Goal: Task Accomplishment & Management: Manage account settings

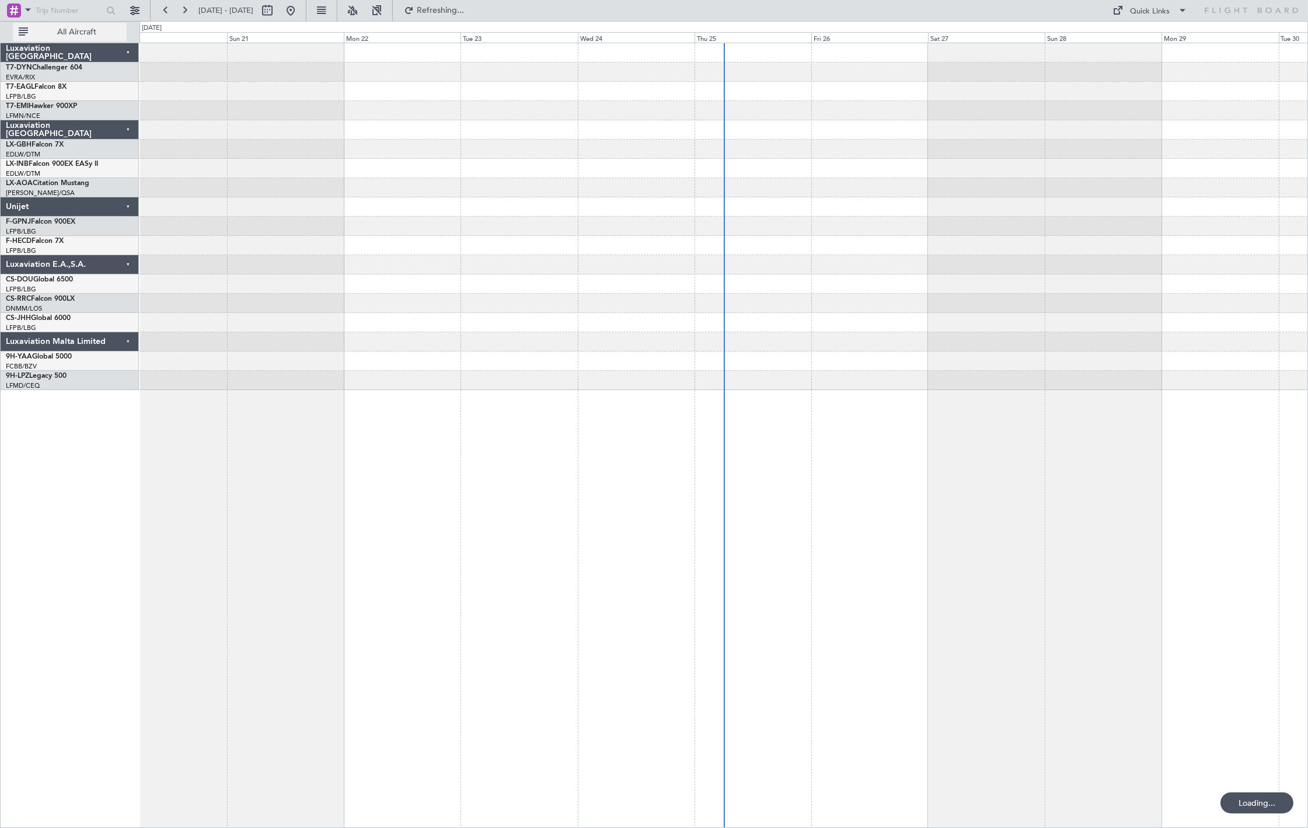
click at [74, 35] on span "All Aircraft" at bounding box center [76, 32] width 93 height 8
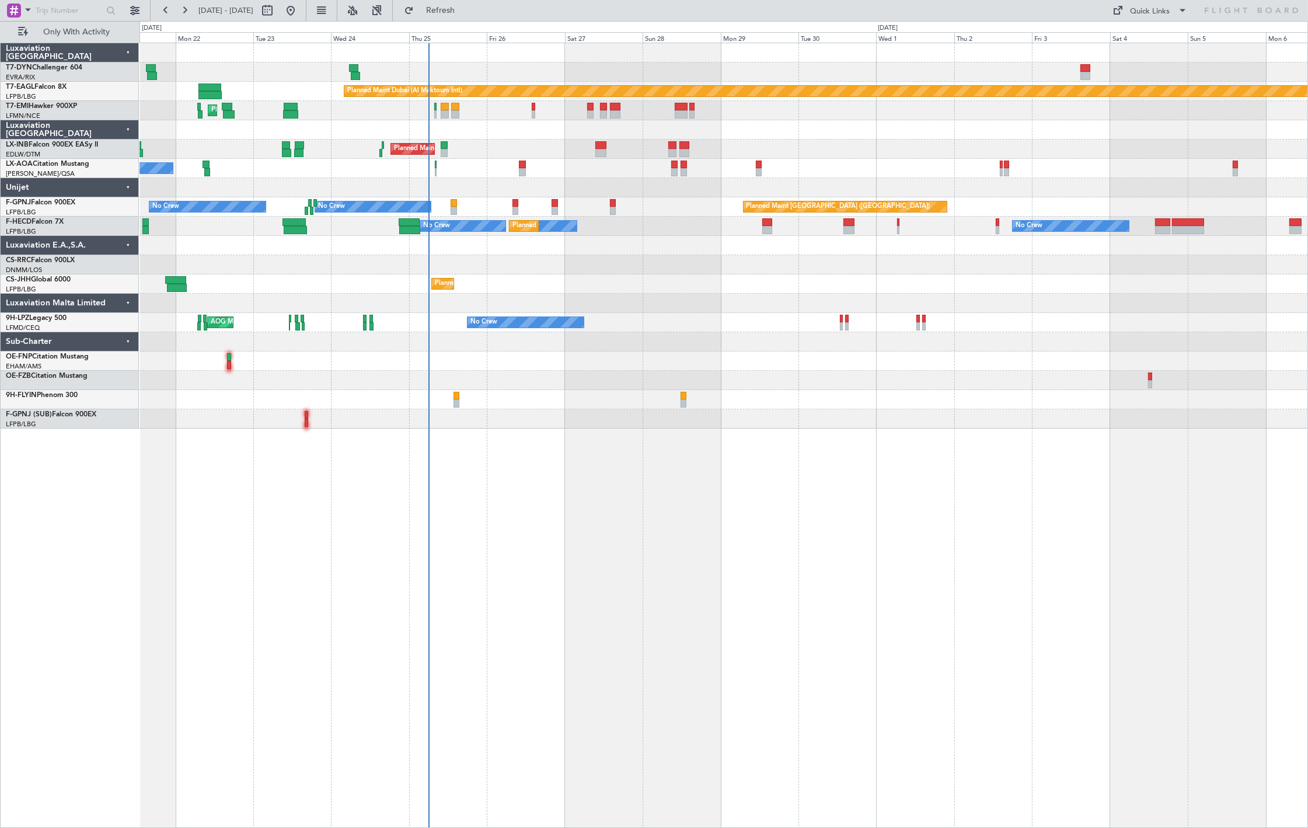
click at [508, 183] on div "Planned Maint Dubai (Al Maktoum Intl) Unplanned Maint [GEOGRAPHIC_DATA] ([GEOGR…" at bounding box center [723, 235] width 1168 height 385
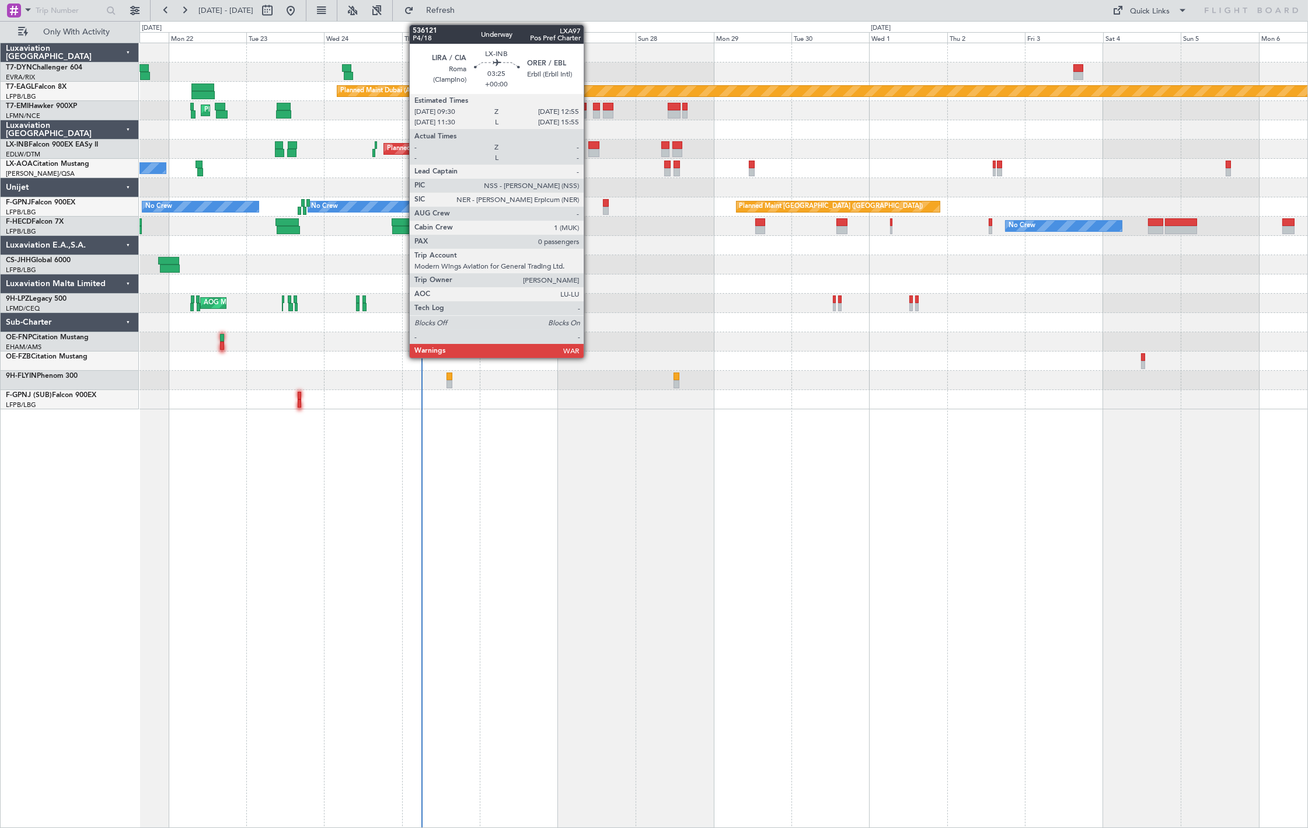
click at [589, 146] on div at bounding box center [593, 145] width 11 height 8
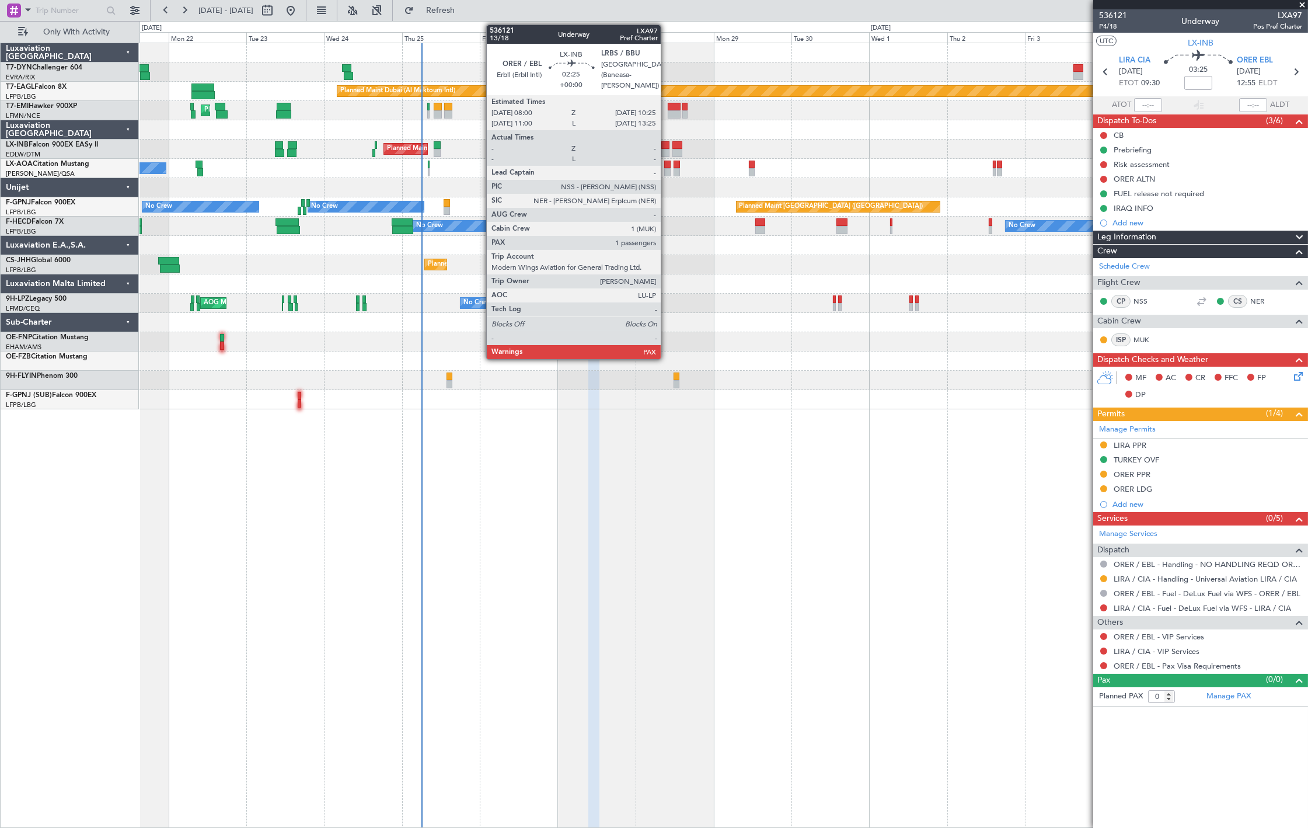
click at [666, 149] on div at bounding box center [665, 153] width 8 height 8
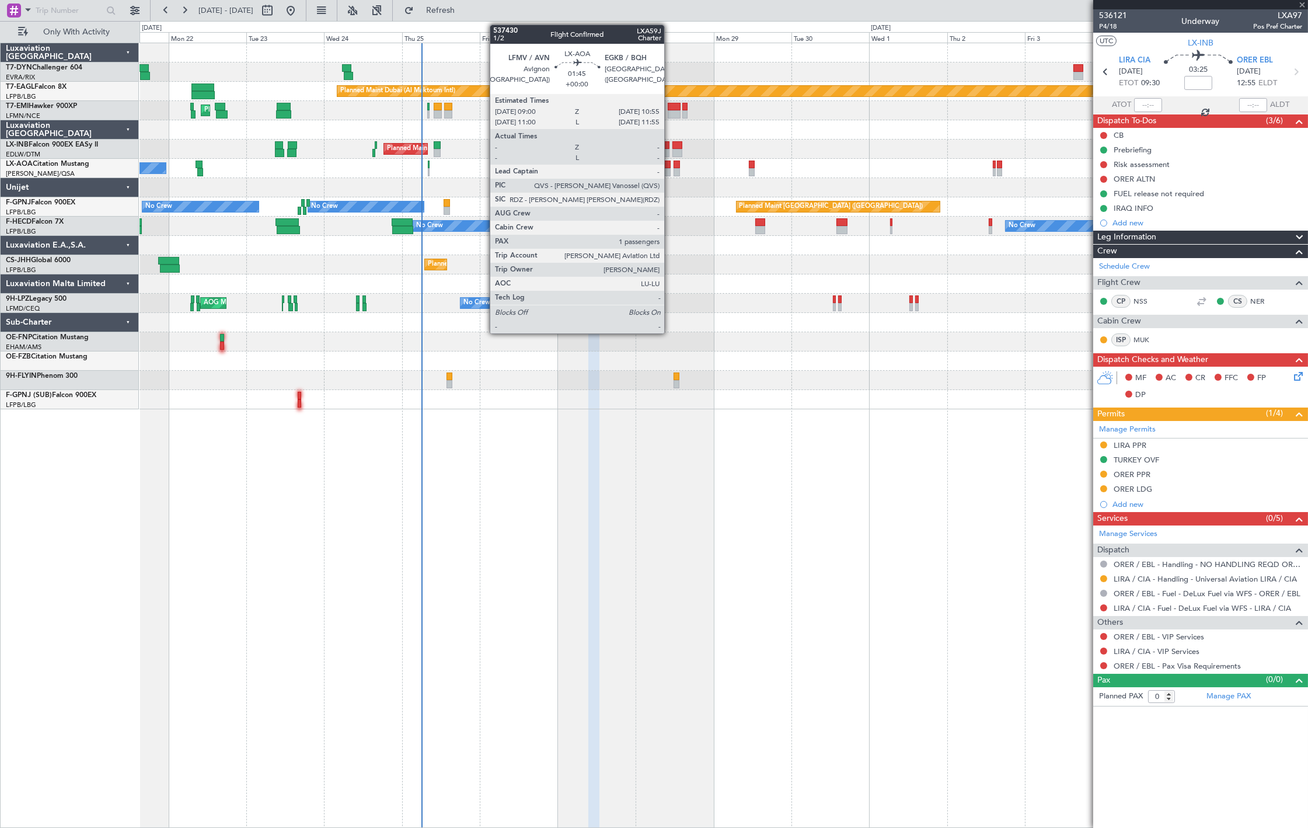
type input "2"
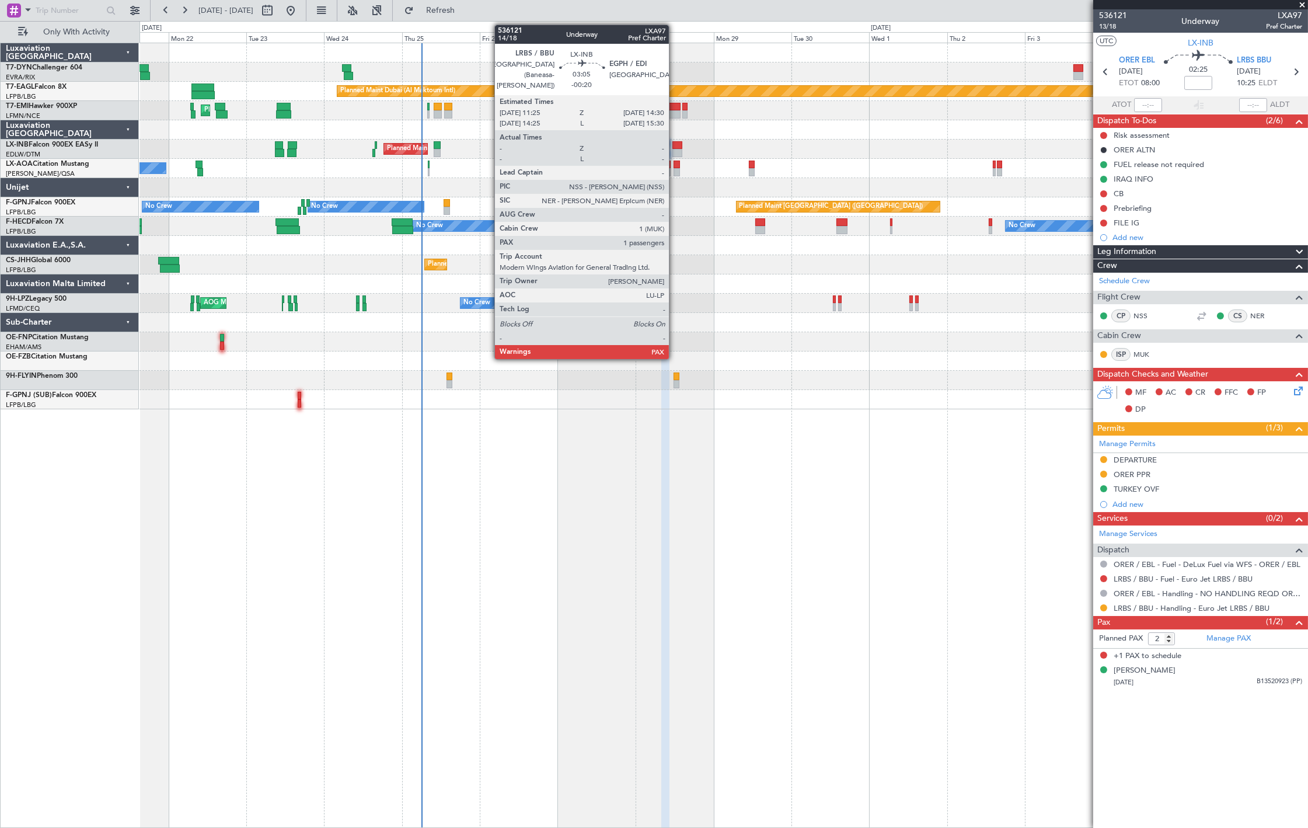
click at [675, 149] on div at bounding box center [677, 153] width 11 height 8
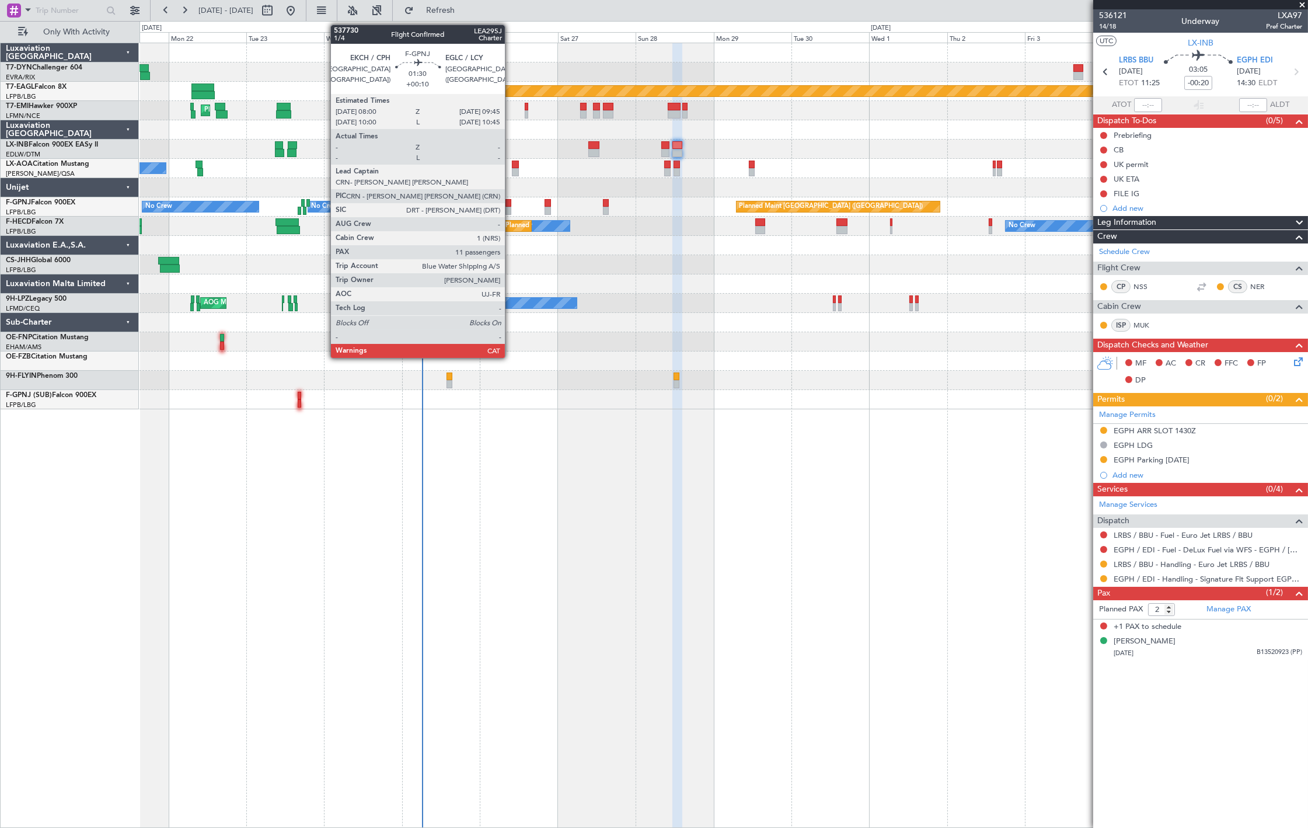
click at [511, 207] on div at bounding box center [508, 211] width 6 height 8
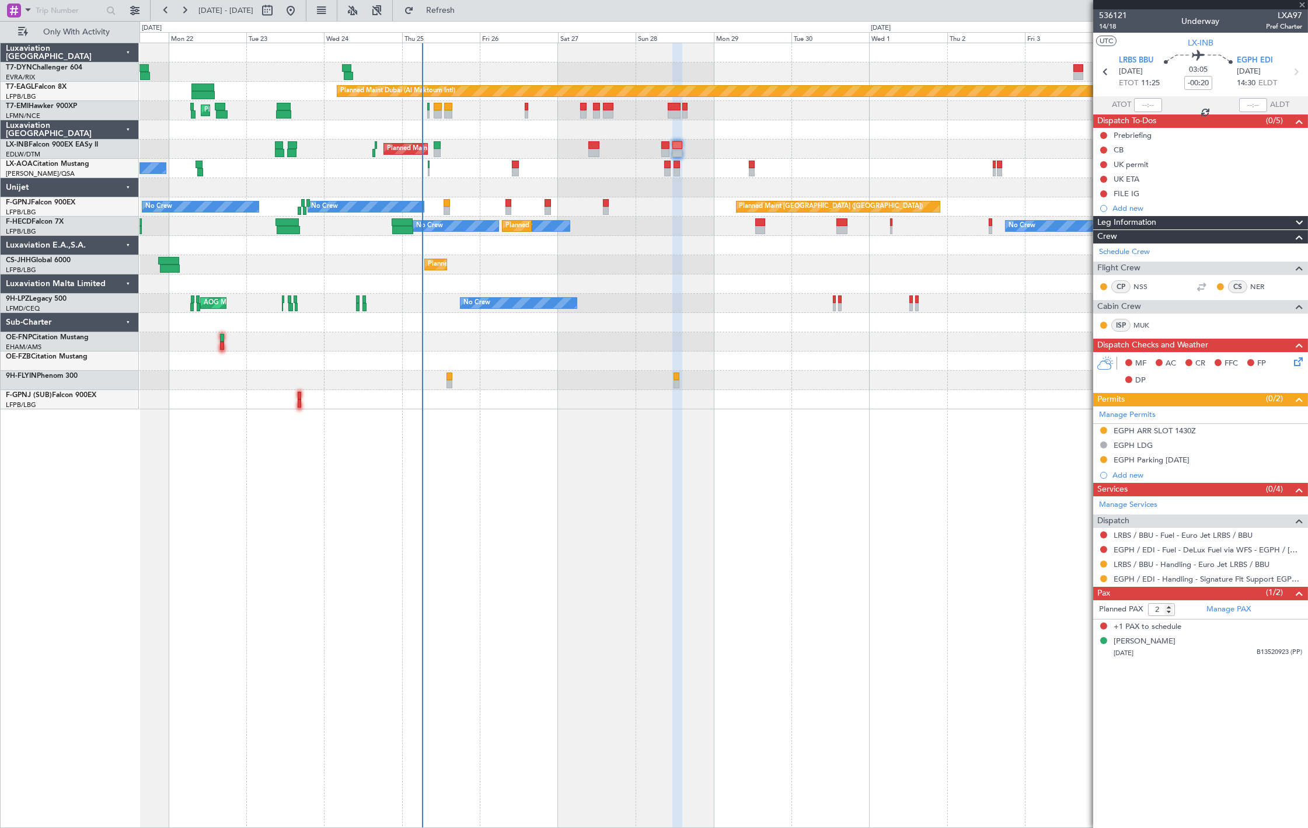
type input "+00:10"
type input "11"
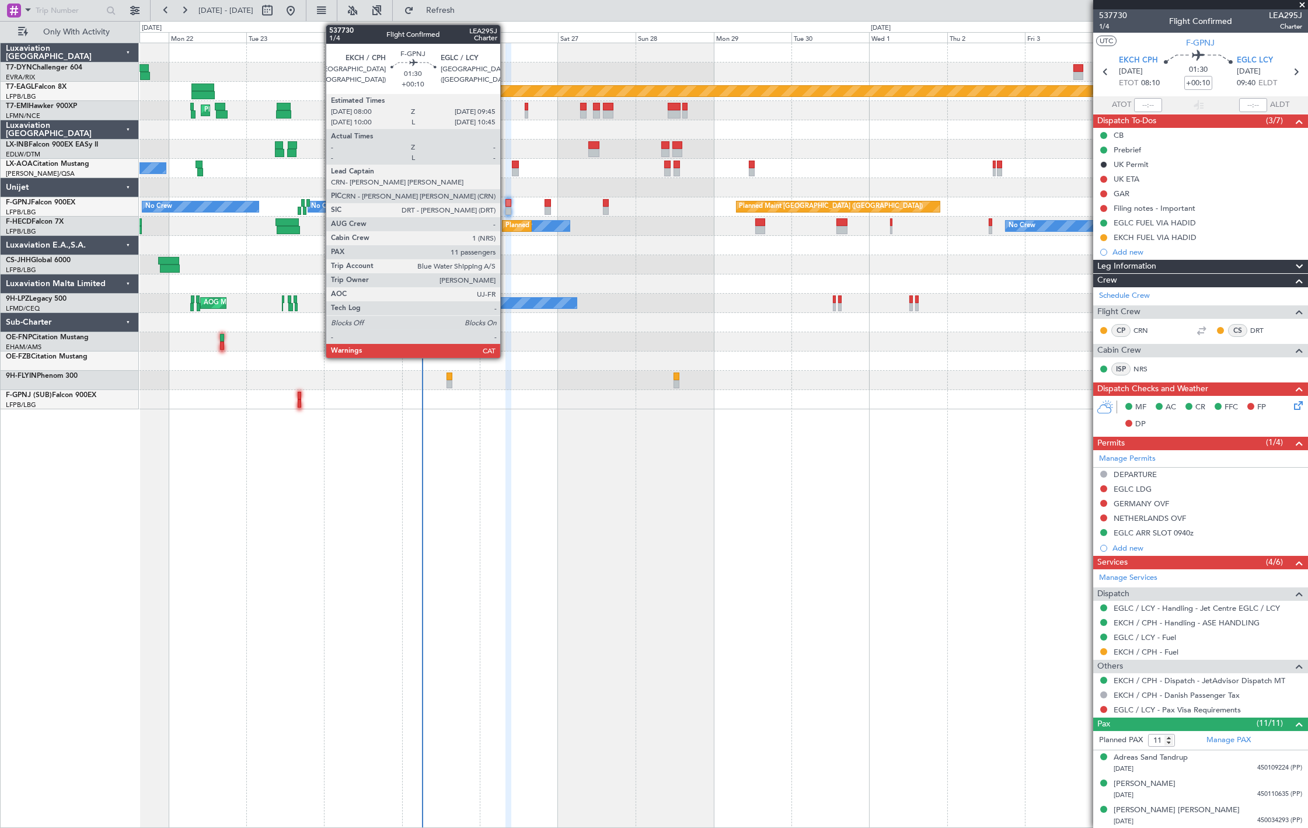
click at [506, 207] on div at bounding box center [508, 211] width 6 height 8
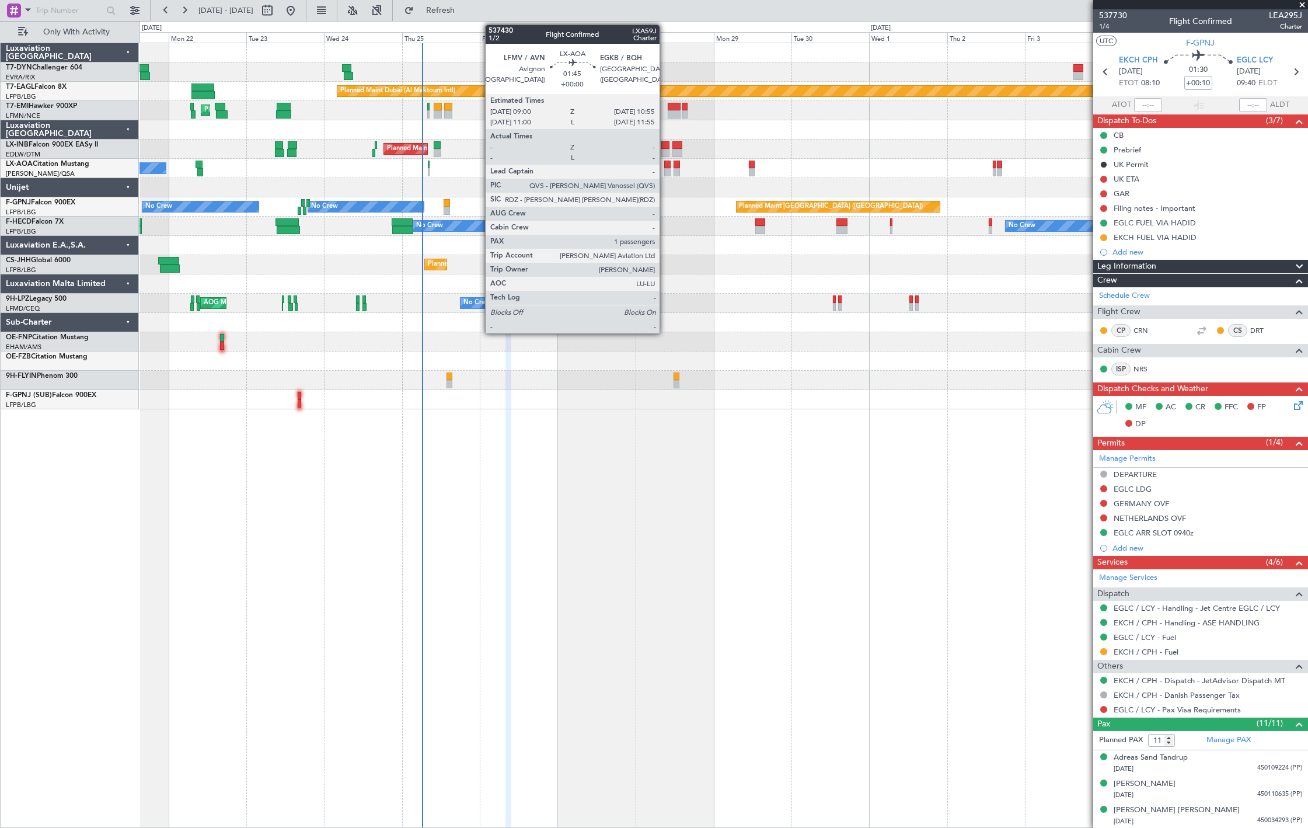
click at [665, 167] on div at bounding box center [667, 164] width 6 height 8
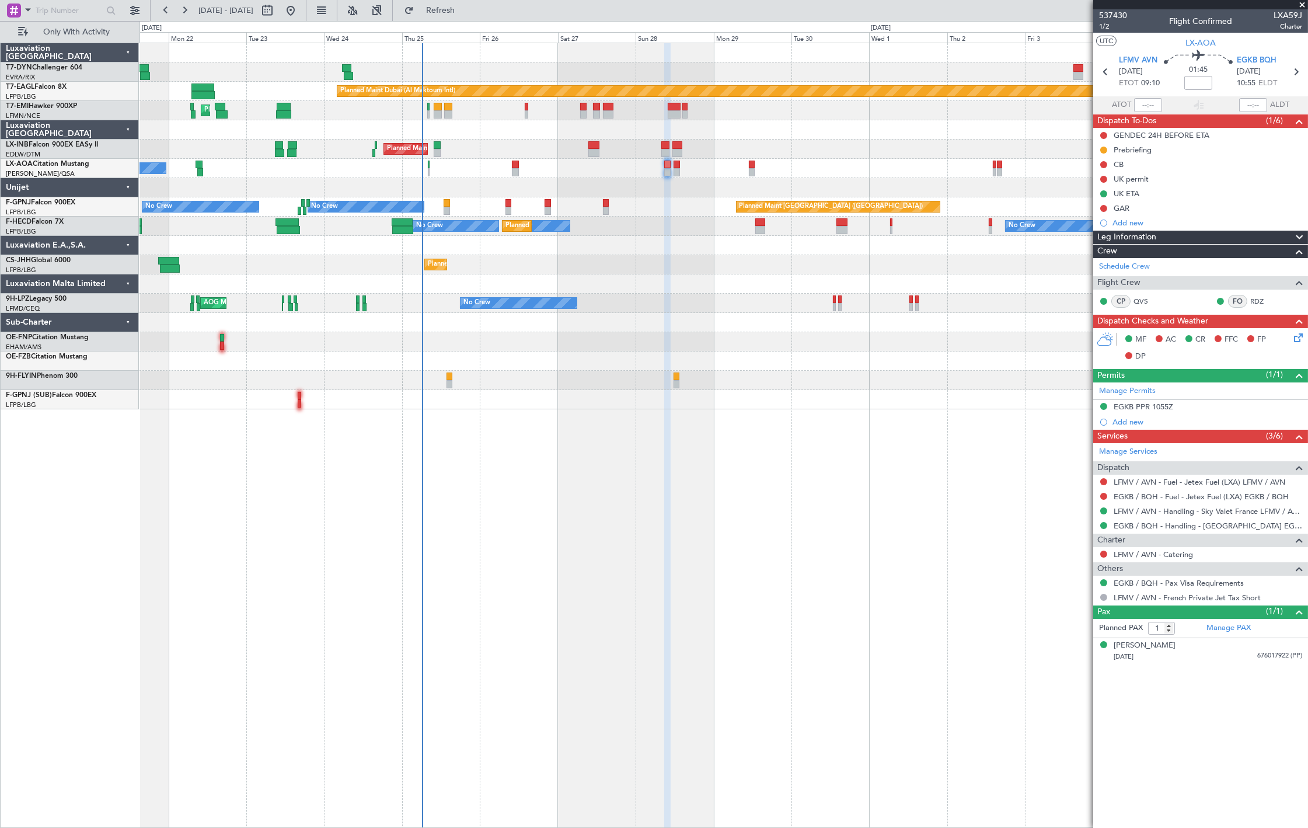
click at [673, 171] on div "No Crew Nice ([GEOGRAPHIC_DATA]) [GEOGRAPHIC_DATA] ([GEOGRAPHIC_DATA])" at bounding box center [723, 168] width 1168 height 19
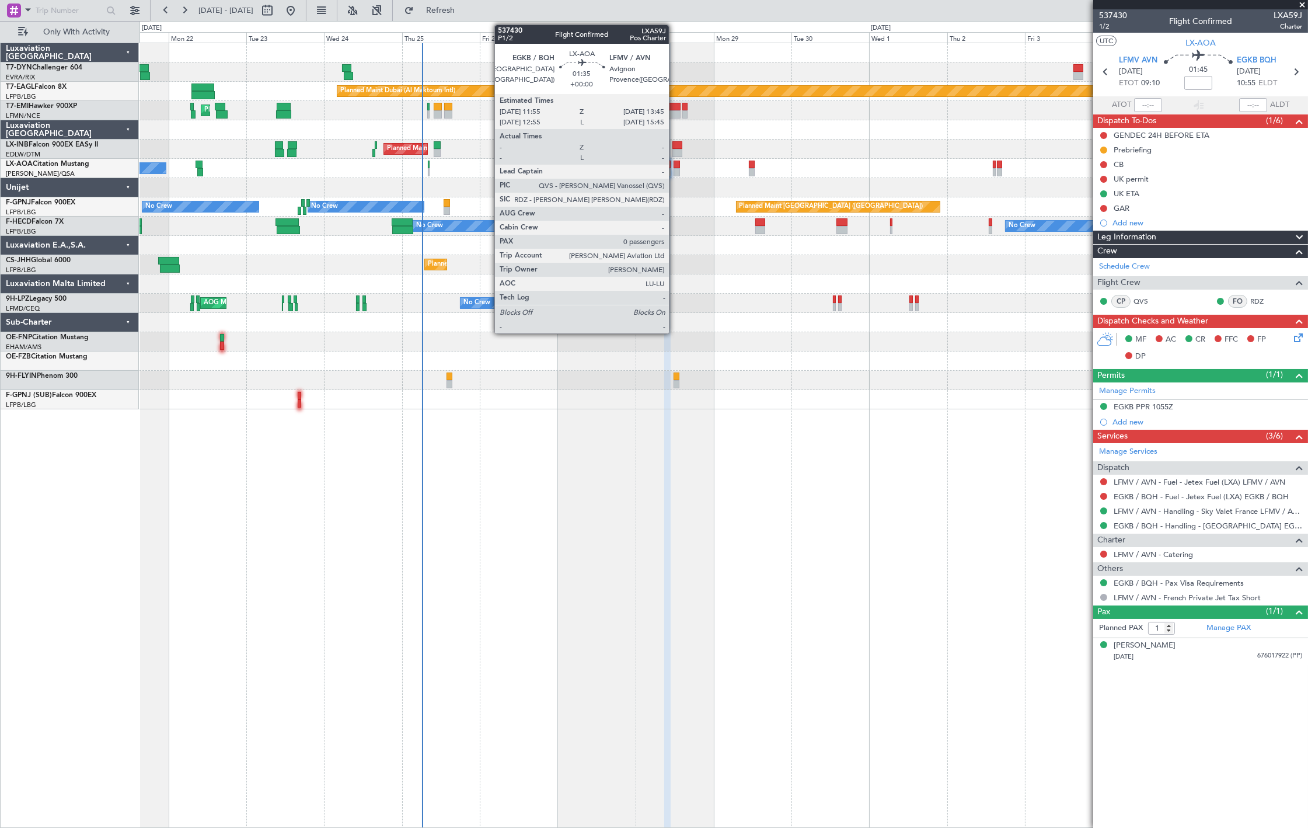
click at [675, 173] on div at bounding box center [676, 172] width 6 height 8
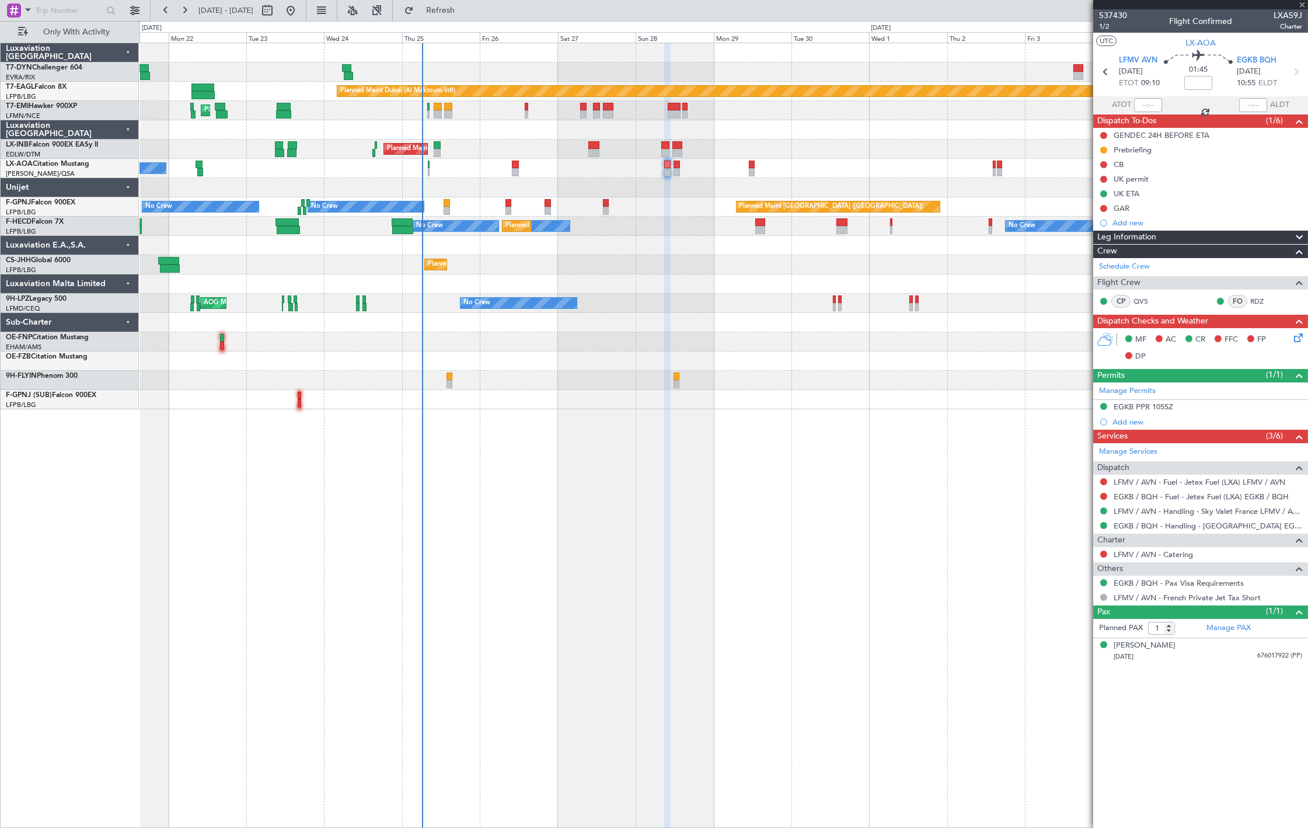
type input "0"
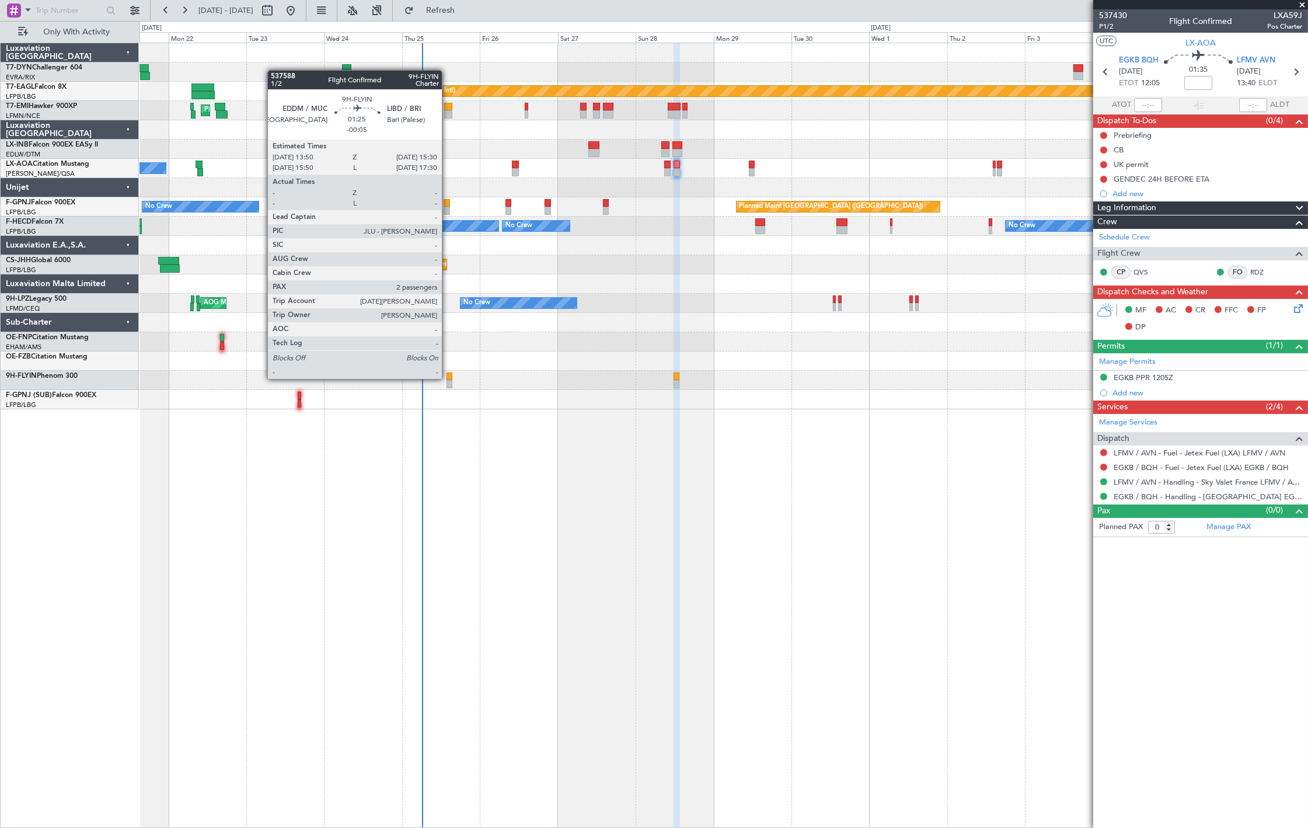
click at [447, 378] on div at bounding box center [449, 376] width 6 height 8
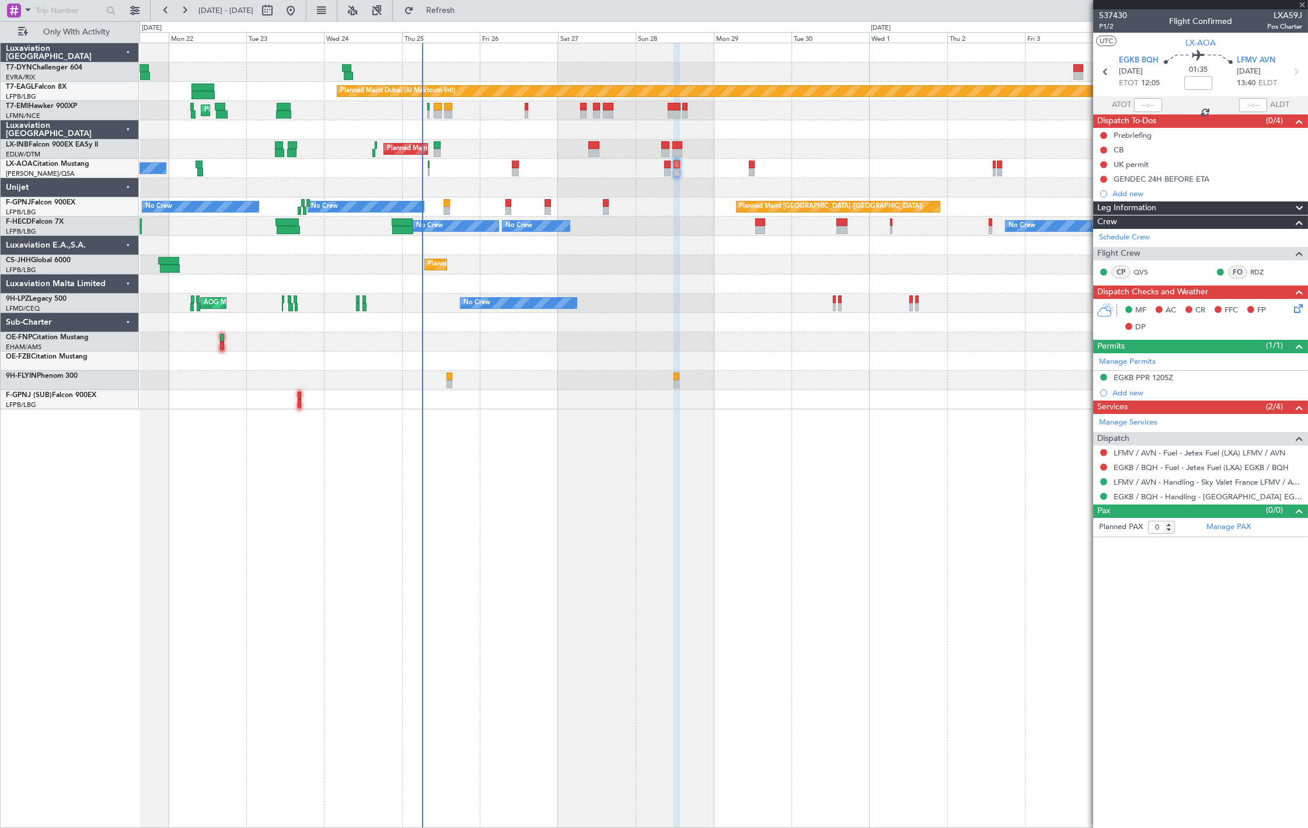
type input "-00:05"
type input "2"
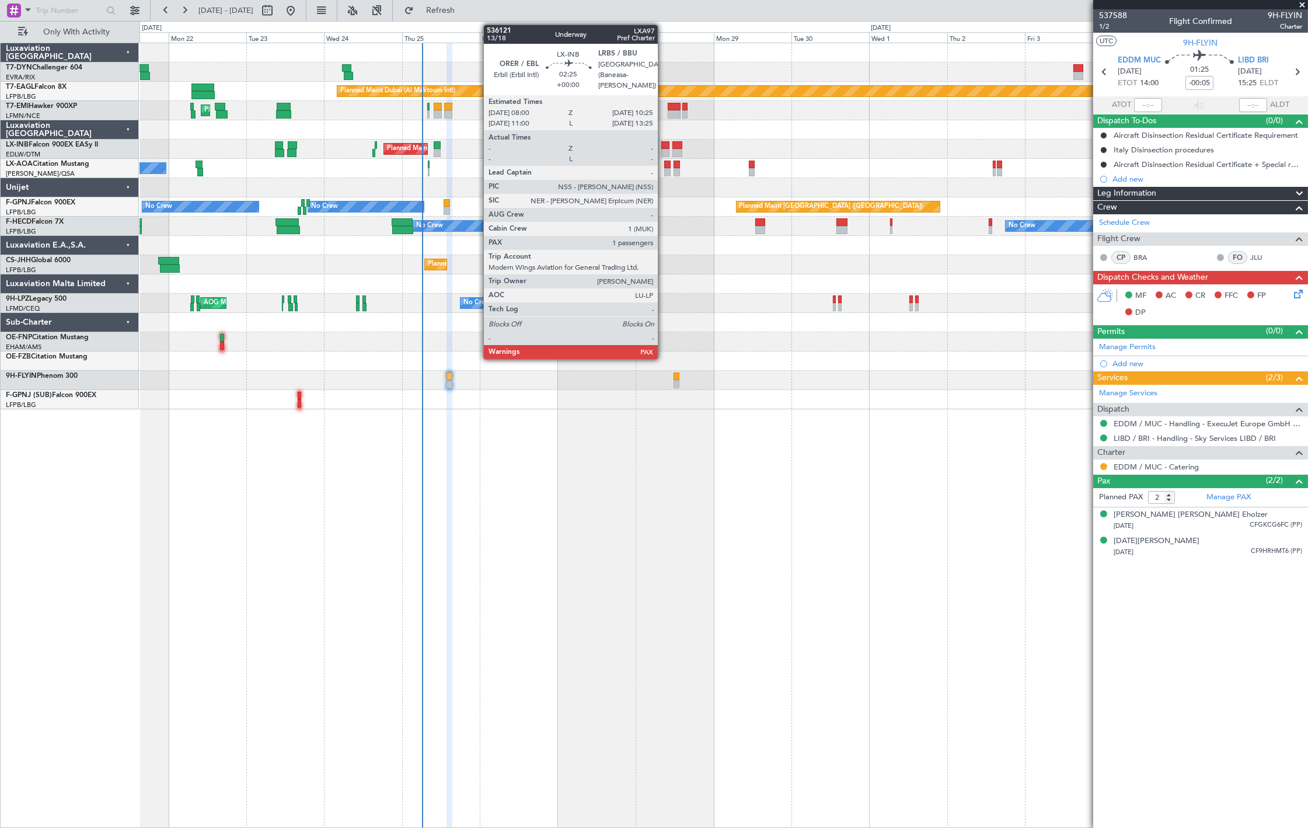
click at [664, 149] on div at bounding box center [665, 153] width 8 height 8
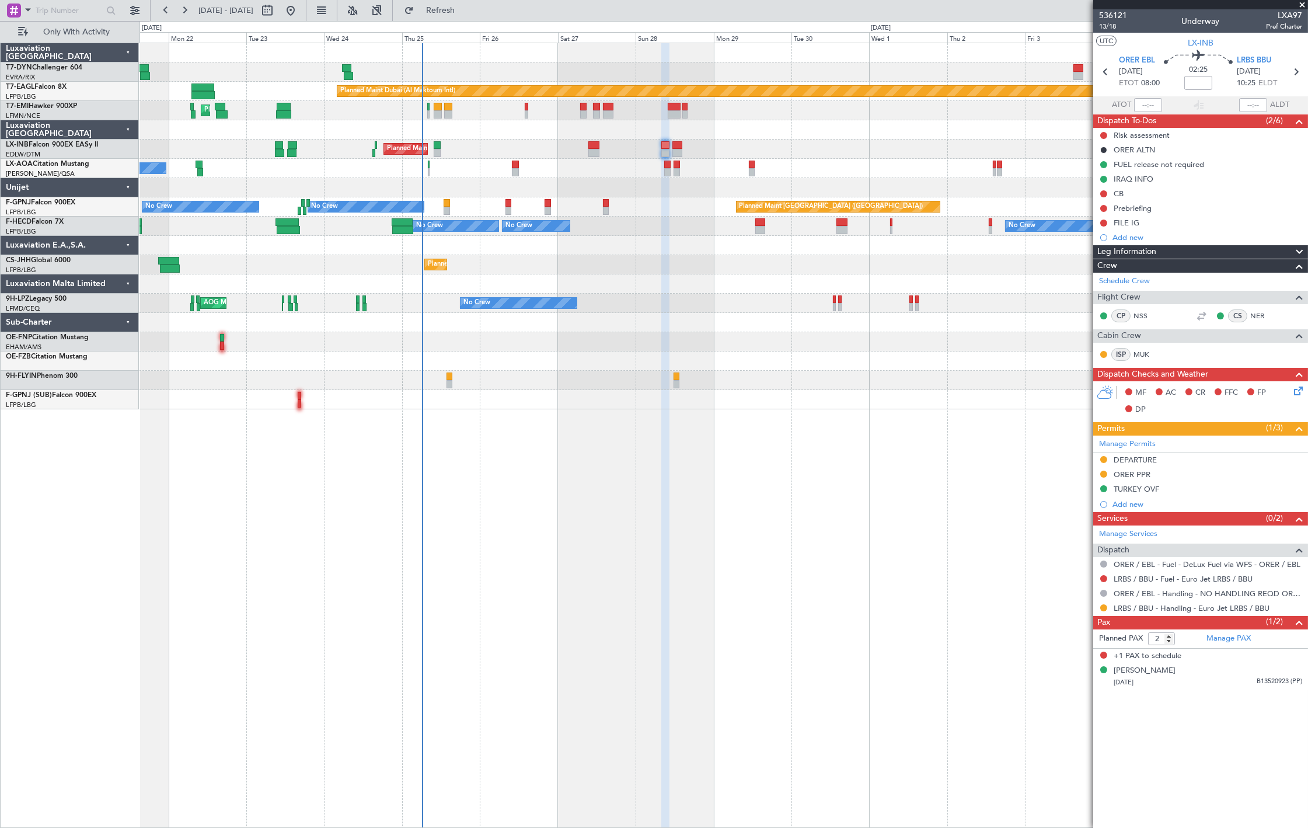
click at [452, 383] on div at bounding box center [723, 380] width 1168 height 19
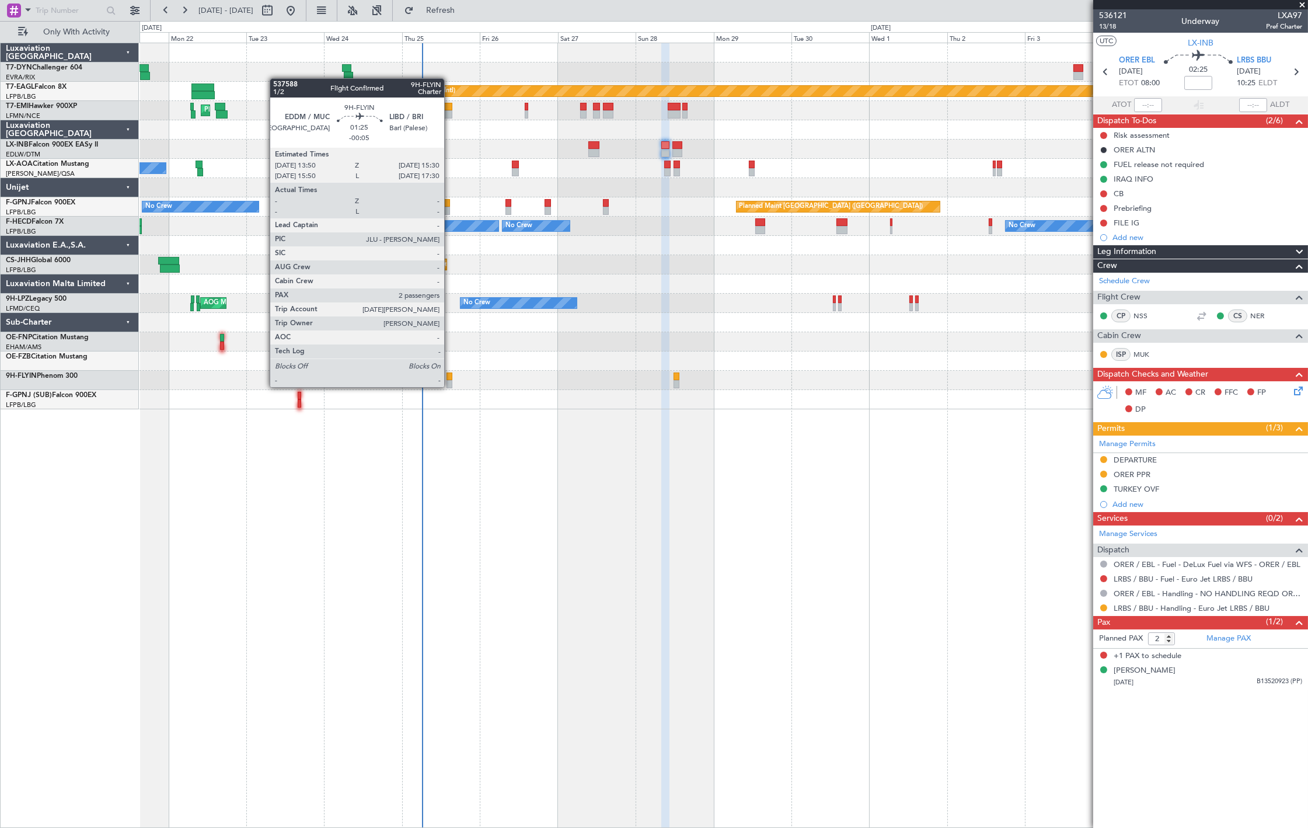
click at [450, 386] on div at bounding box center [449, 384] width 6 height 8
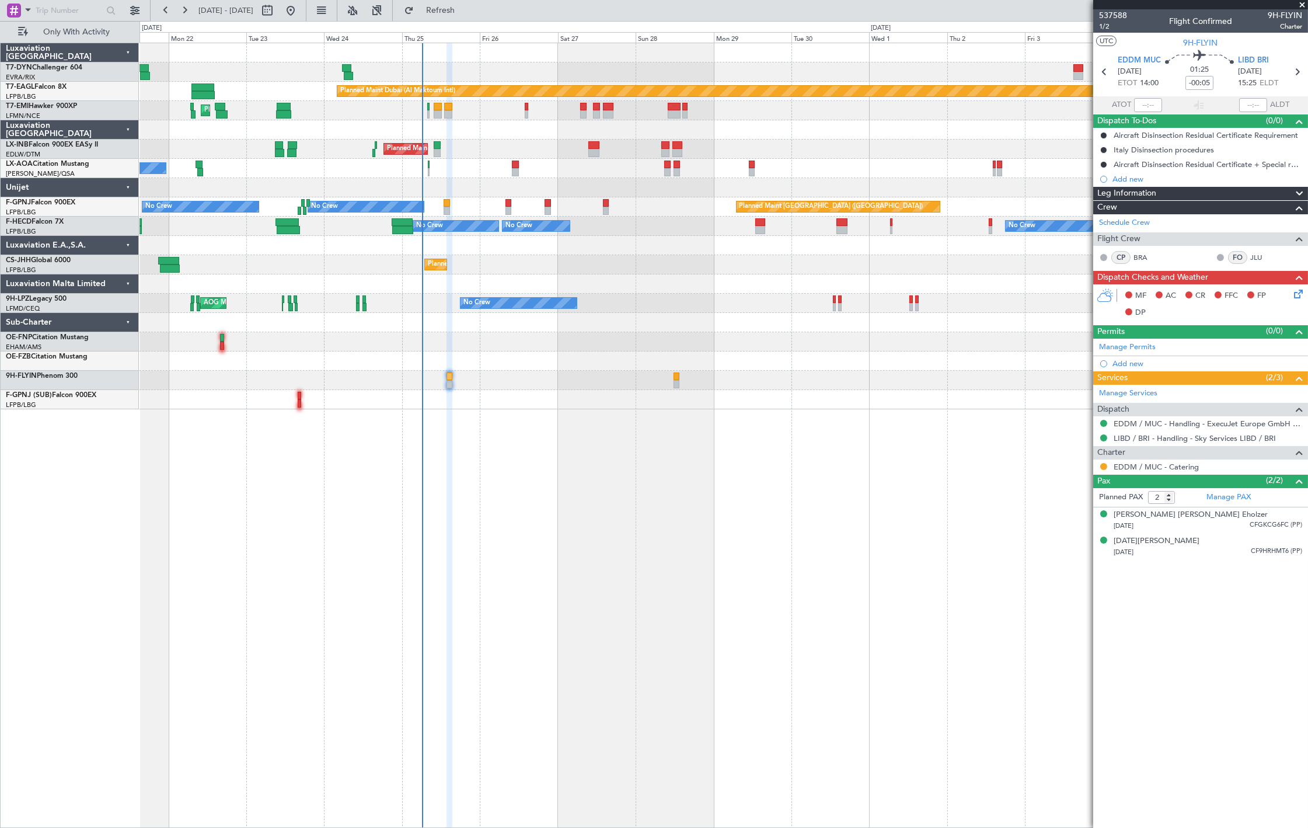
click at [1017, 43] on div at bounding box center [723, 52] width 1168 height 19
click at [1216, 526] on div "28/03/2003 CFGKCG6FC (PP)" at bounding box center [1208, 526] width 189 height 12
click at [1234, 569] on div "Noel Dominik Bollmann 13/01/1993 CF9HRHMT6 (PP)" at bounding box center [1208, 575] width 189 height 23
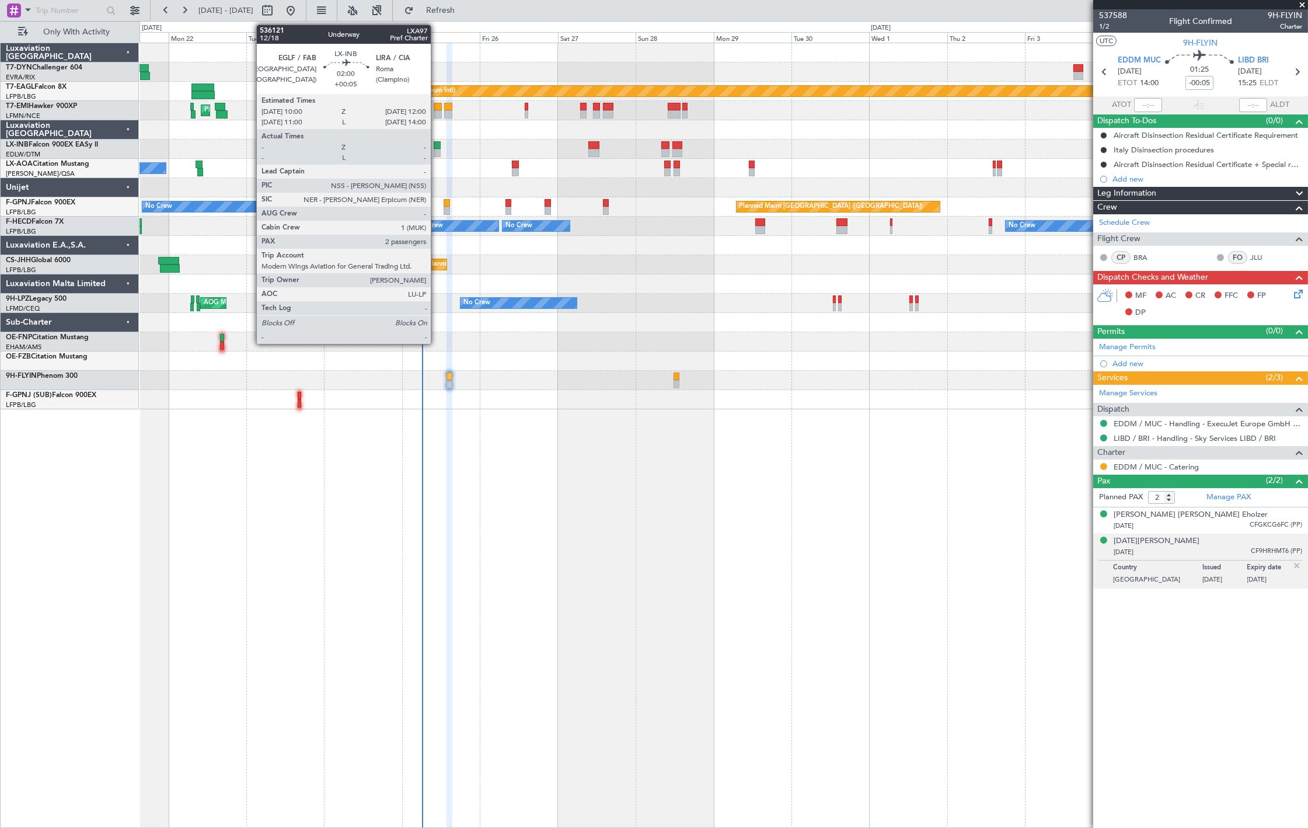
click at [437, 146] on div at bounding box center [437, 145] width 7 height 8
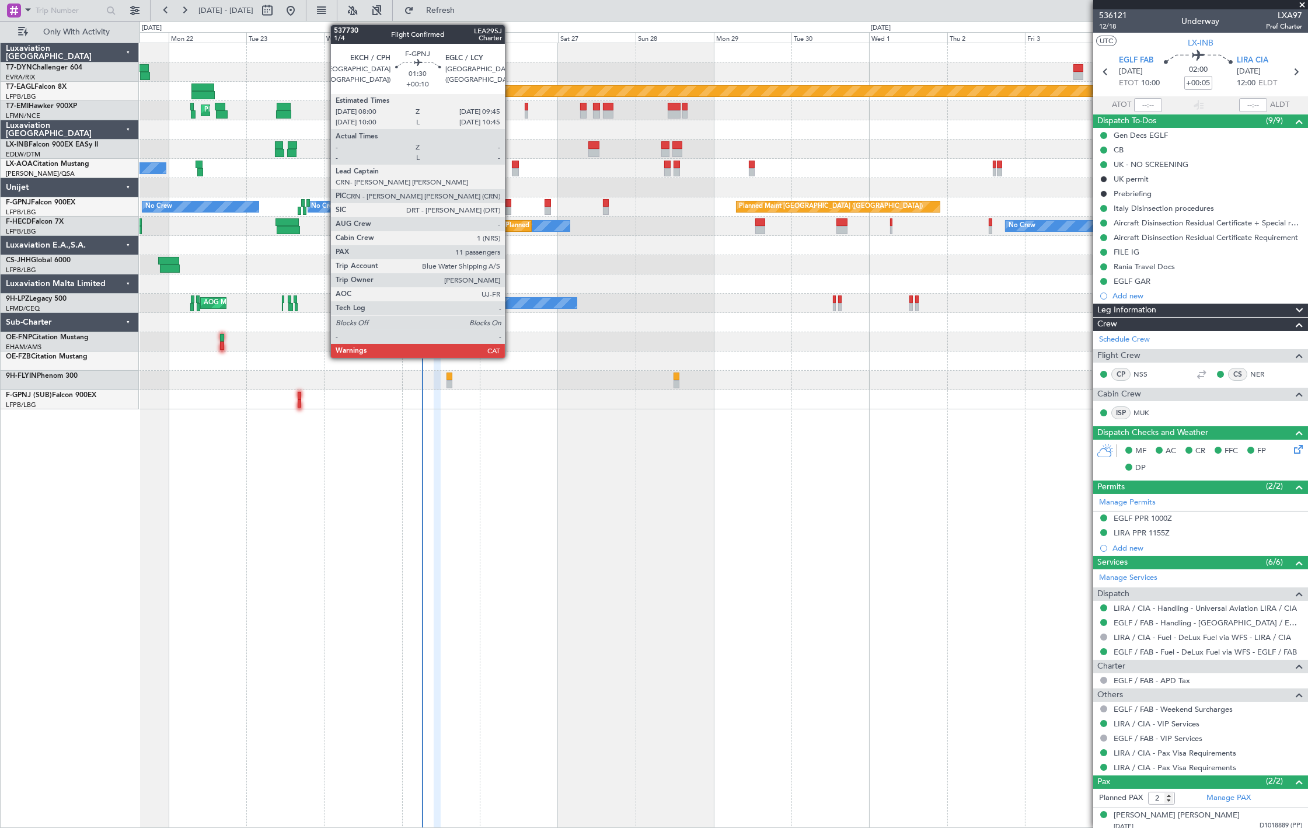
click at [510, 208] on div at bounding box center [508, 211] width 6 height 8
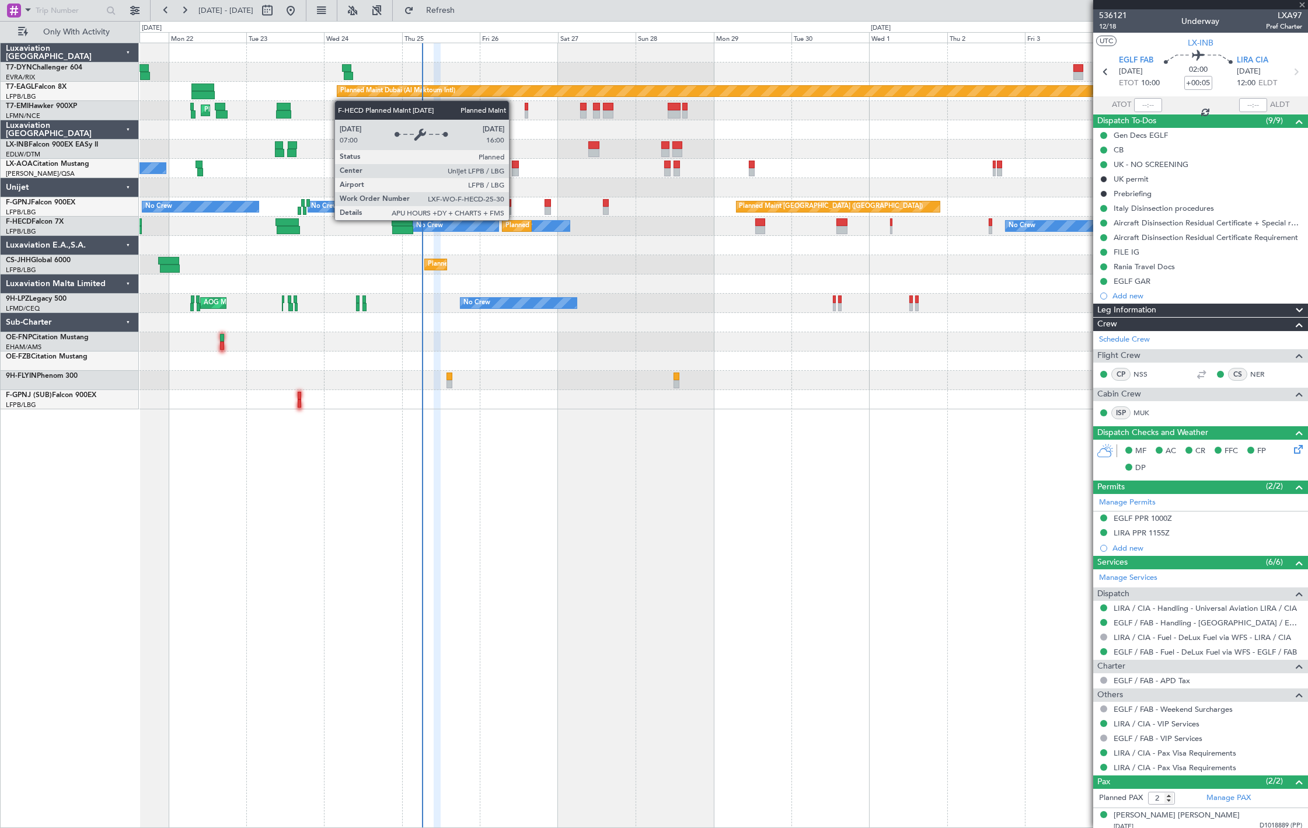
type input "+00:10"
type input "11"
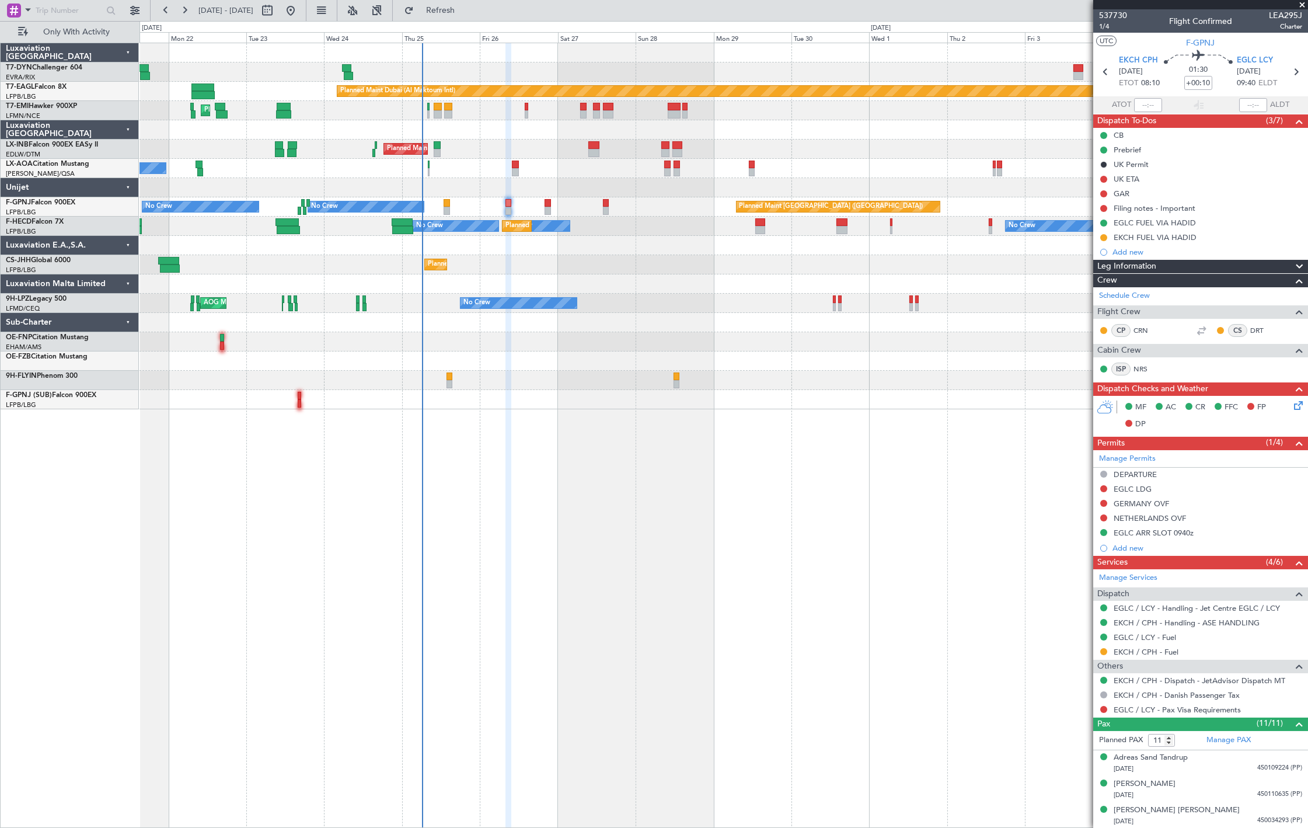
scroll to position [211, 0]
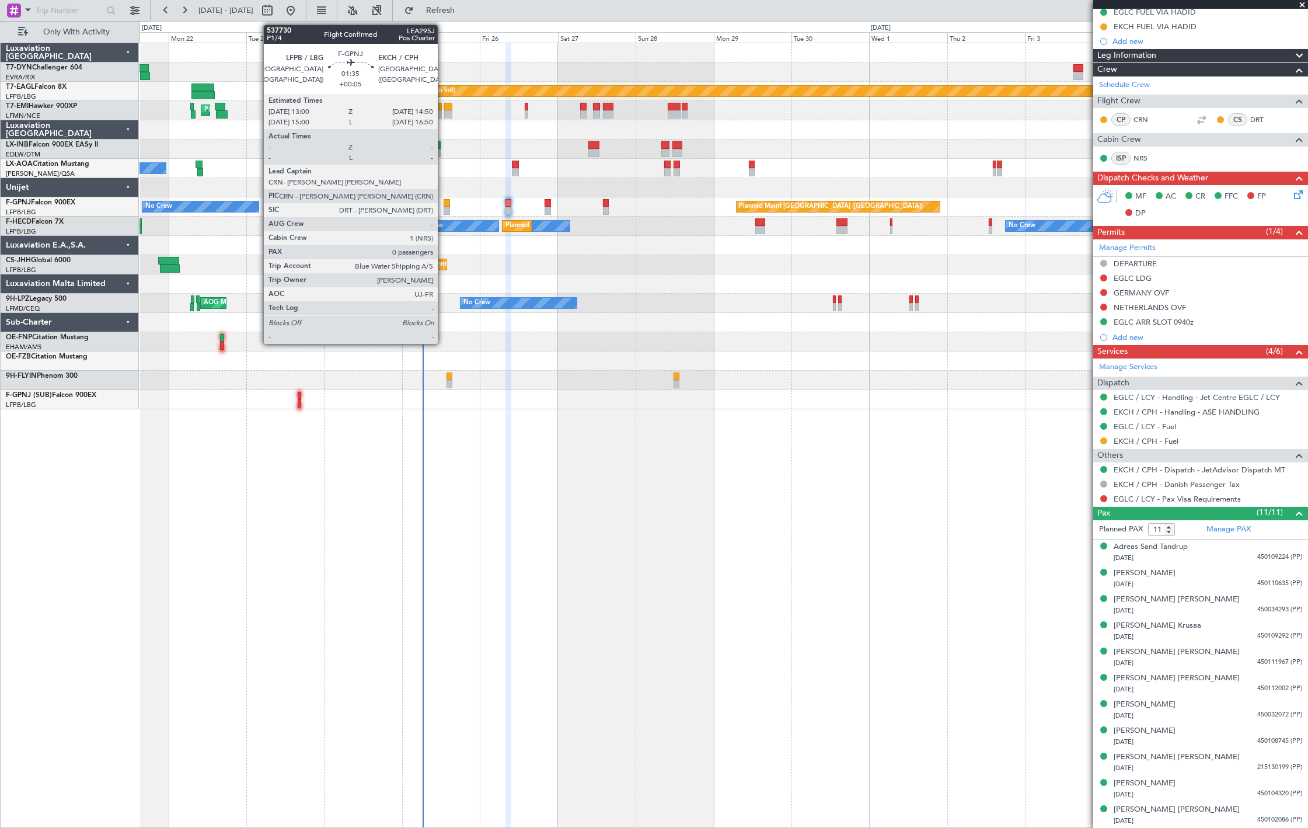
click at [444, 210] on div at bounding box center [447, 211] width 6 height 8
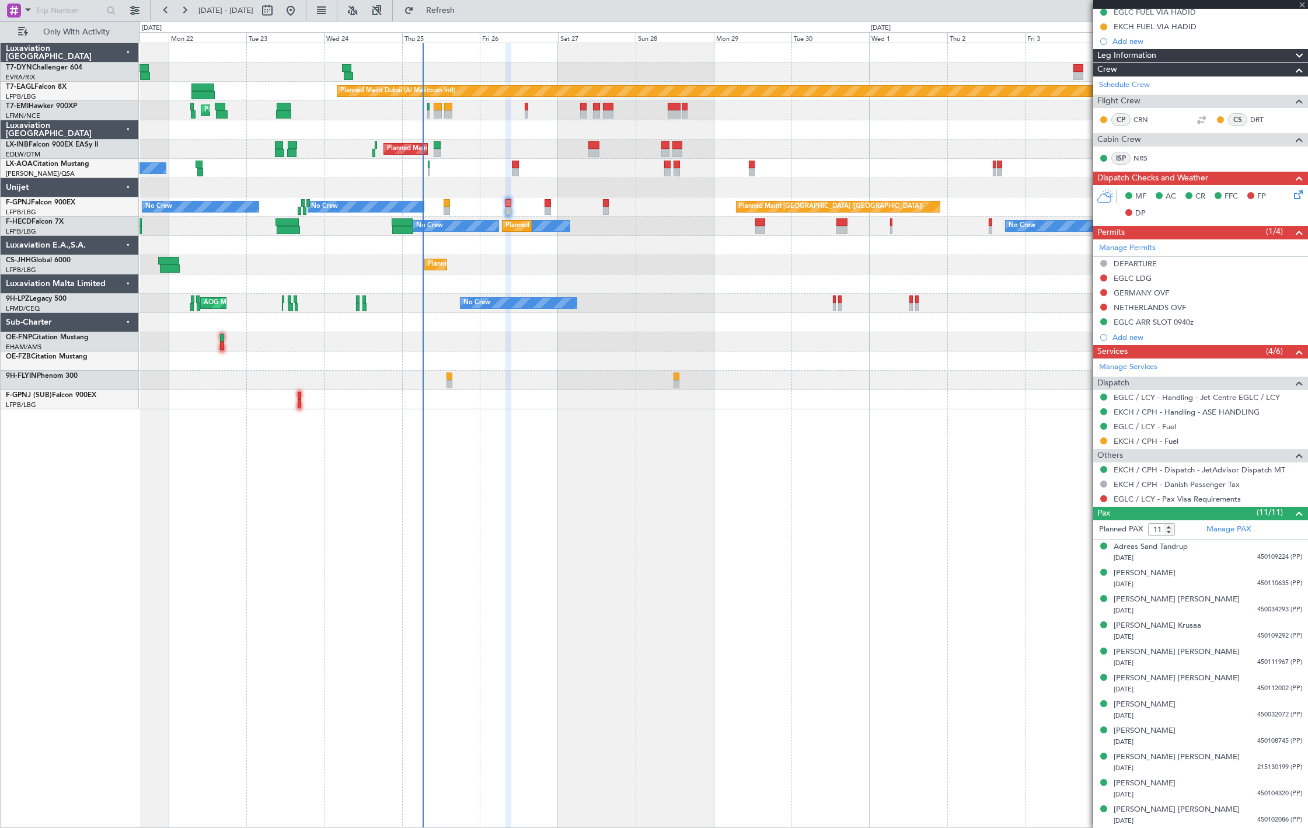
type input "+00:05"
type input "0"
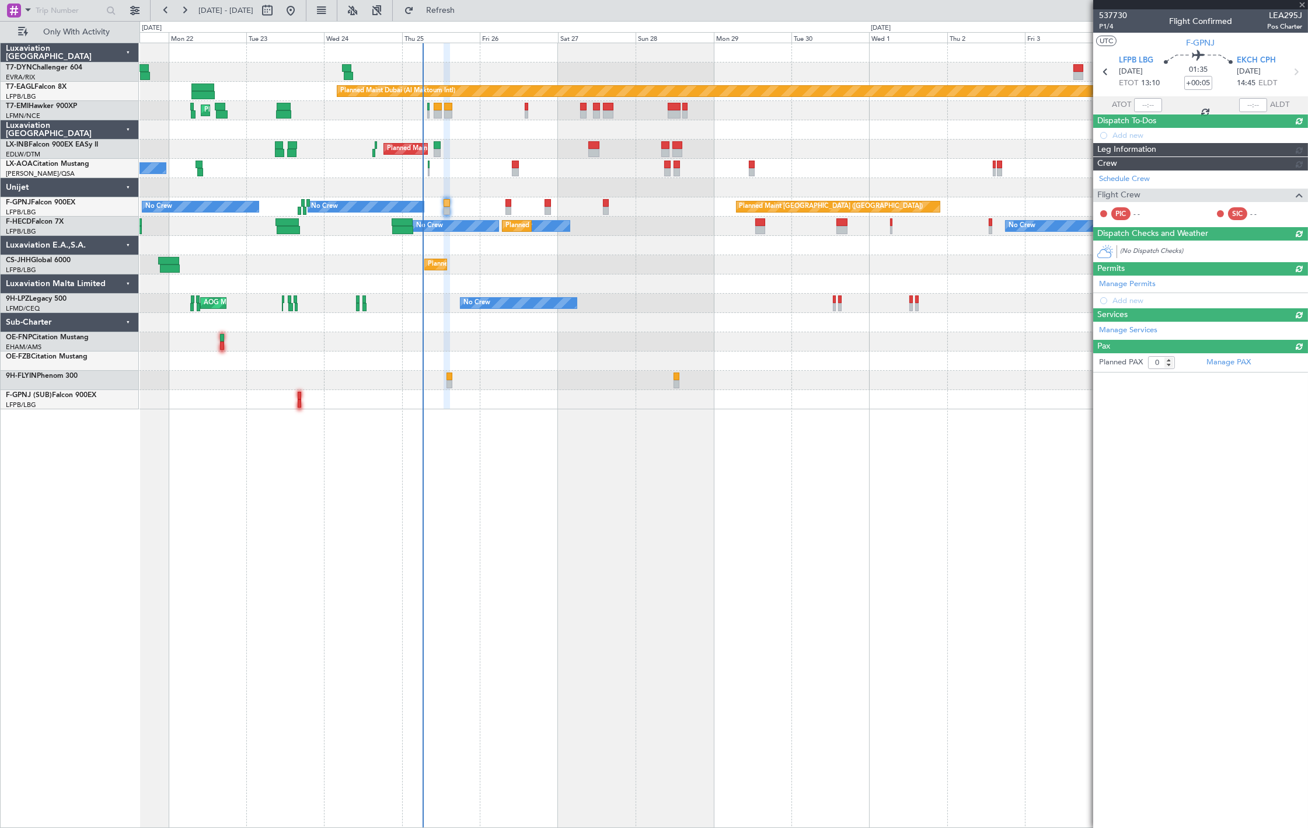
scroll to position [0, 0]
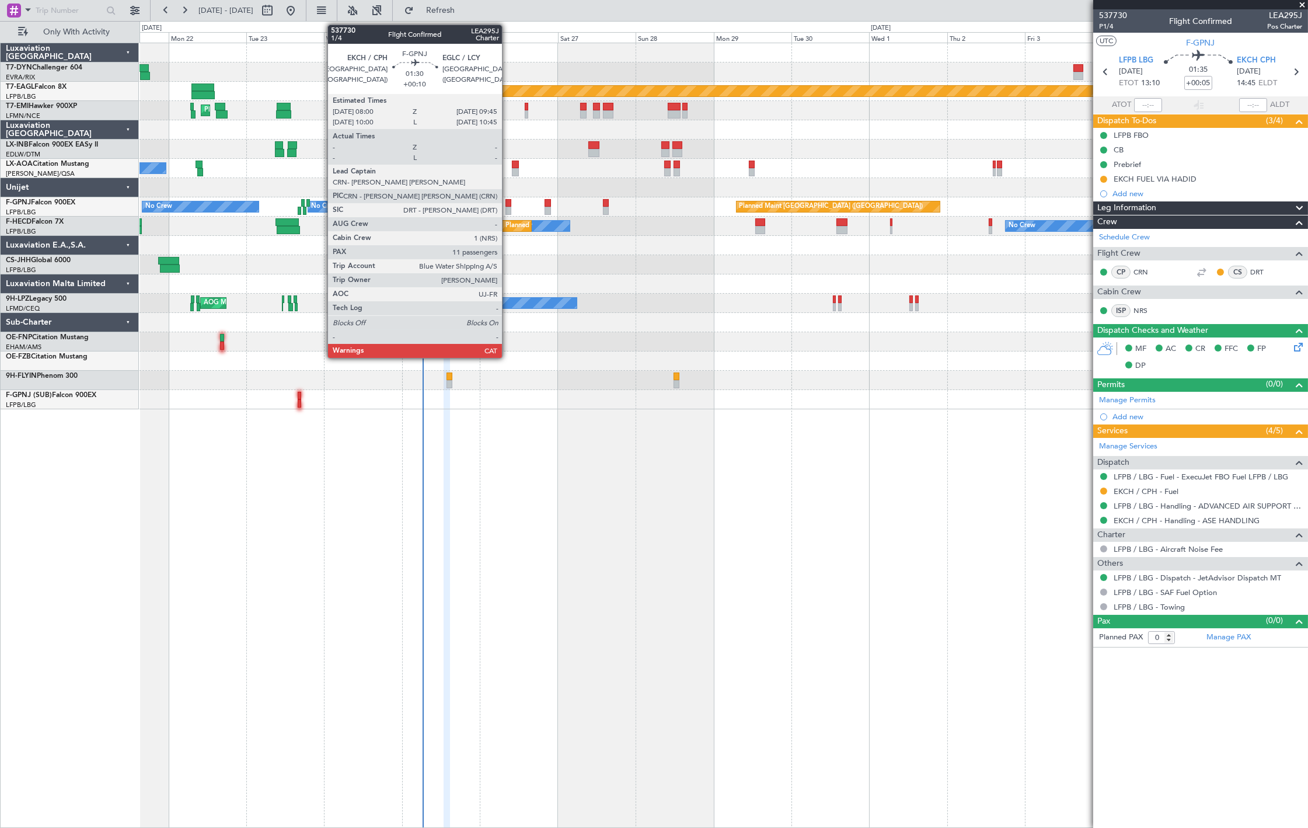
click at [508, 202] on div at bounding box center [508, 203] width 6 height 8
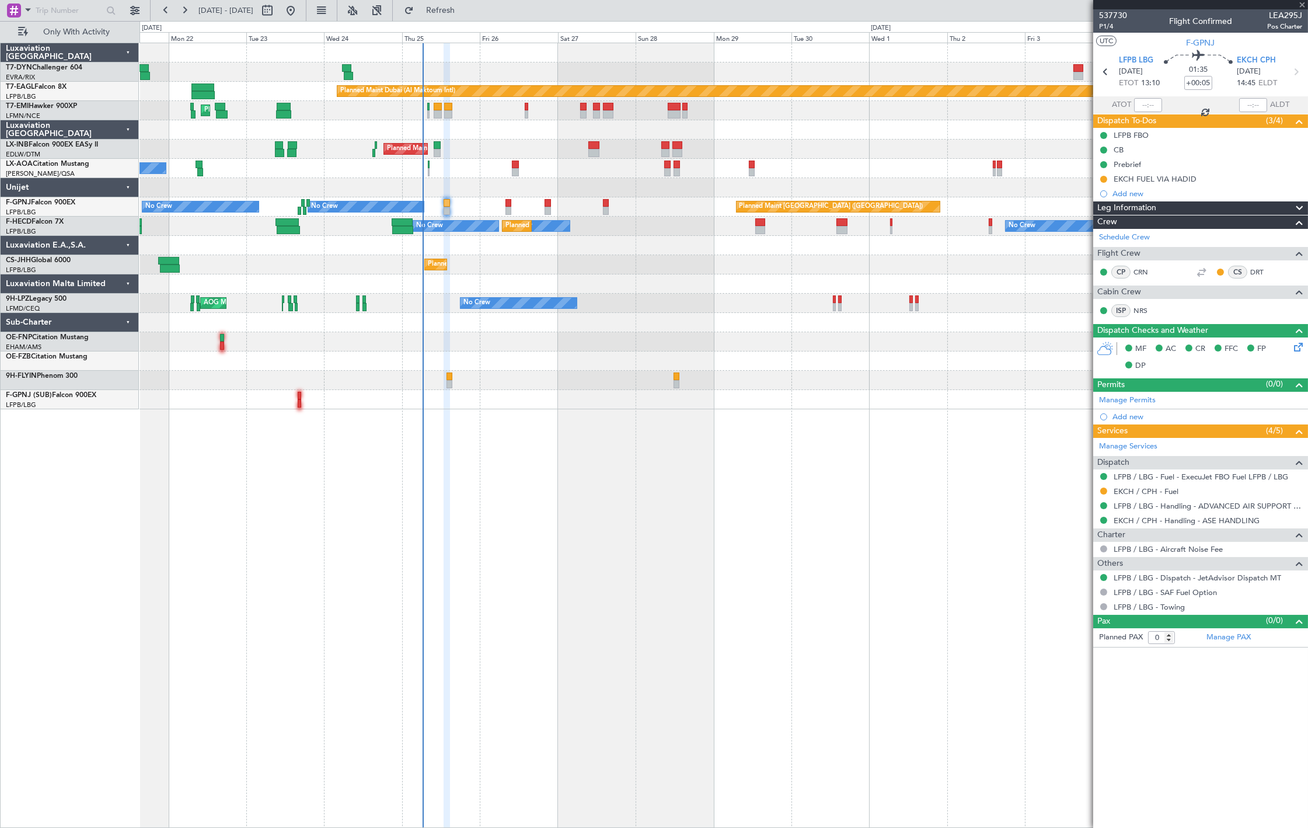
type input "+00:10"
type input "11"
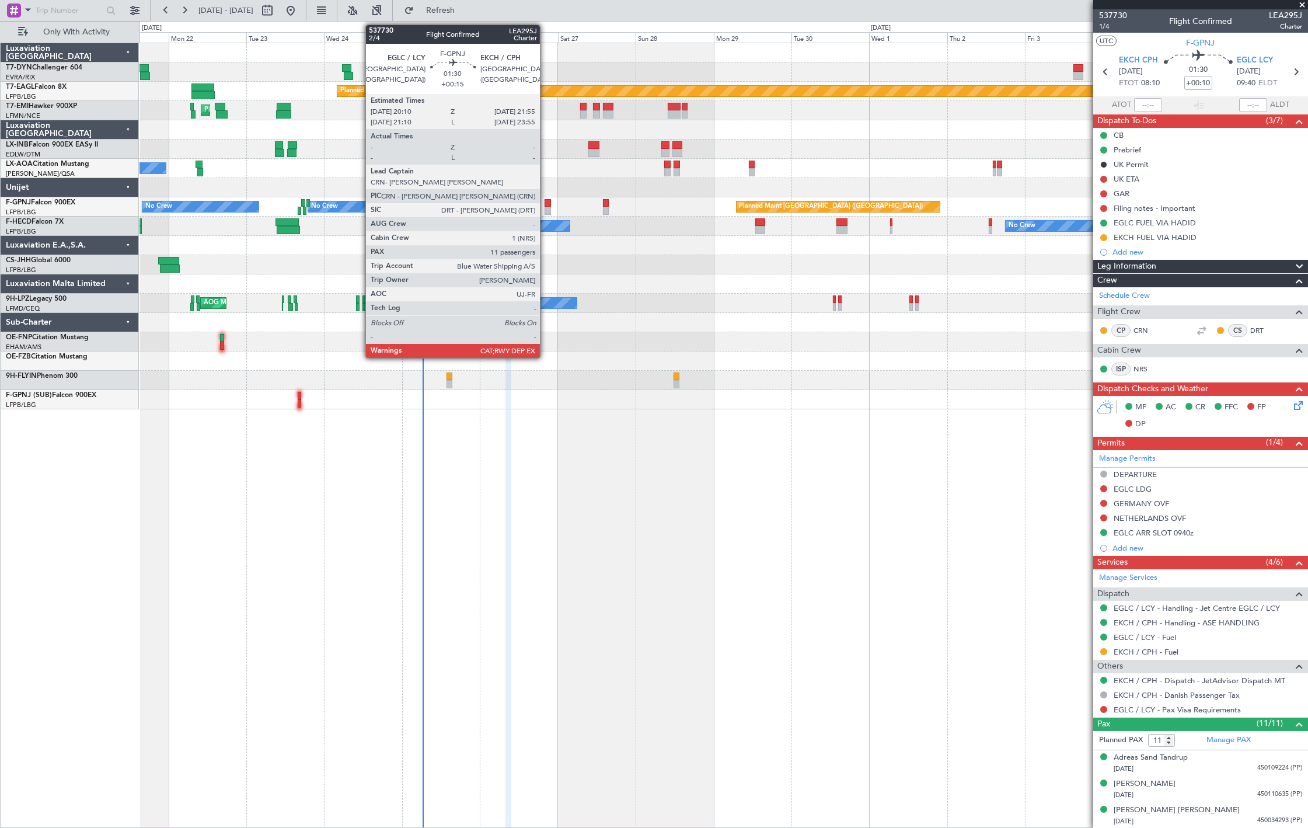
click at [546, 209] on div at bounding box center [547, 211] width 6 height 8
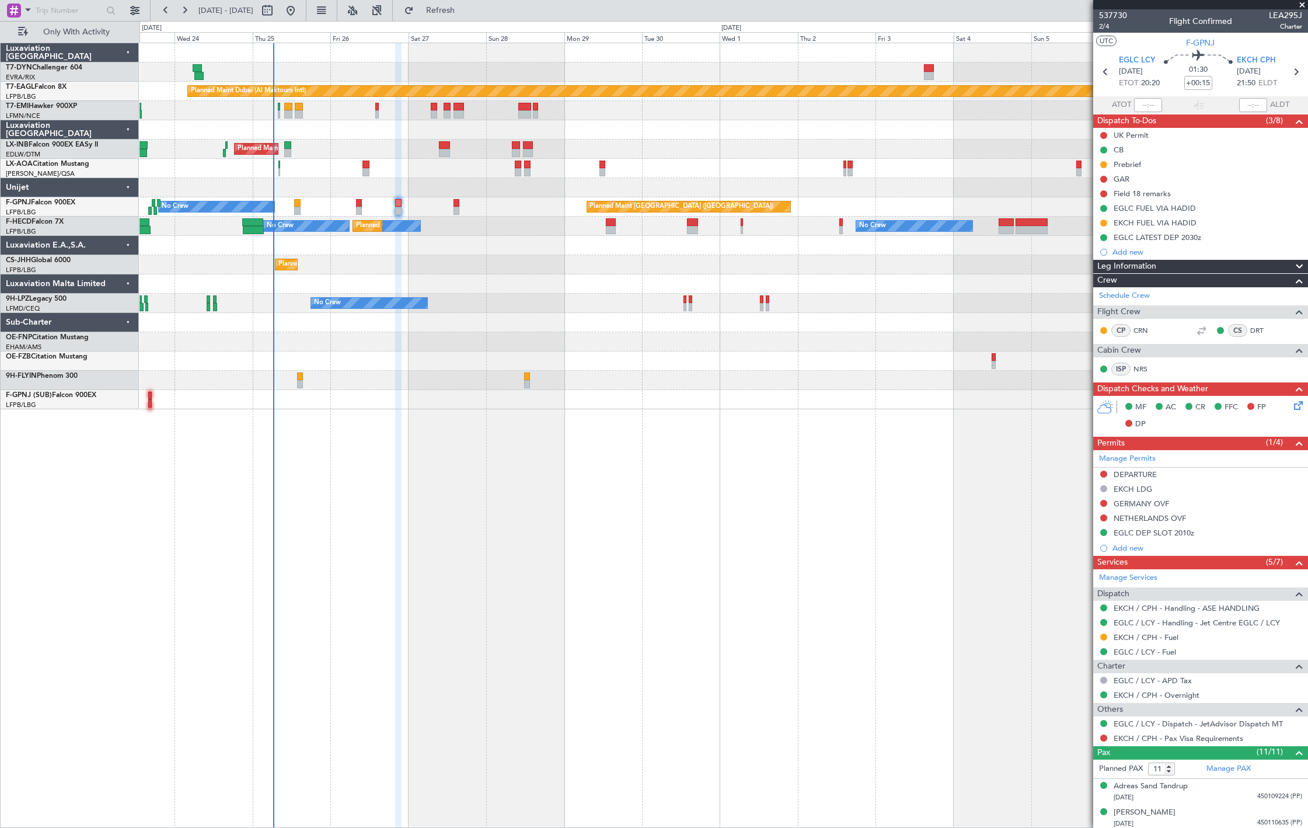
click at [241, 170] on div "Planned Maint Dubai (Al Maktoum Intl) Unplanned Maint Paris (Le Bourget) Planne…" at bounding box center [723, 226] width 1168 height 366
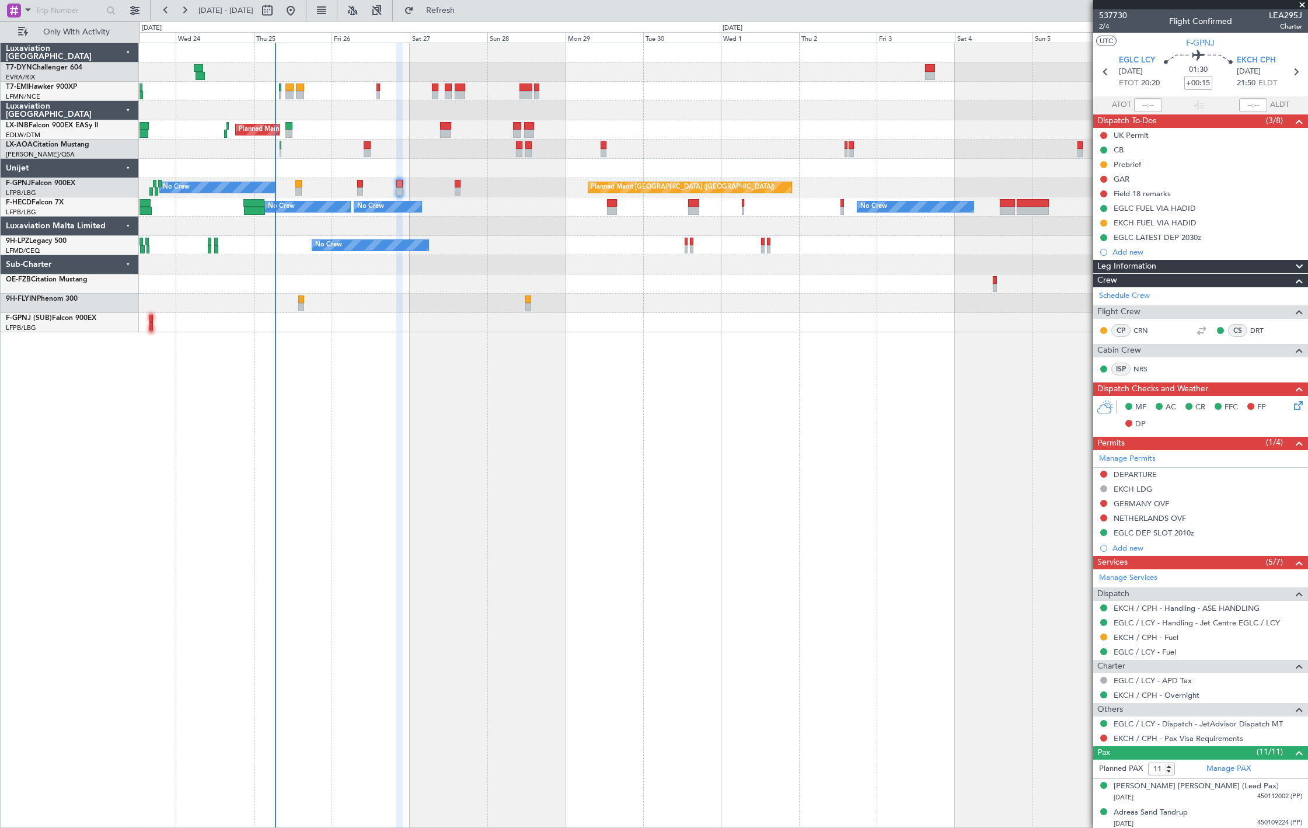
click at [356, 188] on div "No Crew Planned Maint Paris (Le Bourget) No Crew AOG Maint Paris (Le Bourget)" at bounding box center [723, 187] width 1168 height 19
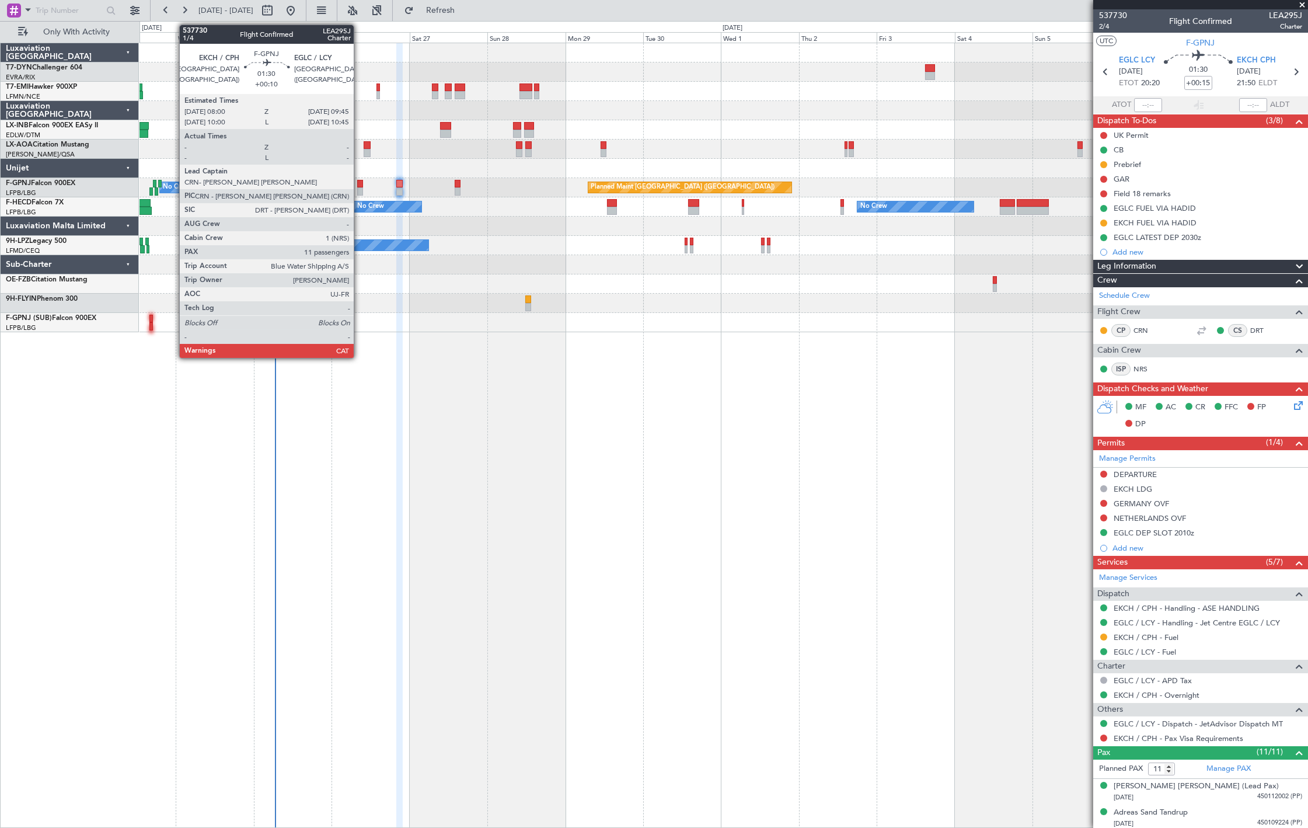
click at [359, 187] on div at bounding box center [360, 191] width 6 height 8
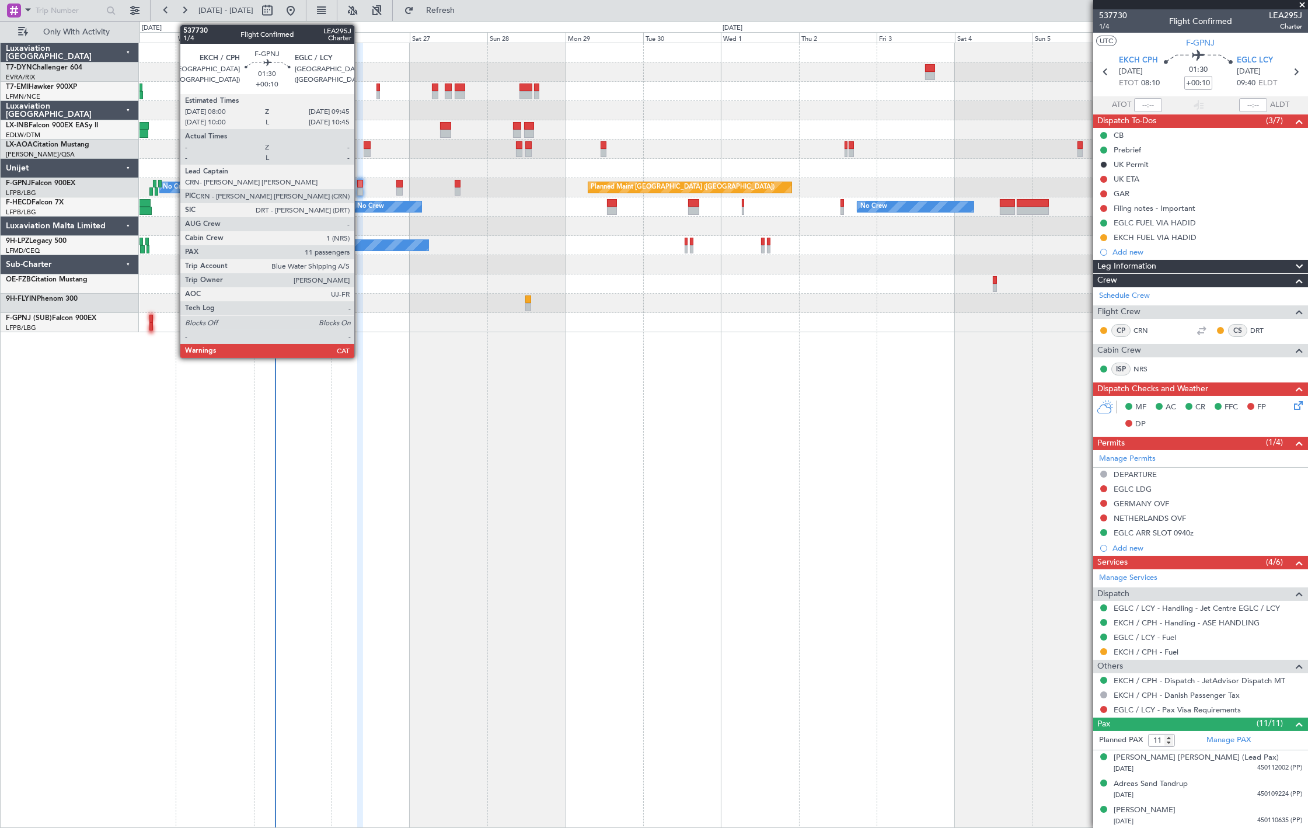
click at [360, 189] on div at bounding box center [360, 191] width 6 height 8
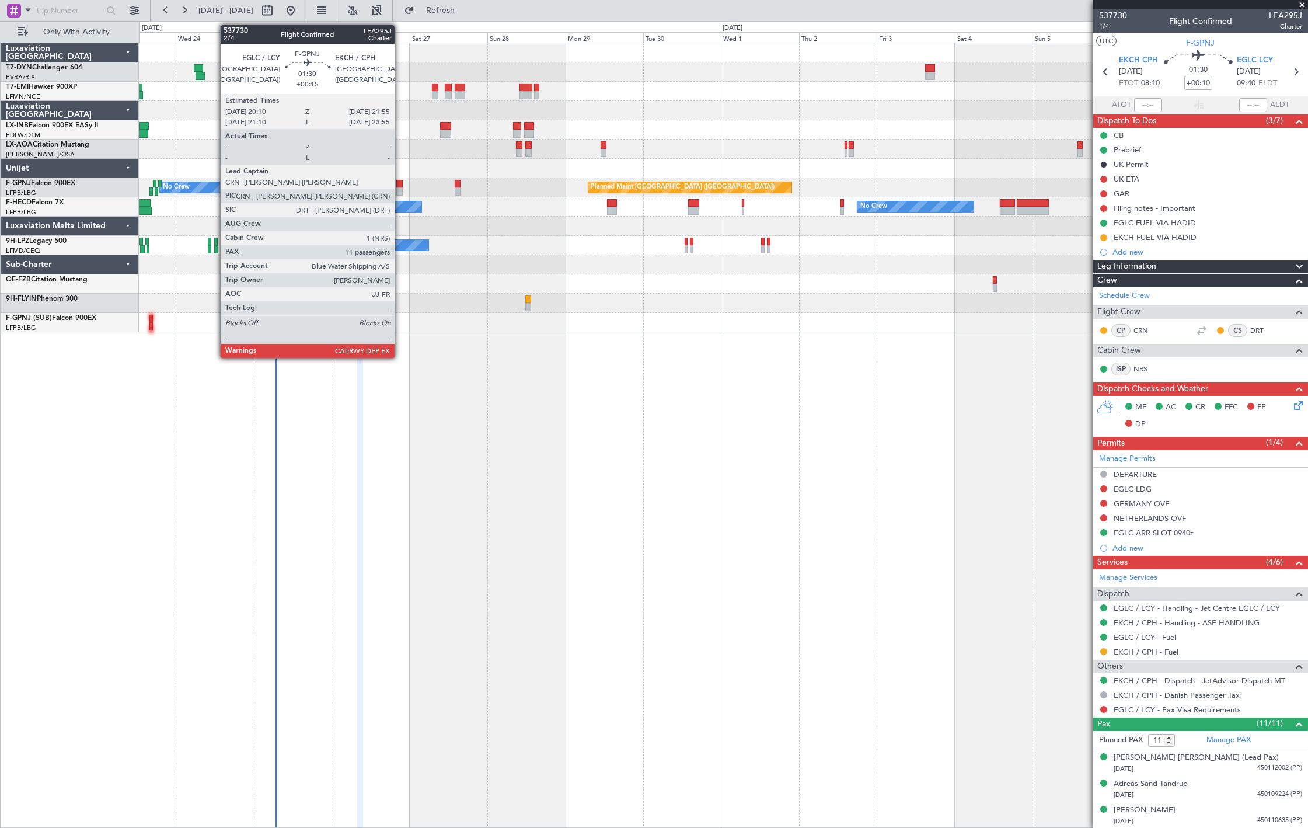
click at [400, 184] on div at bounding box center [399, 184] width 6 height 8
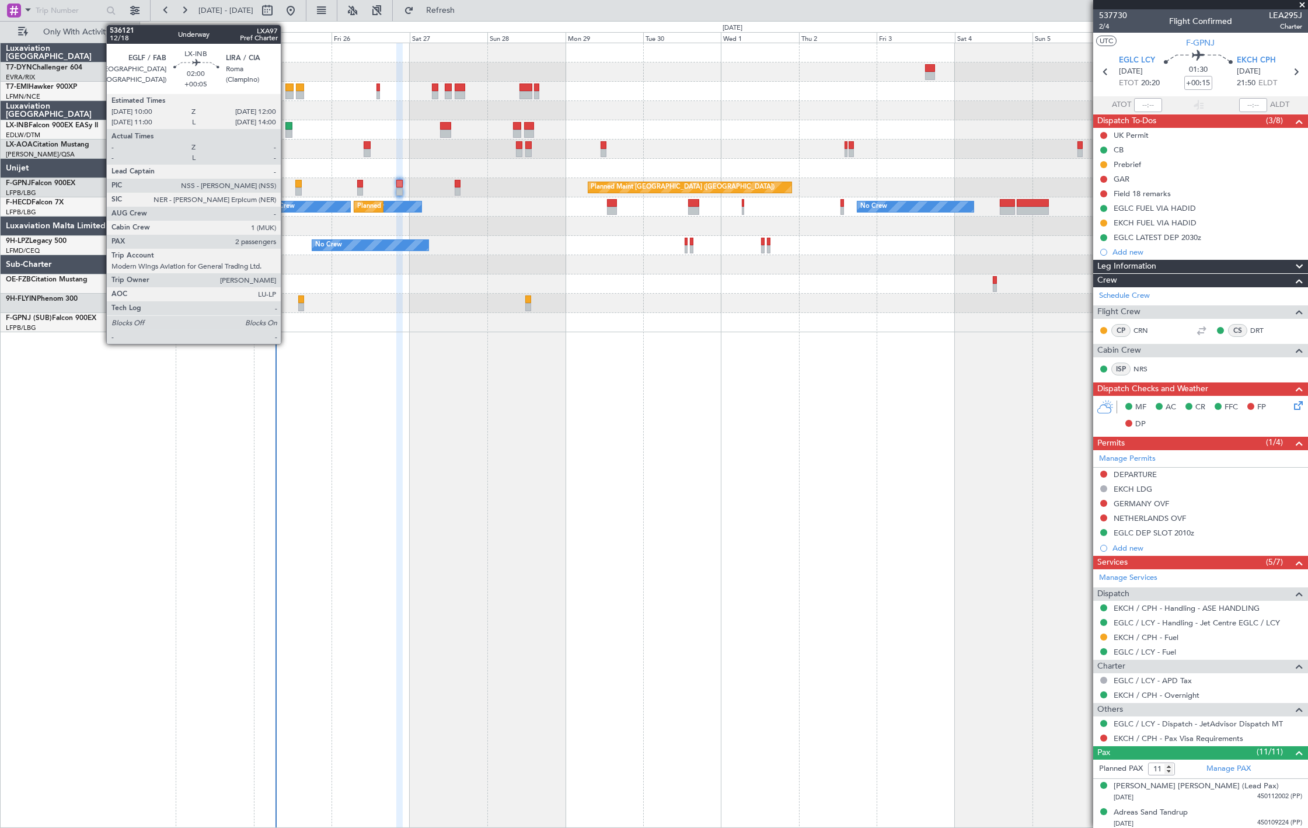
click at [286, 127] on div at bounding box center [288, 126] width 7 height 8
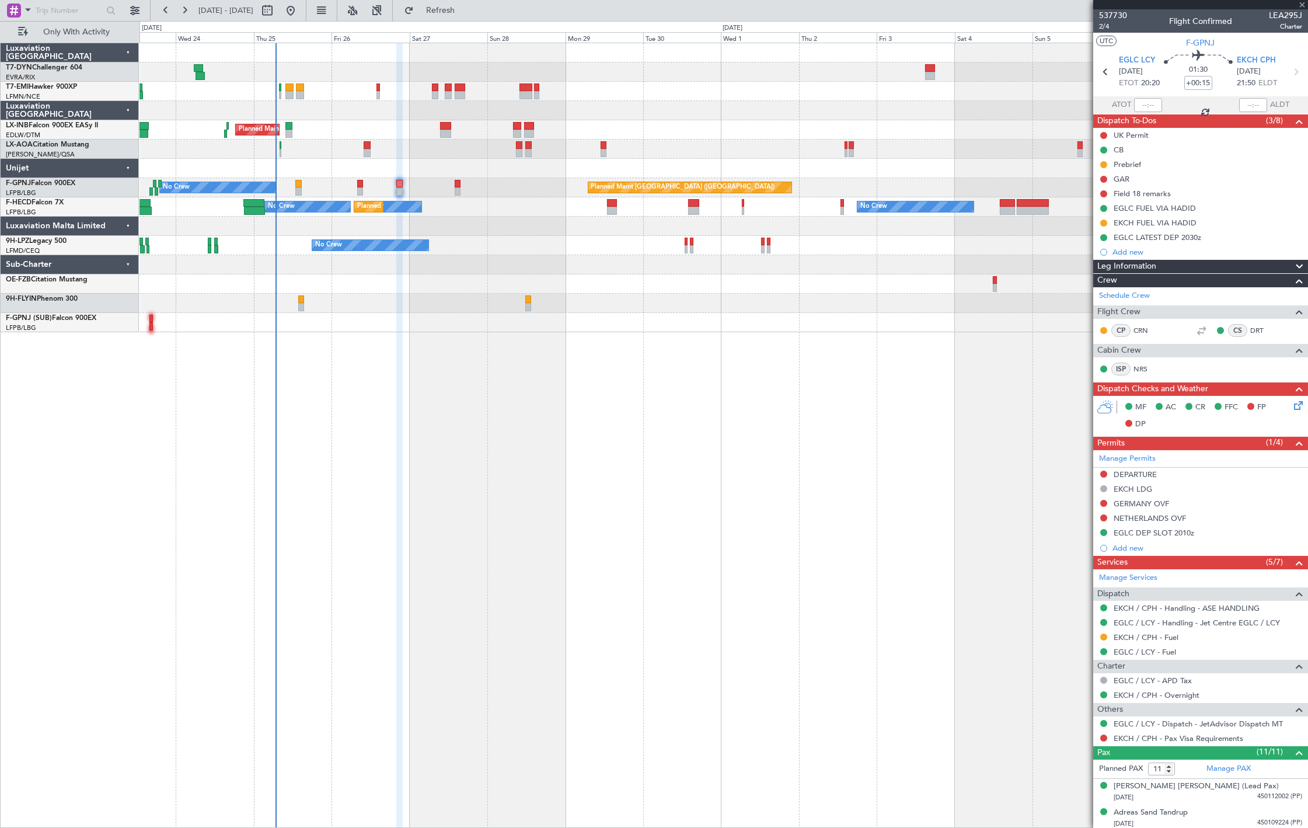
type input "+00:05"
type input "2"
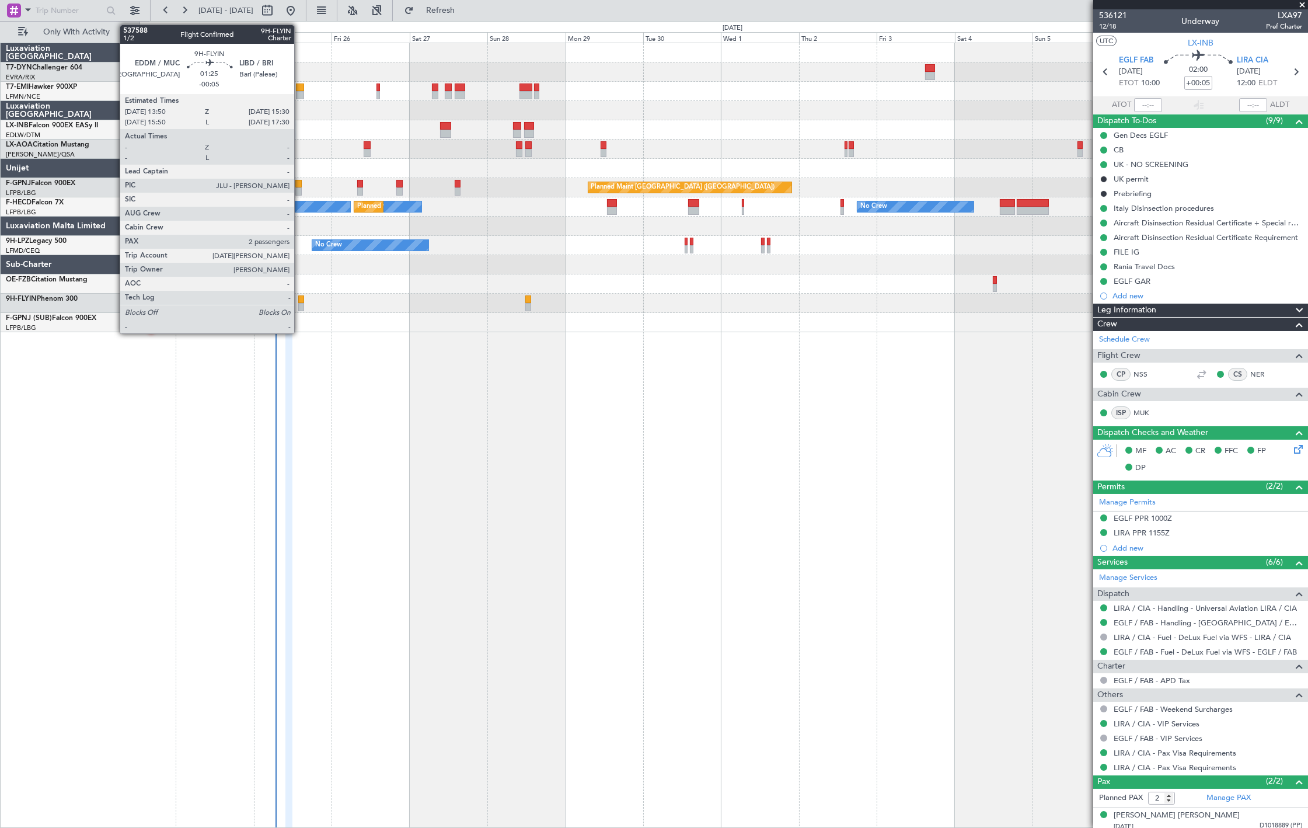
click at [300, 303] on div at bounding box center [301, 307] width 6 height 8
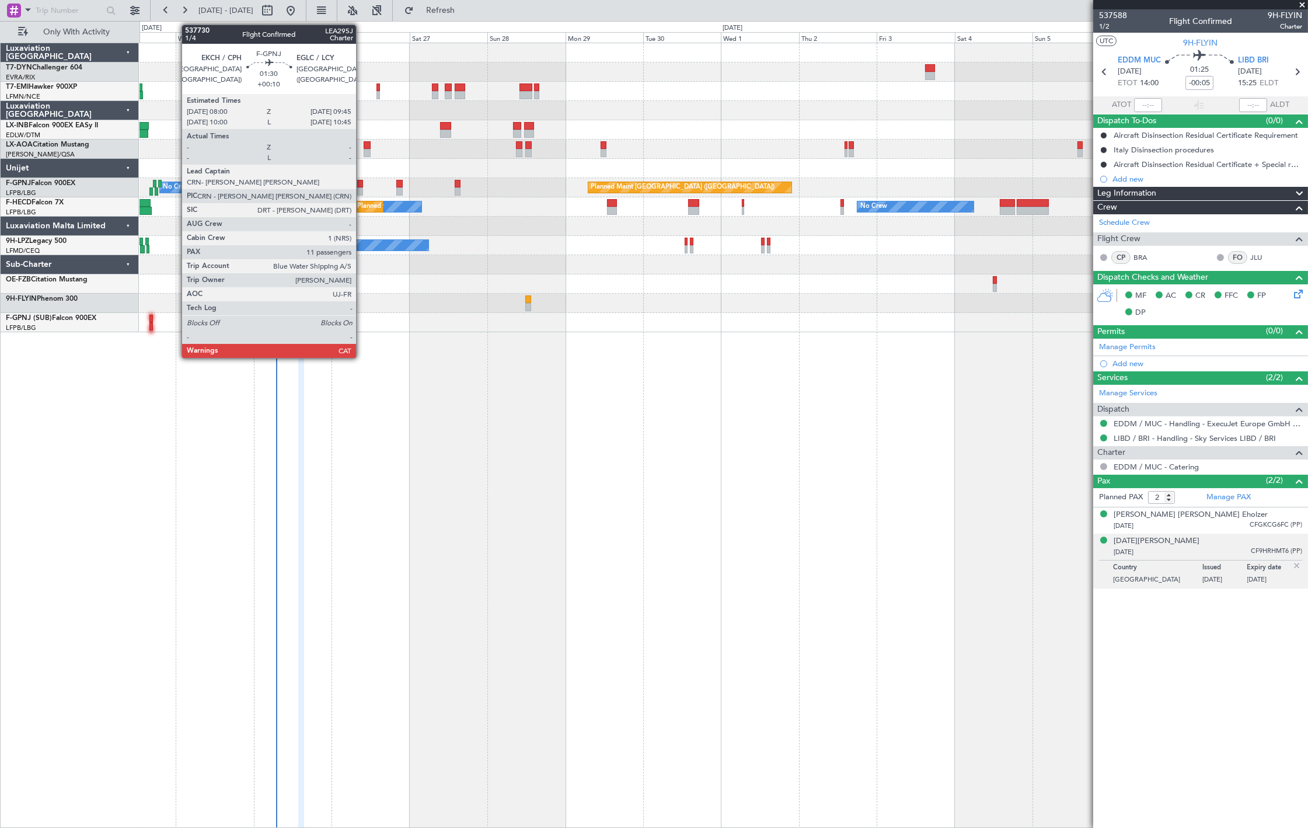
click at [359, 187] on div at bounding box center [360, 191] width 6 height 8
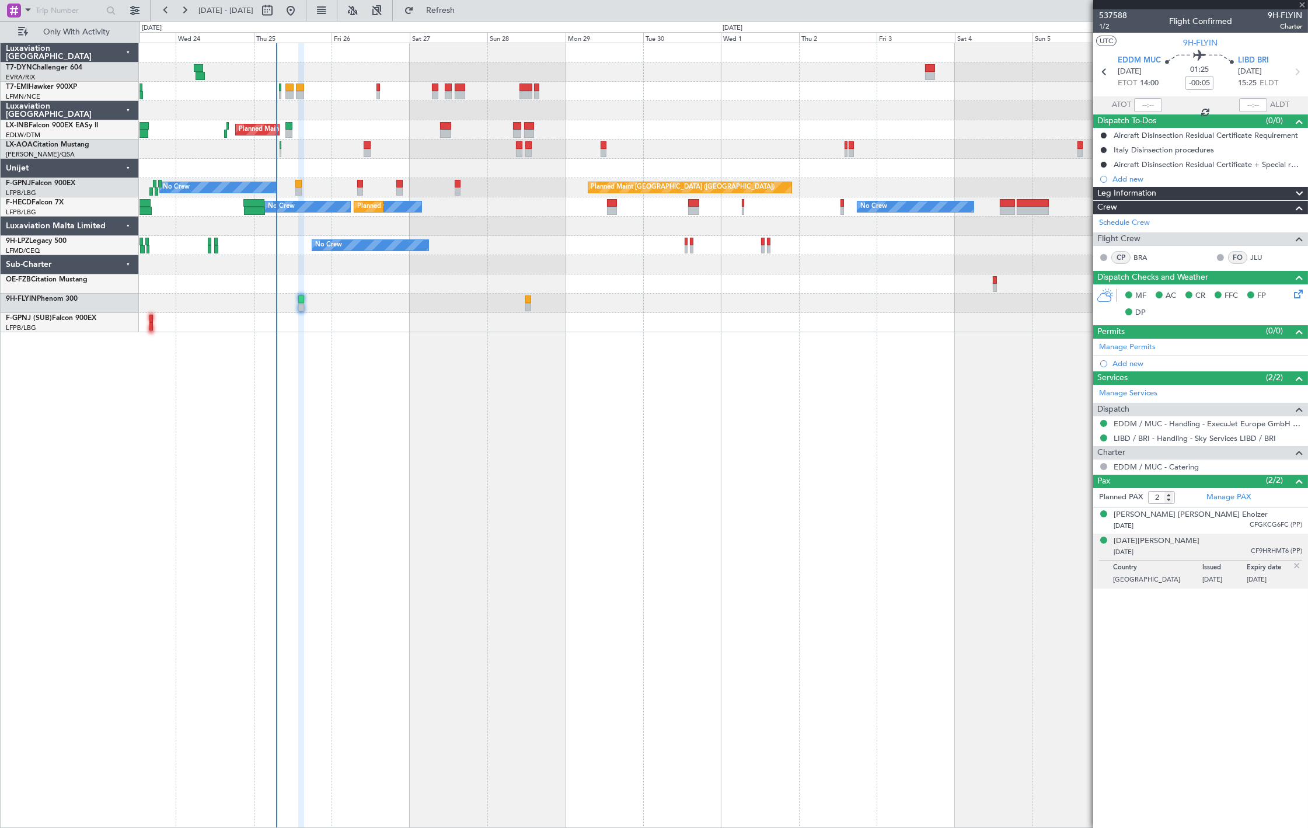
type input "+00:10"
type input "11"
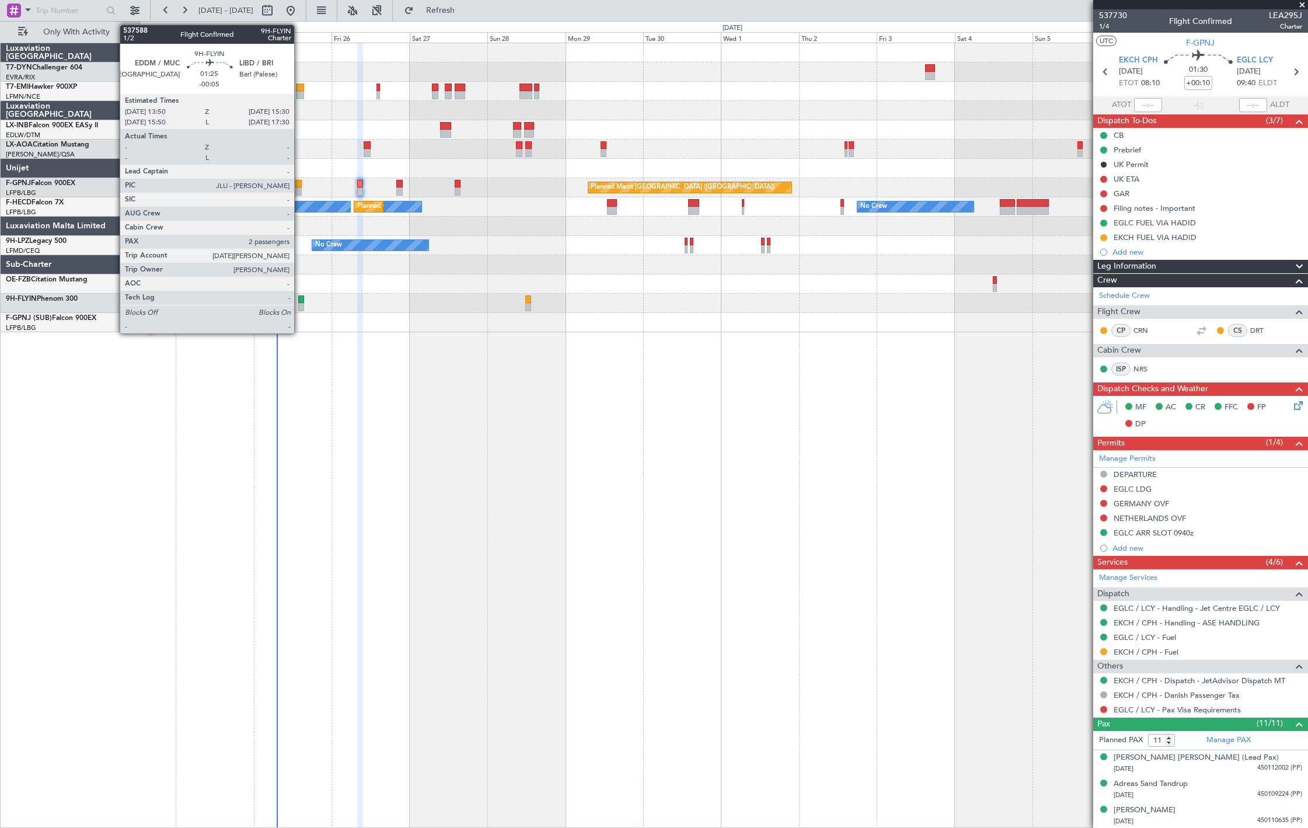
click at [300, 307] on div at bounding box center [301, 307] width 6 height 8
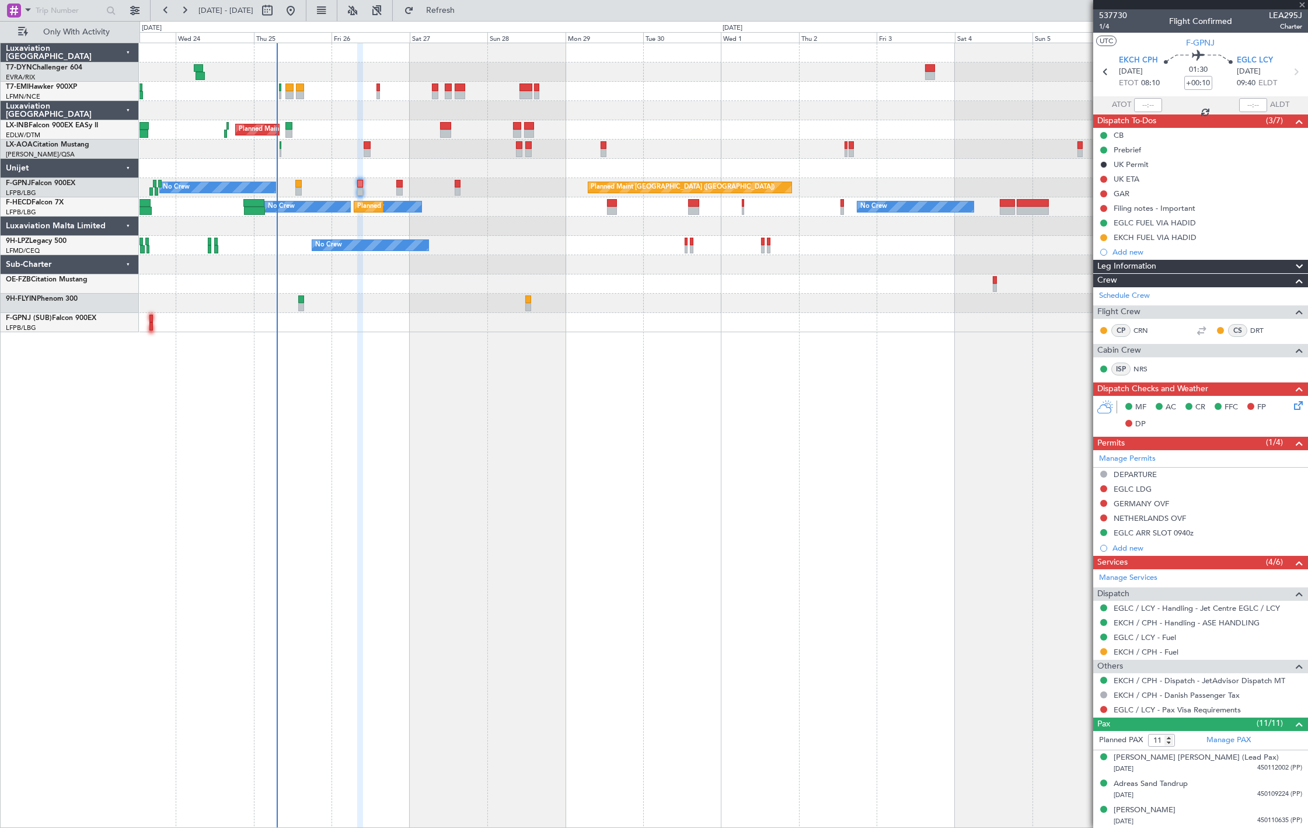
type input "-00:05"
type input "2"
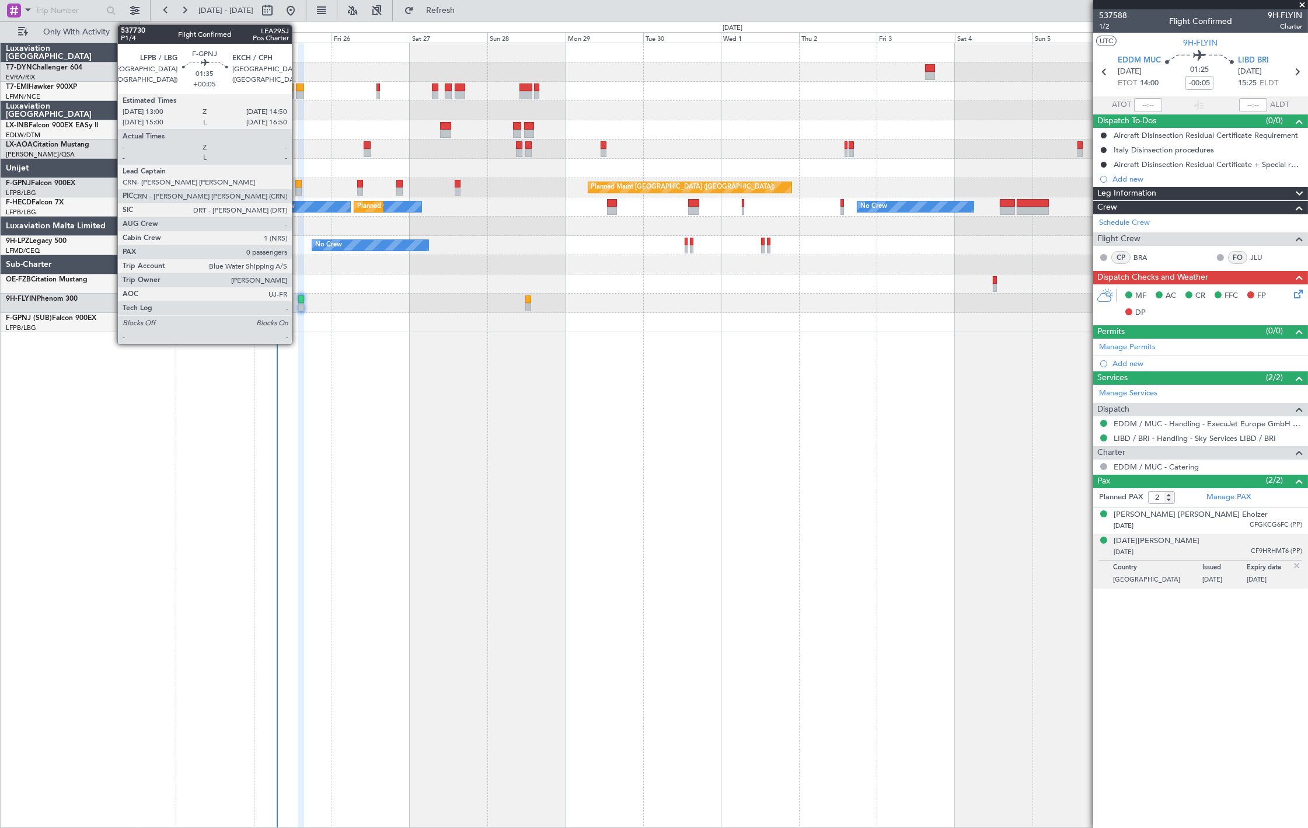
click at [298, 189] on div at bounding box center [298, 191] width 6 height 8
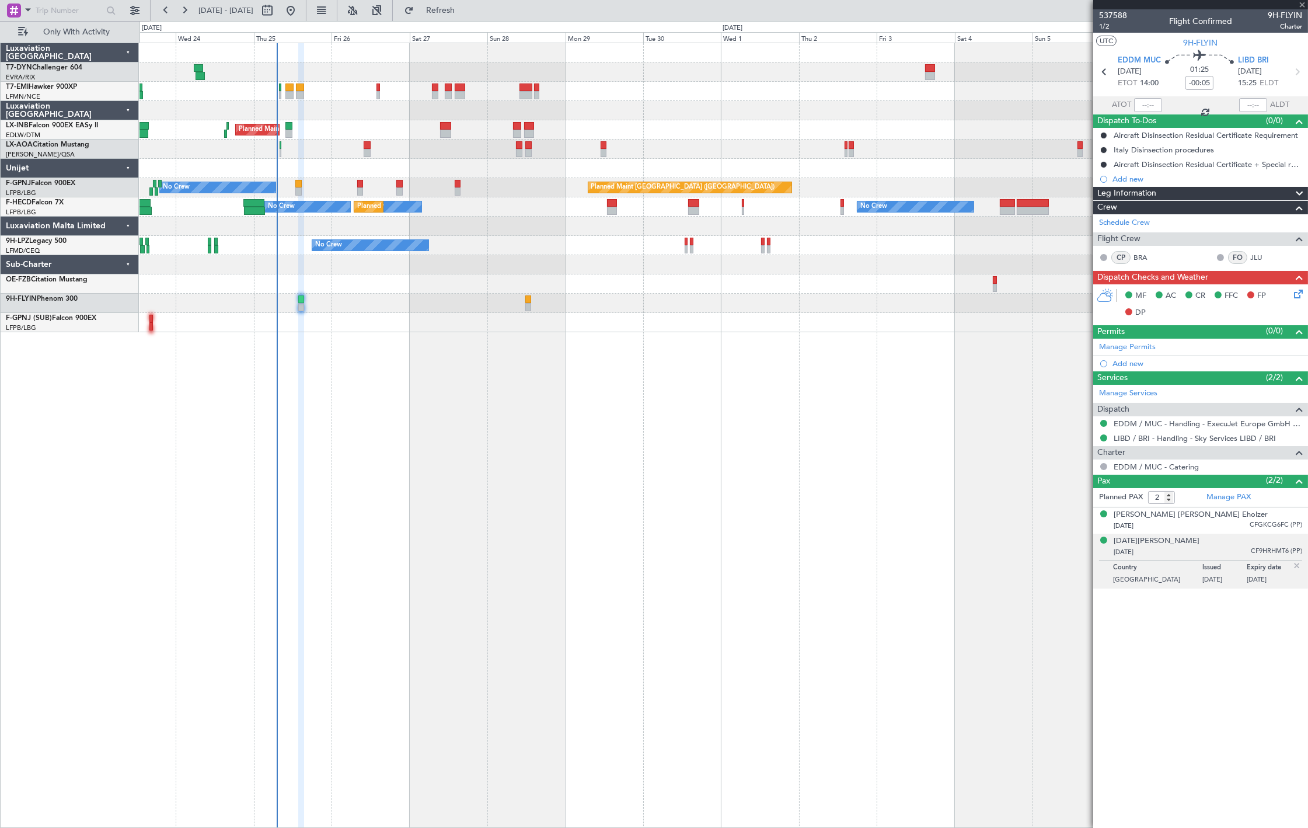
type input "+00:05"
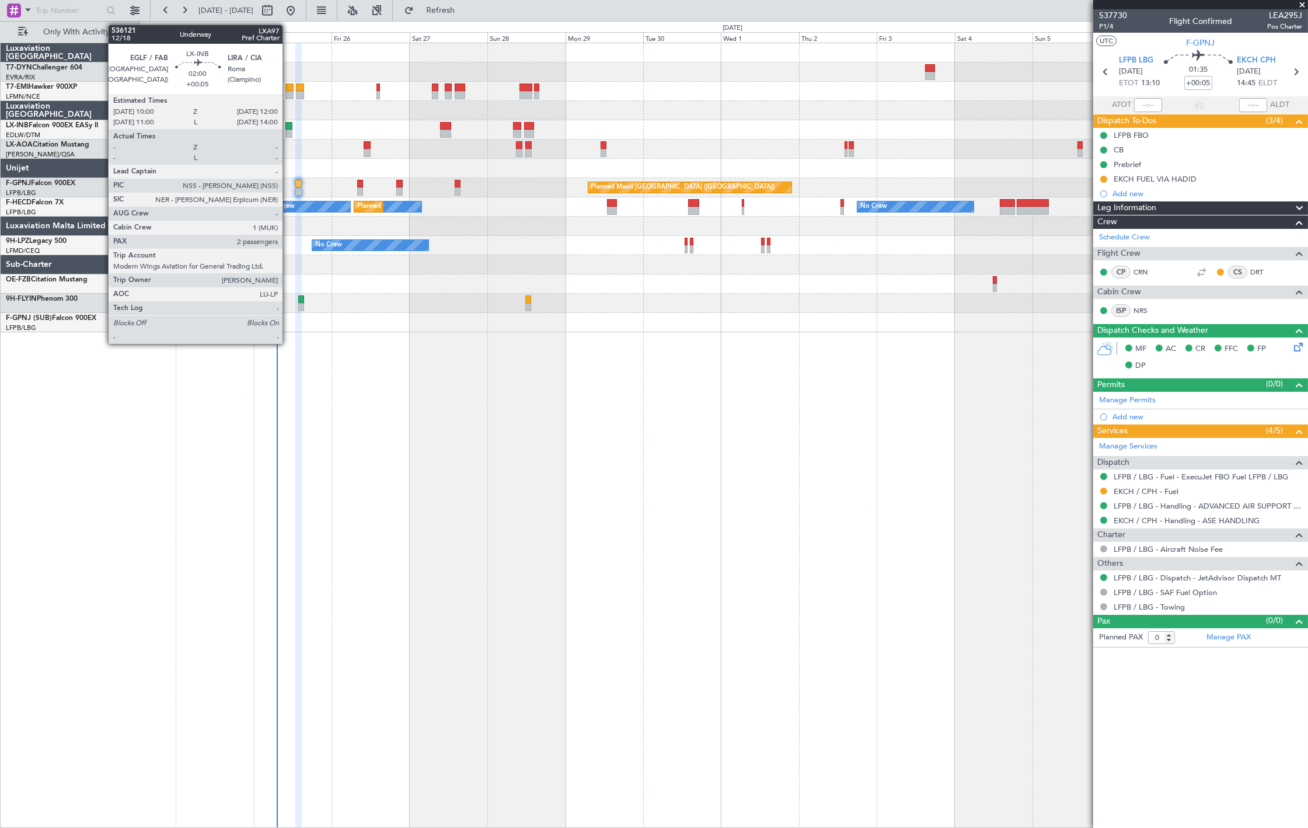
click at [288, 132] on div at bounding box center [288, 134] width 7 height 8
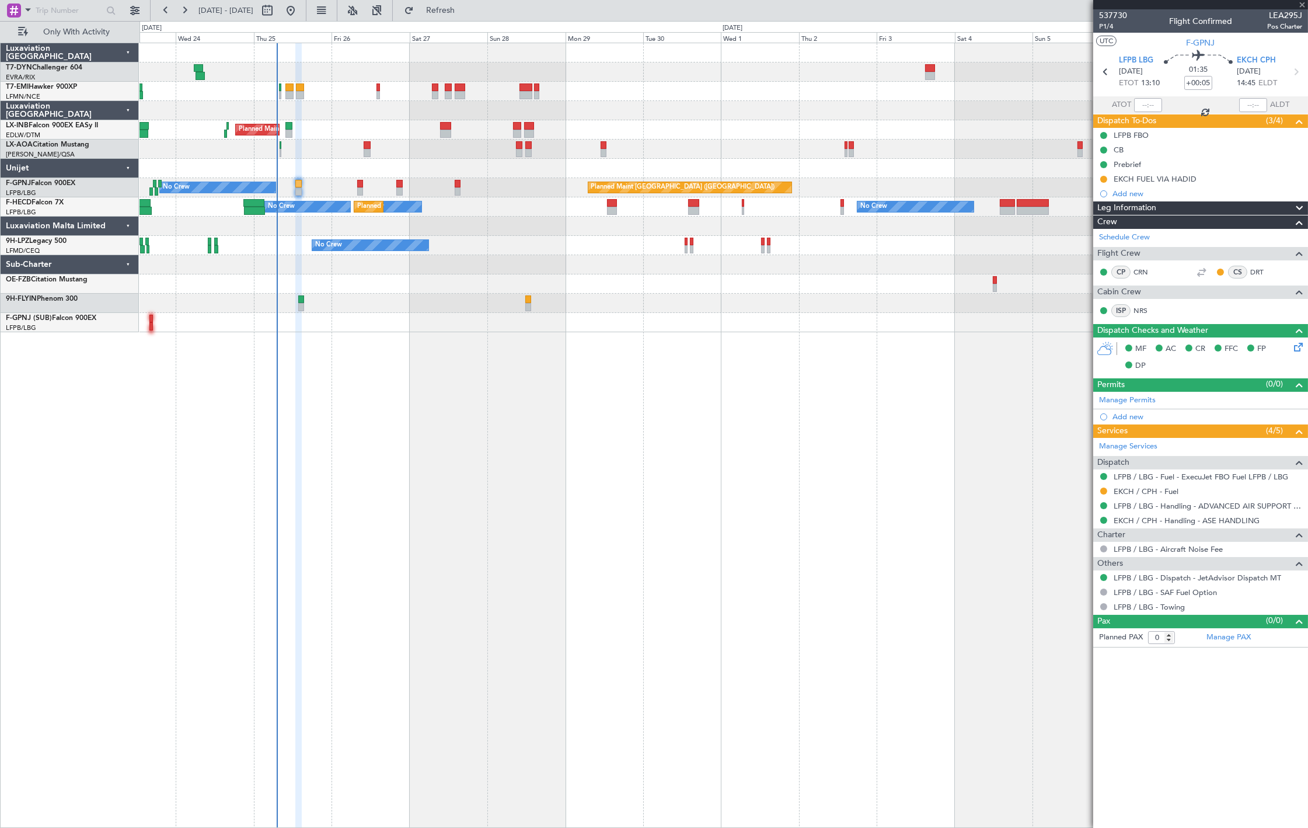
type input "2"
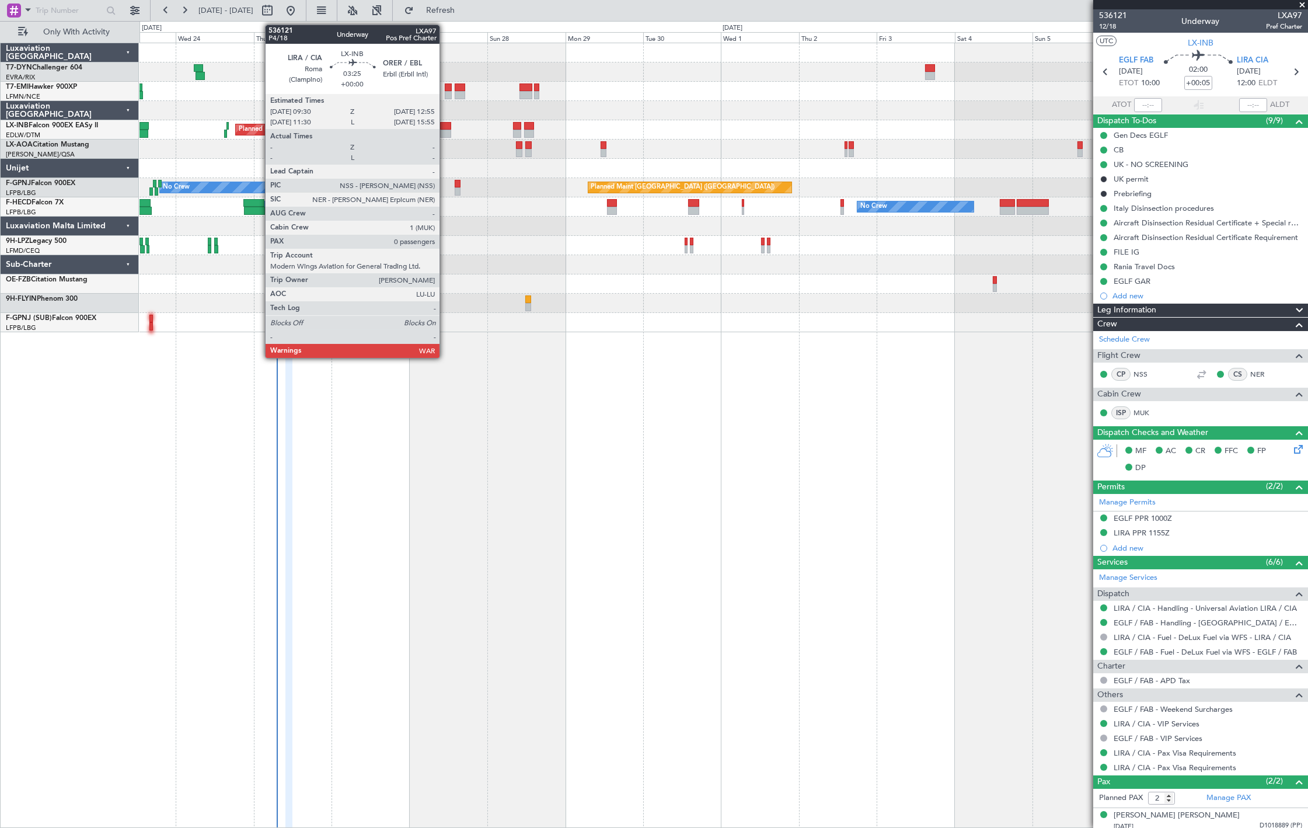
click at [445, 130] on div at bounding box center [445, 134] width 11 height 8
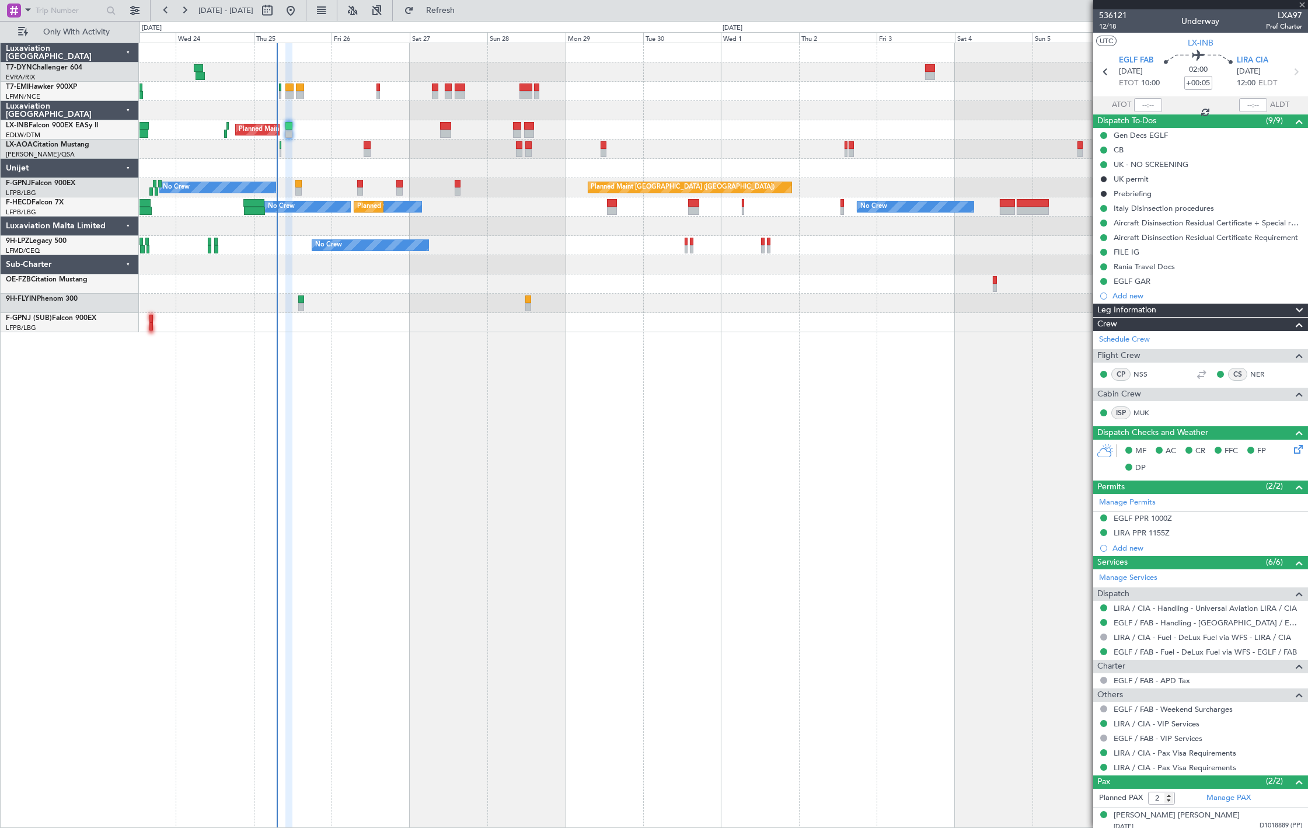
type input "0"
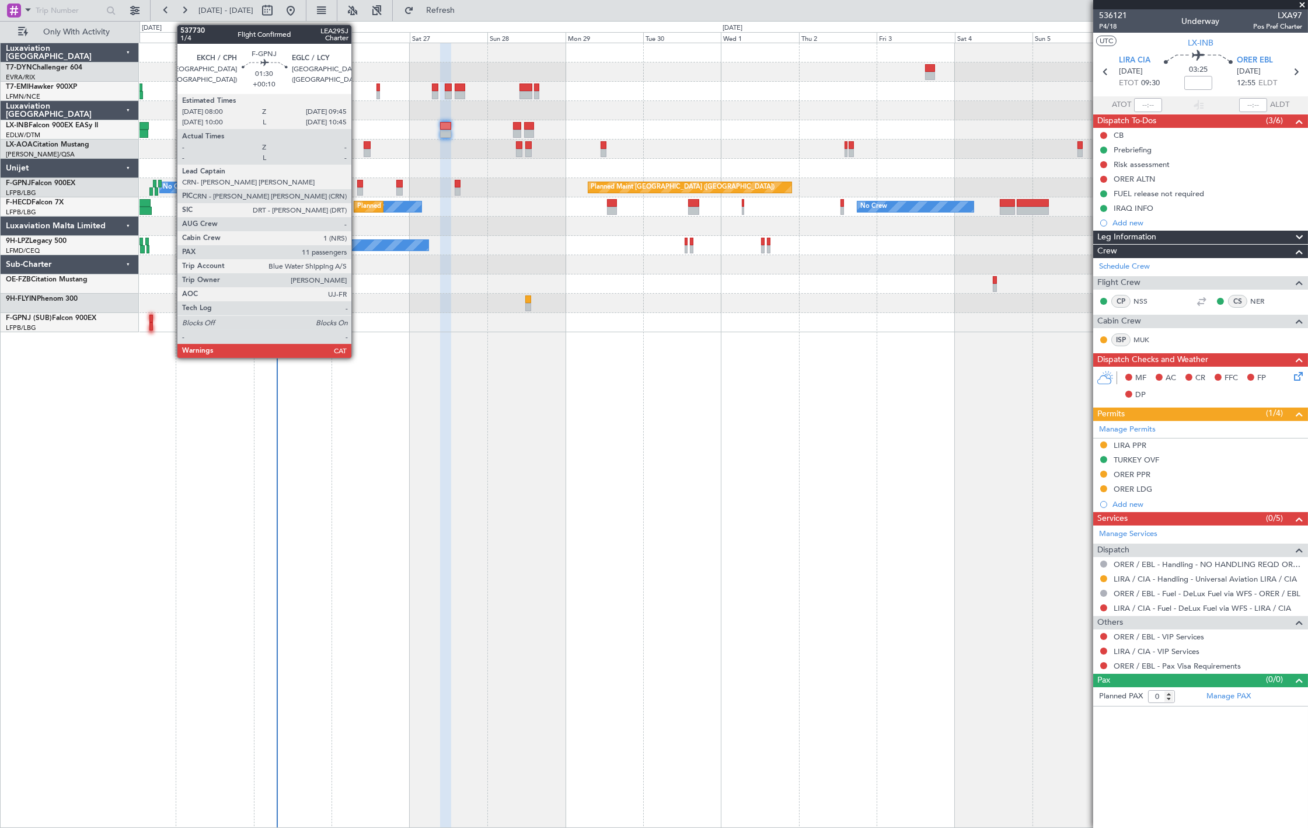
click at [358, 189] on div at bounding box center [360, 191] width 6 height 8
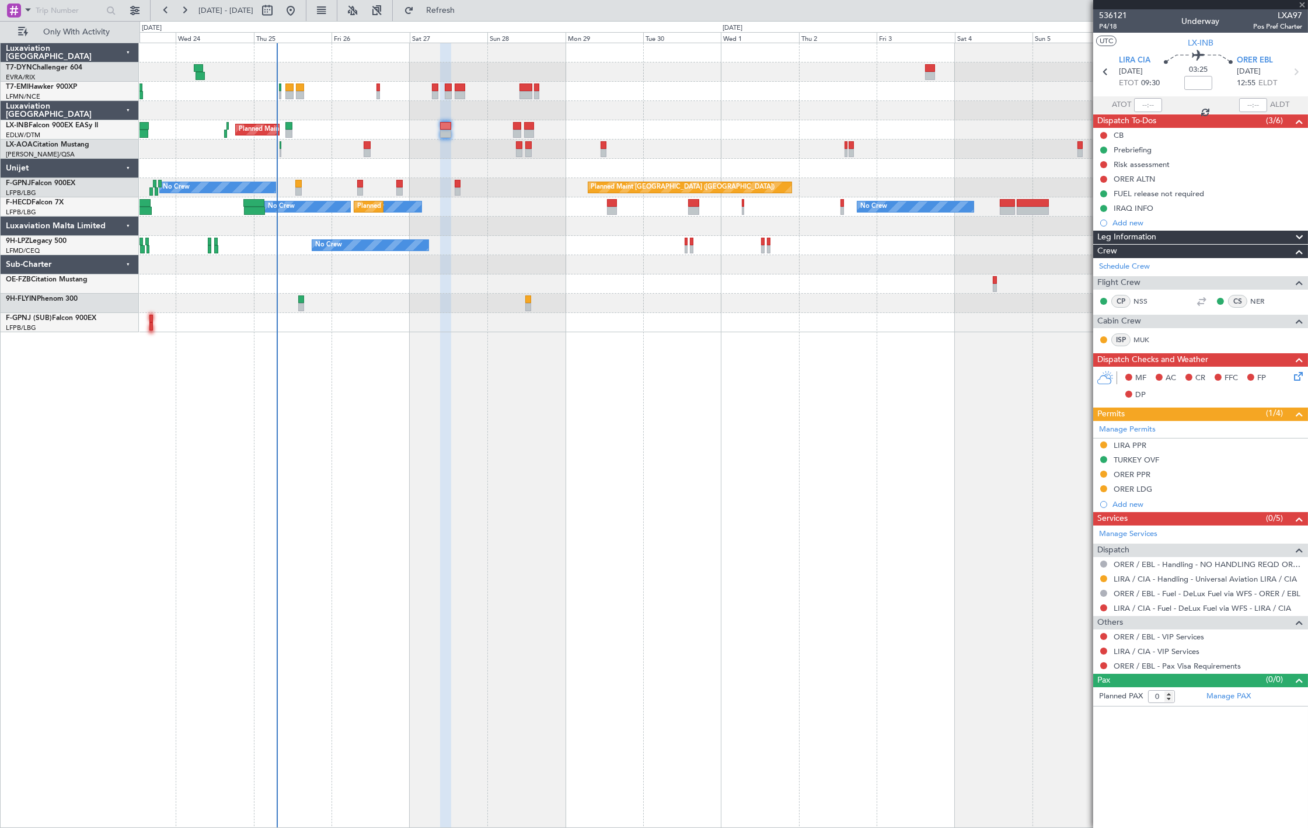
type input "+00:10"
type input "11"
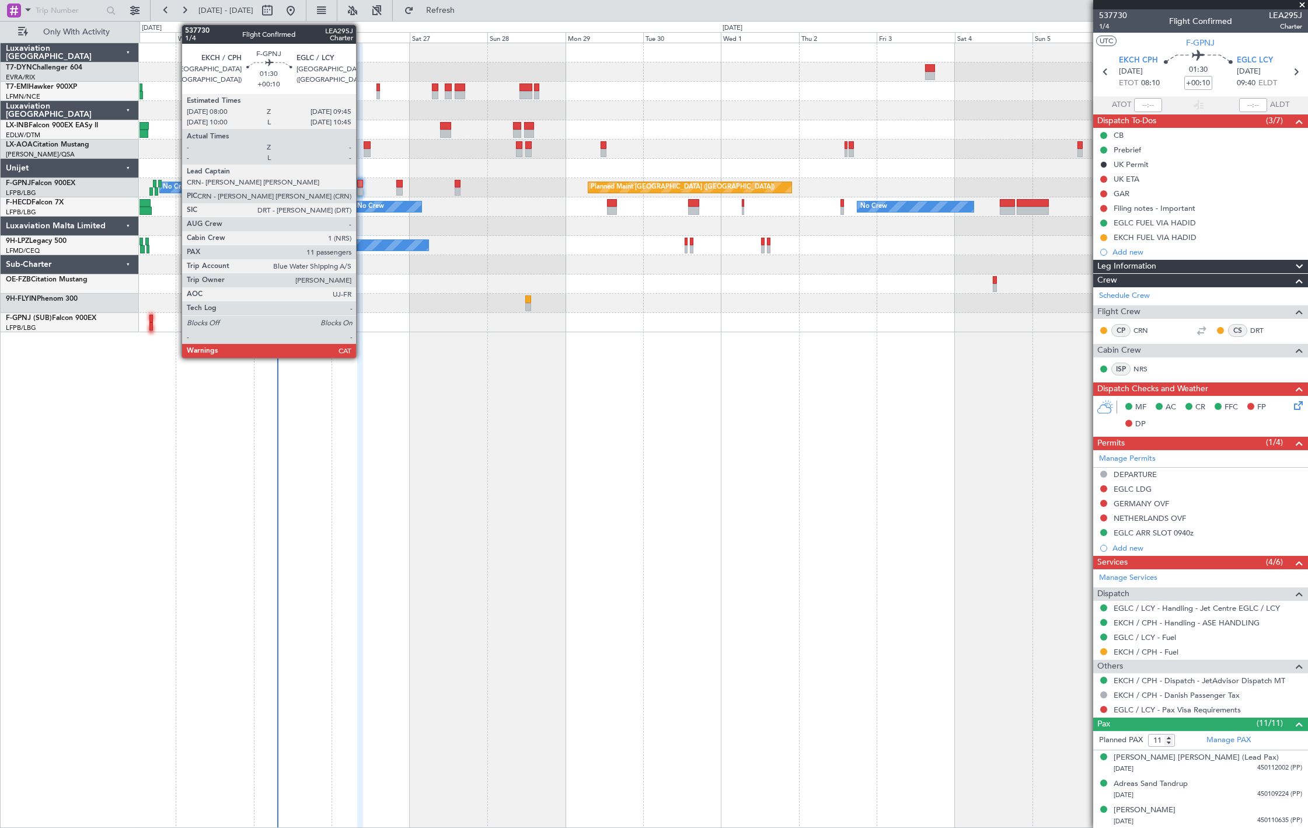
click at [359, 189] on div at bounding box center [360, 191] width 6 height 8
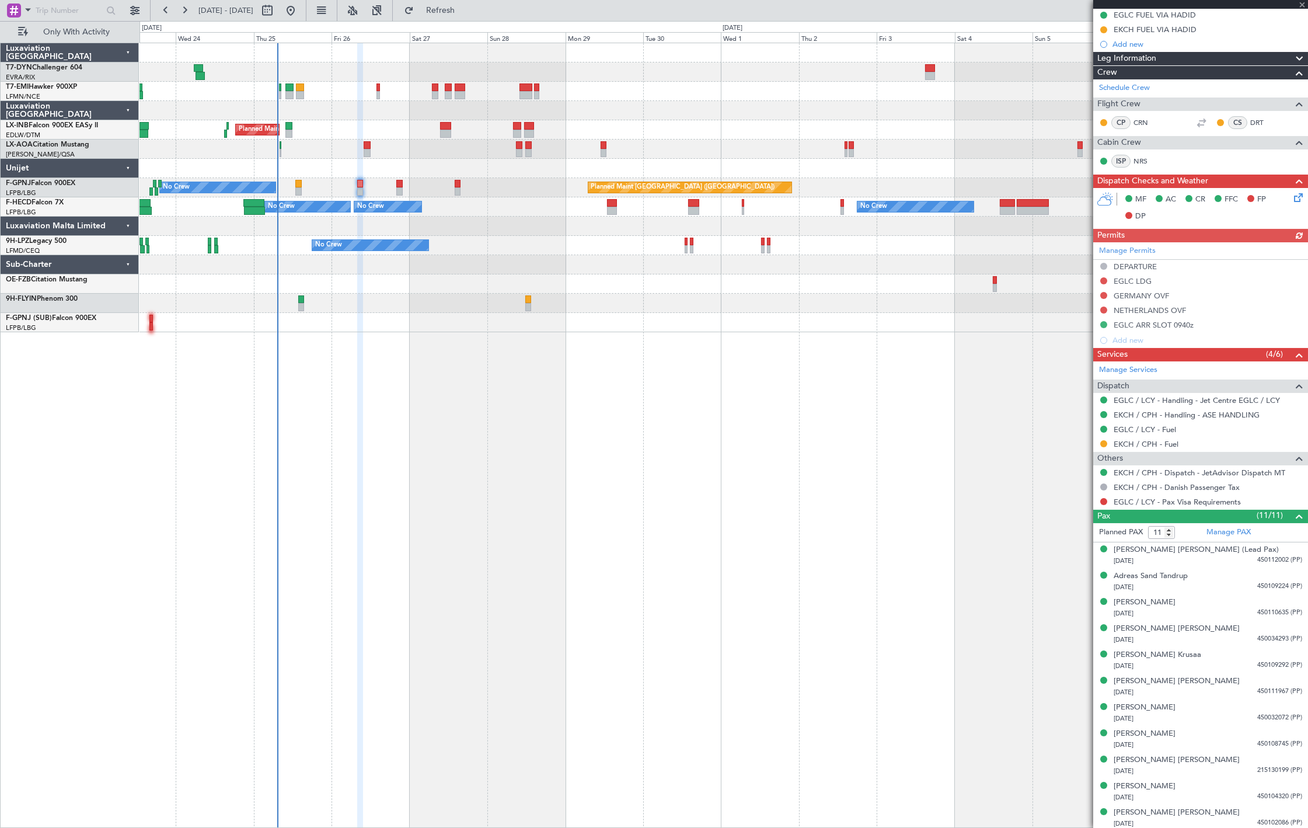
scroll to position [211, 0]
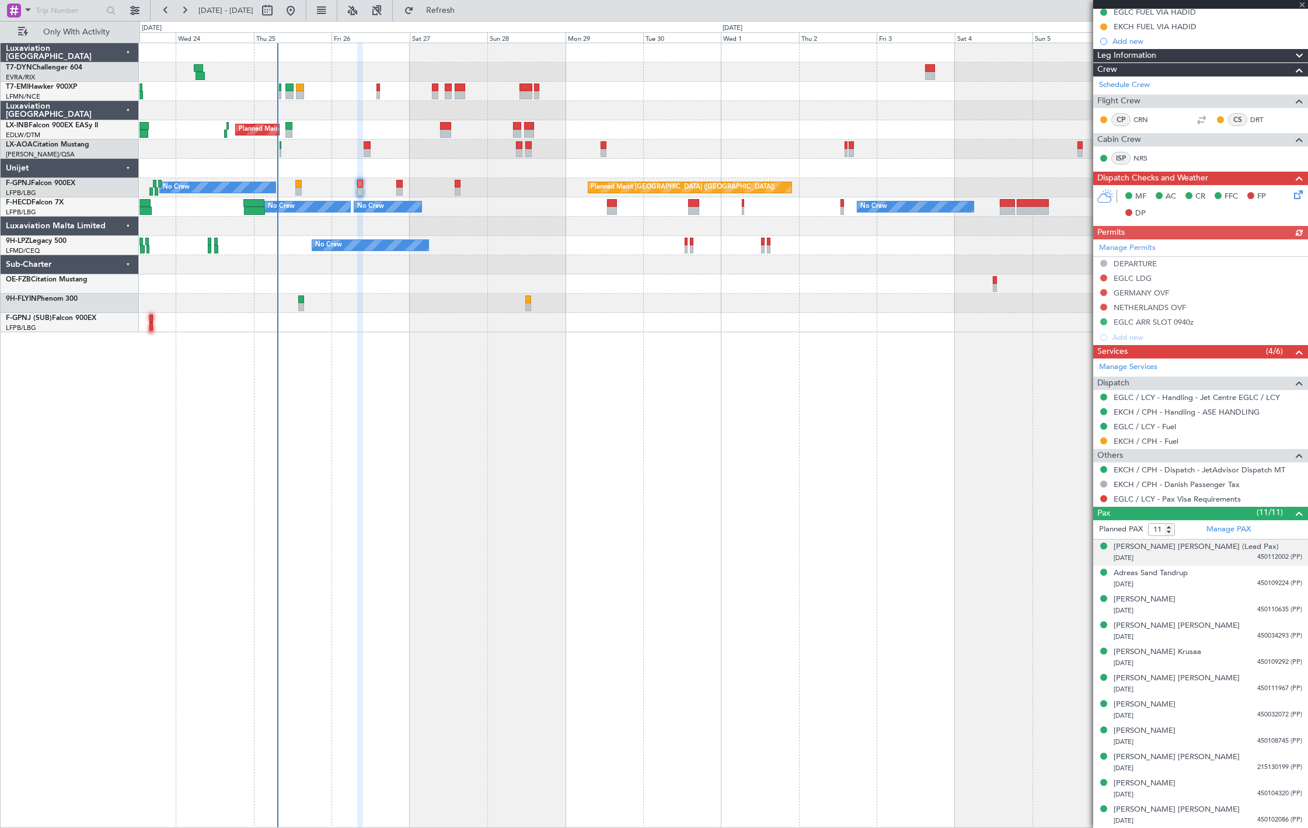
click at [1223, 561] on div "15/03/1999 450112002 (PP)" at bounding box center [1208, 558] width 189 height 12
click at [1241, 605] on div "Adreas Sand Tandrup 25/08/1985 450109224 (PP)" at bounding box center [1208, 607] width 189 height 23
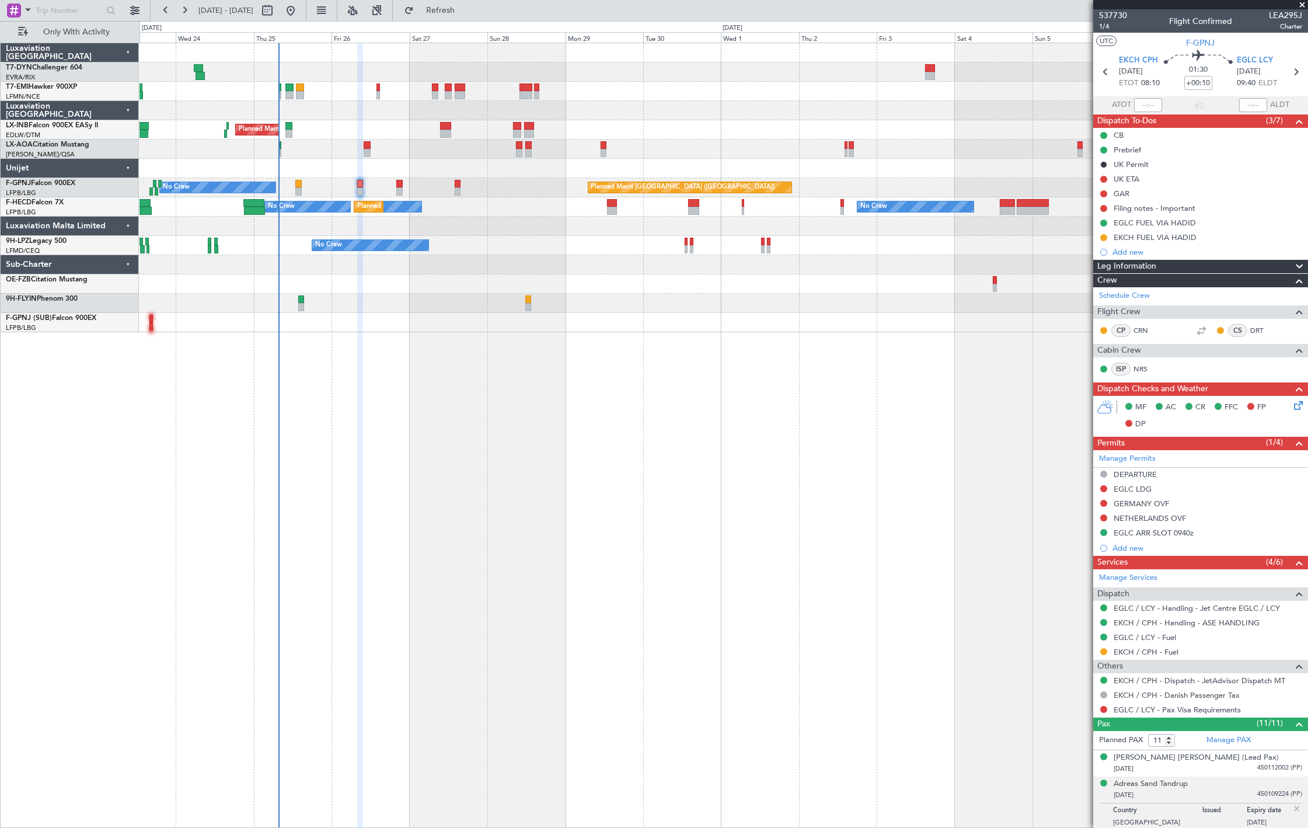
click at [1186, 203] on div "Filing notes - Important" at bounding box center [1155, 208] width 82 height 10
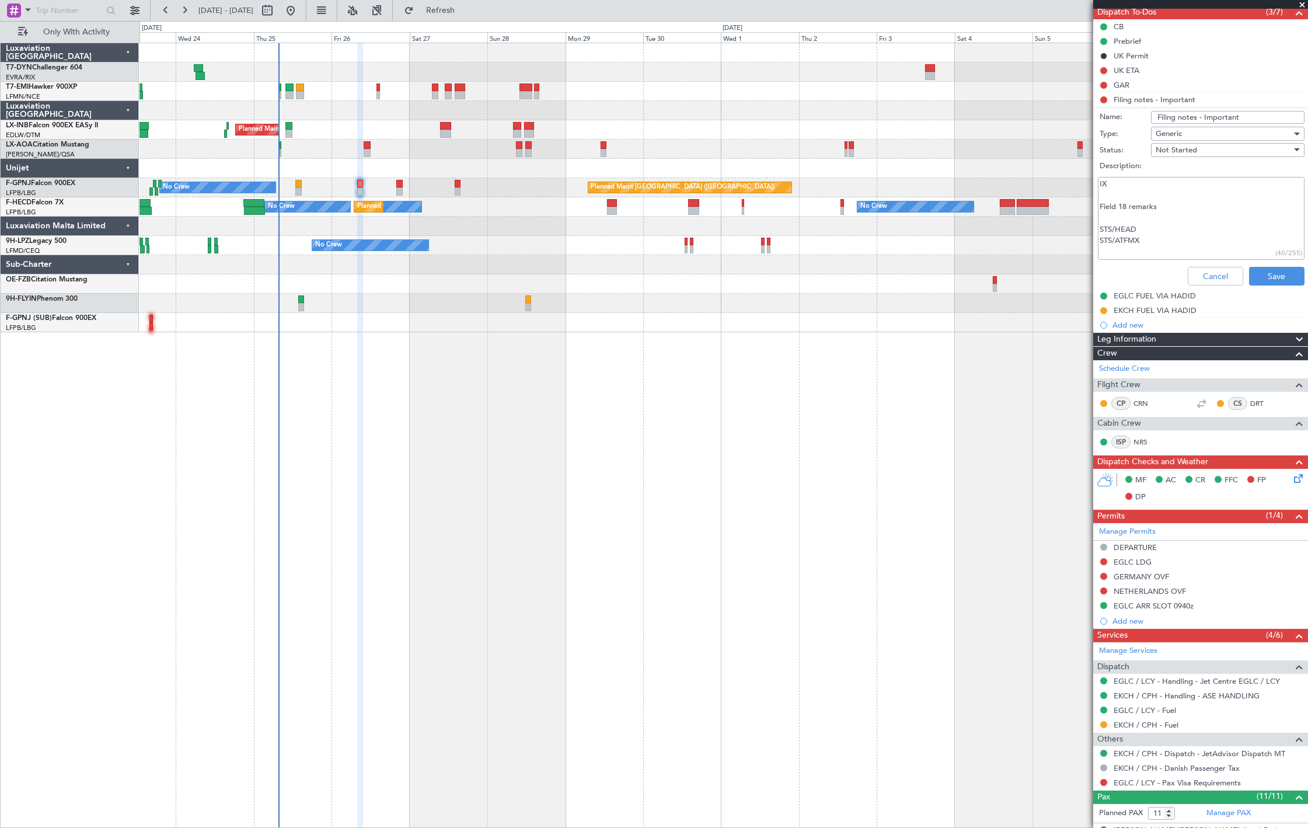
scroll to position [130, 0]
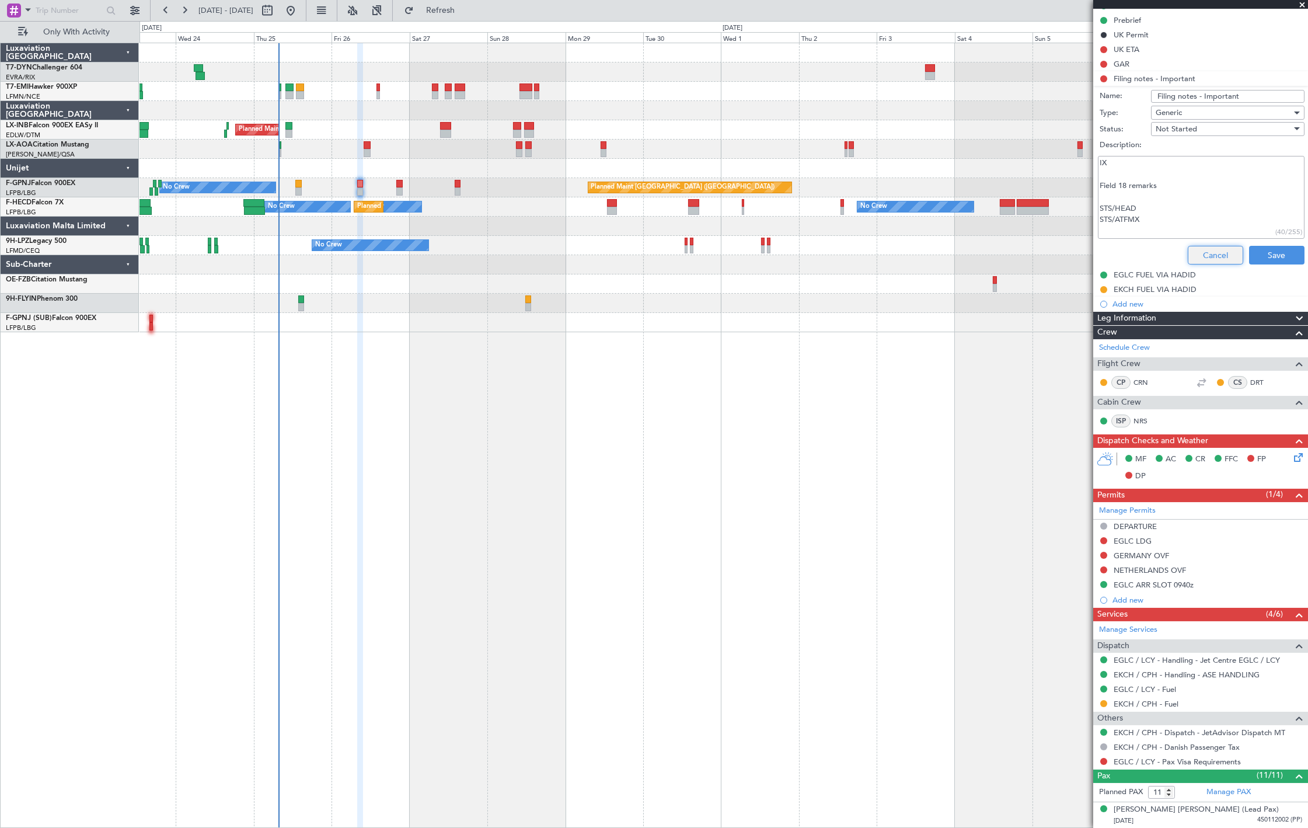
click at [1191, 249] on button "Cancel" at bounding box center [1215, 255] width 55 height 19
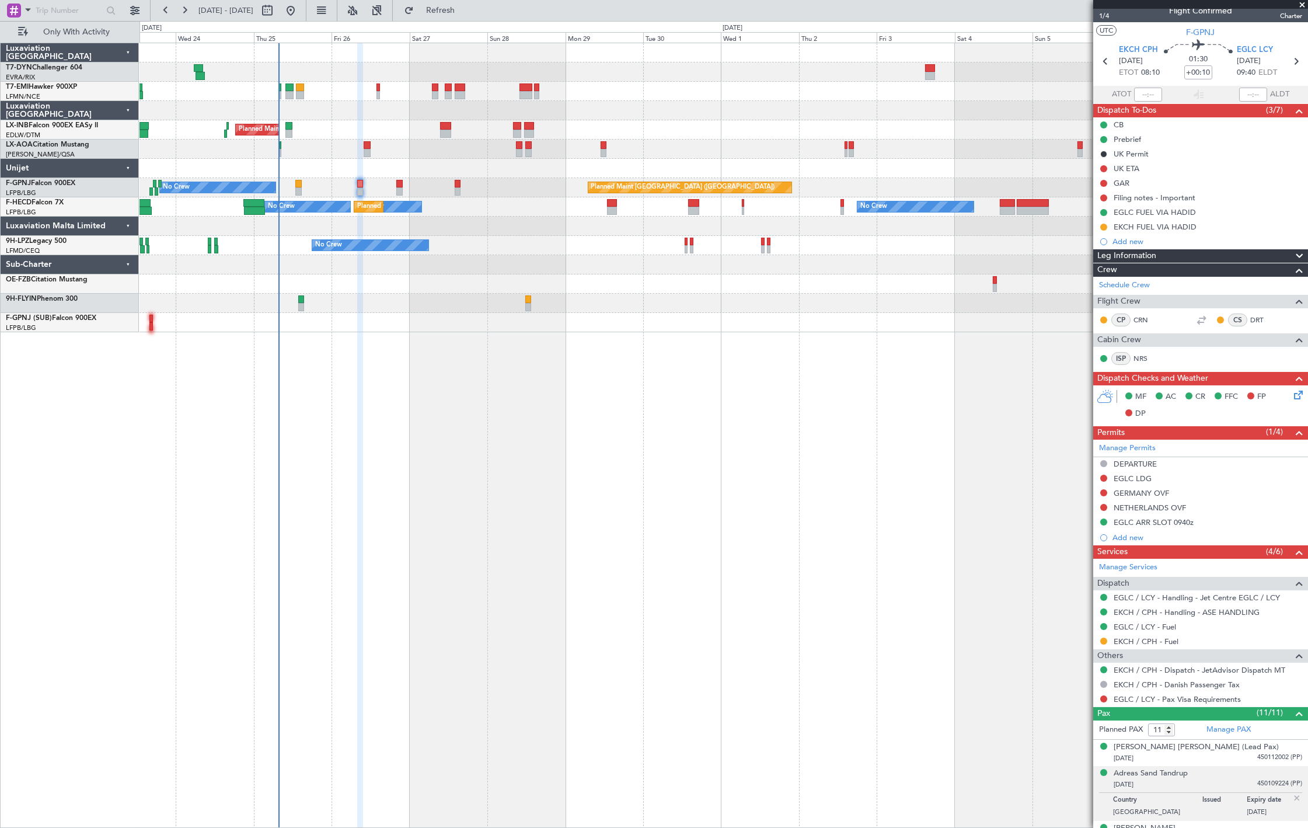
scroll to position [0, 0]
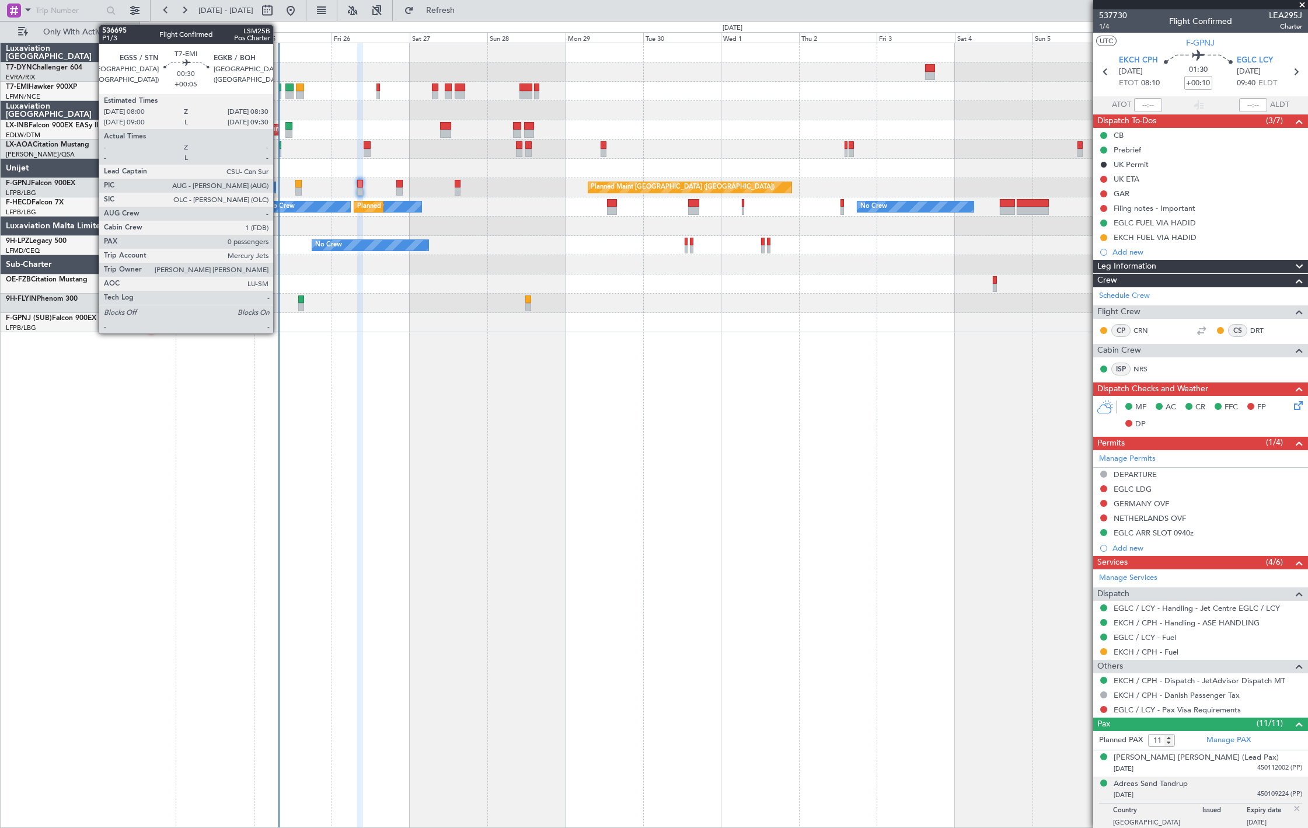
click at [279, 93] on div at bounding box center [280, 95] width 2 height 8
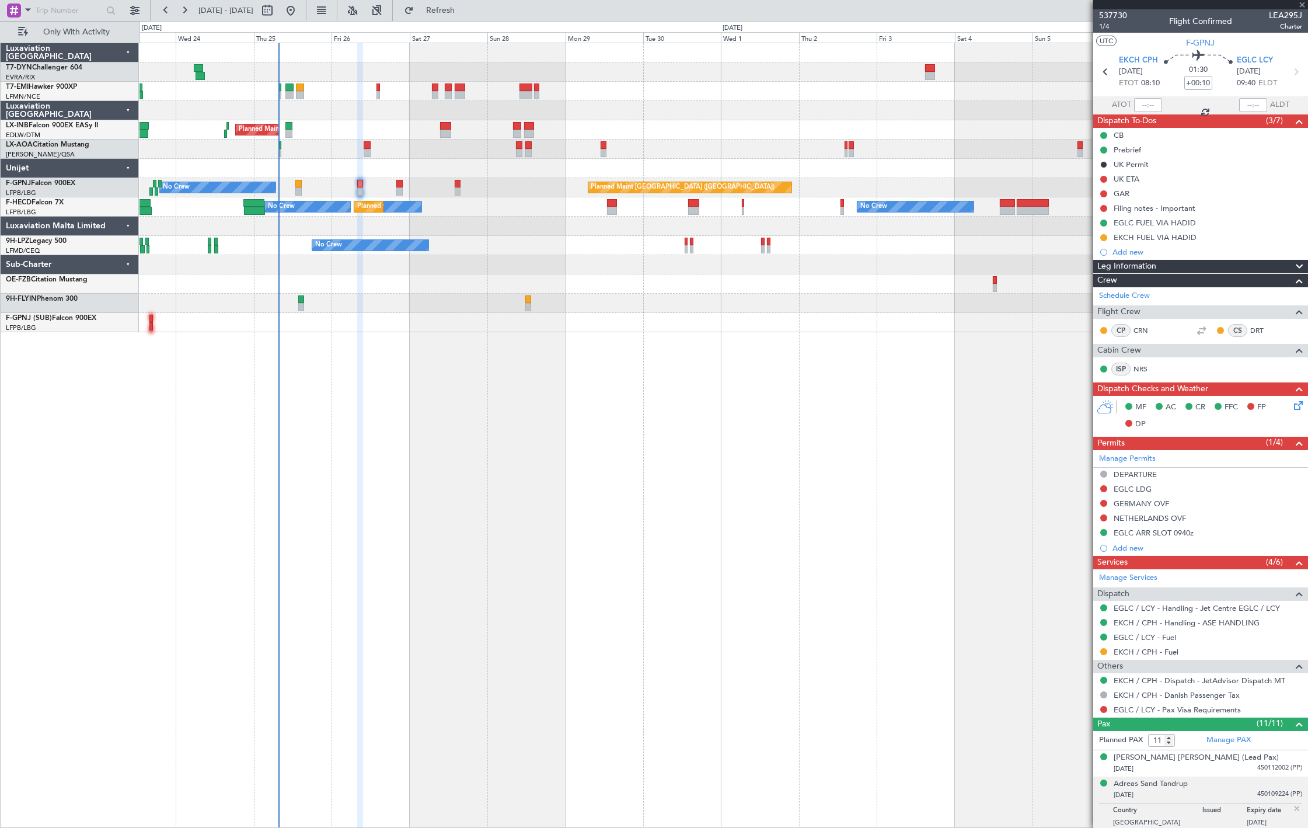
type input "+00:05"
type input "0"
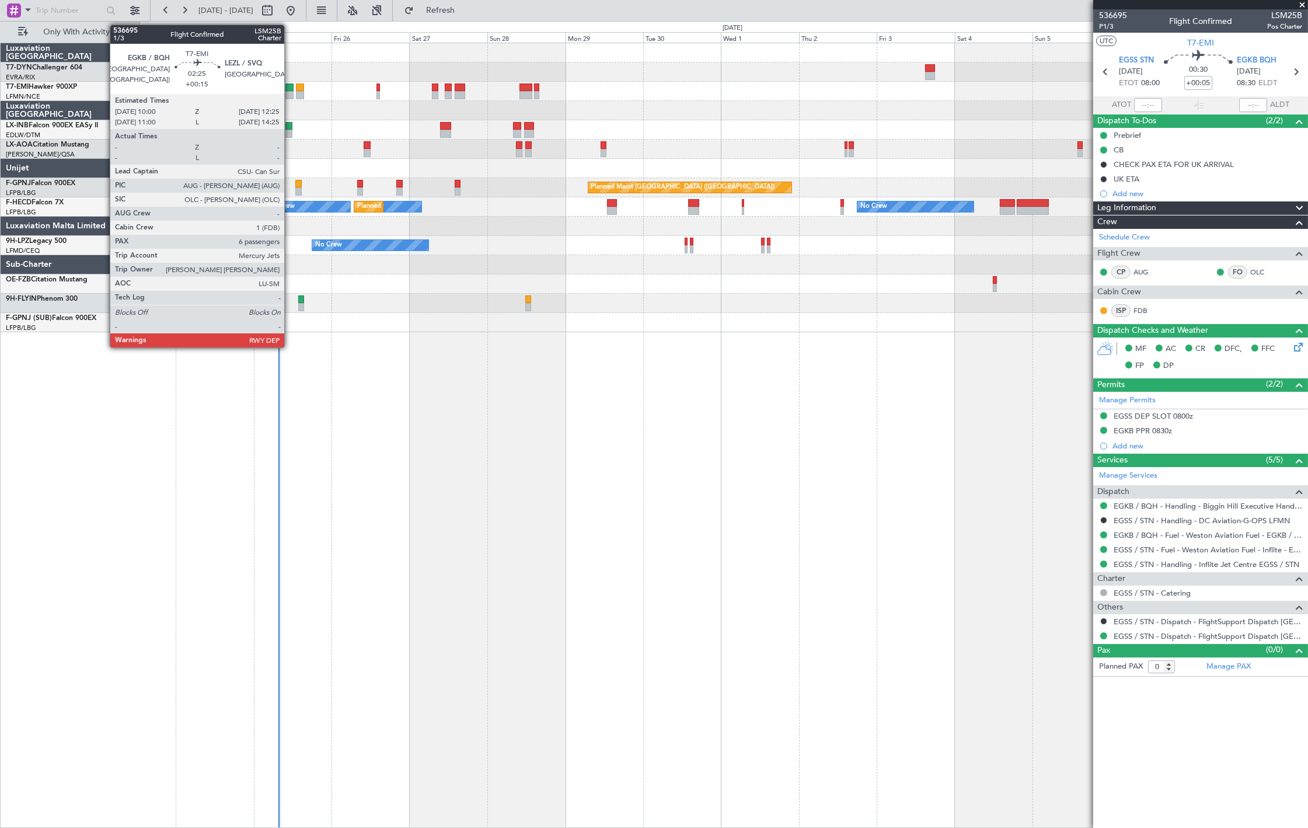
click at [290, 89] on div at bounding box center [289, 87] width 8 height 8
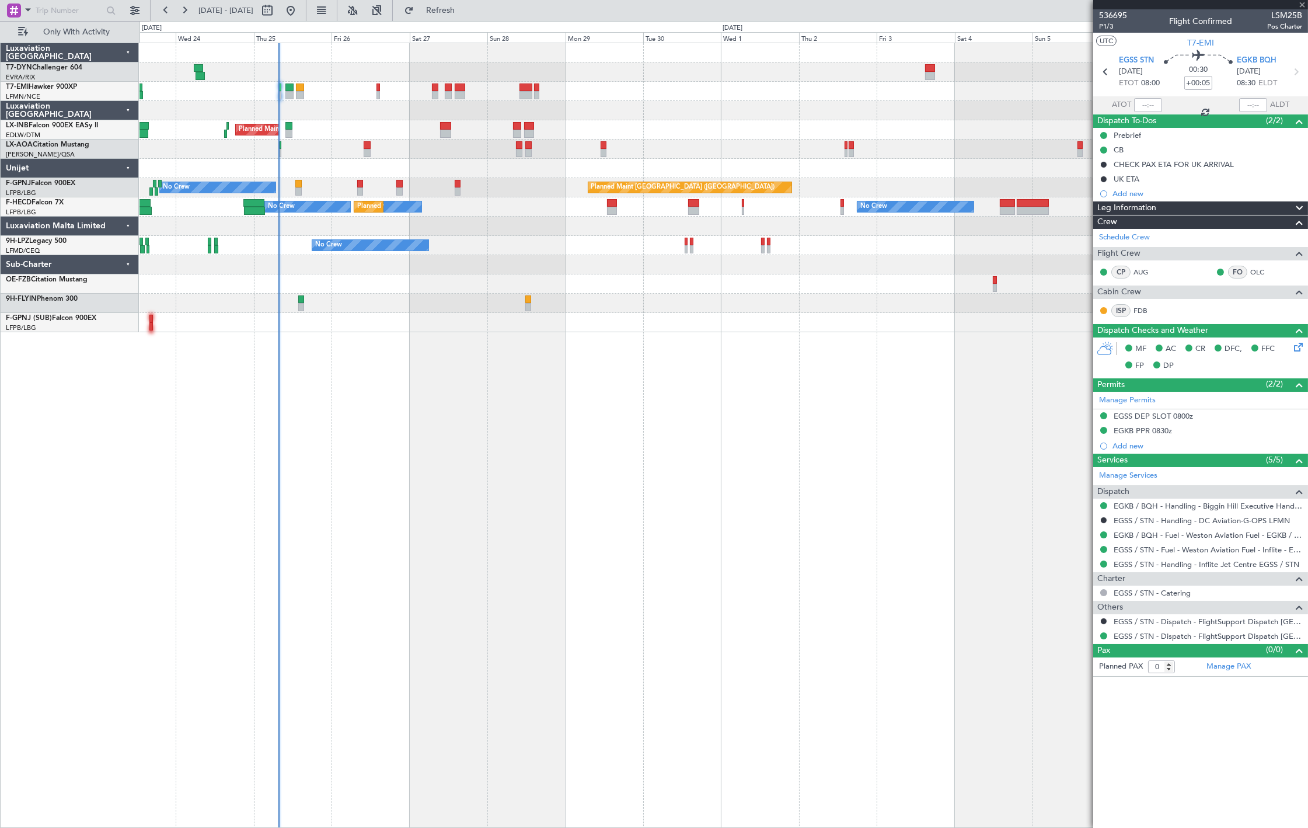
type input "+00:15"
type input "6"
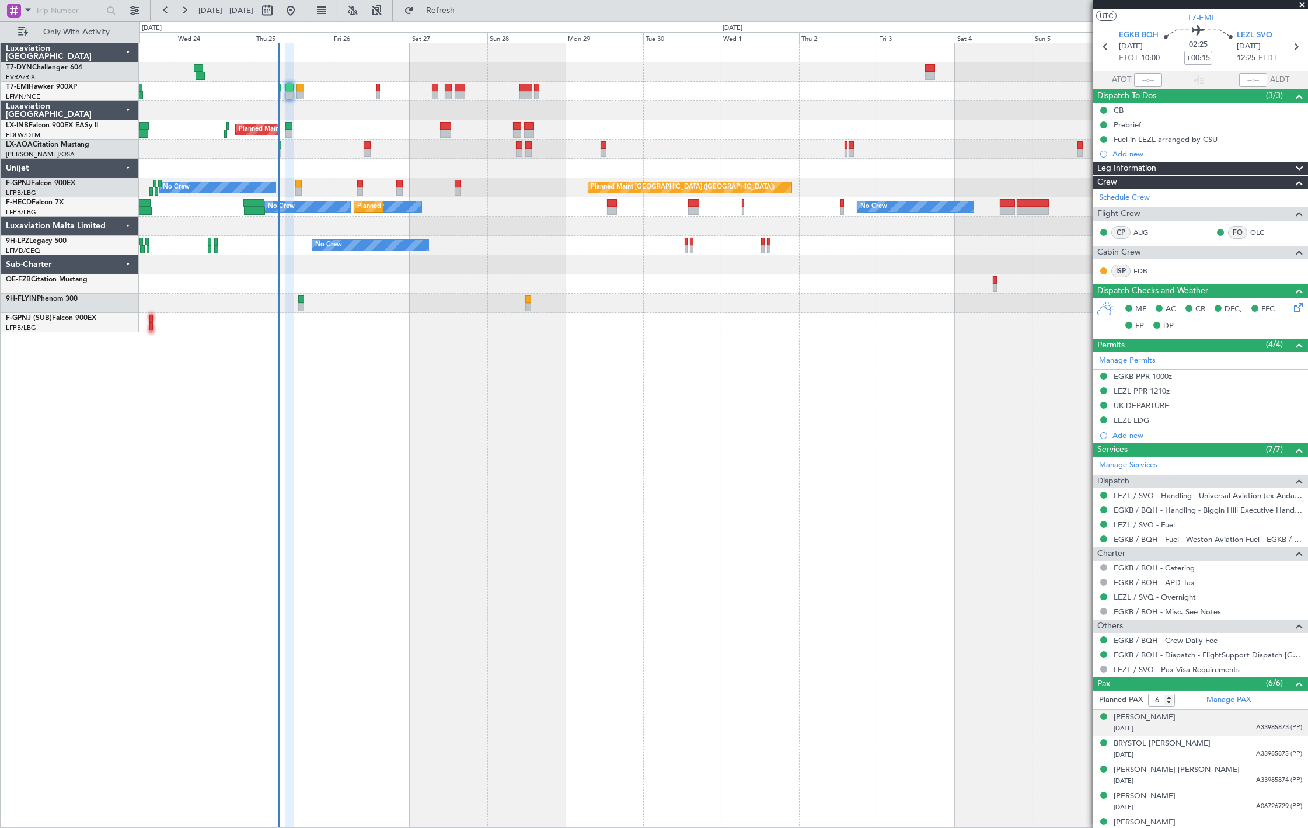
scroll to position [64, 0]
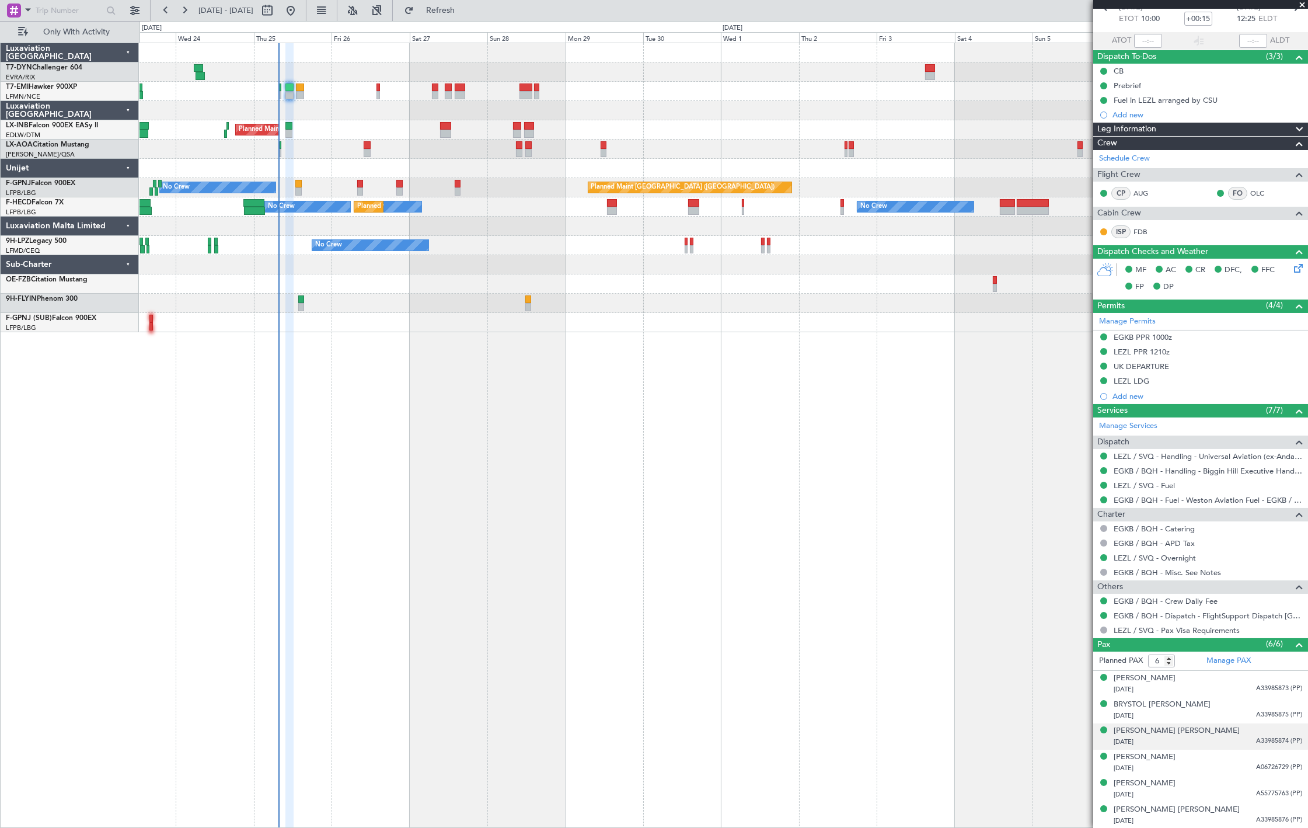
drag, startPoint x: 1247, startPoint y: 714, endPoint x: 1266, endPoint y: 763, distance: 53.4
click at [1256, 714] on span "A33985875 (PP)" at bounding box center [1279, 715] width 46 height 10
click at [1263, 765] on span "A33985874 (PP)" at bounding box center [1279, 770] width 46 height 10
click at [353, 193] on div "Planned Maint Paris (Le Bourget) No Crew No Crew AOG Maint Paris (Le Bourget)" at bounding box center [723, 187] width 1168 height 19
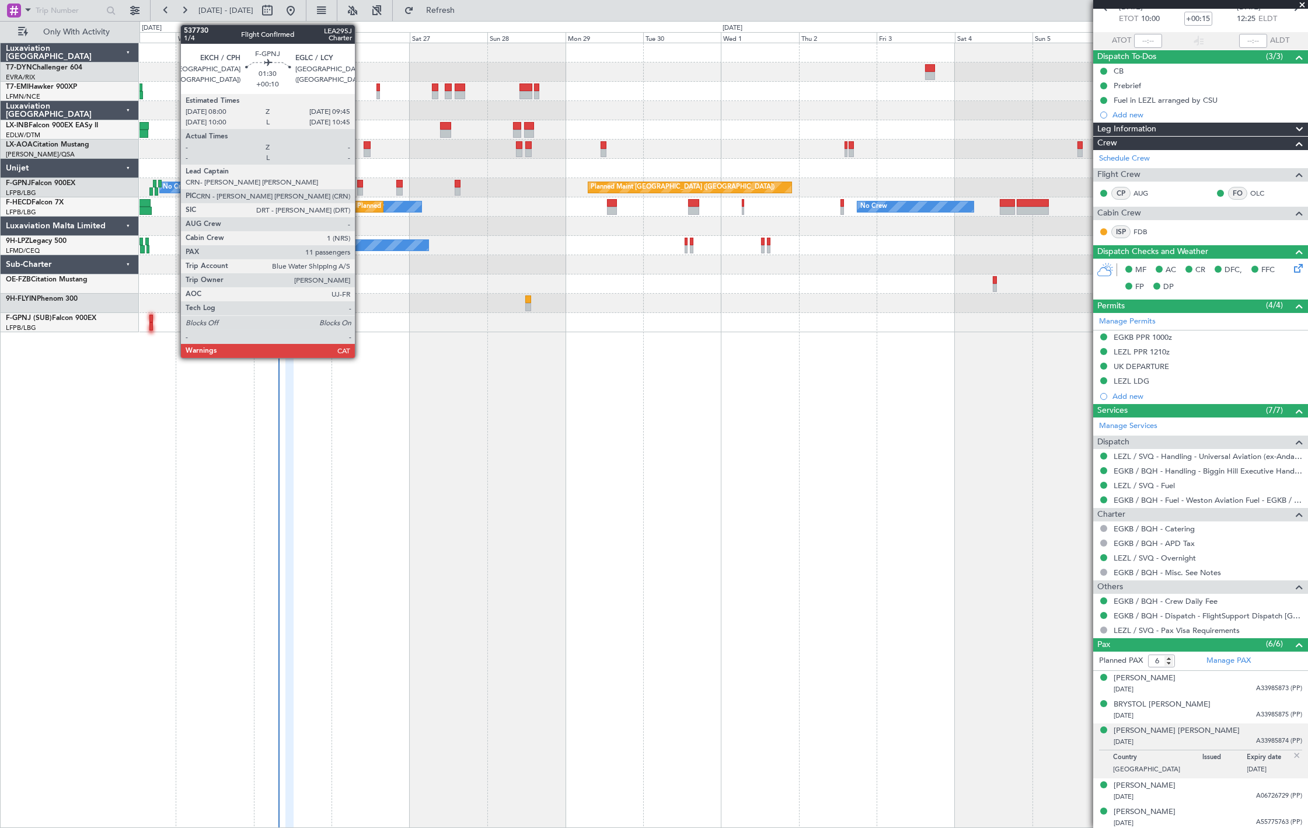
click at [361, 184] on div at bounding box center [360, 184] width 6 height 8
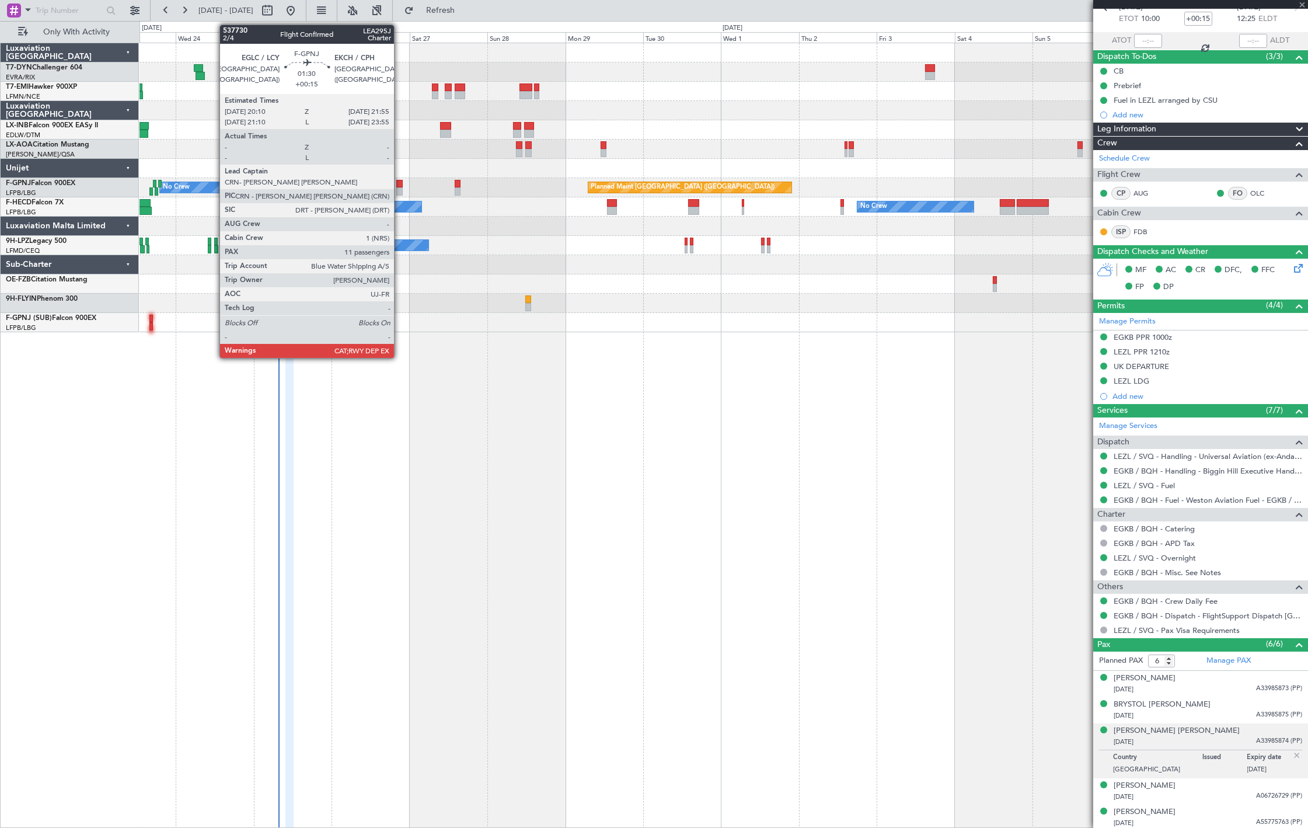
type input "+00:10"
type input "11"
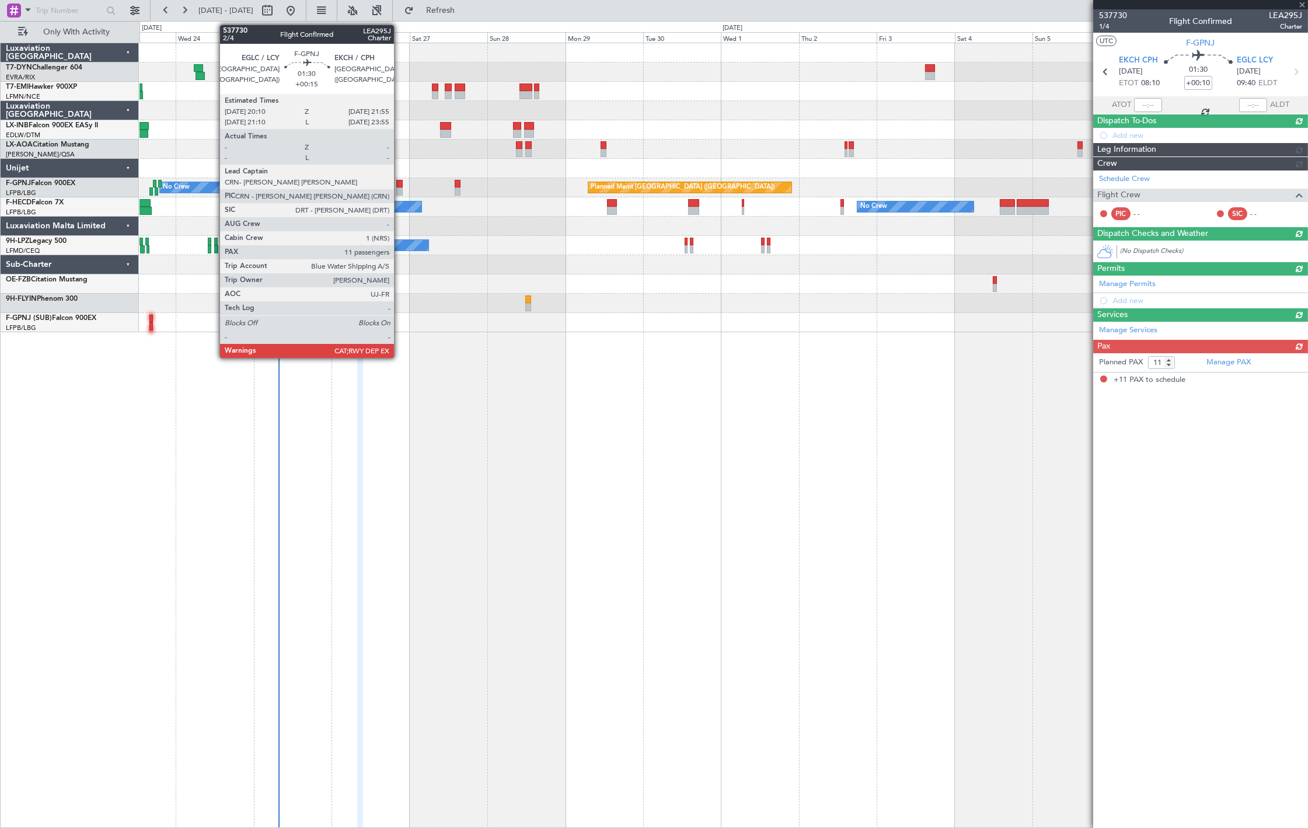
scroll to position [0, 0]
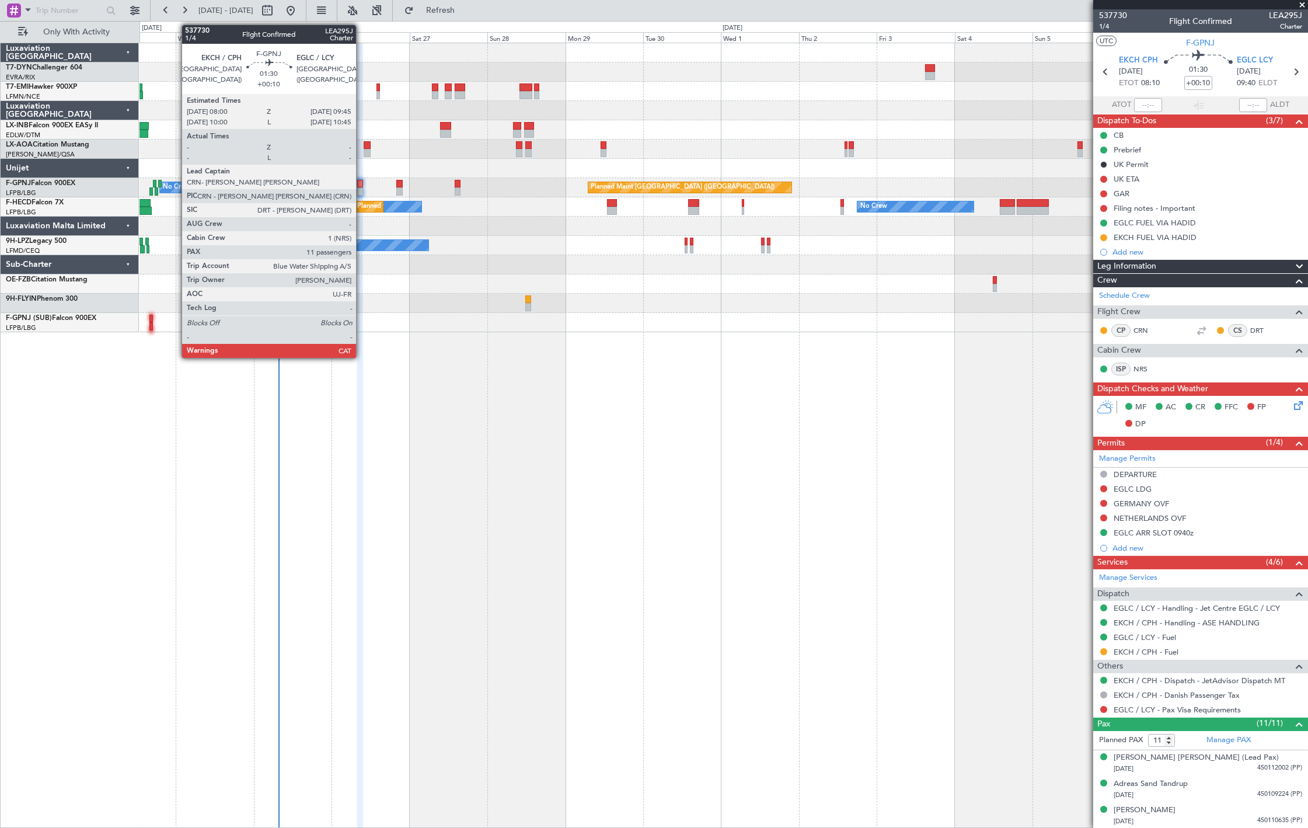
click at [362, 187] on div at bounding box center [360, 184] width 6 height 8
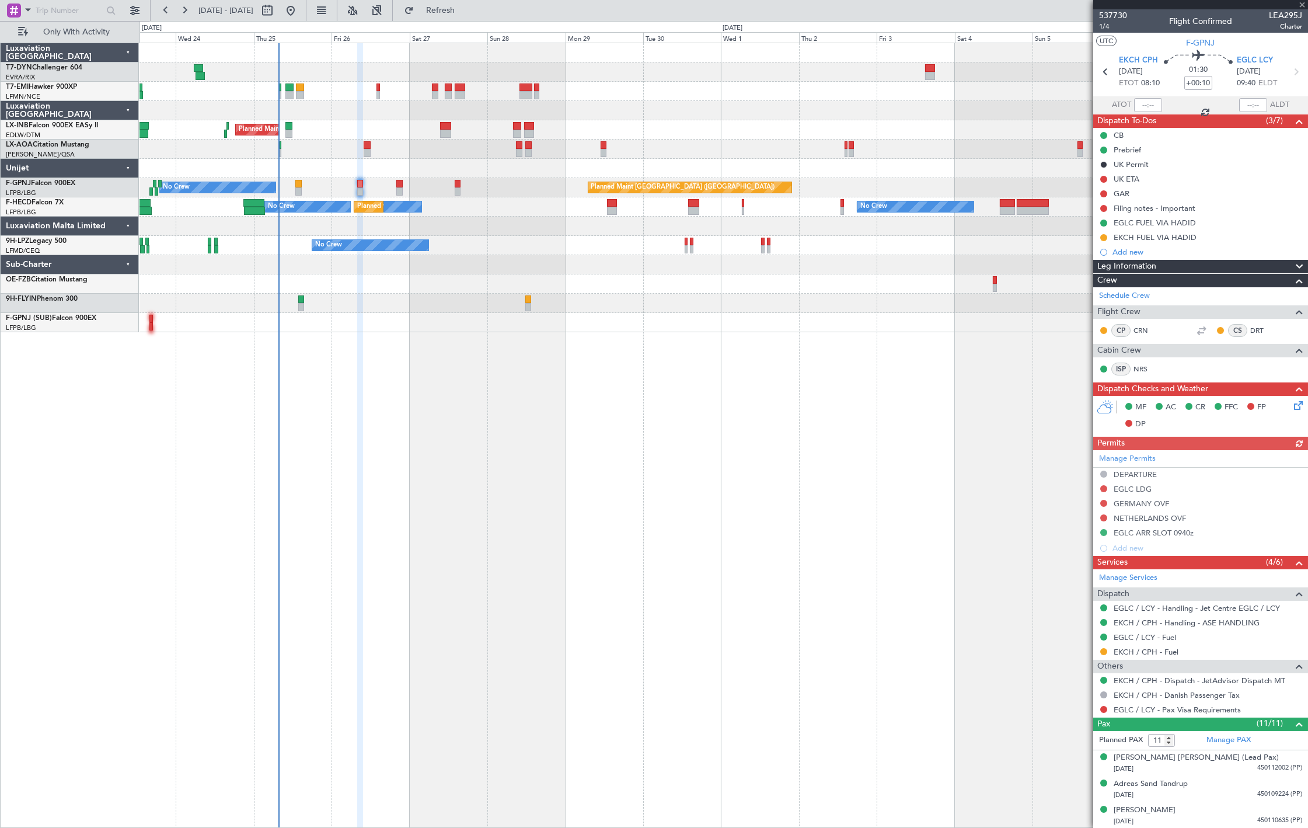
click at [294, 185] on div "Planned Maint Paris (Le Bourget) No Crew No Crew AOG Maint Paris (Le Bourget)" at bounding box center [723, 187] width 1168 height 19
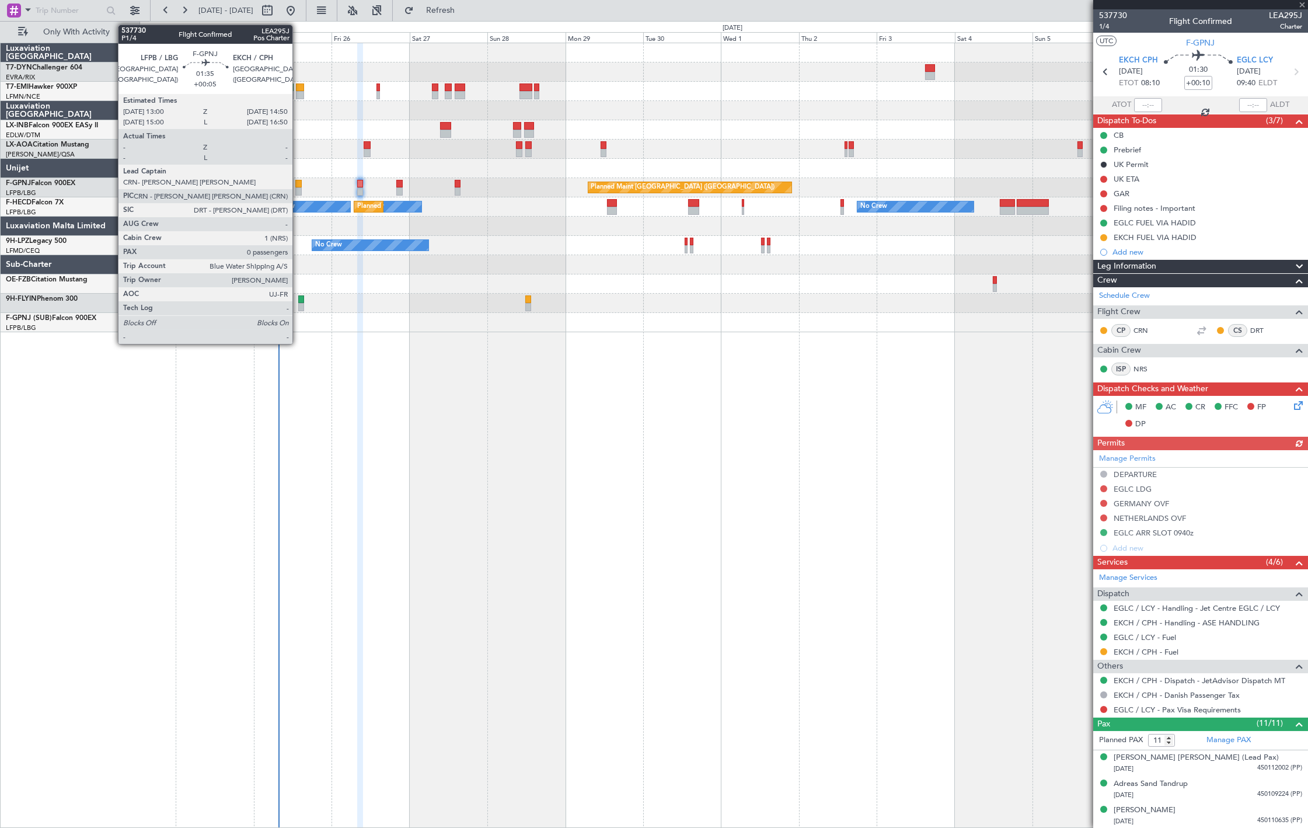
click at [298, 185] on div at bounding box center [298, 184] width 6 height 8
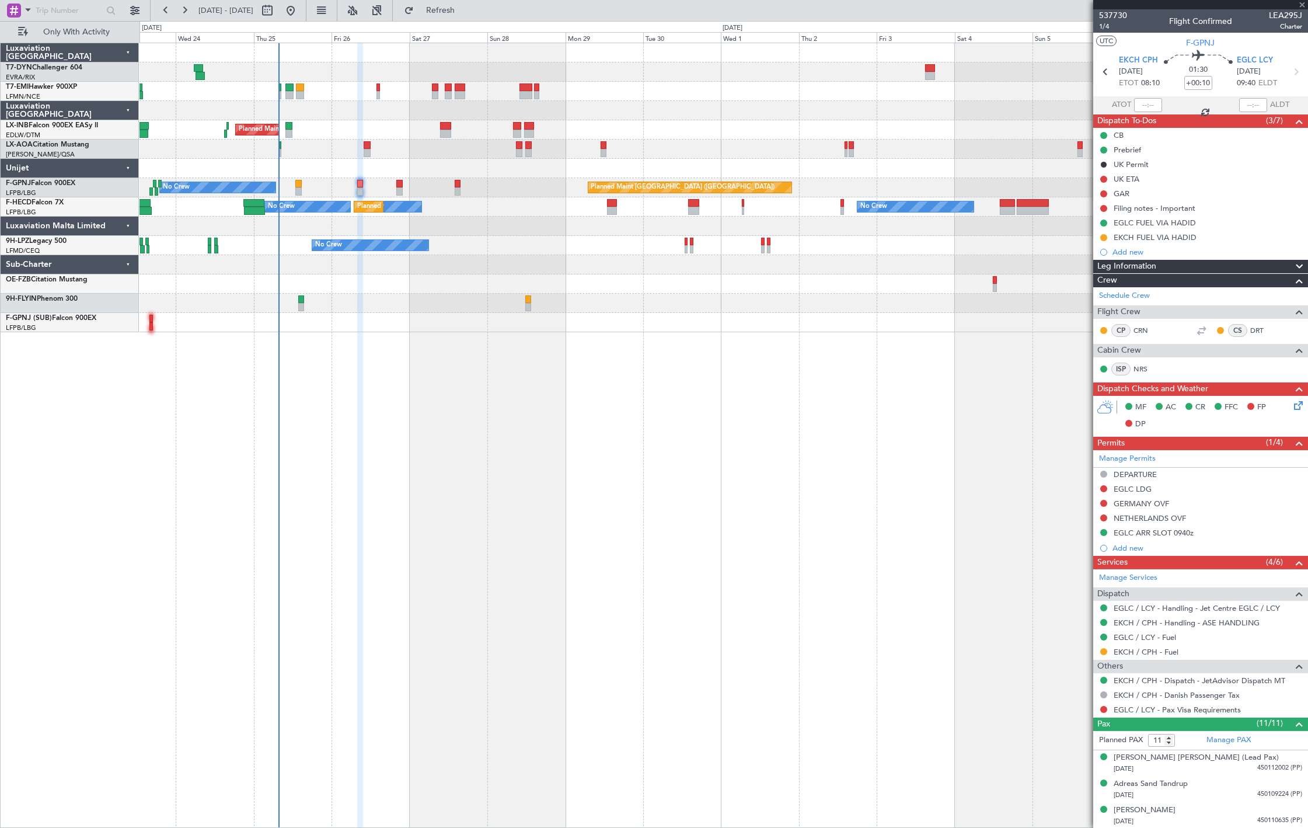
type input "+00:05"
type input "0"
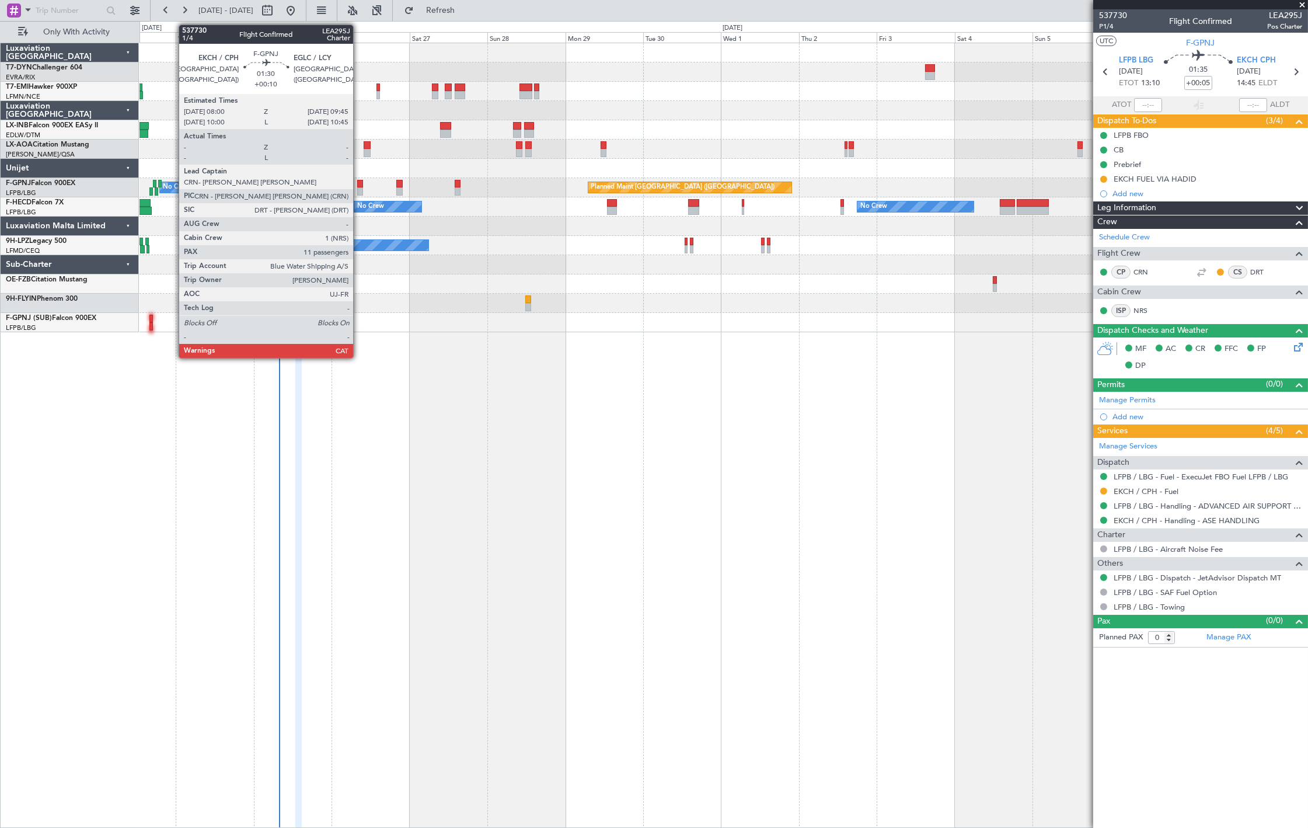
click at [359, 184] on div at bounding box center [360, 184] width 6 height 8
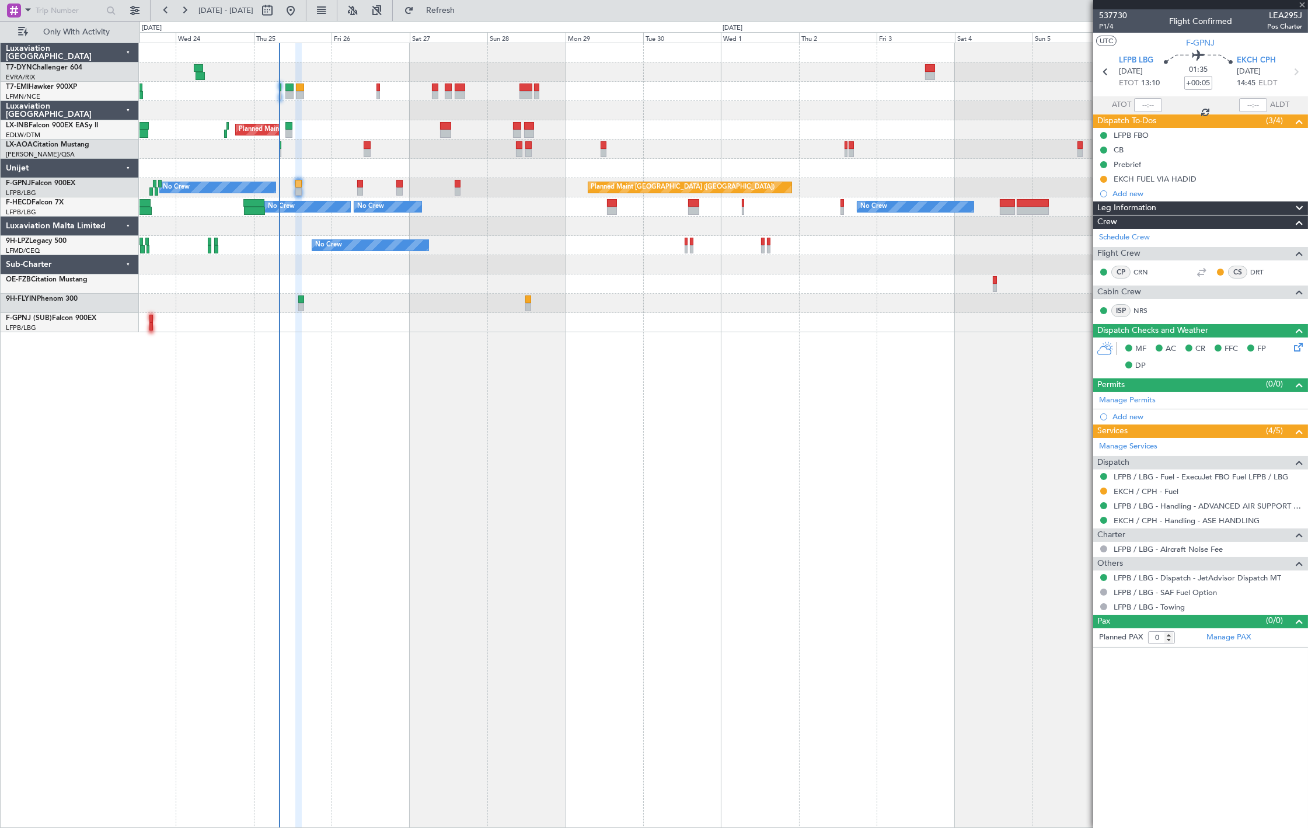
type input "+00:10"
type input "11"
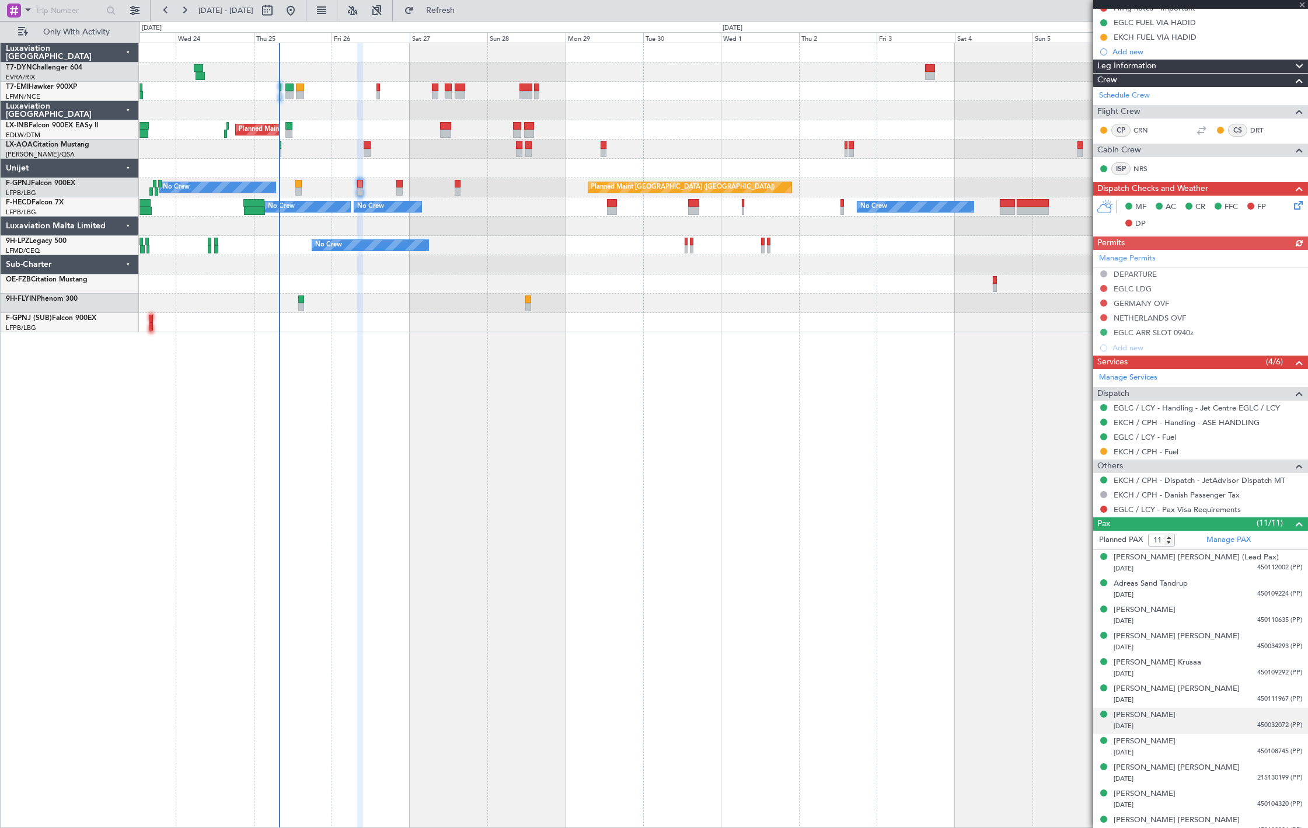
scroll to position [211, 0]
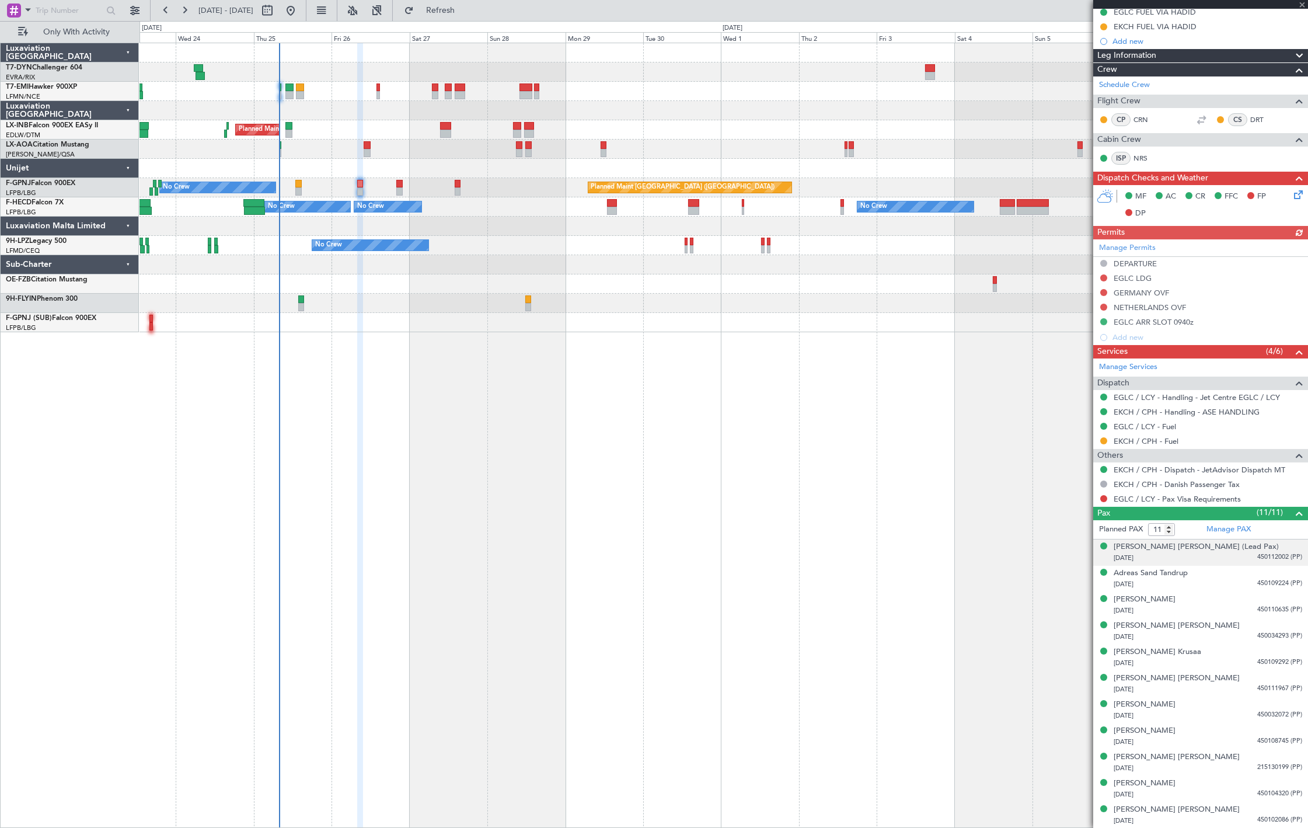
click at [1257, 555] on span "450112002 (PP)" at bounding box center [1279, 557] width 45 height 10
click at [1268, 606] on div "Adreas Sand Tandrup 25/08/1985 450109224 (PP)" at bounding box center [1208, 607] width 189 height 23
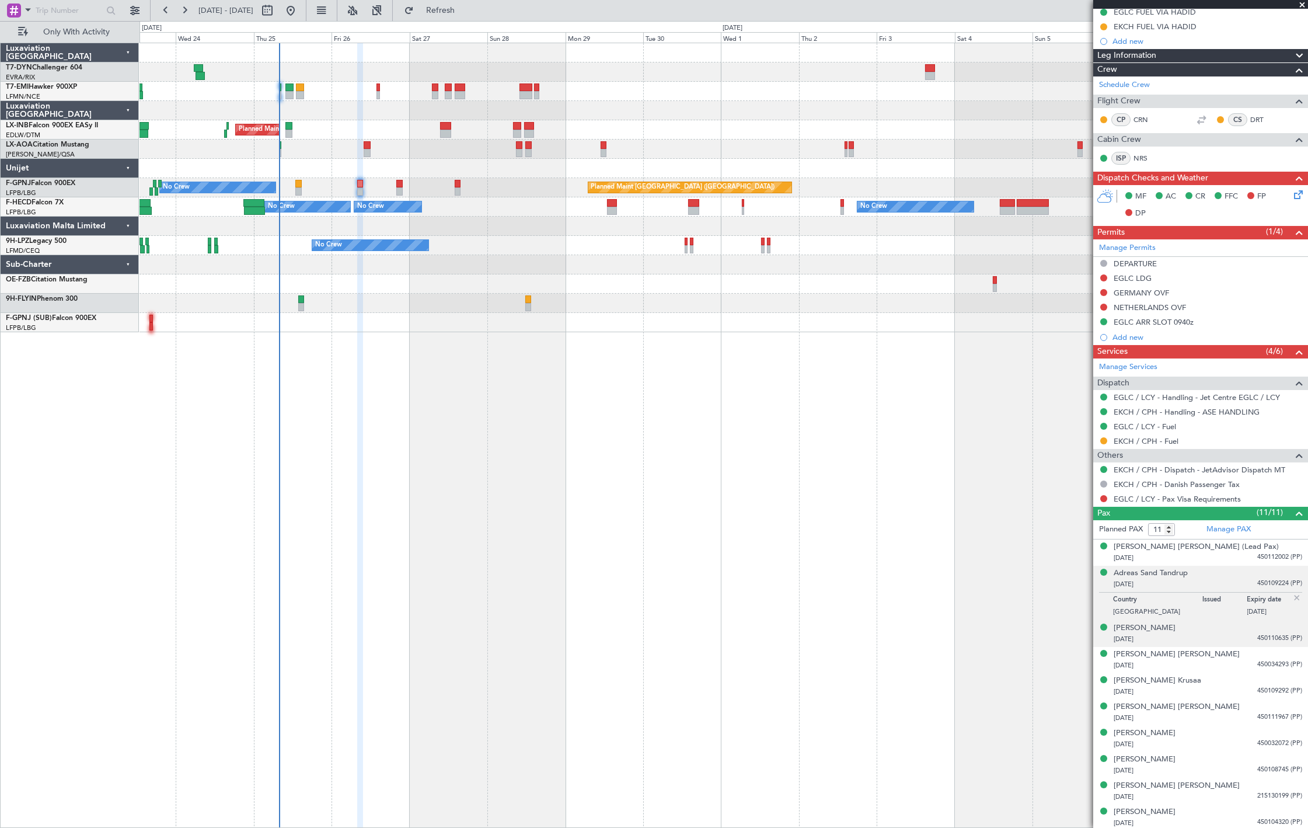
click at [1265, 635] on span "450110635 (PP)" at bounding box center [1279, 638] width 45 height 10
click at [1265, 665] on span "450034293 (PP)" at bounding box center [1279, 664] width 45 height 10
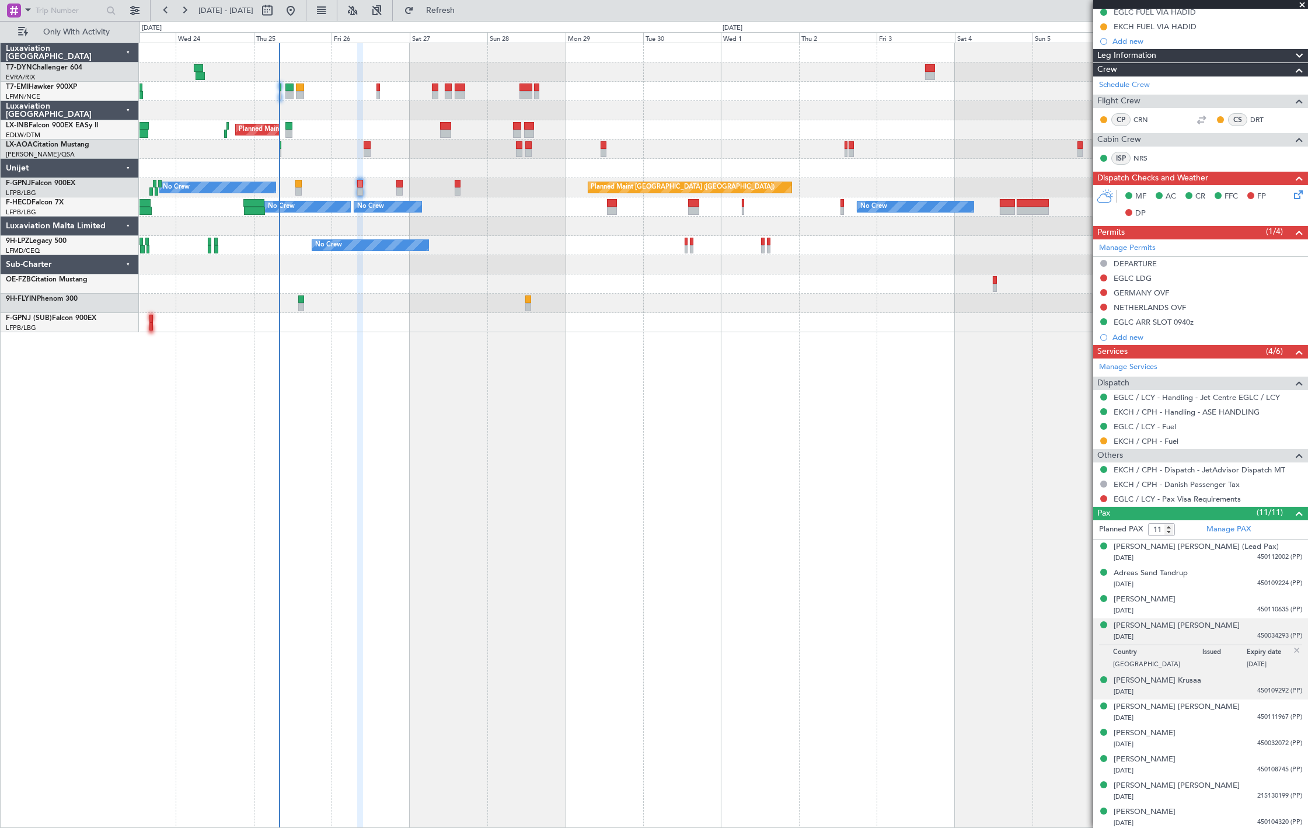
click at [1257, 696] on div "20/02/1992 450109292 (PP)" at bounding box center [1208, 692] width 189 height 12
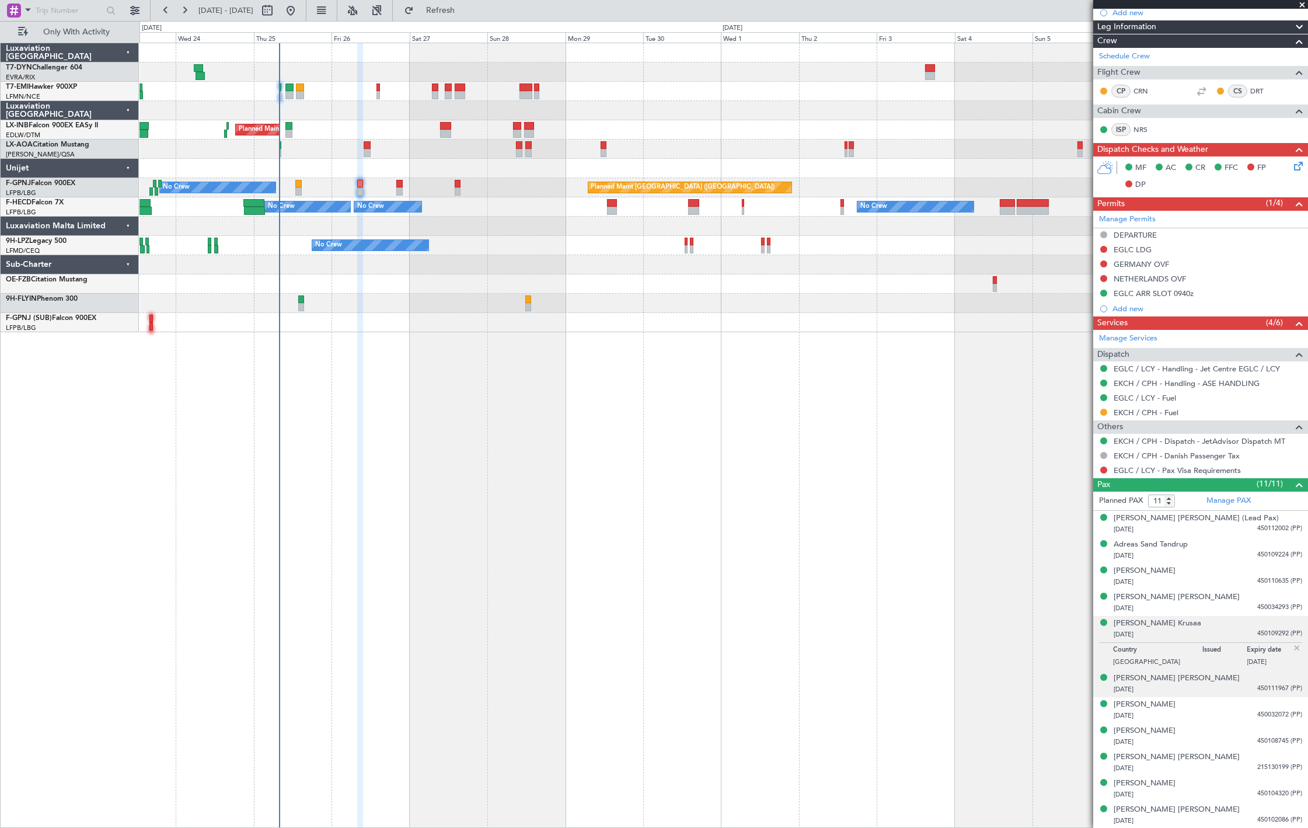
click at [1263, 682] on div "Jesper Lund Larsen 30/05/1990 450111967 (PP)" at bounding box center [1208, 683] width 189 height 23
click at [1257, 710] on span "450032072 (PP)" at bounding box center [1279, 715] width 45 height 10
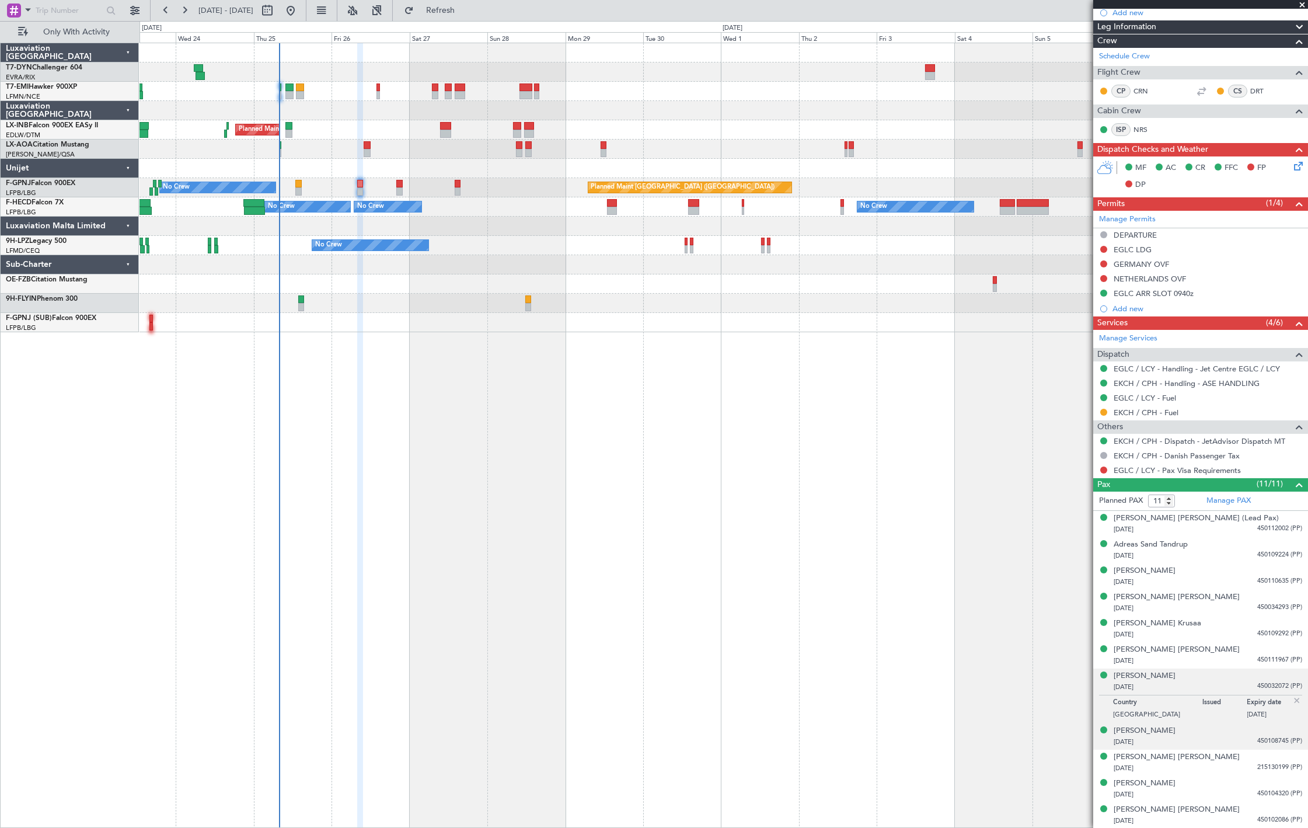
click at [1257, 740] on span "450108745 (PP)" at bounding box center [1279, 741] width 45 height 10
click at [1271, 766] on span "215130199 (PP)" at bounding box center [1279, 767] width 45 height 10
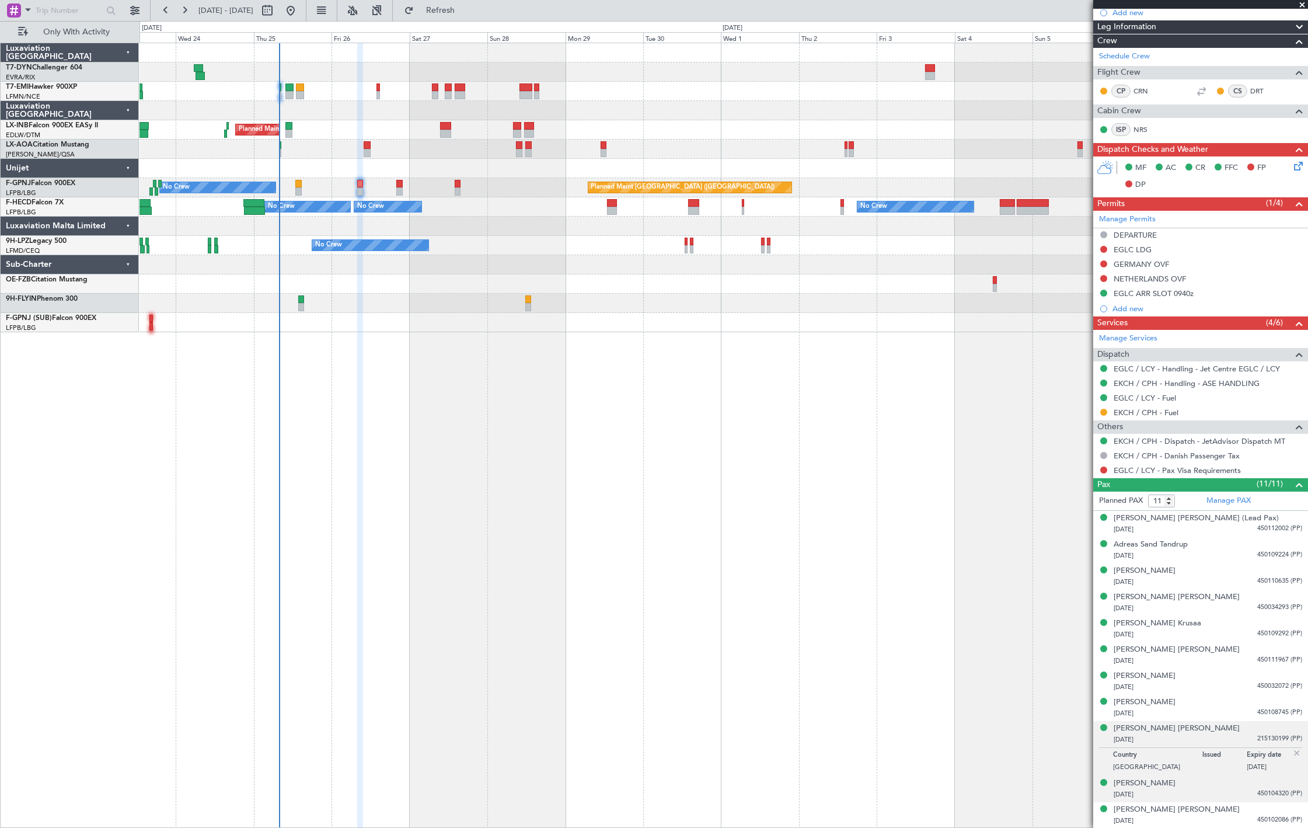
click at [1265, 783] on div "Peter Hummelgaard Thomsen 17/01/1983 450104320 (PP)" at bounding box center [1208, 788] width 189 height 23
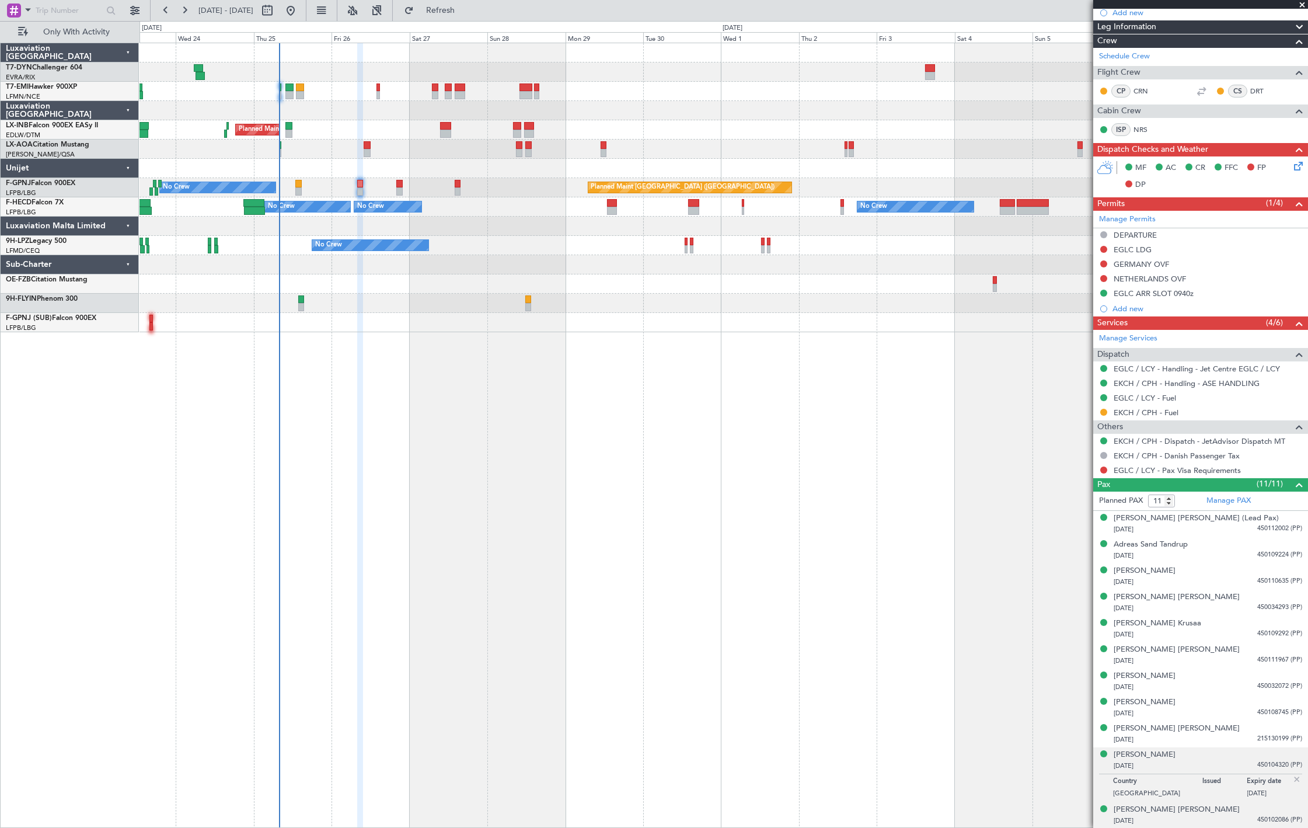
click at [1275, 807] on div "Peter Strauss Halsboe Jorgensen 10/05/1982 450102086 (PP)" at bounding box center [1208, 815] width 189 height 23
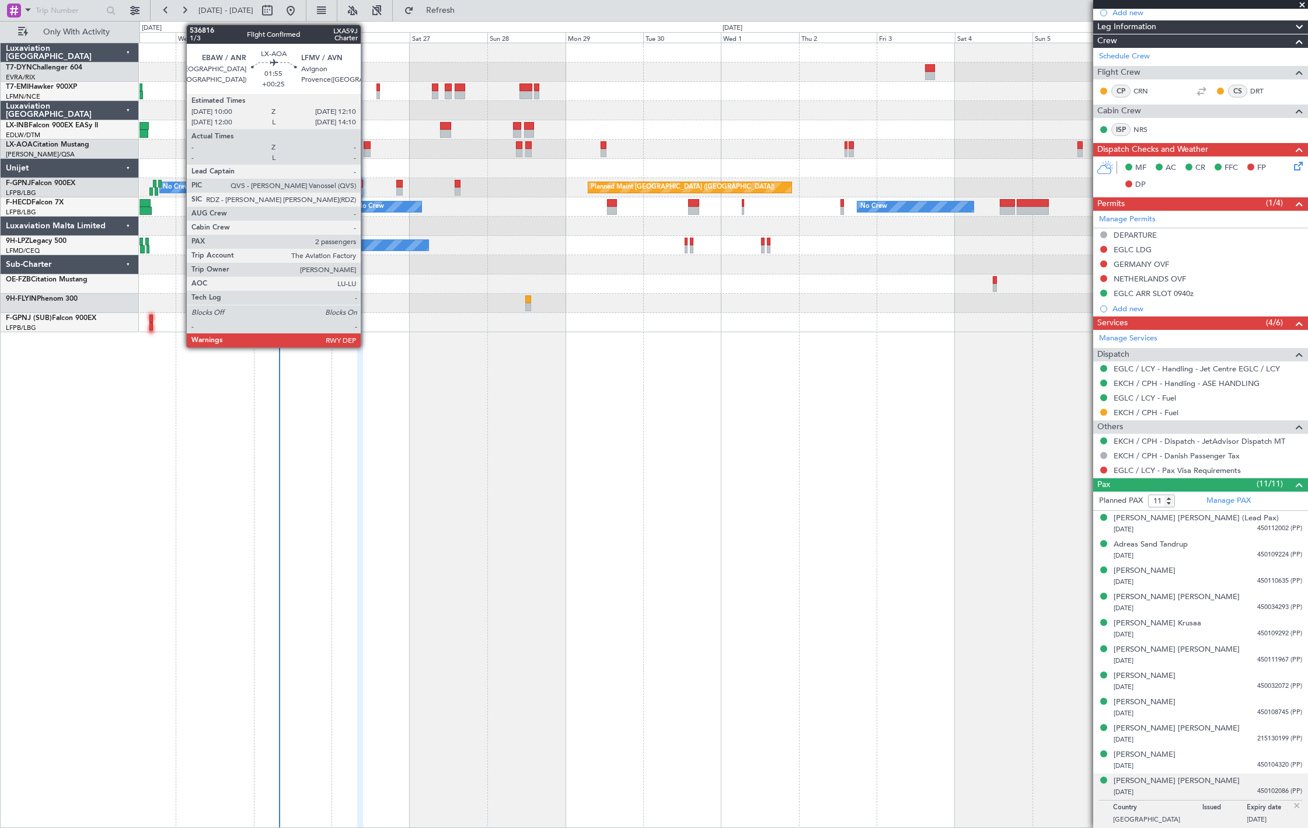
click at [367, 154] on div at bounding box center [368, 153] width 8 height 8
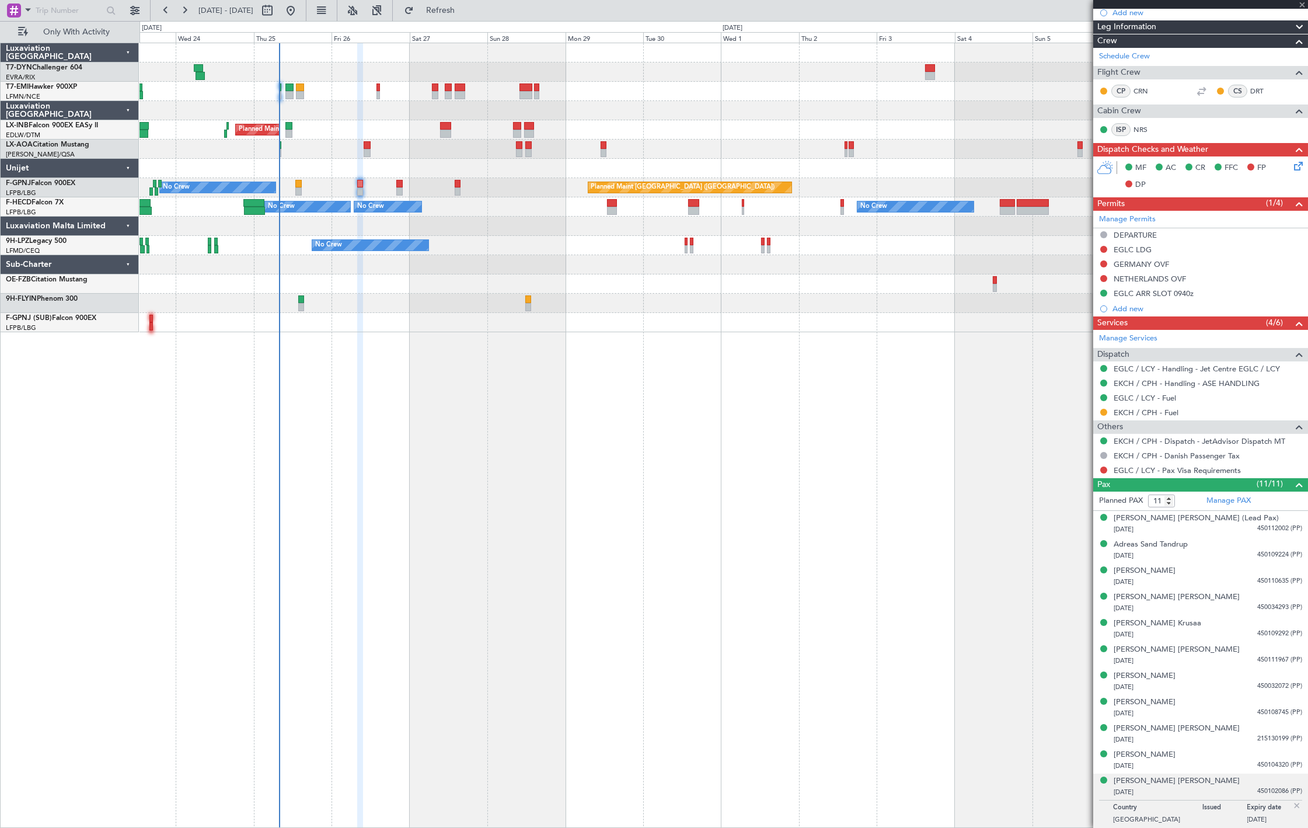
type input "+00:25"
type input "2"
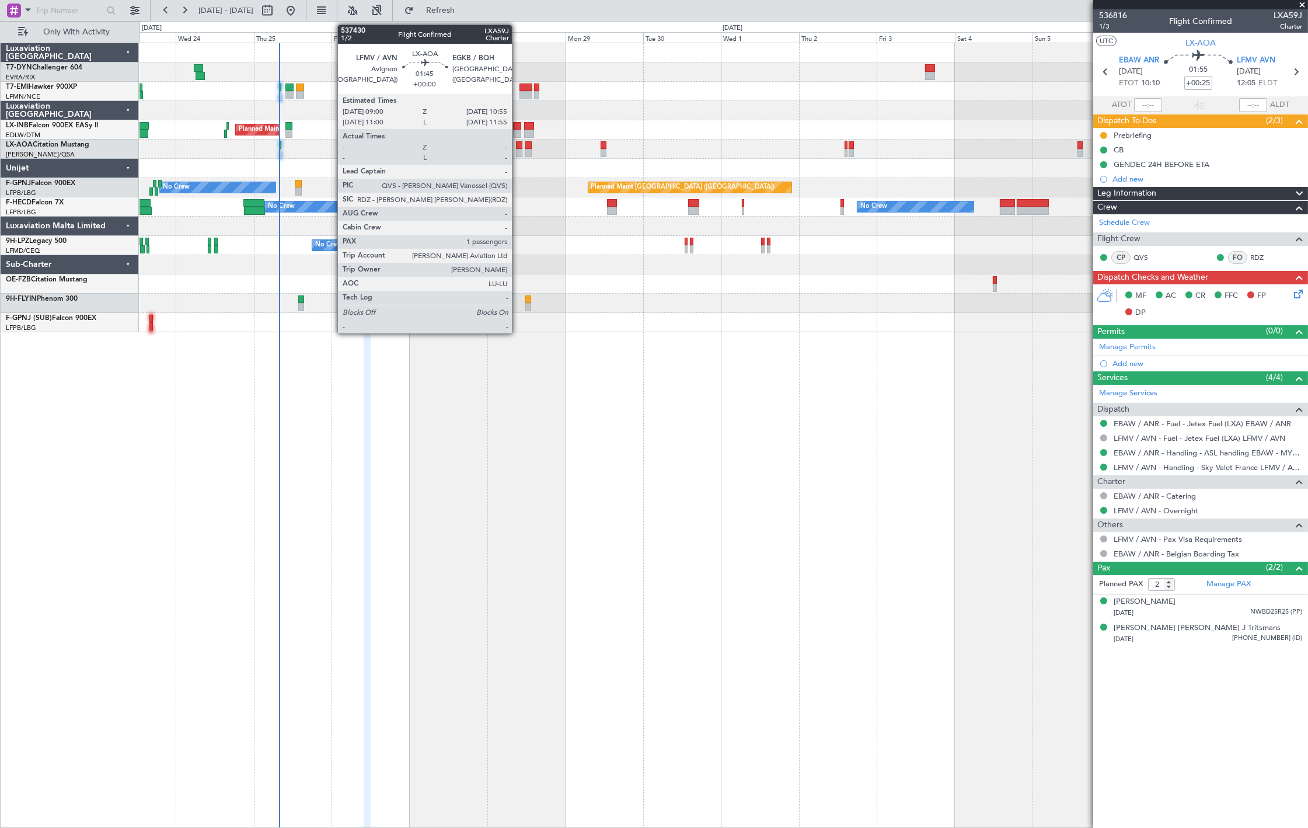
click at [518, 152] on div at bounding box center [519, 153] width 6 height 8
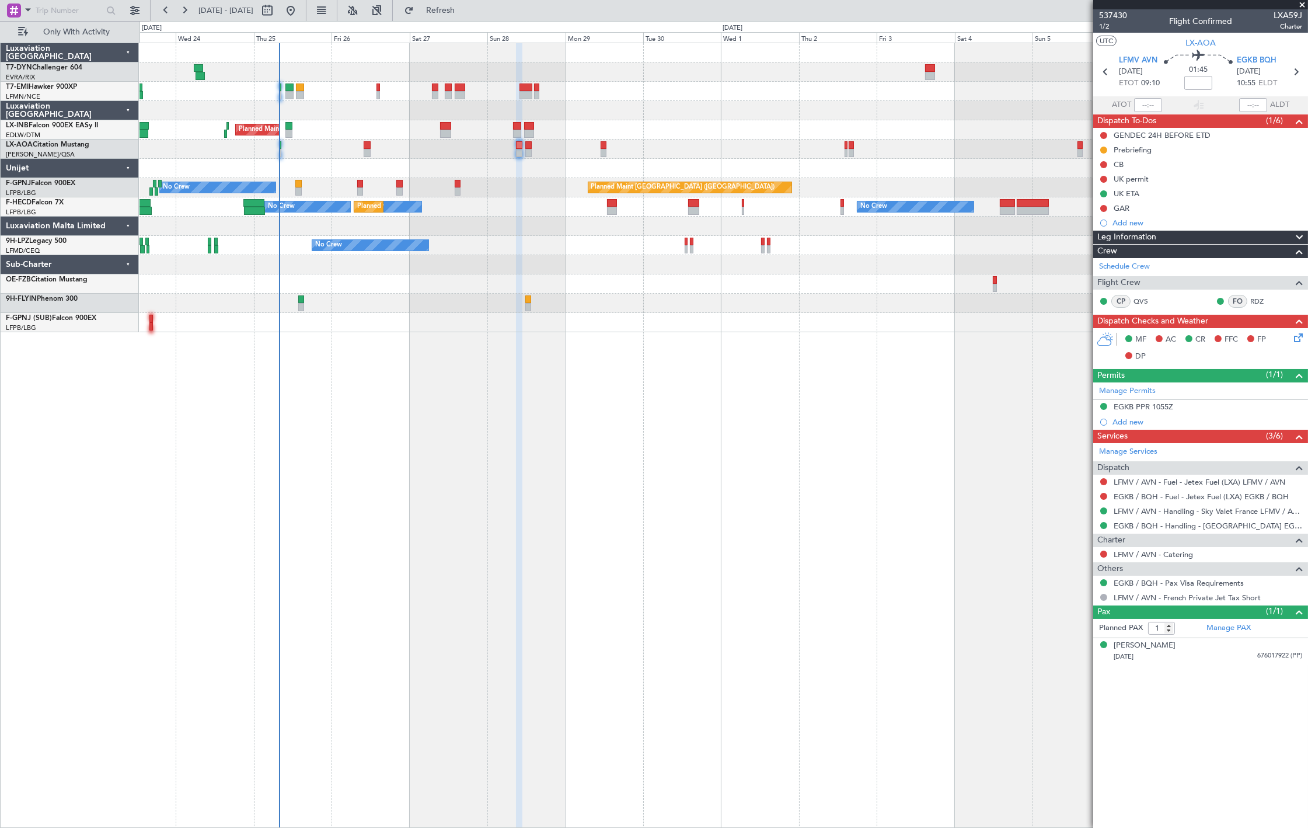
click at [519, 152] on div "No Crew Antwerp (Deurne) No Crew Nice (Côte d'Azur Airport)" at bounding box center [723, 148] width 1168 height 19
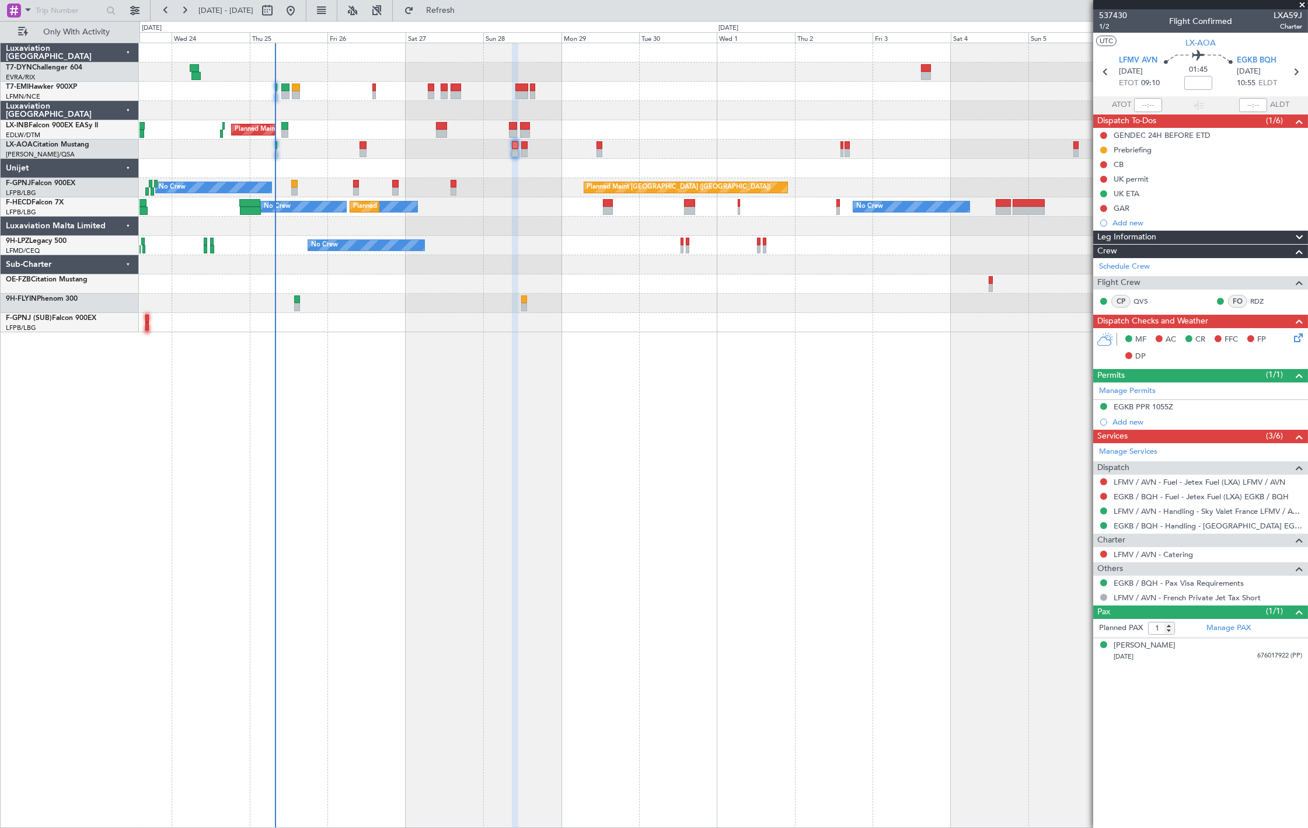
click at [518, 152] on div "No Crew Antwerp (Deurne) No Crew Nice (Côte d'Azur Airport)" at bounding box center [723, 148] width 1168 height 19
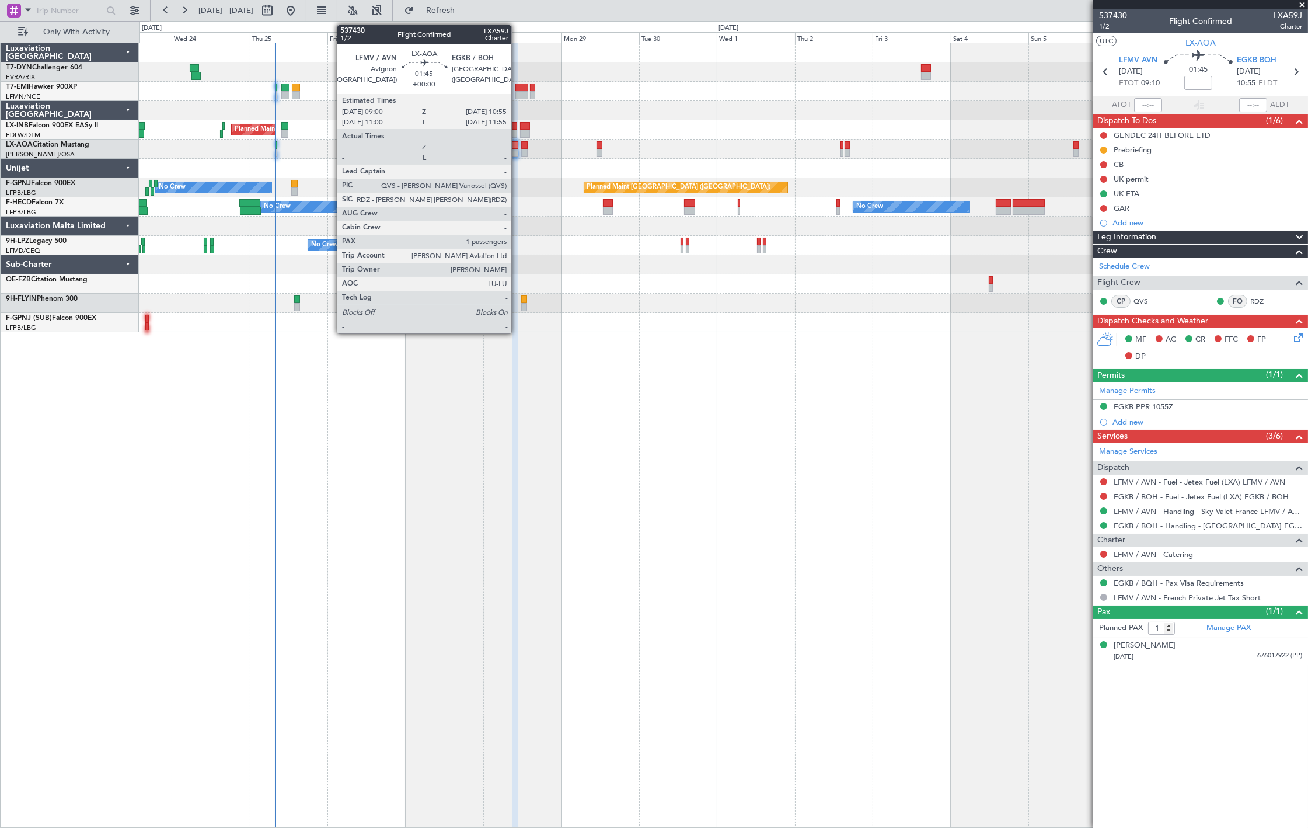
click at [517, 151] on div at bounding box center [515, 153] width 6 height 8
click at [519, 149] on div "No Crew Antwerp (Deurne) No Crew Nice (Côte d'Azur Airport)" at bounding box center [723, 148] width 1168 height 19
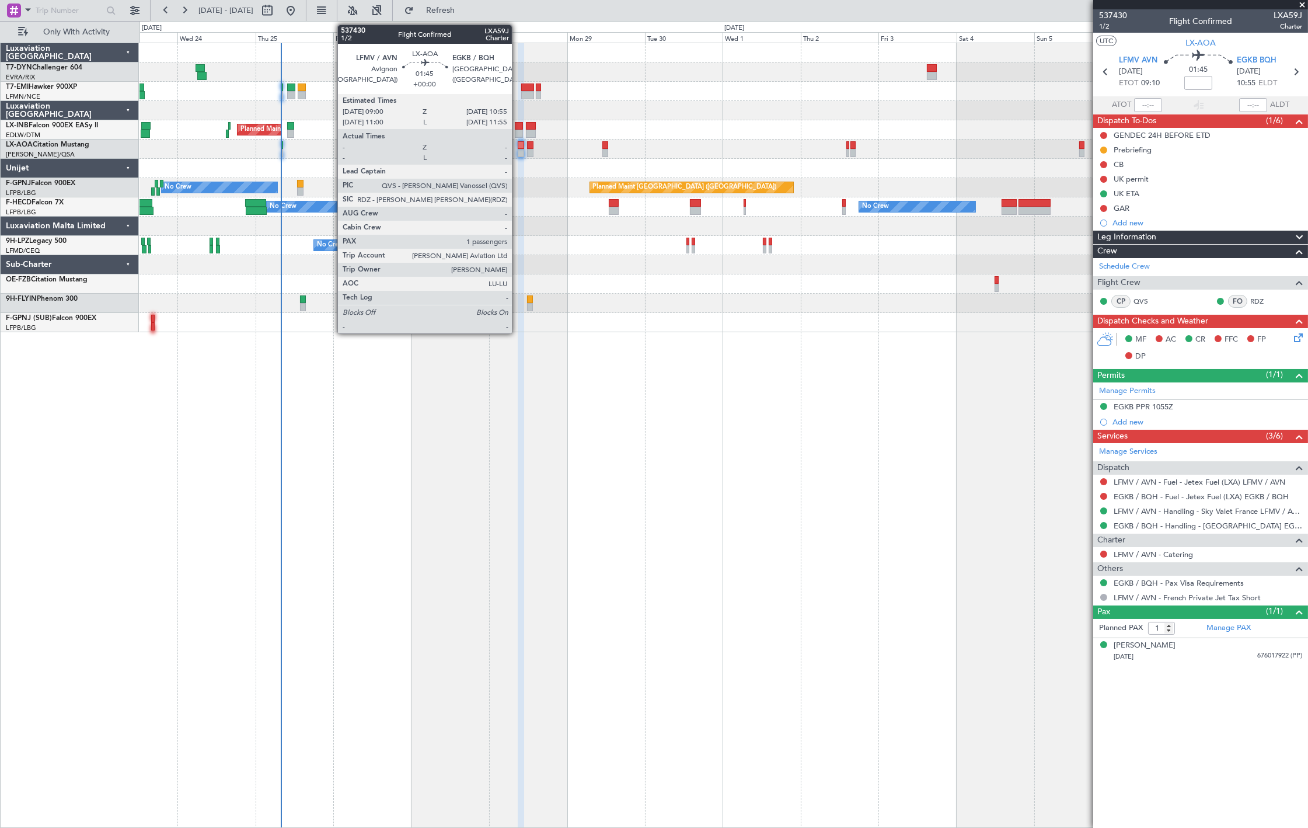
click at [518, 154] on div at bounding box center [521, 153] width 6 height 8
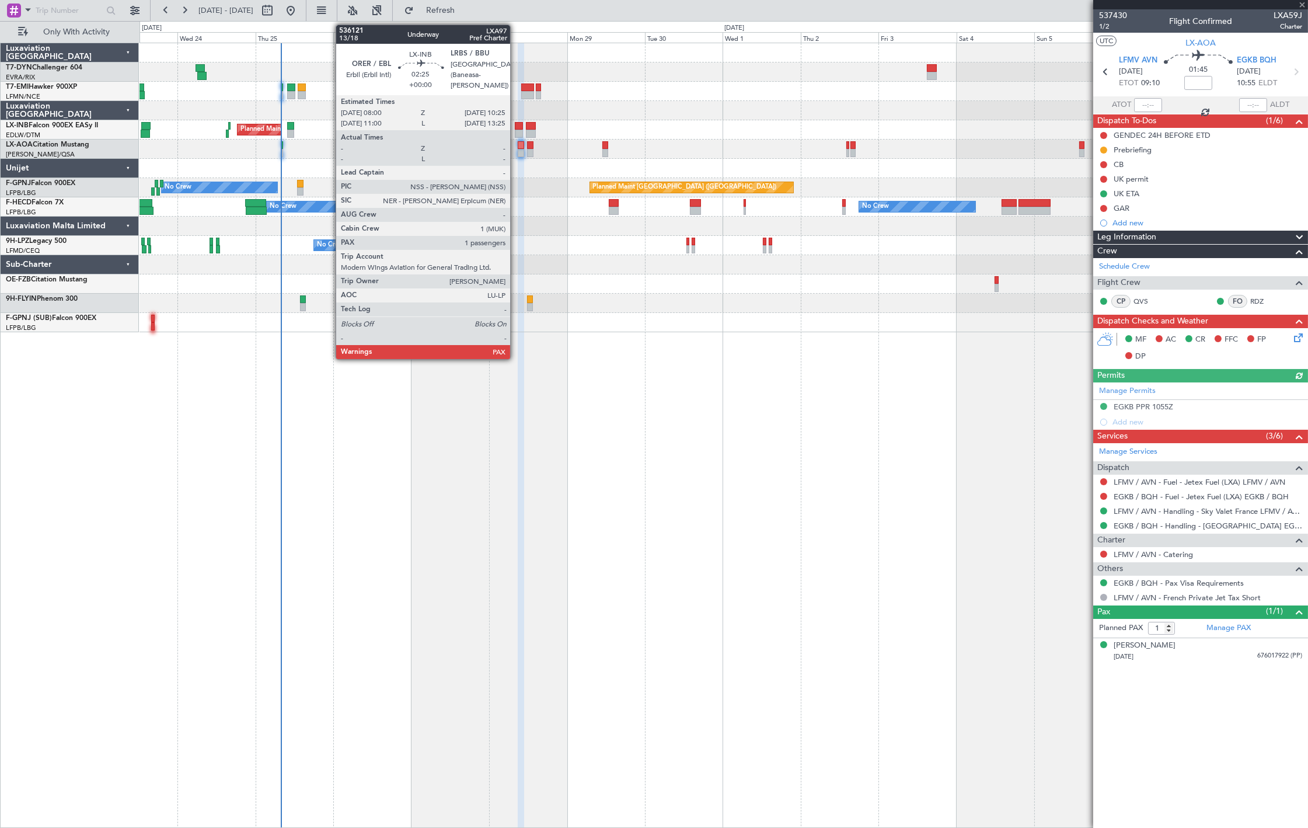
click at [516, 131] on div at bounding box center [519, 134] width 8 height 8
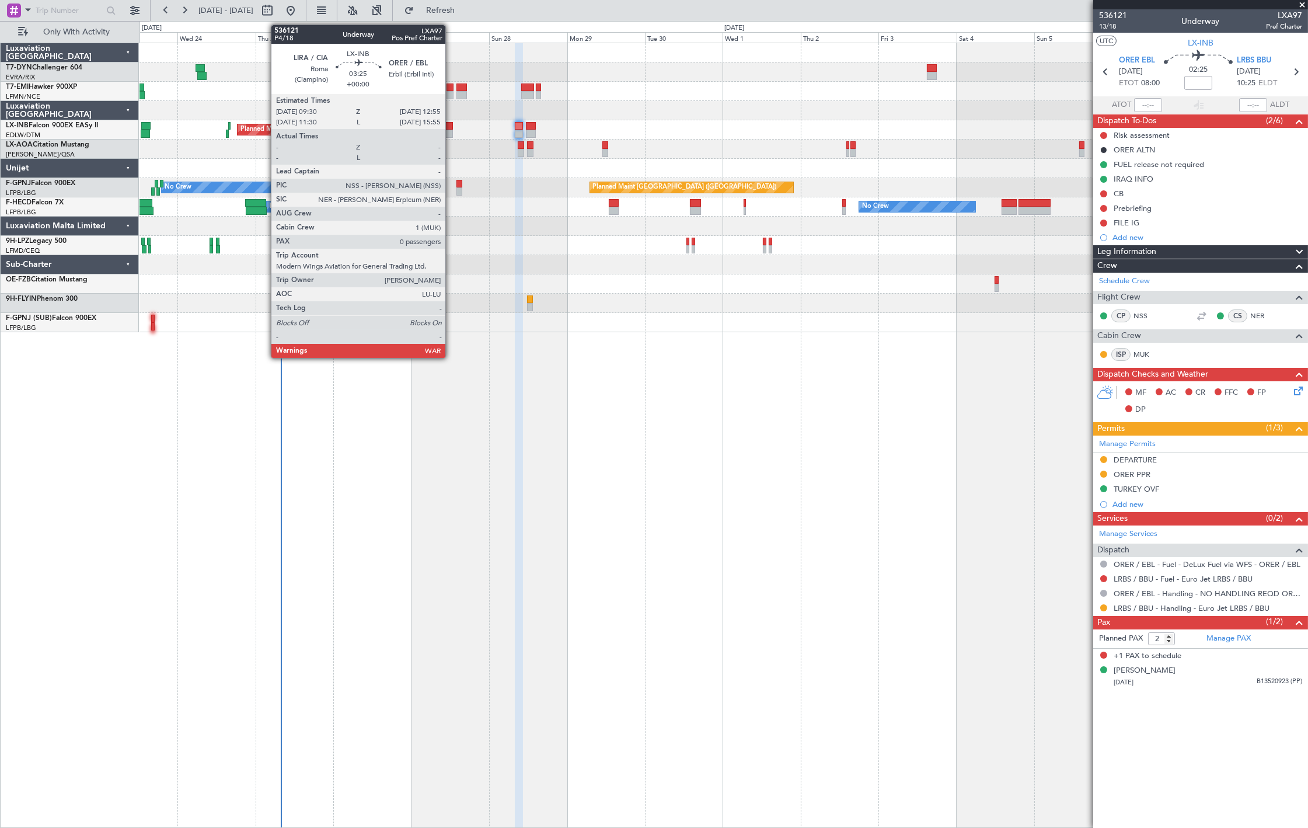
click at [451, 127] on div at bounding box center [447, 126] width 11 height 8
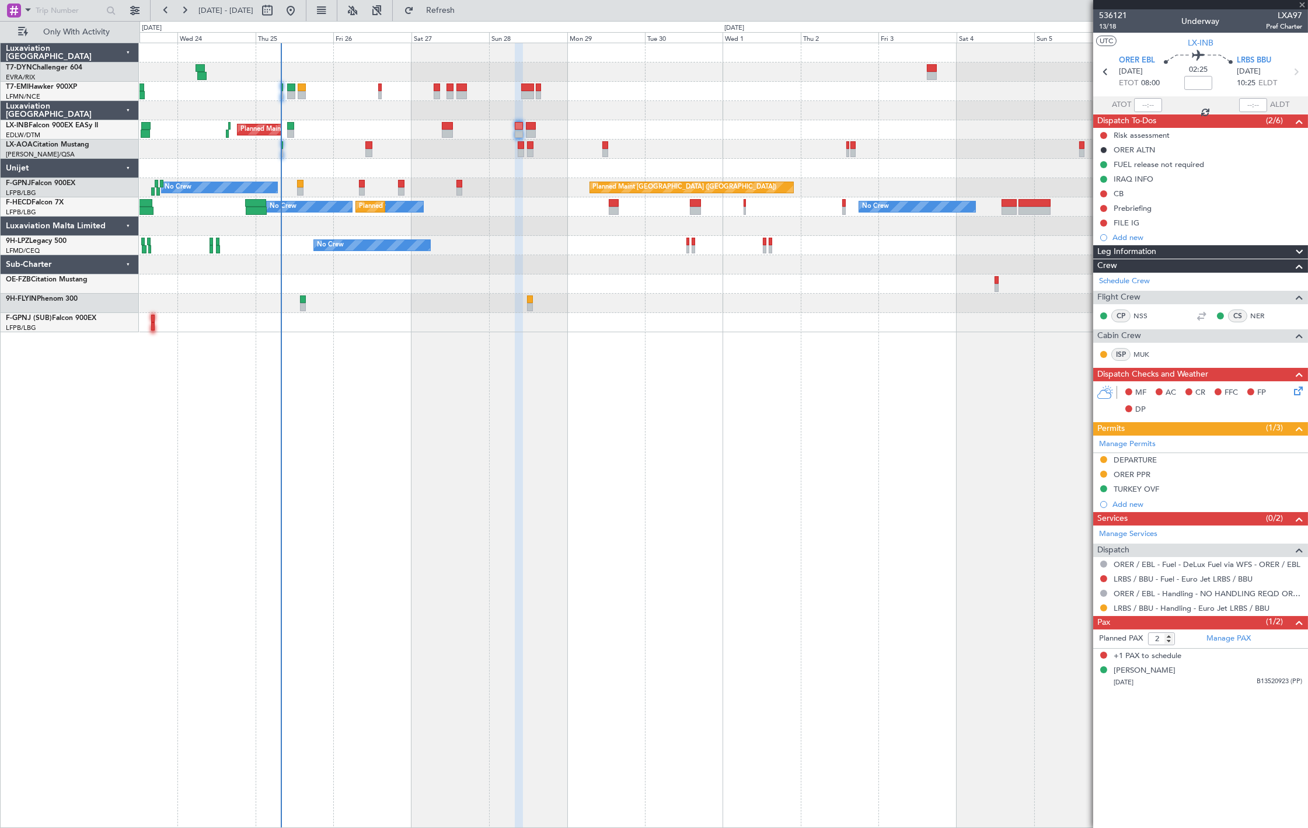
type input "0"
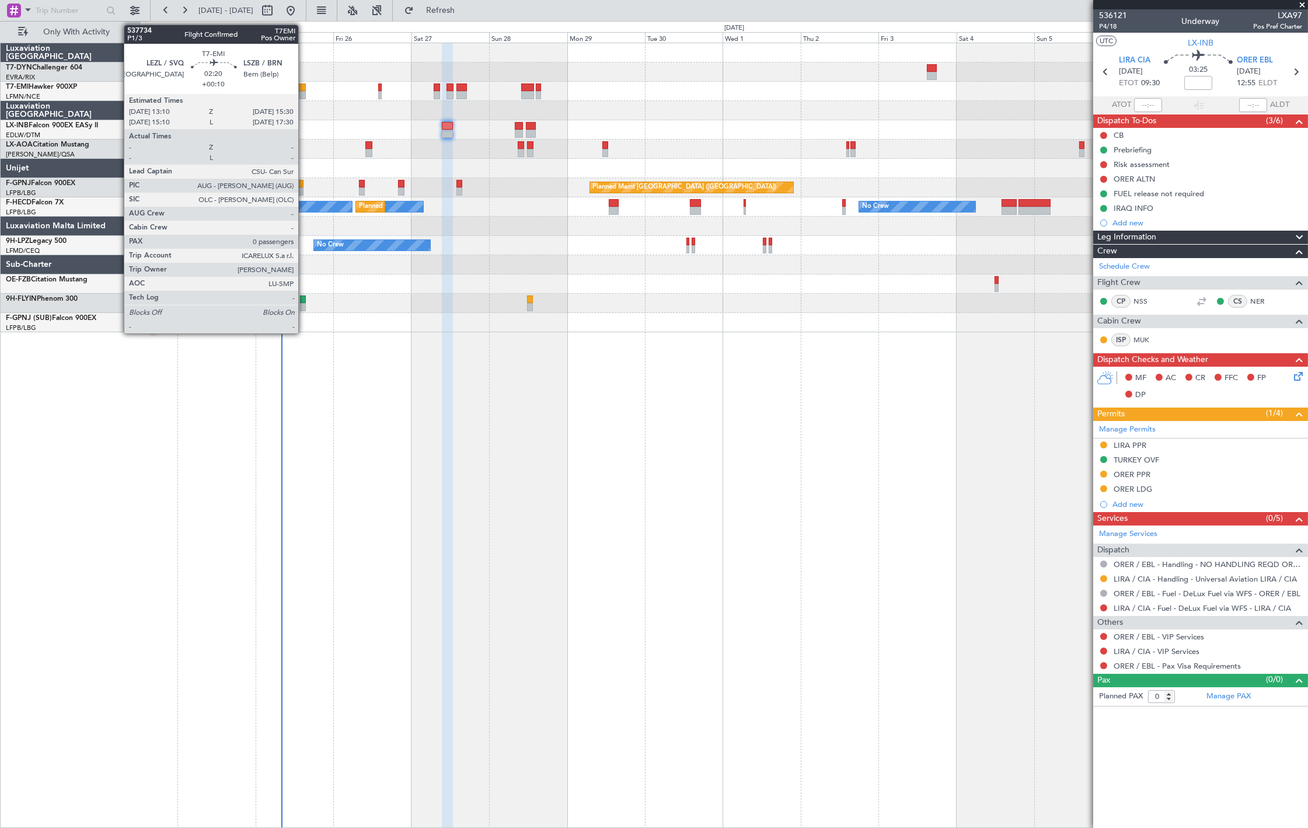
click at [304, 96] on div at bounding box center [302, 95] width 8 height 8
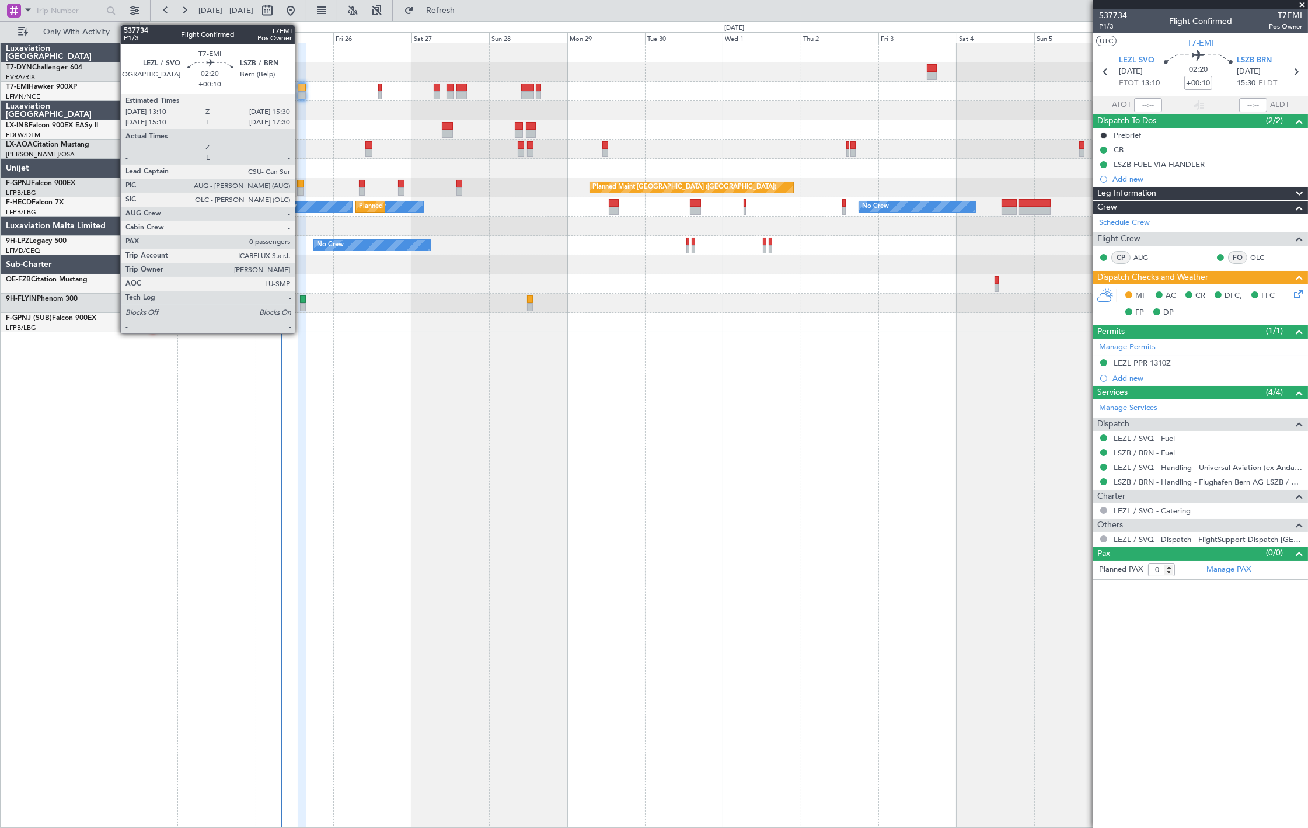
click at [301, 97] on div at bounding box center [302, 95] width 8 height 8
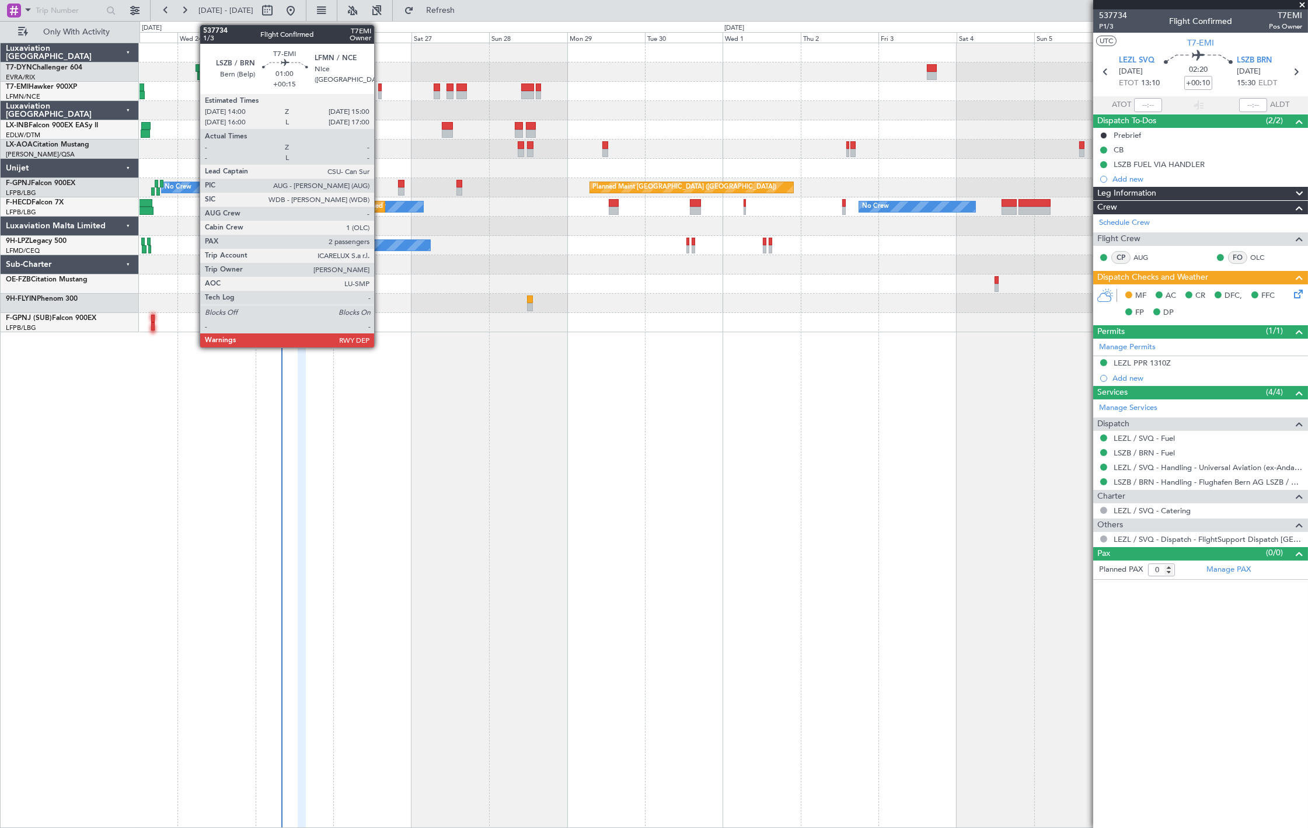
click at [380, 89] on div at bounding box center [380, 87] width 4 height 8
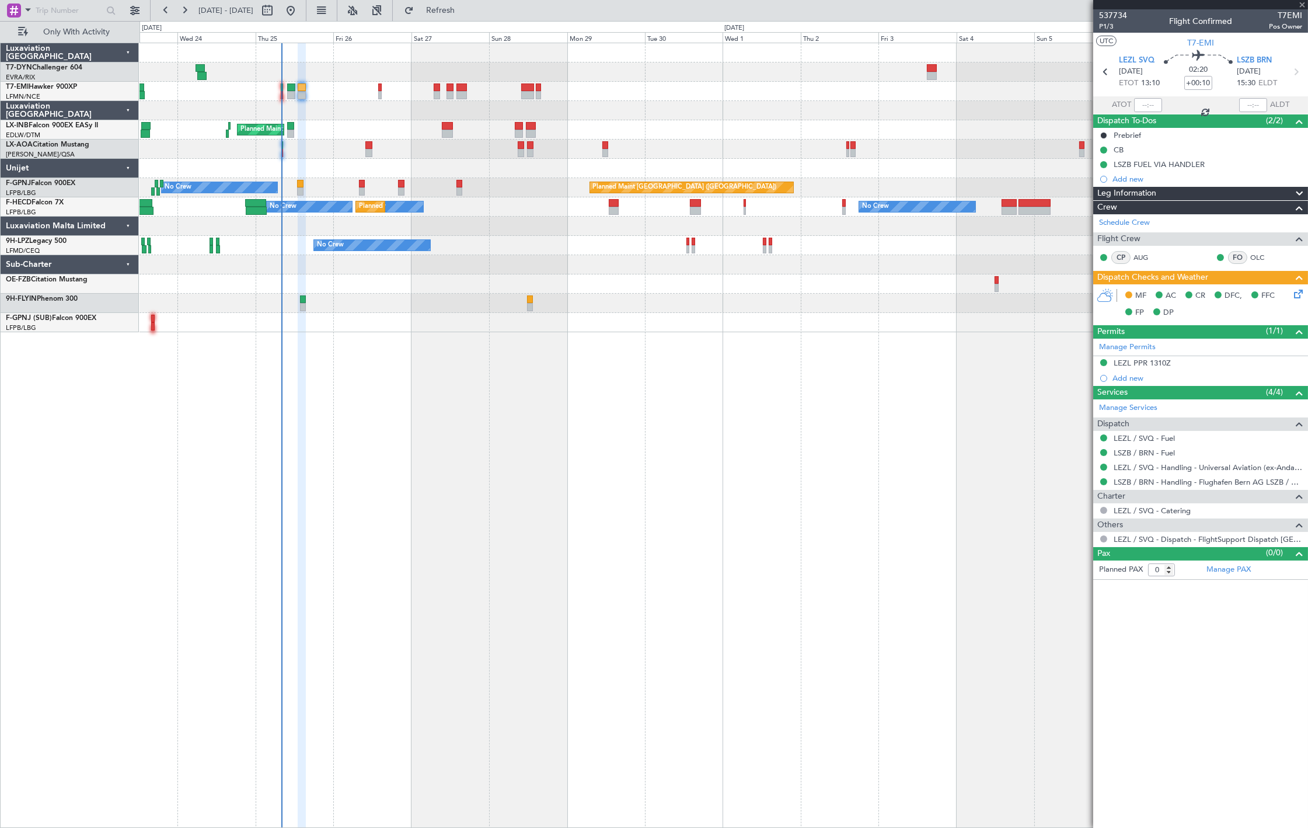
type input "+00:15"
type input "2"
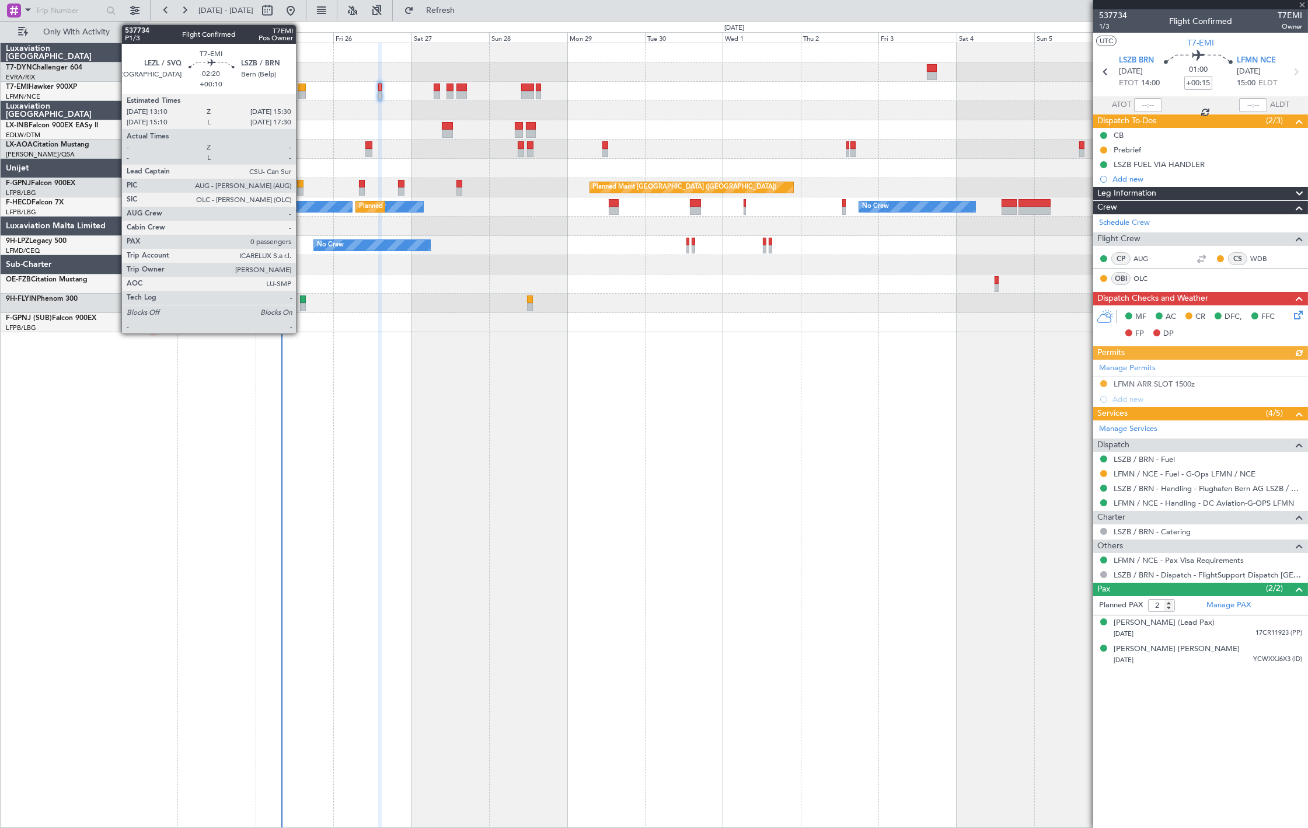
click at [302, 88] on div at bounding box center [302, 87] width 8 height 8
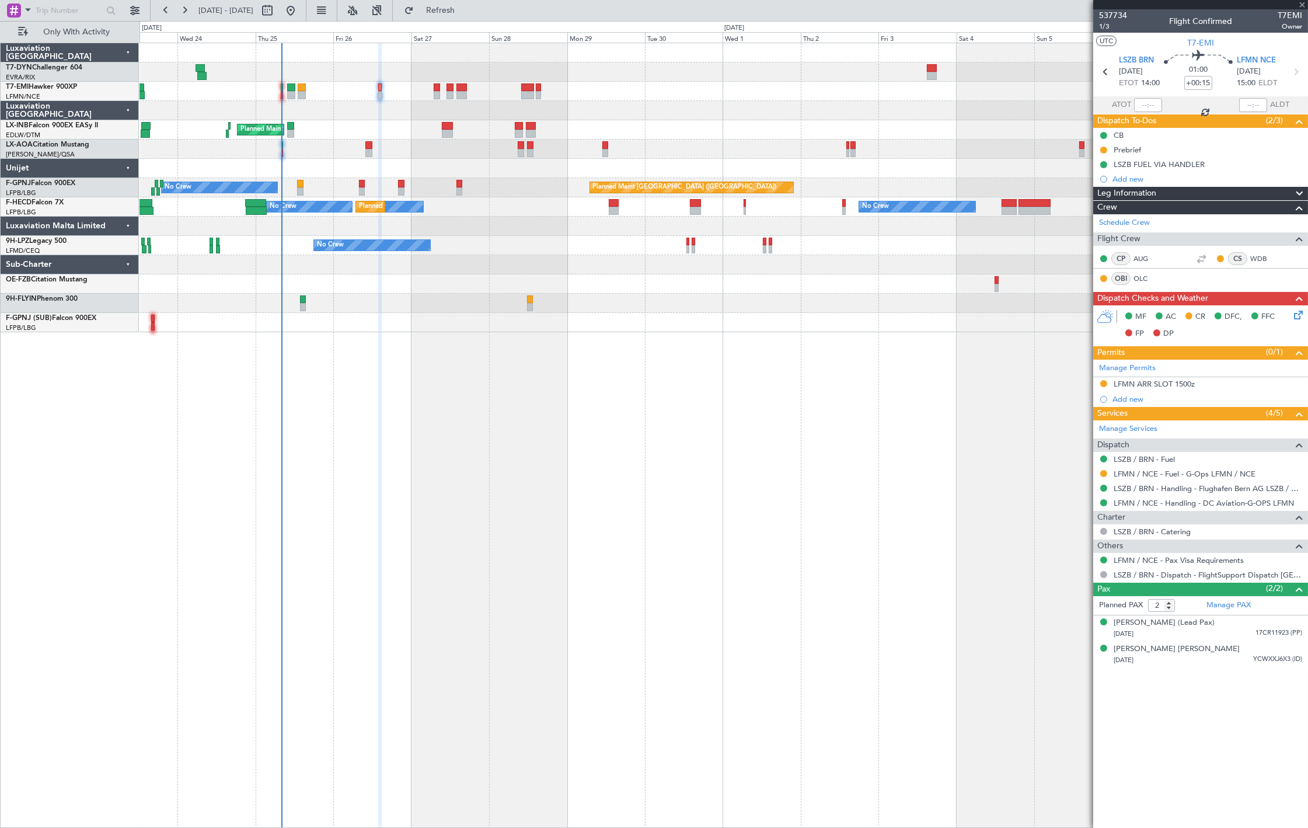
type input "+00:10"
type input "0"
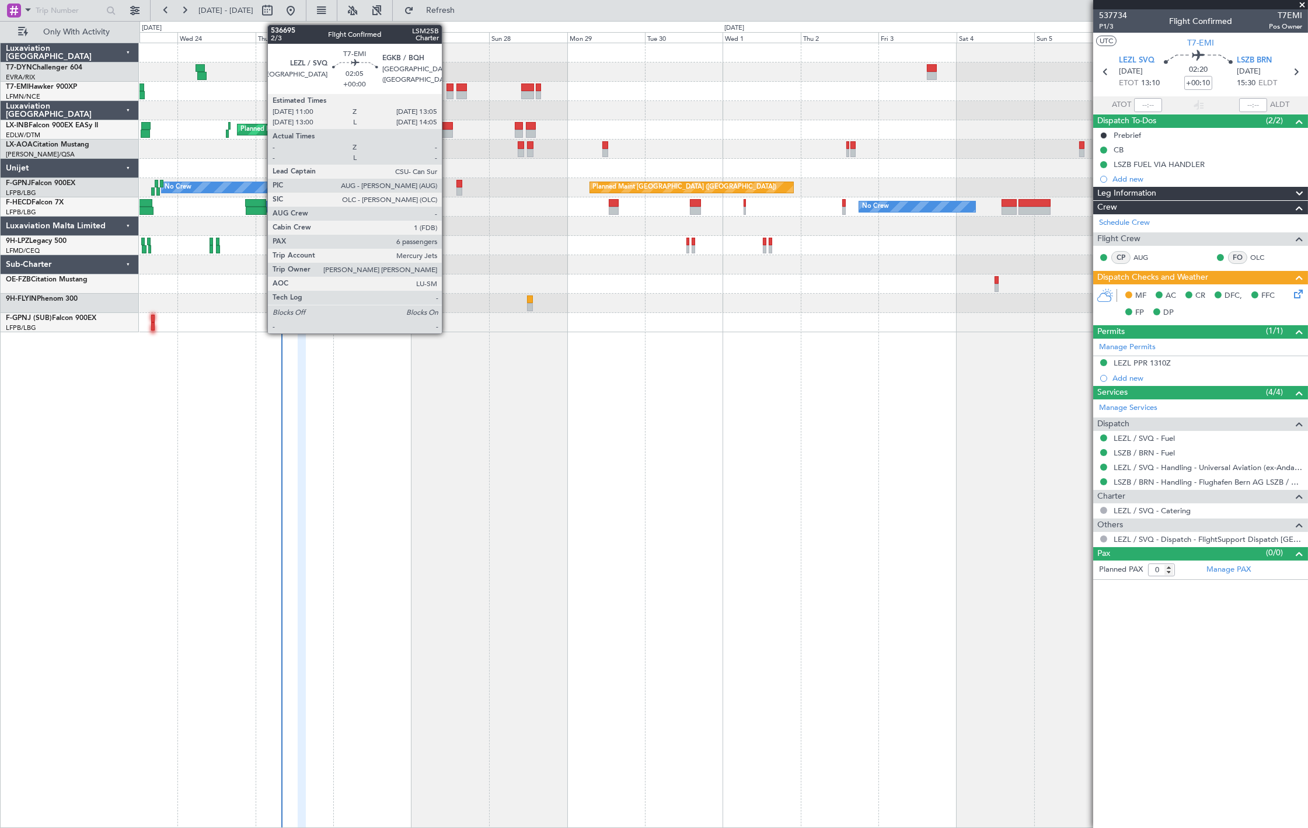
click at [448, 89] on div at bounding box center [449, 87] width 7 height 8
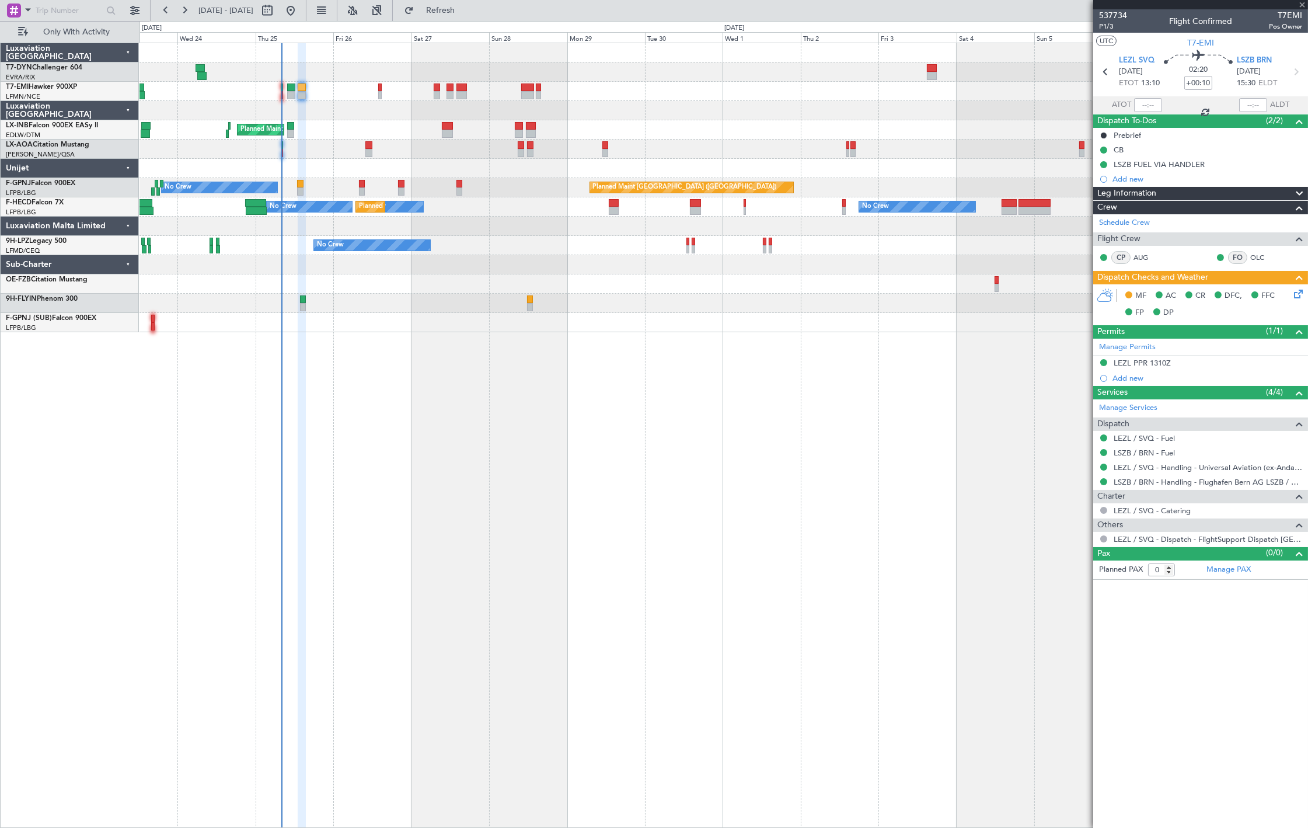
type input "6"
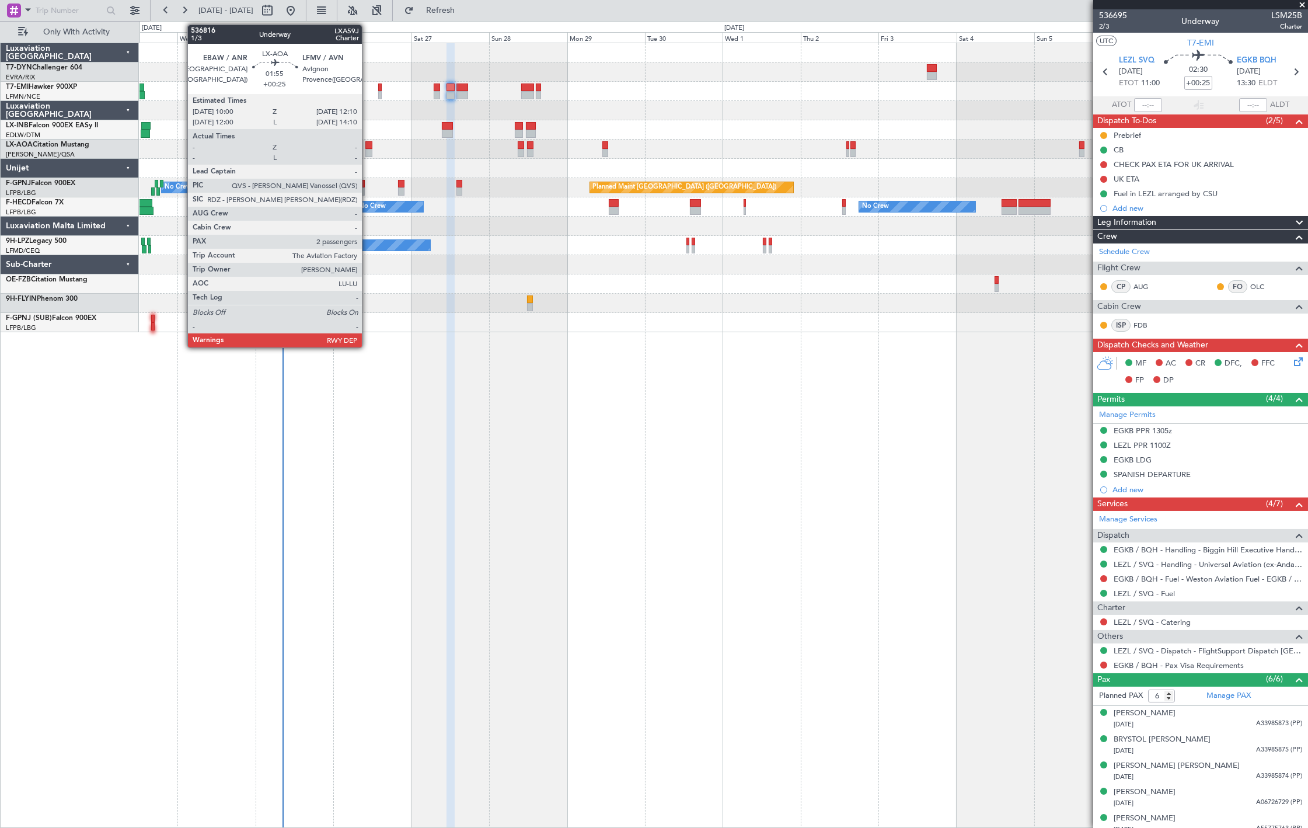
click at [368, 150] on div at bounding box center [369, 153] width 8 height 8
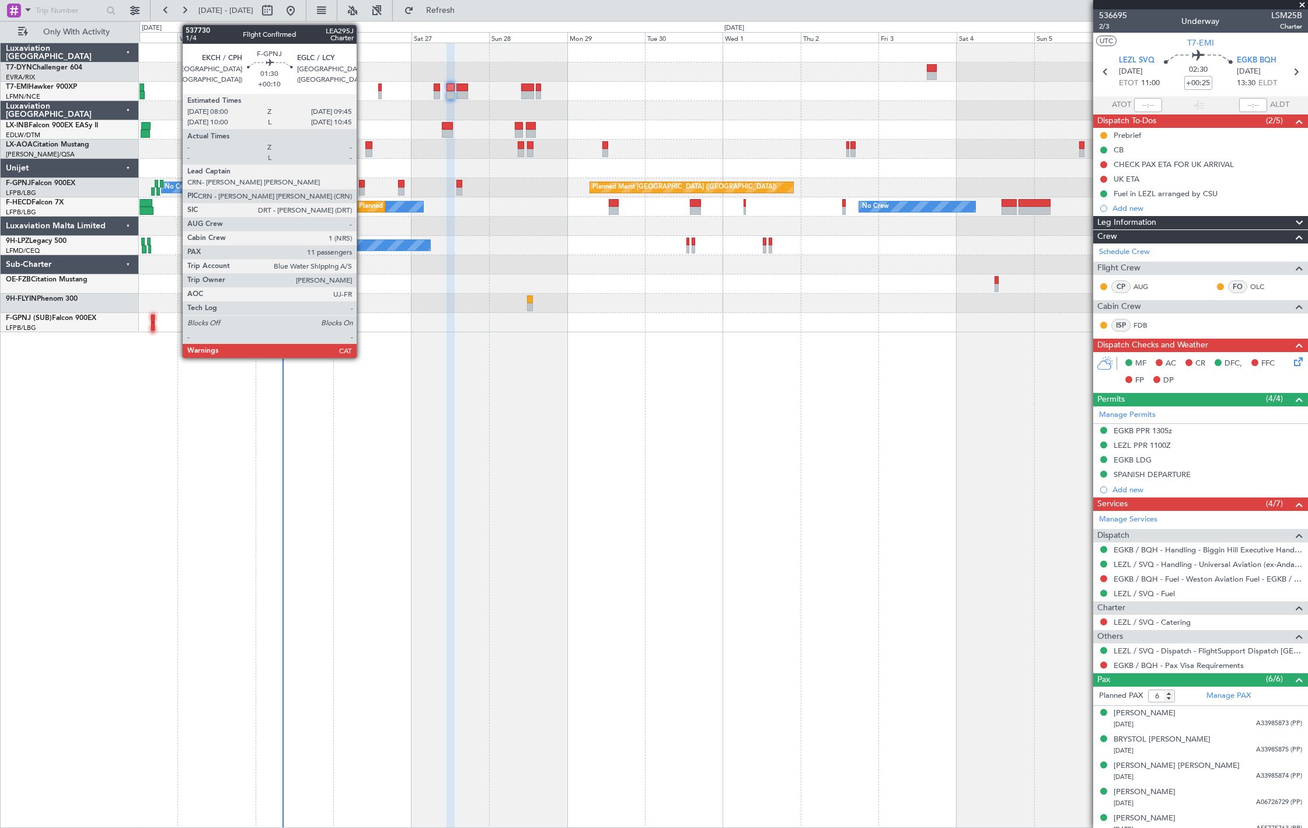
click at [362, 185] on div at bounding box center [362, 184] width 6 height 8
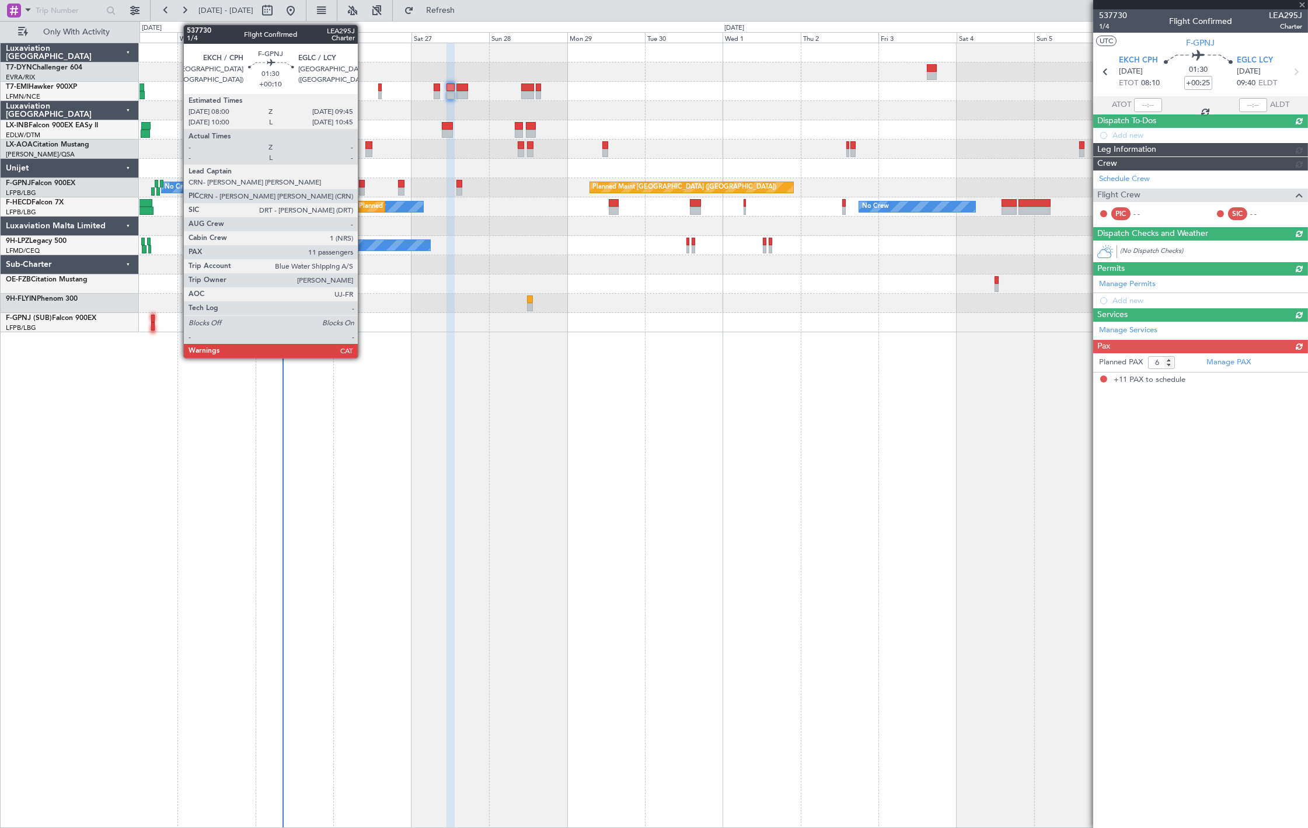
type input "+00:10"
type input "11"
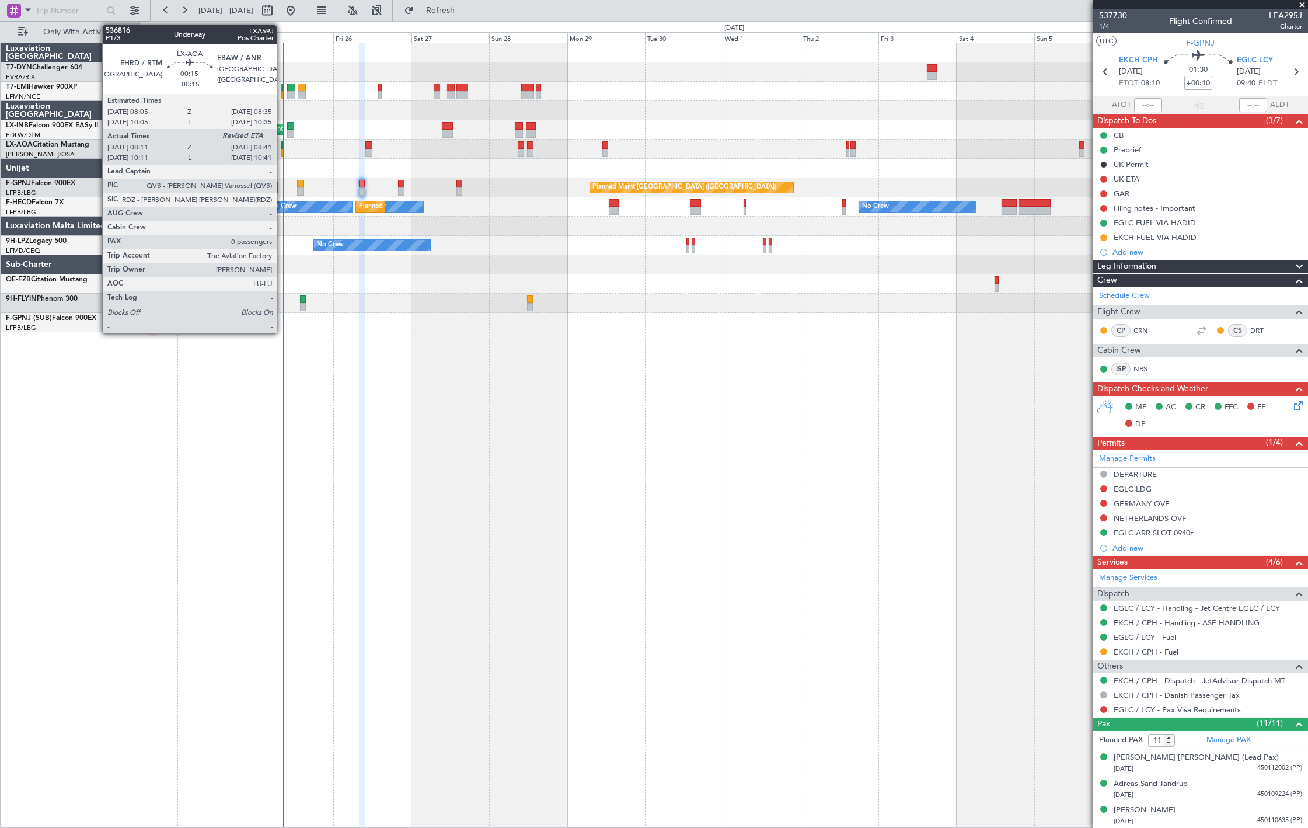
click at [281, 147] on div at bounding box center [282, 145] width 2 height 8
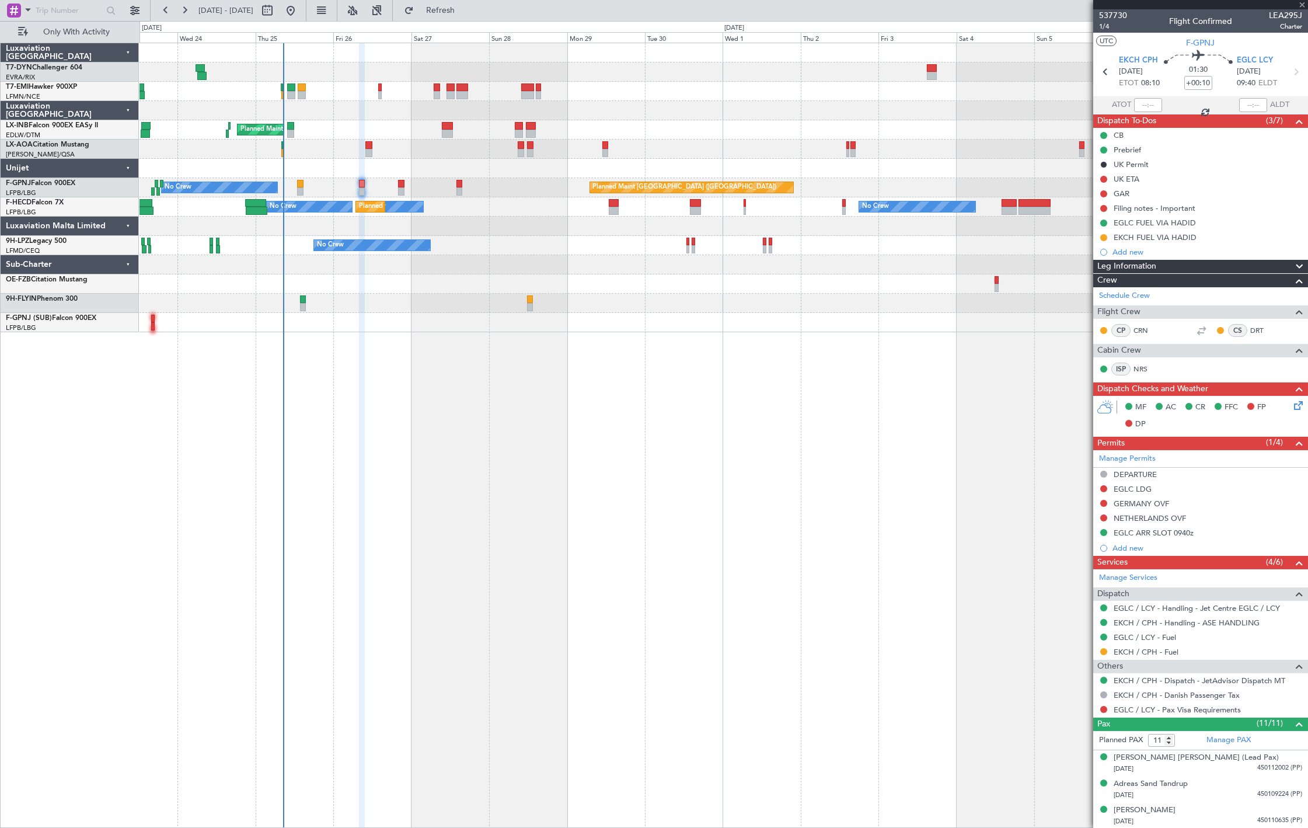
type input "-00:15"
type input "08:21"
type input "0"
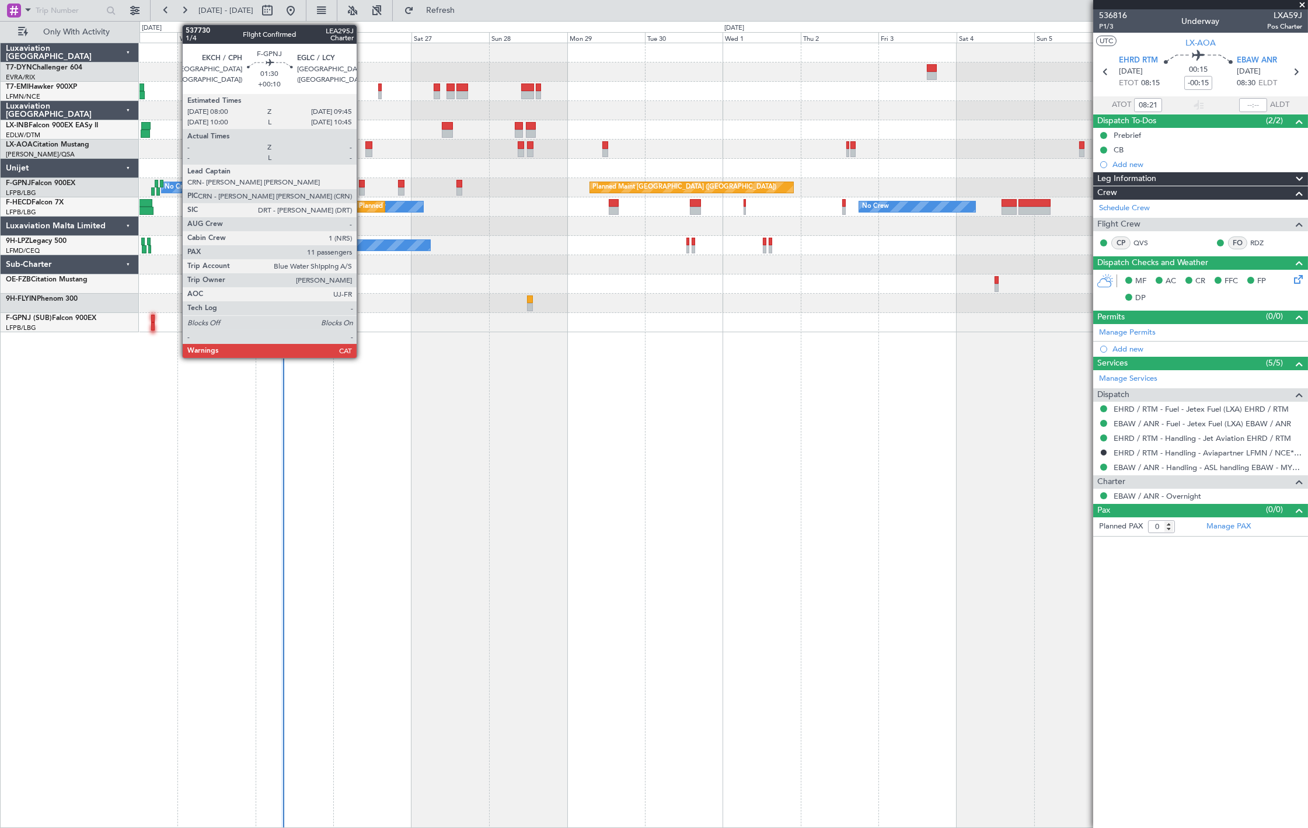
click at [362, 189] on div at bounding box center [362, 191] width 6 height 8
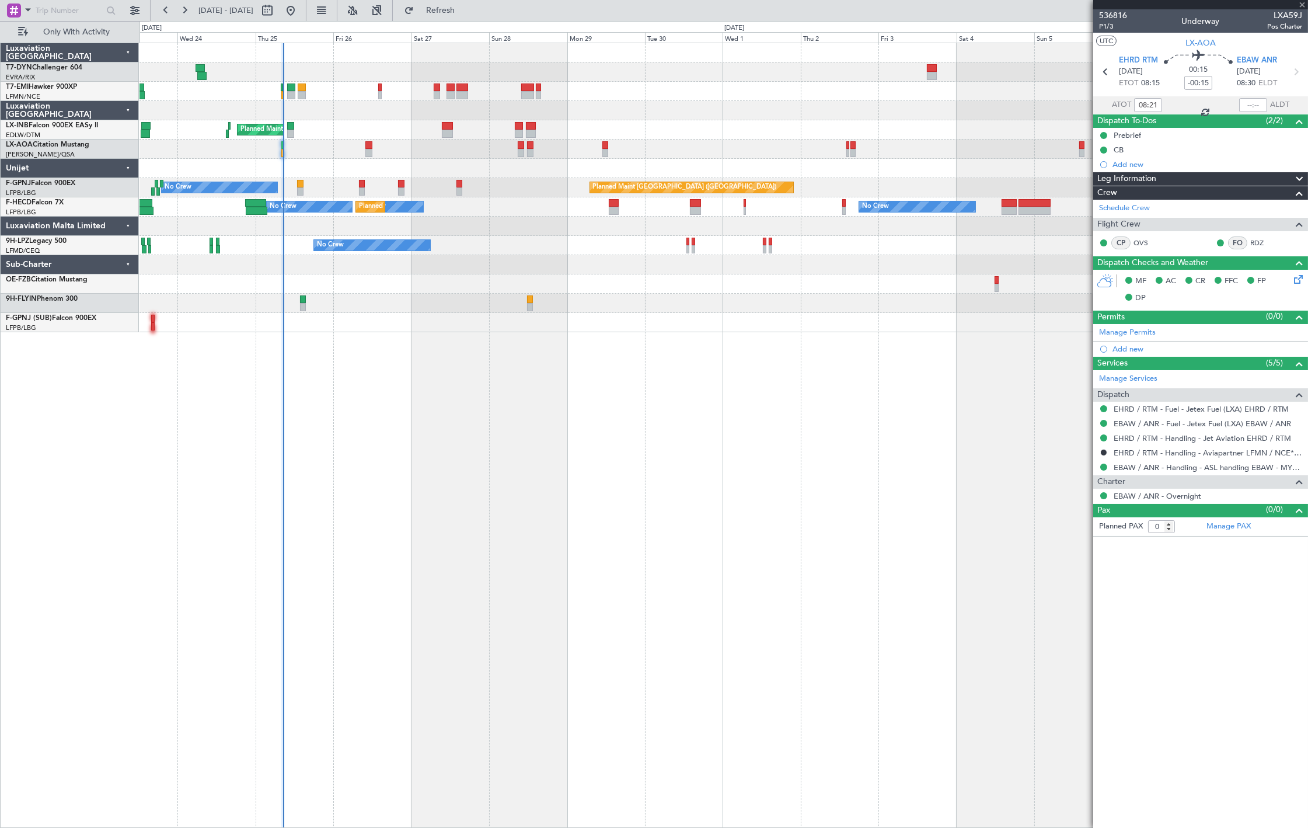
type input "+00:10"
type input "11"
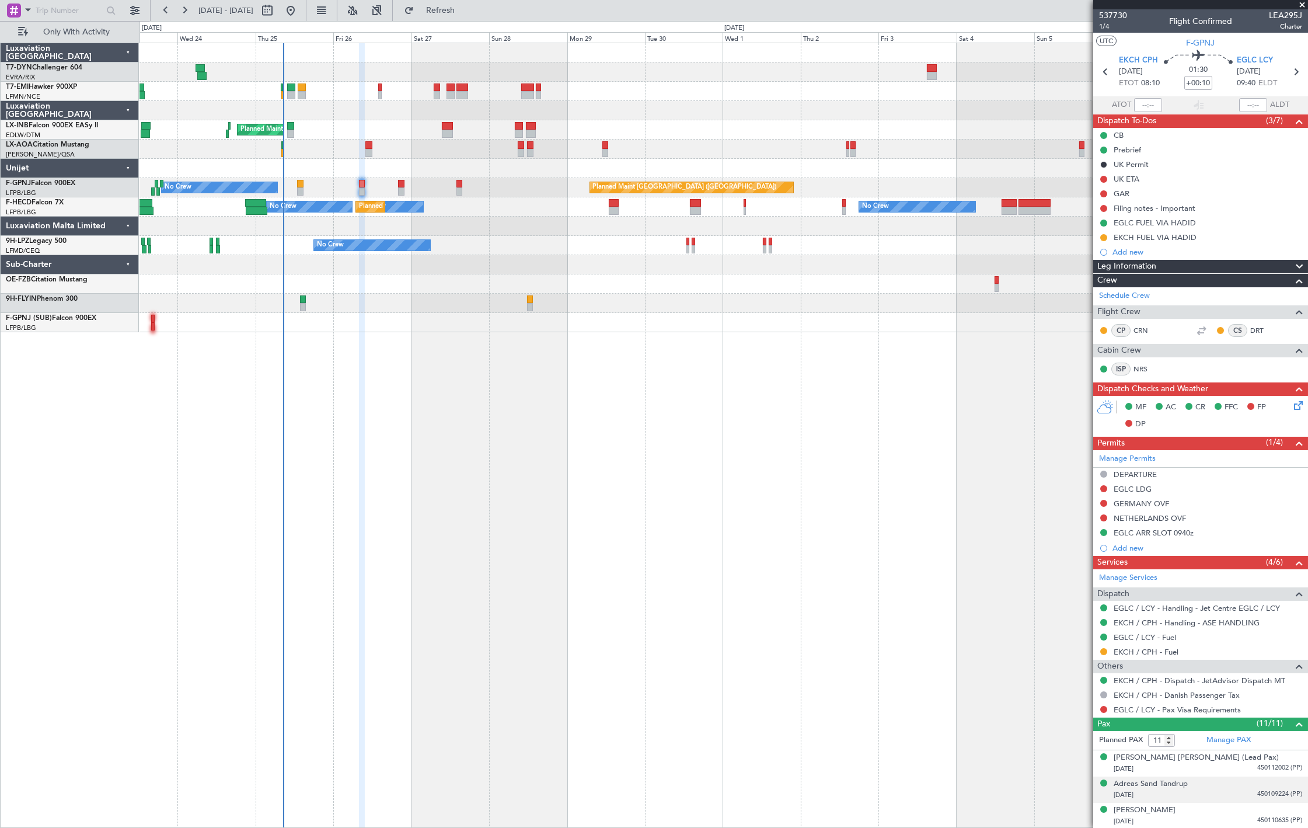
scroll to position [239, 0]
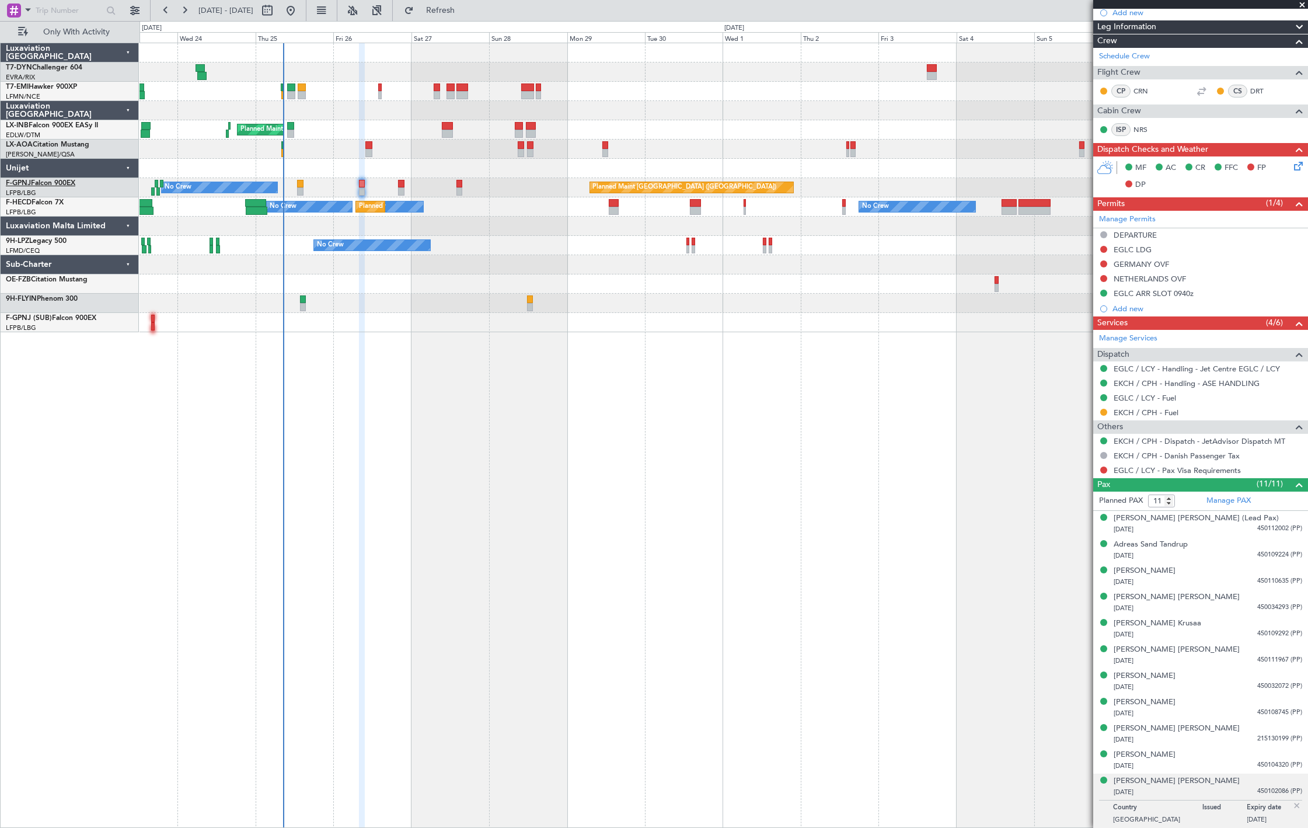
click at [74, 185] on link "F-GPNJ Falcon 900EX" at bounding box center [40, 183] width 69 height 7
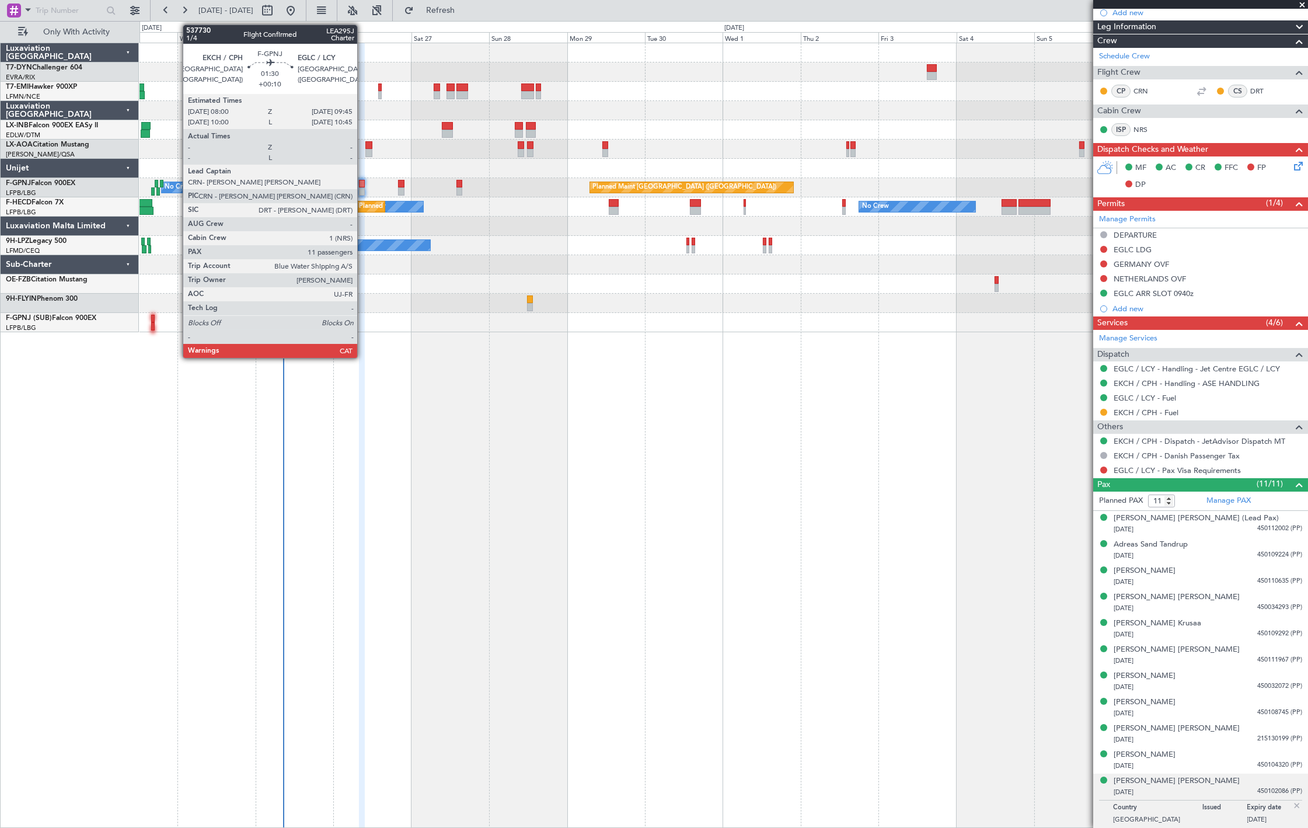
click at [363, 184] on div at bounding box center [362, 184] width 6 height 8
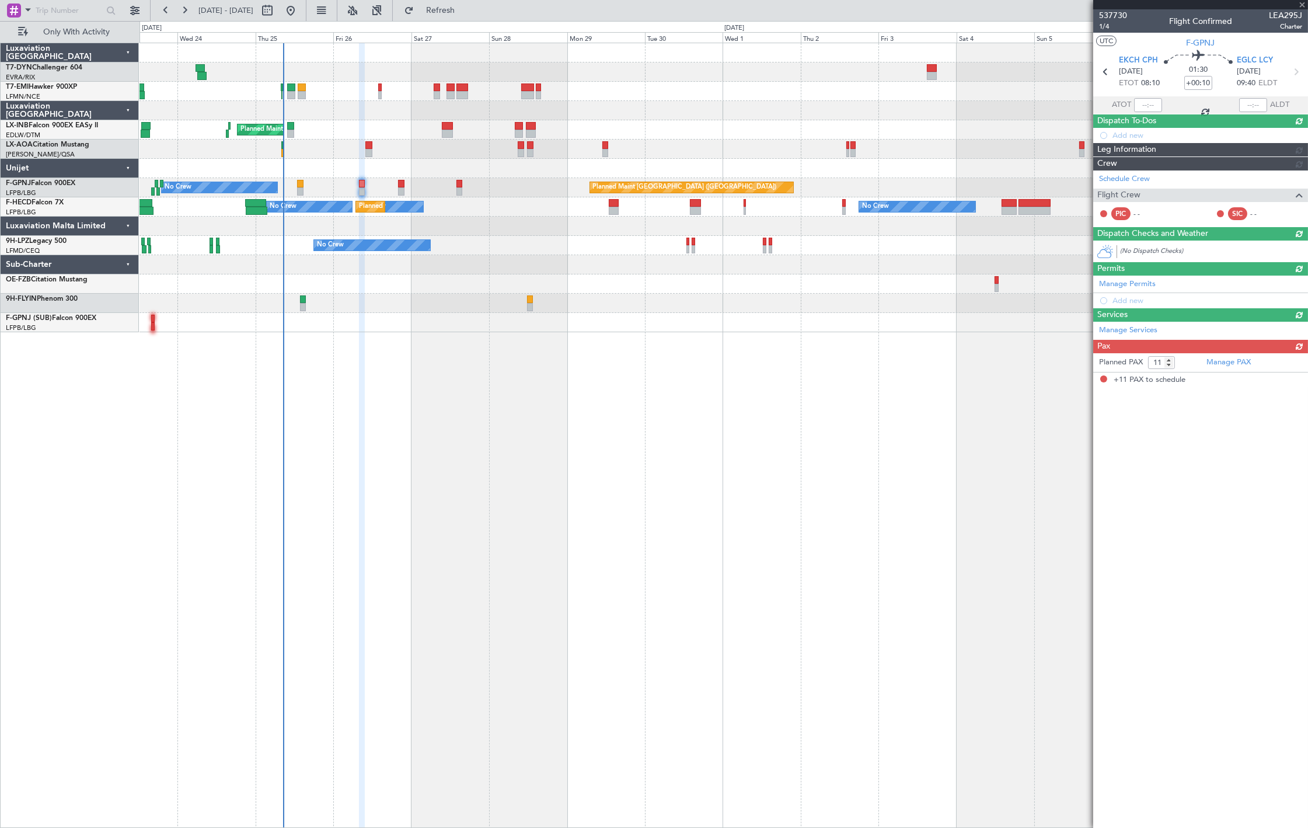
scroll to position [0, 0]
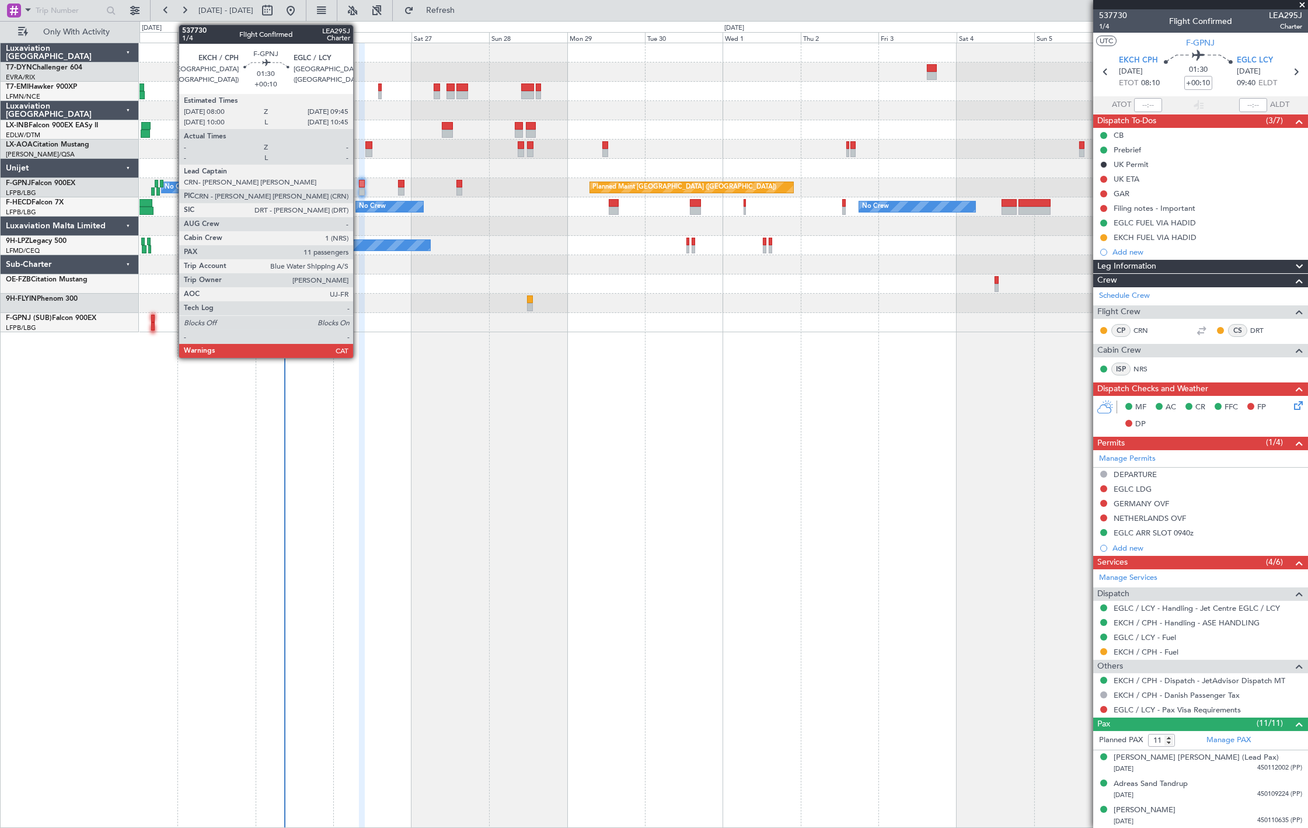
click at [359, 190] on div at bounding box center [362, 191] width 6 height 8
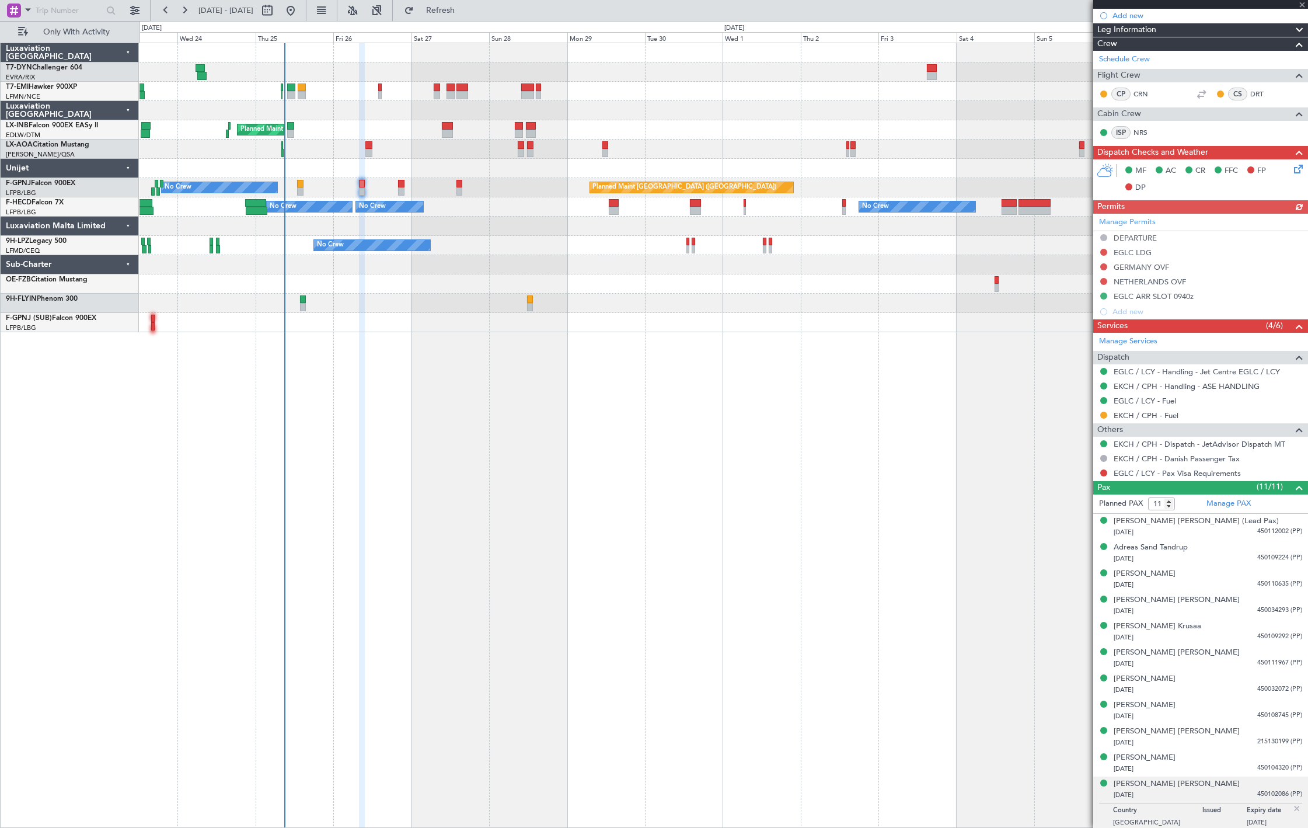
scroll to position [239, 0]
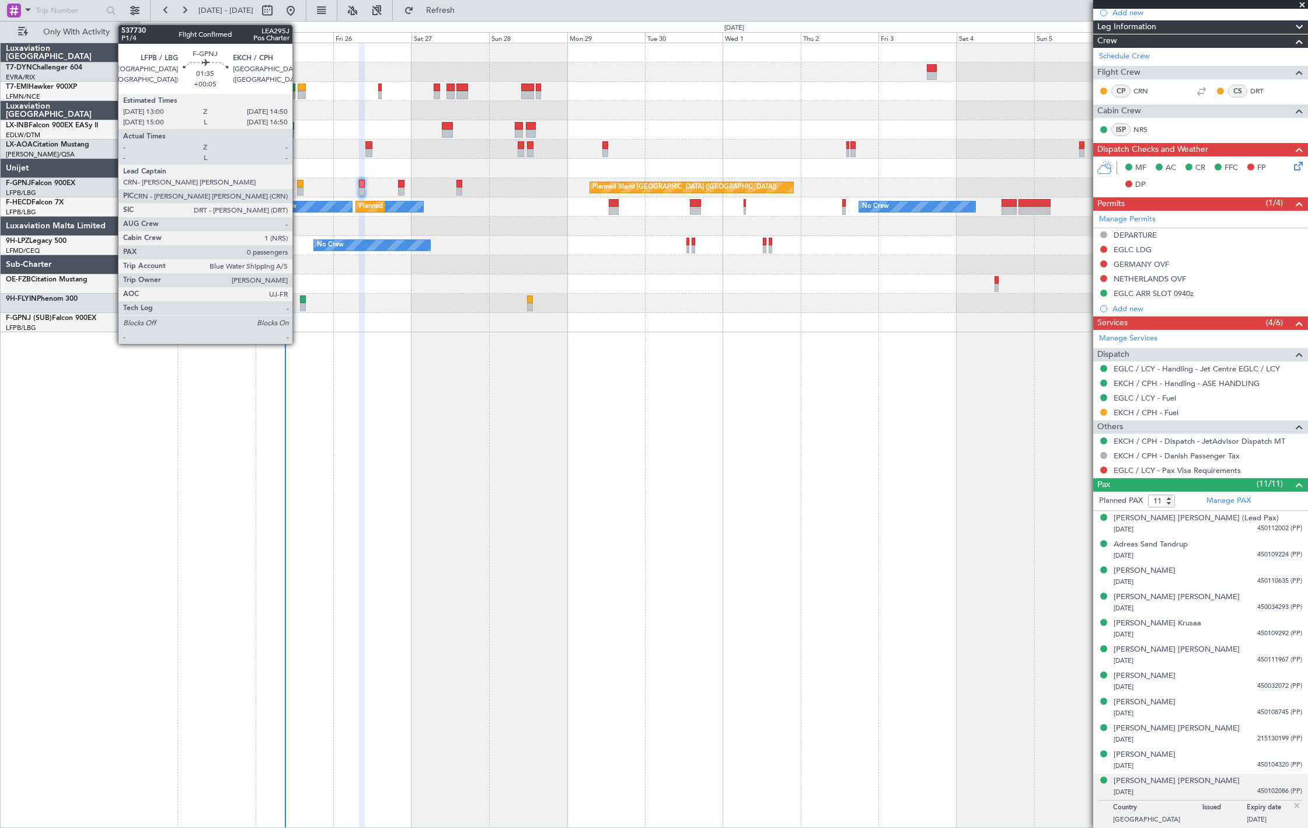
click at [298, 183] on div at bounding box center [300, 184] width 6 height 8
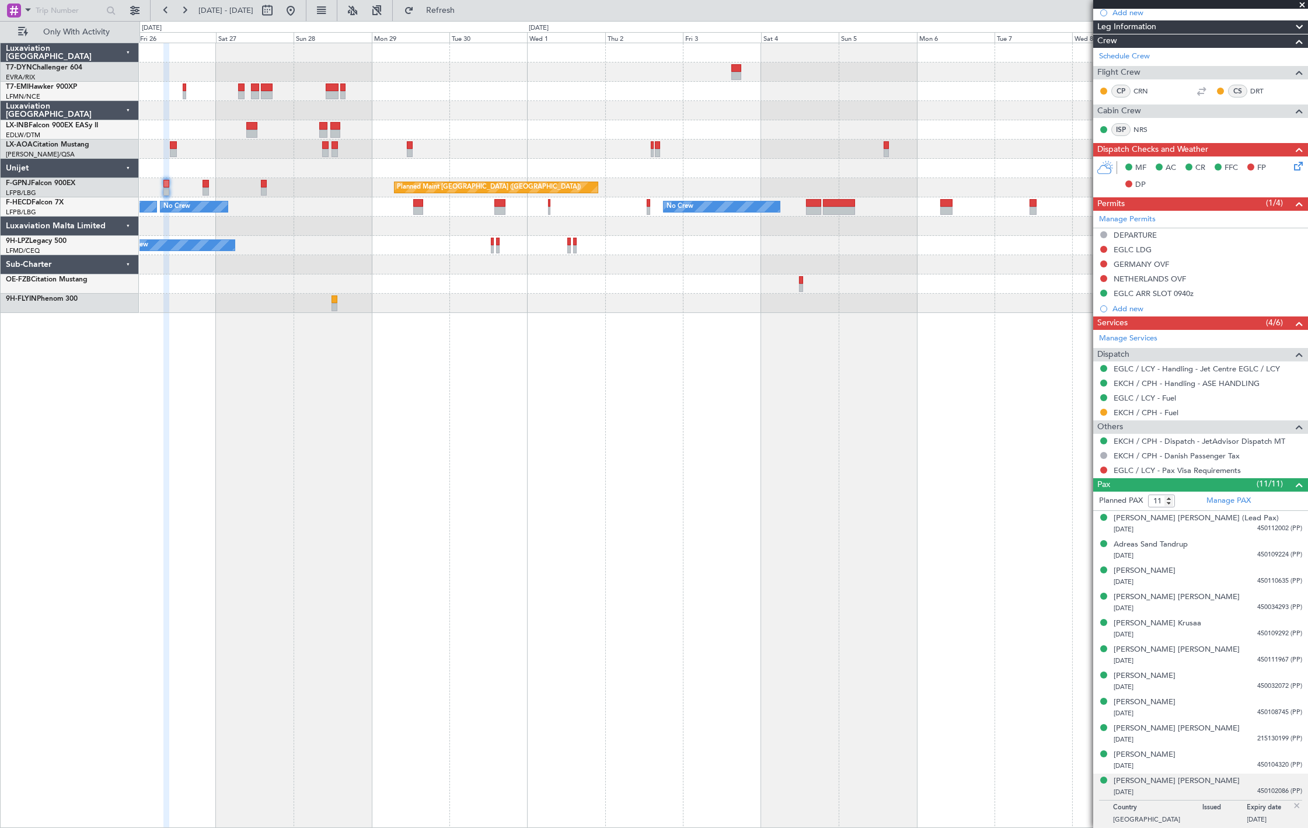
click at [506, 447] on div "Planned Maint Zurich Planned Maint London (Farnborough) No Crew Antwerp (Deurne…" at bounding box center [723, 435] width 1168 height 785
click at [300, 10] on button at bounding box center [290, 10] width 19 height 19
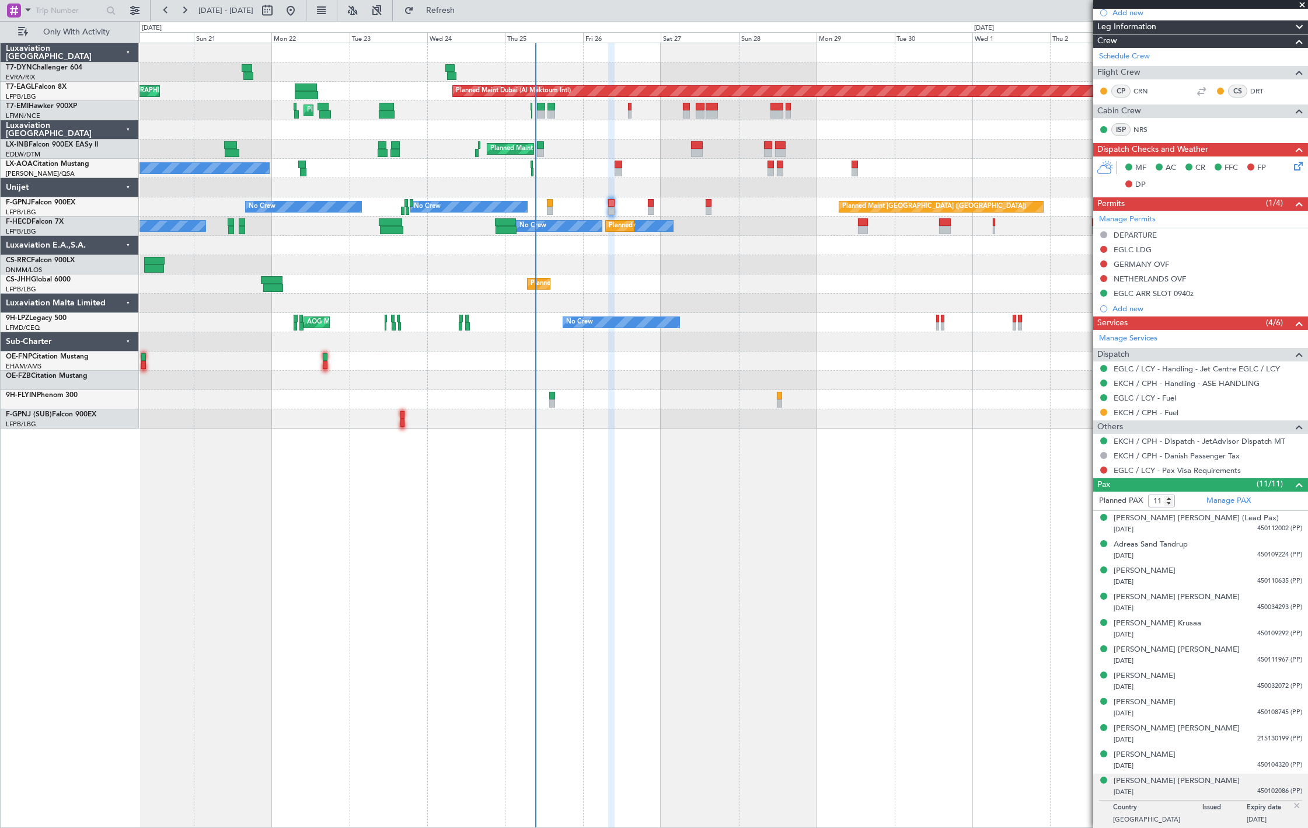
click at [313, 123] on div "Planned Maint Dubai (Al Maktoum Intl) Unplanned Maint Paris (Le Bourget) Planne…" at bounding box center [723, 235] width 1168 height 385
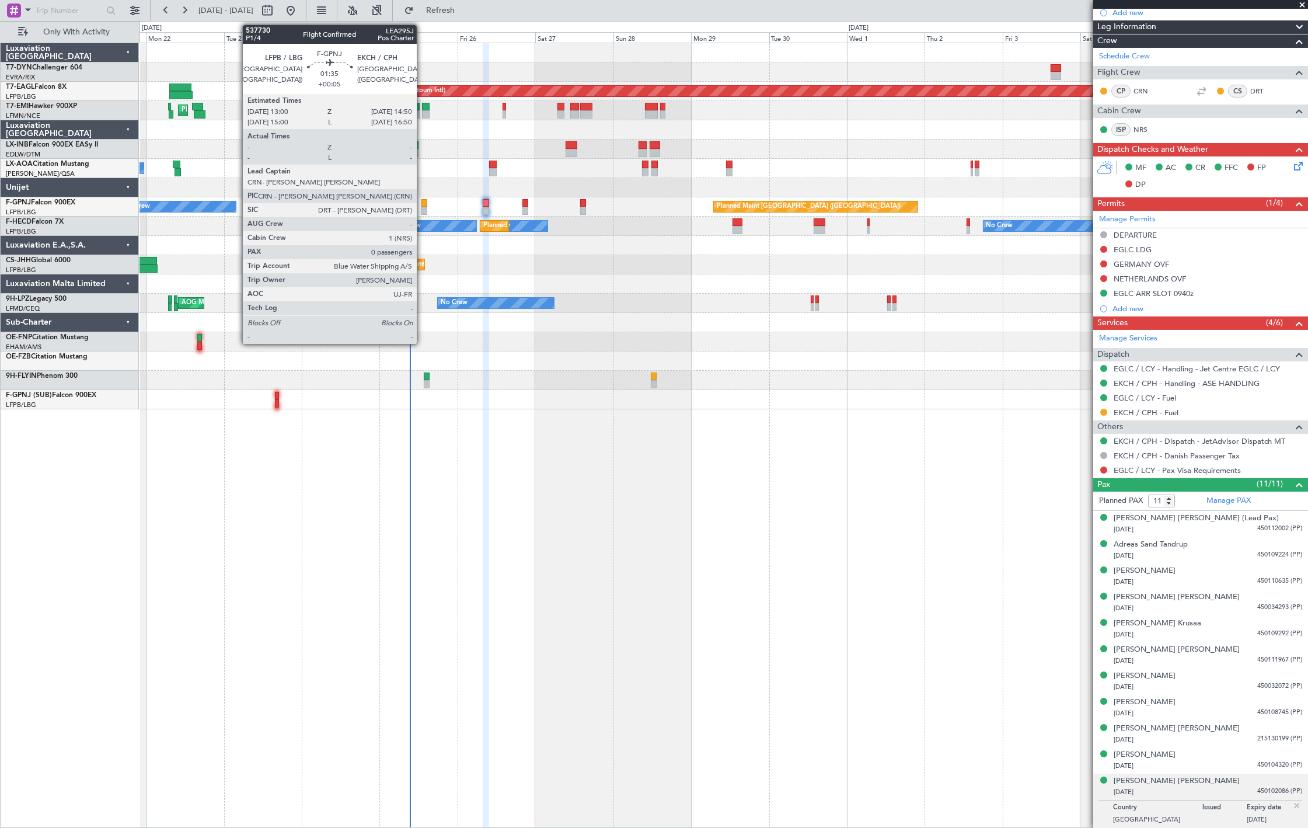
click at [423, 212] on div at bounding box center [424, 211] width 6 height 8
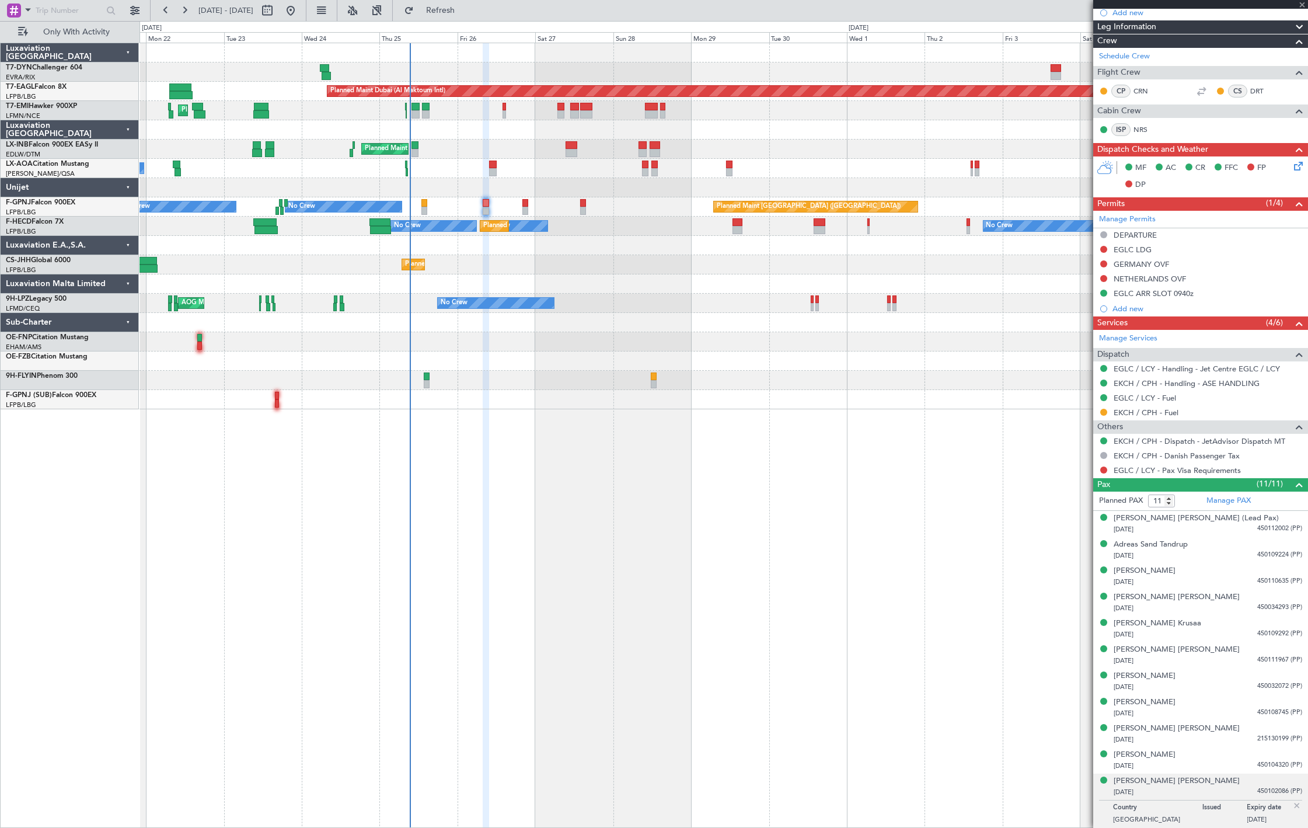
type input "+00:05"
type input "0"
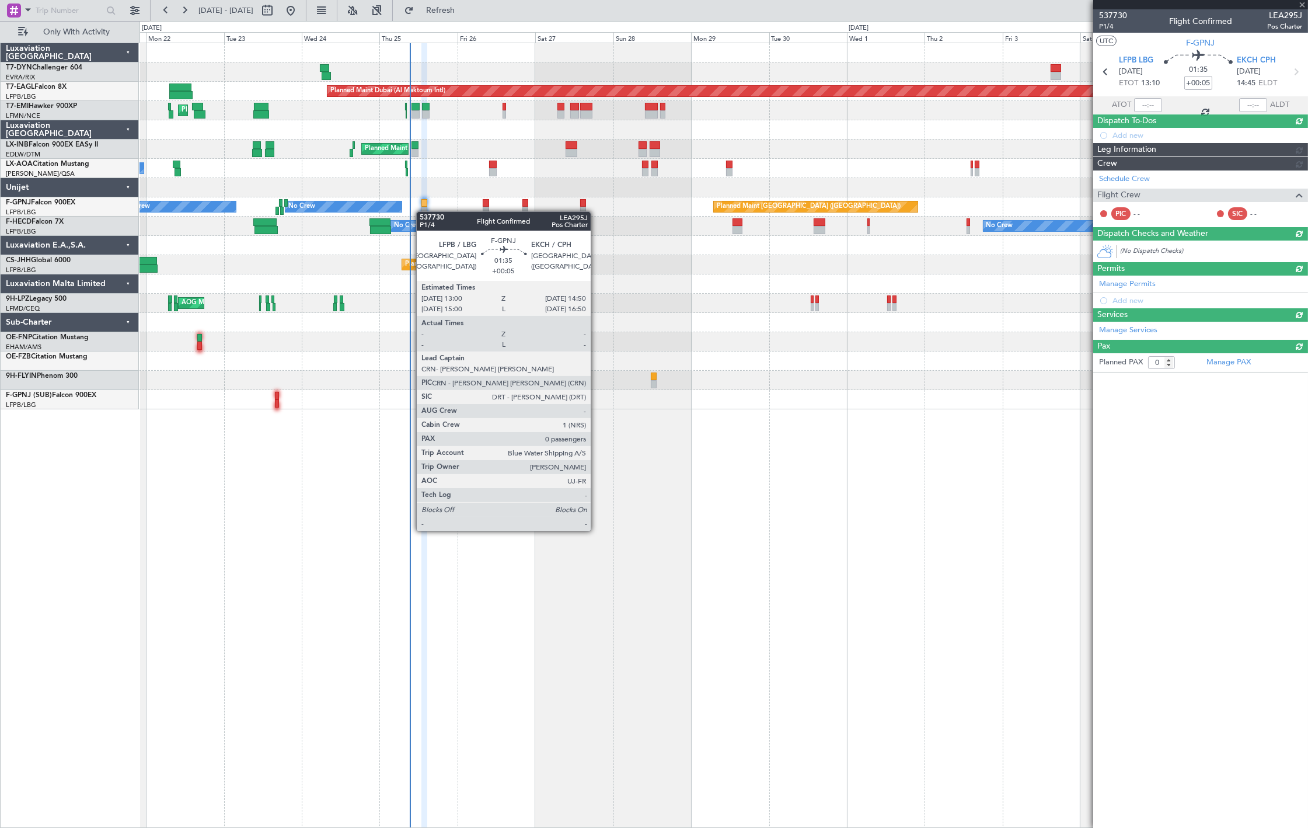
scroll to position [0, 0]
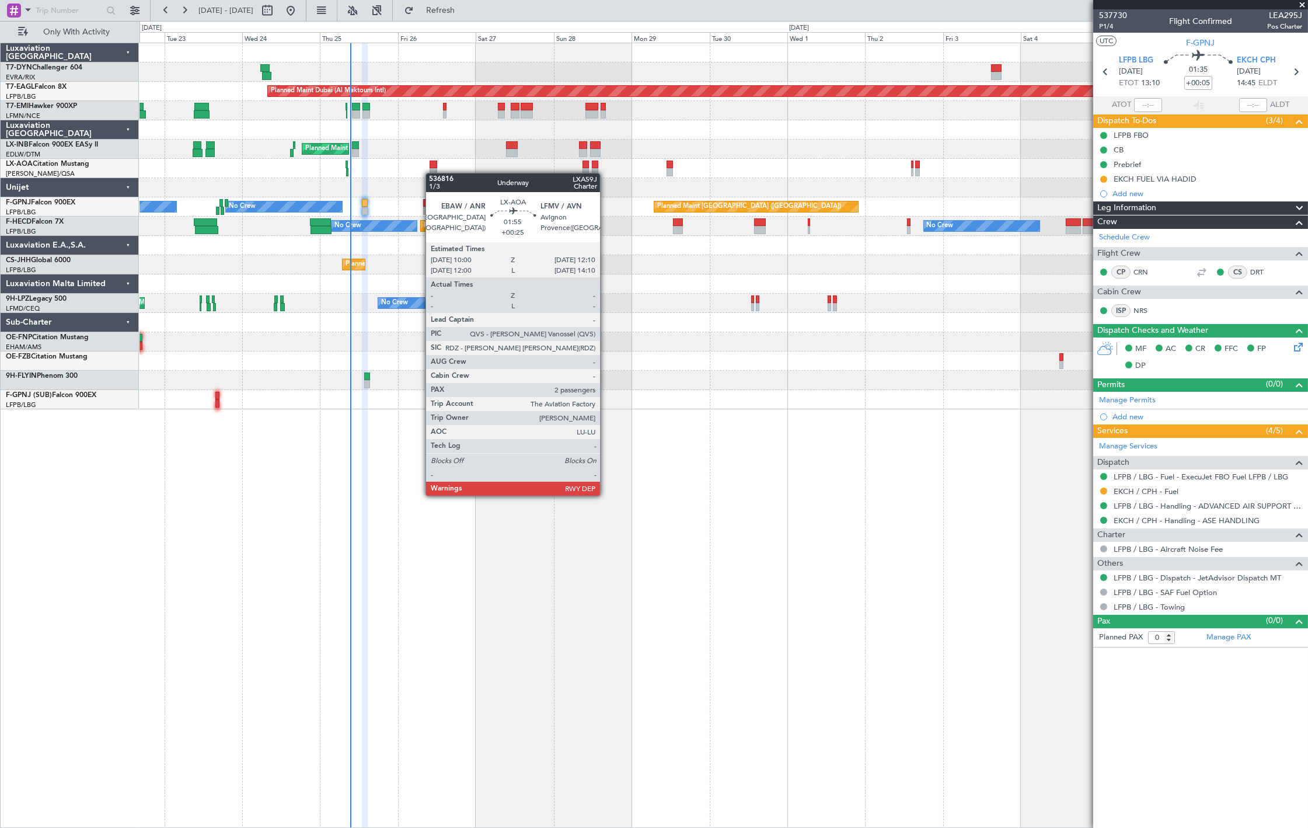
click at [432, 173] on div at bounding box center [434, 172] width 8 height 8
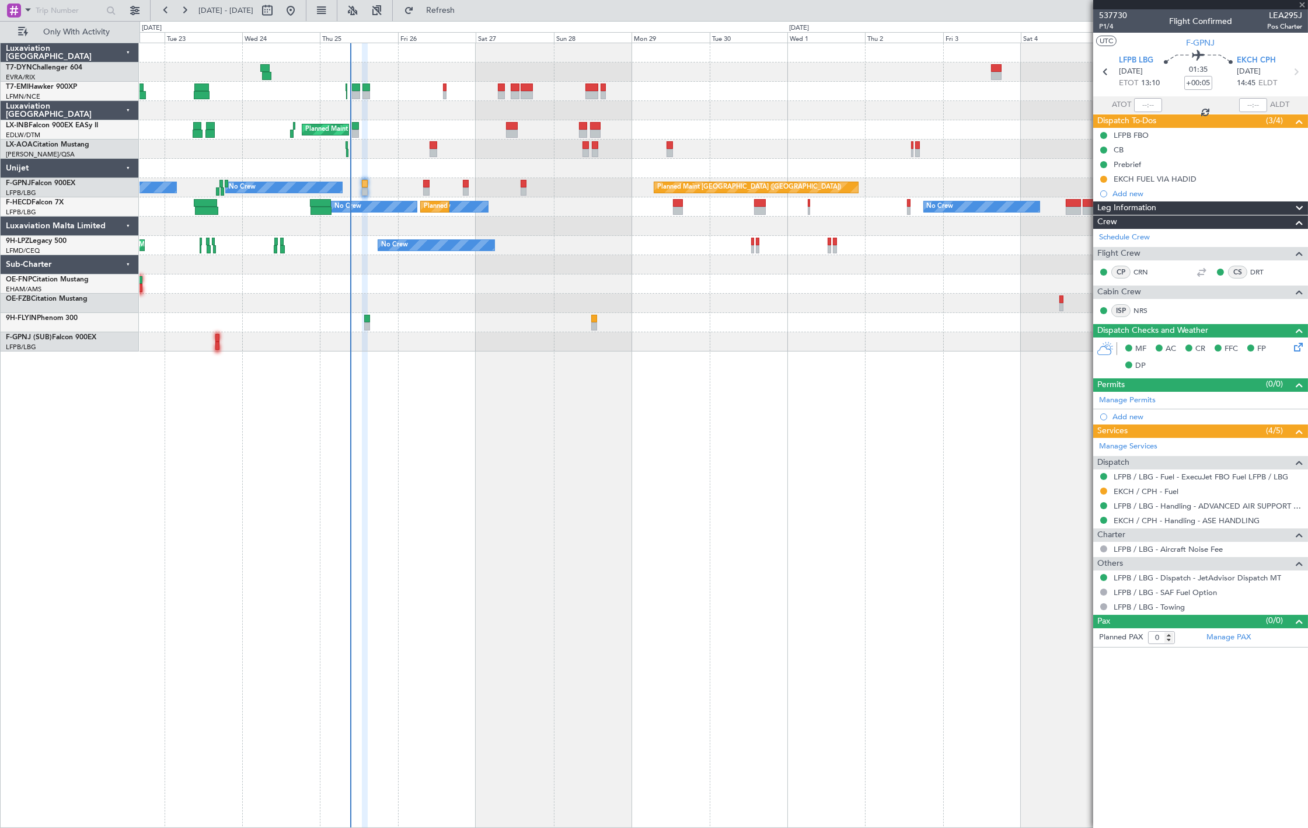
type input "+00:25"
type input "2"
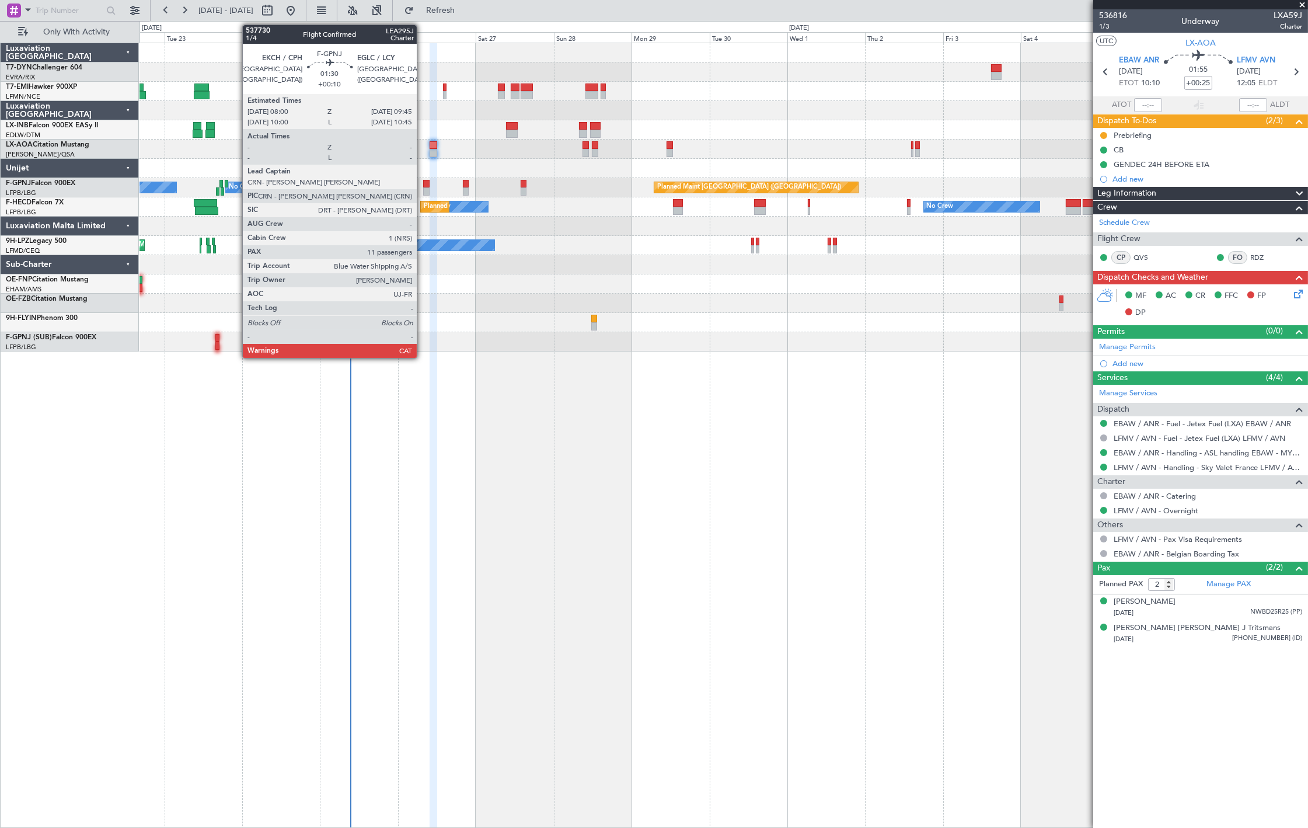
click at [423, 194] on div at bounding box center [426, 191] width 6 height 8
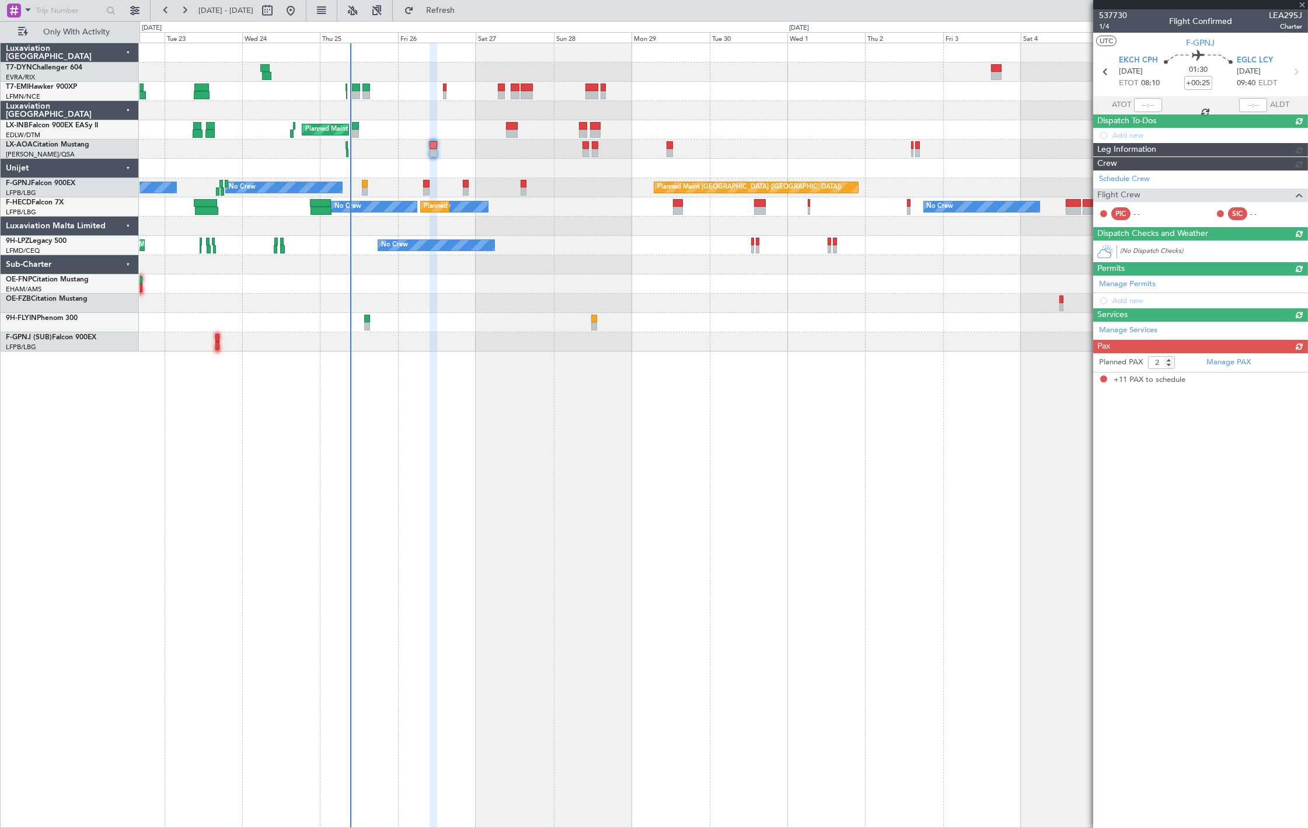
type input "+00:10"
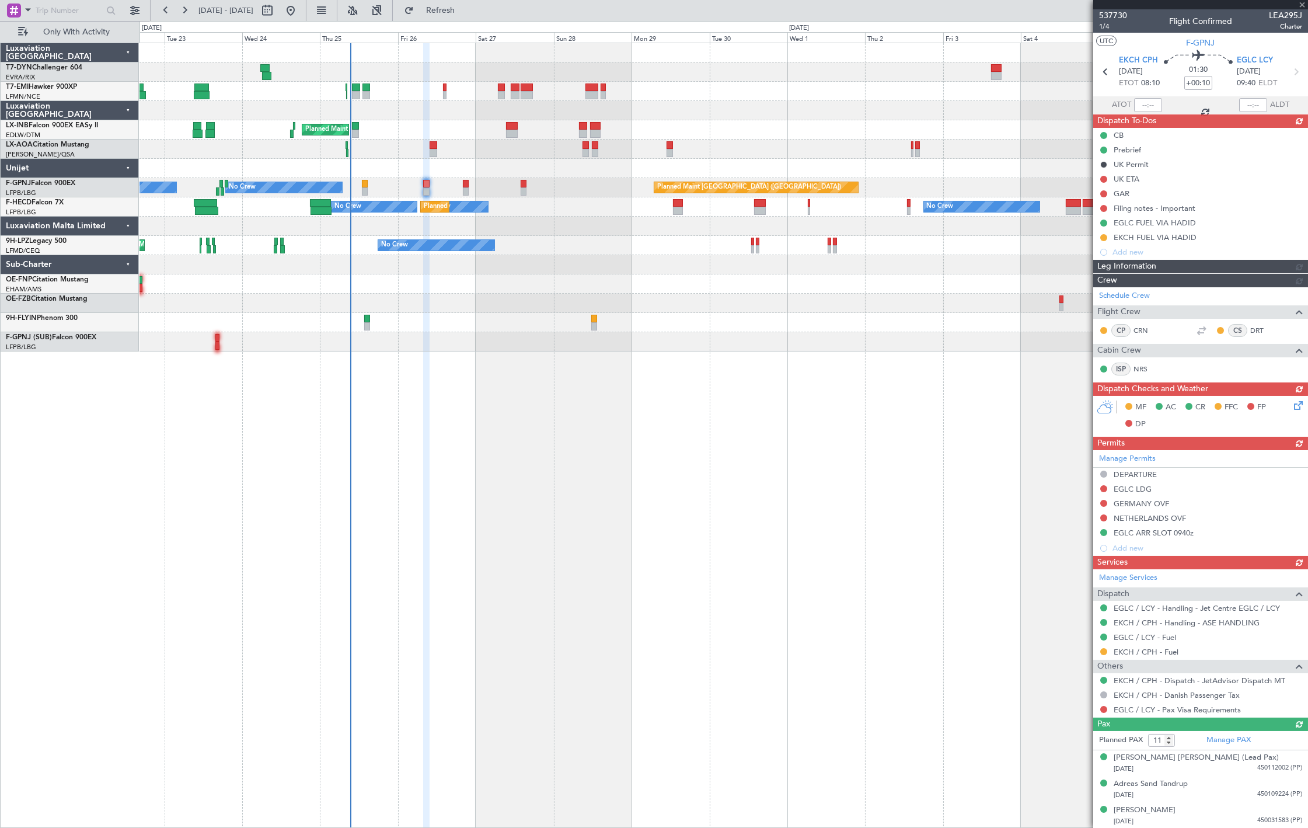
type input "12"
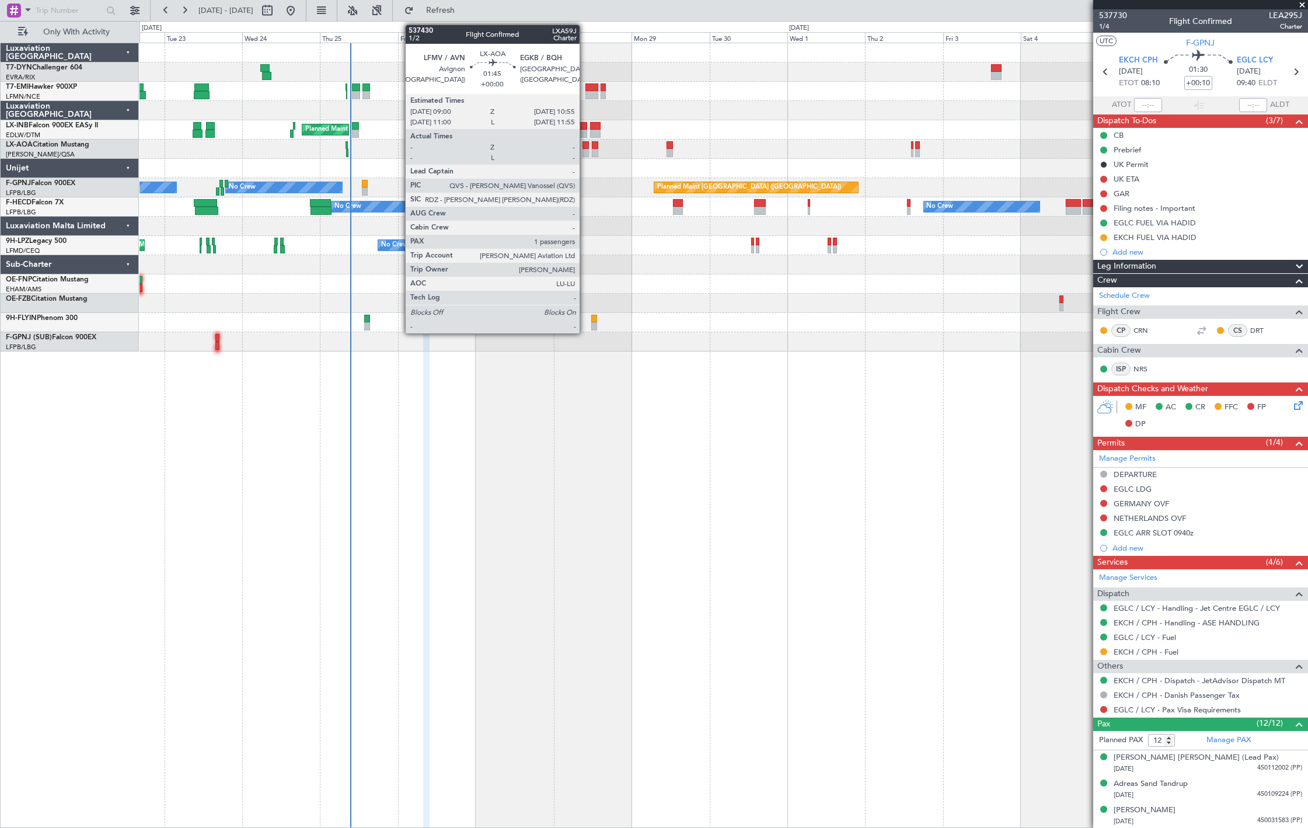
click at [585, 153] on div at bounding box center [585, 153] width 6 height 8
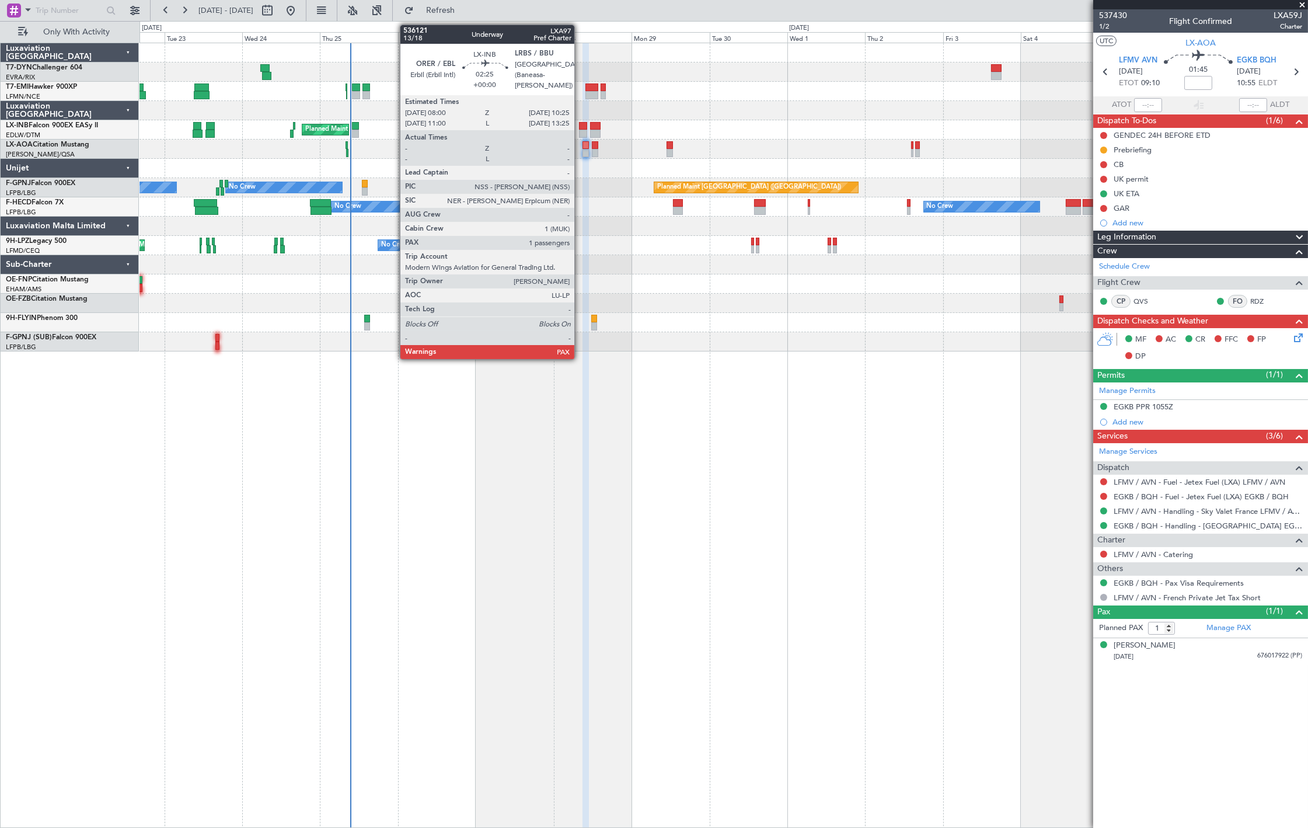
click at [580, 131] on div at bounding box center [583, 134] width 8 height 8
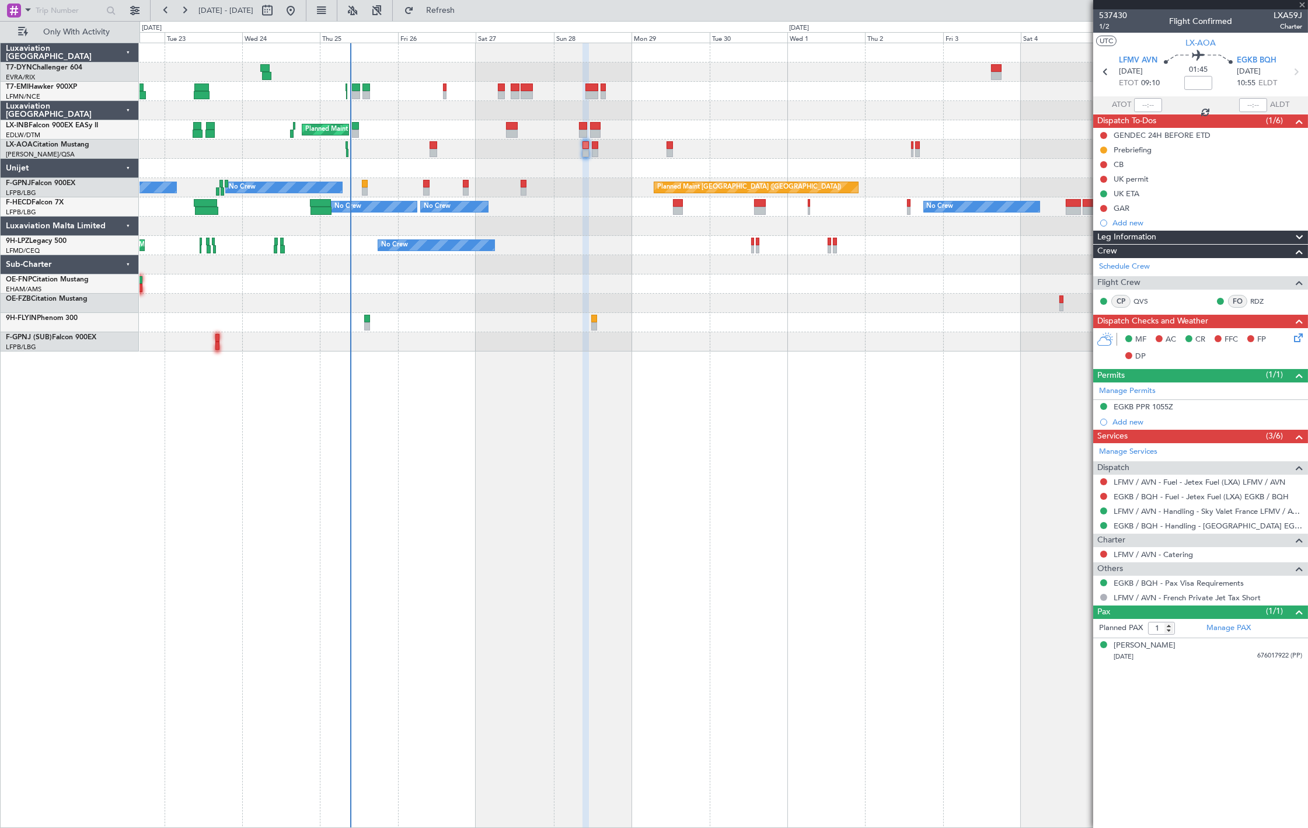
type input "2"
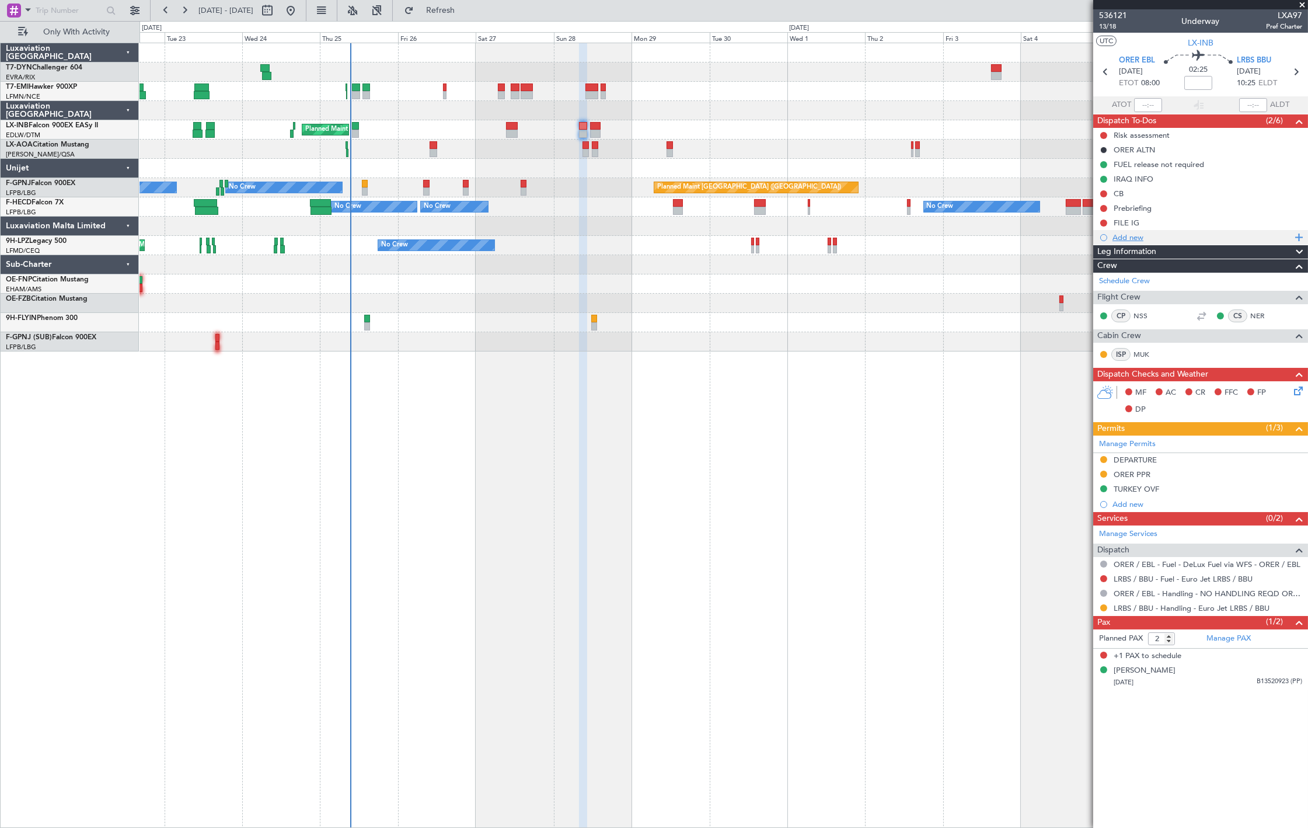
click at [1151, 235] on div "Add new" at bounding box center [1201, 237] width 179 height 10
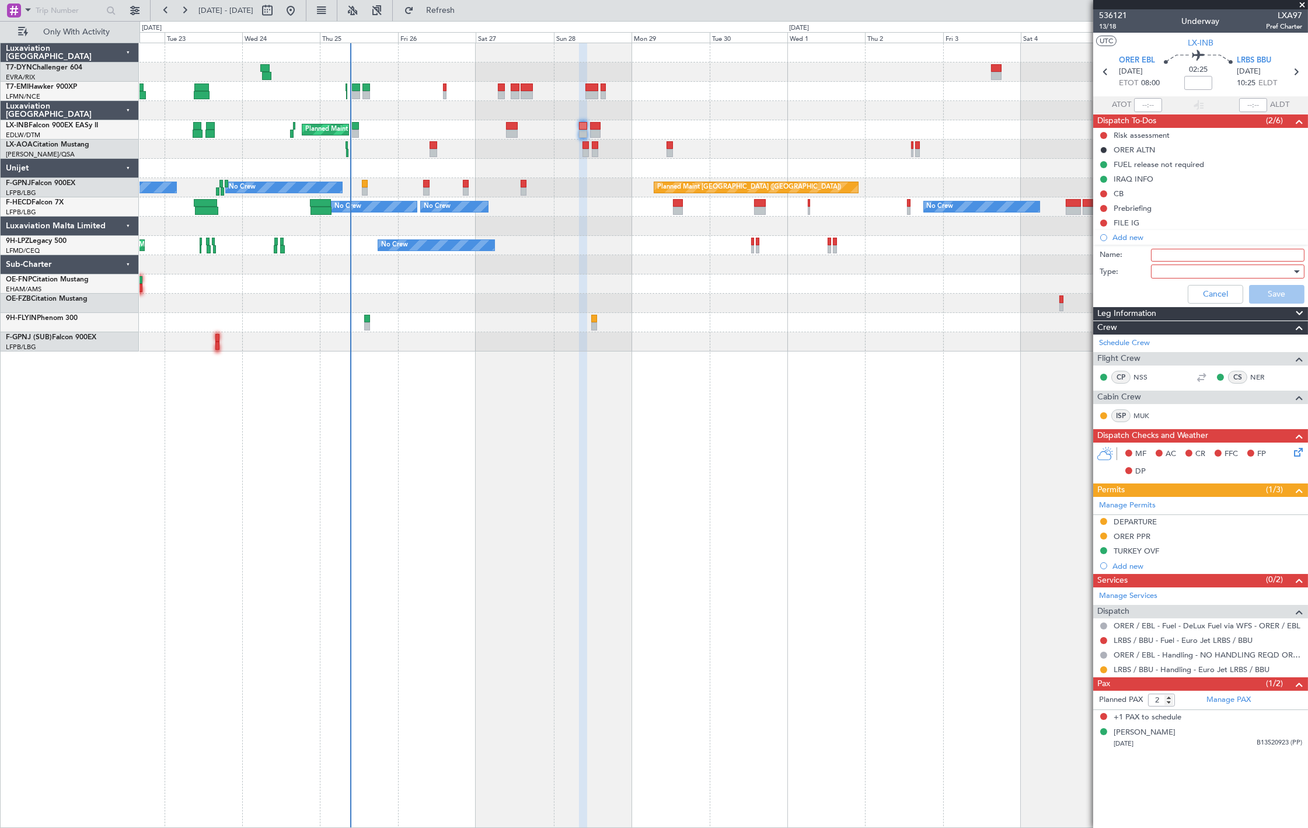
click at [1160, 252] on input "Name:" at bounding box center [1227, 255] width 153 height 13
type input "Security Check LRBS"
click at [1186, 273] on div at bounding box center [1224, 272] width 136 height 18
click at [1191, 294] on span "Generic" at bounding box center [1221, 296] width 143 height 18
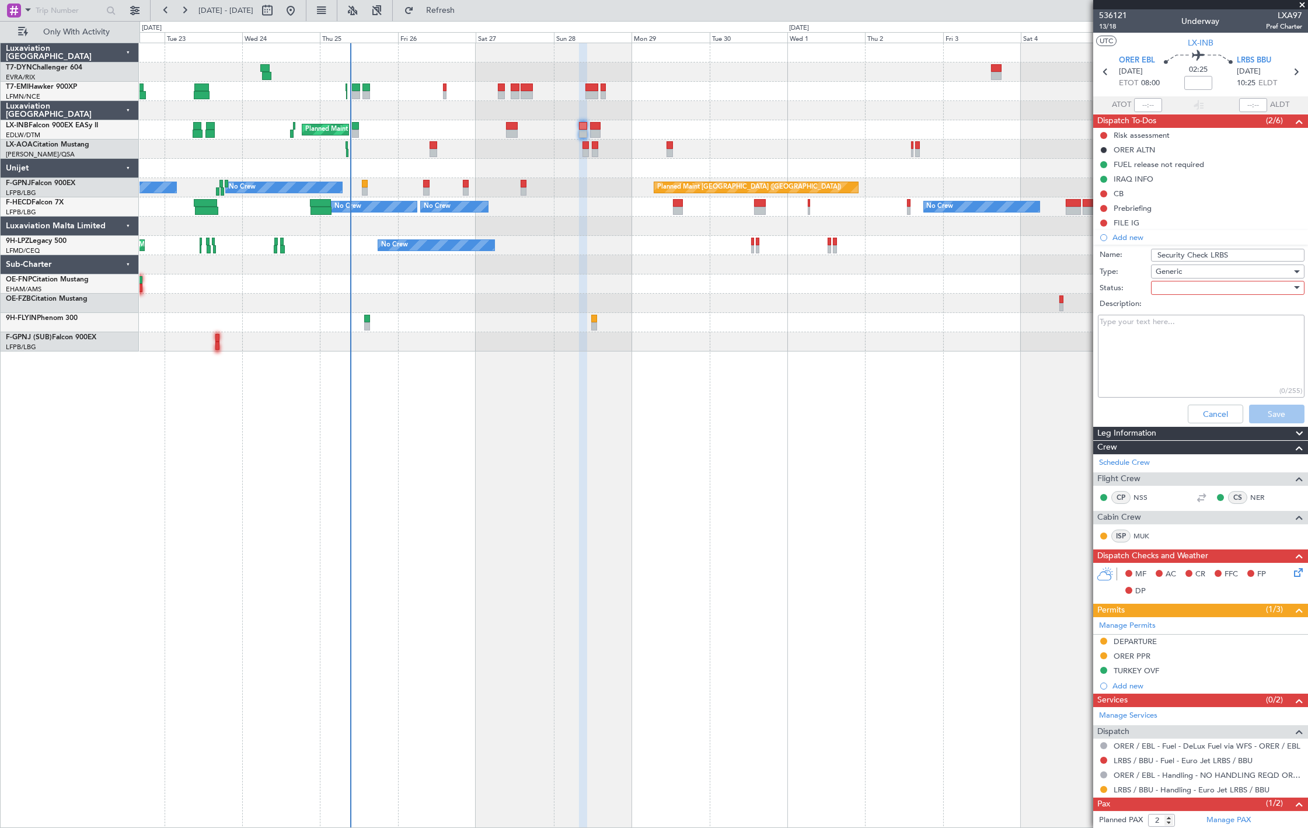
click at [1189, 292] on div at bounding box center [1224, 288] width 136 height 18
click at [1192, 302] on div "Not Started In Progress Completed Cancelled" at bounding box center [1222, 337] width 156 height 71
drag, startPoint x: 1193, startPoint y: 305, endPoint x: 1239, endPoint y: 342, distance: 59.3
click at [1194, 307] on span "Not Started" at bounding box center [1222, 311] width 136 height 18
click at [1263, 410] on button "Save" at bounding box center [1276, 413] width 55 height 19
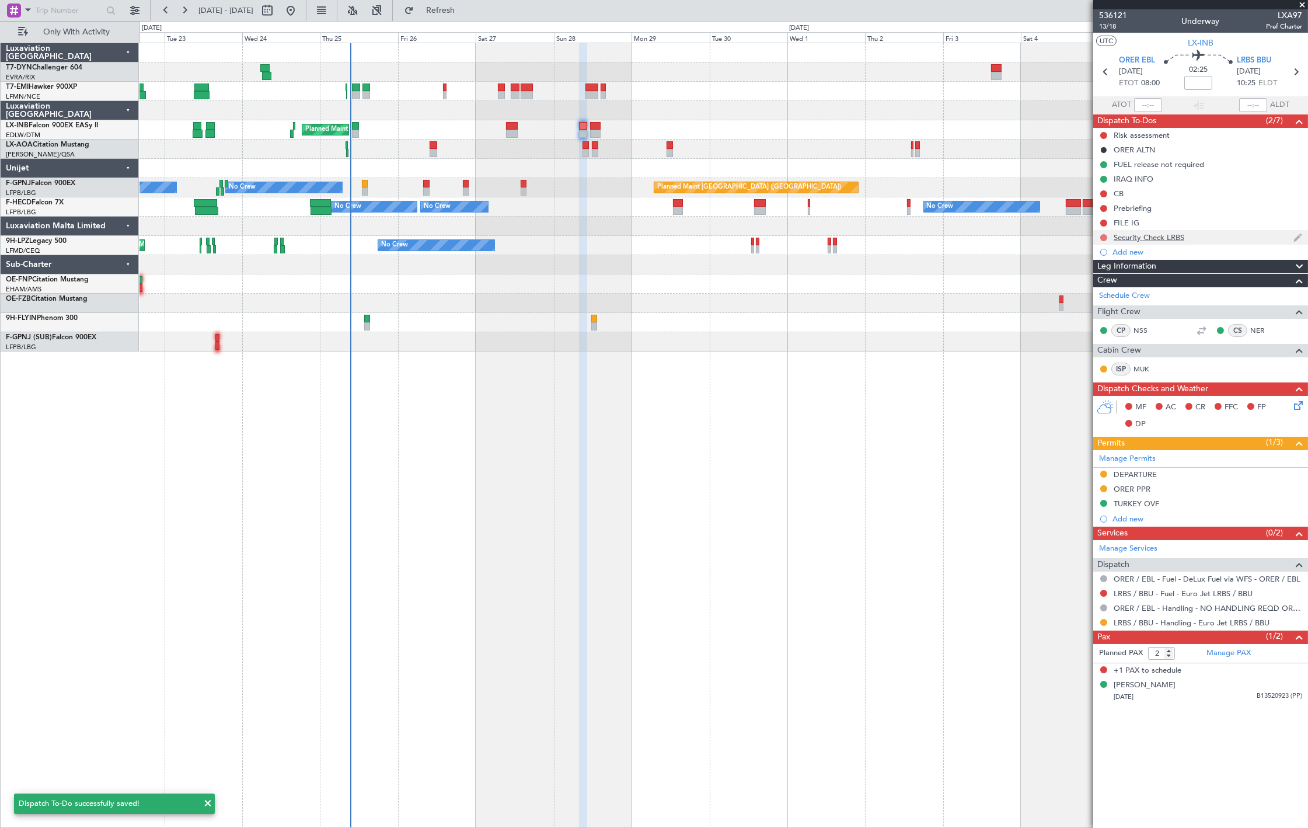
click at [1103, 234] on button at bounding box center [1103, 237] width 7 height 7
click at [1098, 273] on span "In Progress" at bounding box center [1110, 272] width 40 height 12
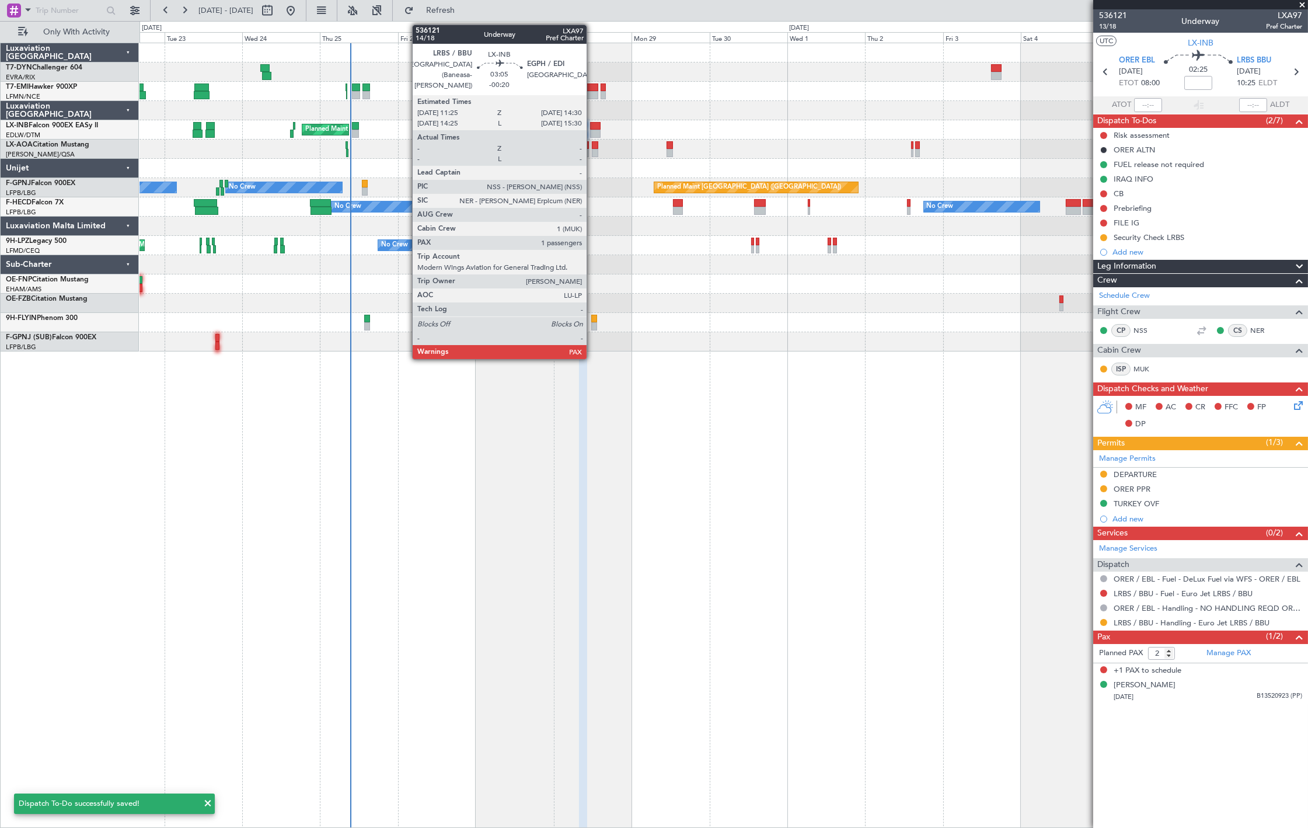
click at [593, 127] on div at bounding box center [595, 126] width 11 height 8
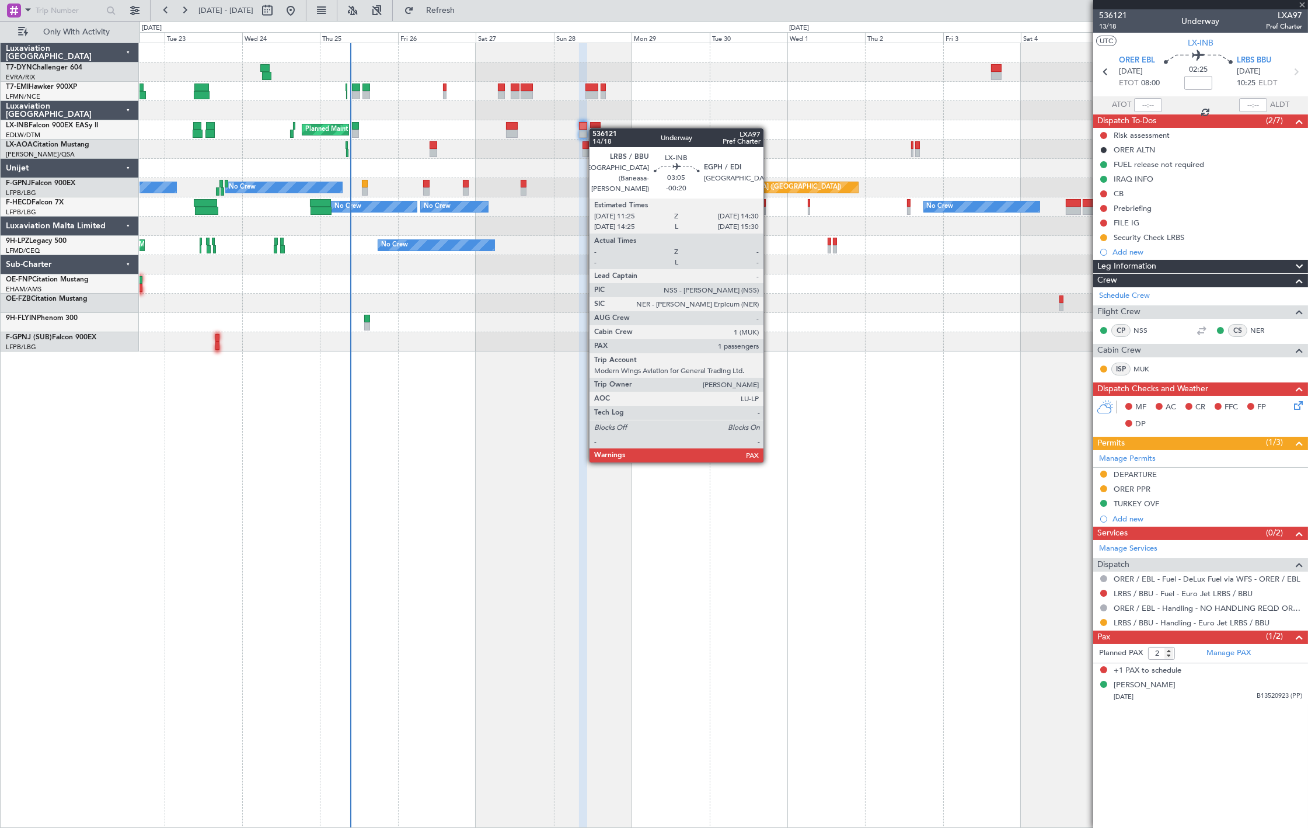
type input "-00:20"
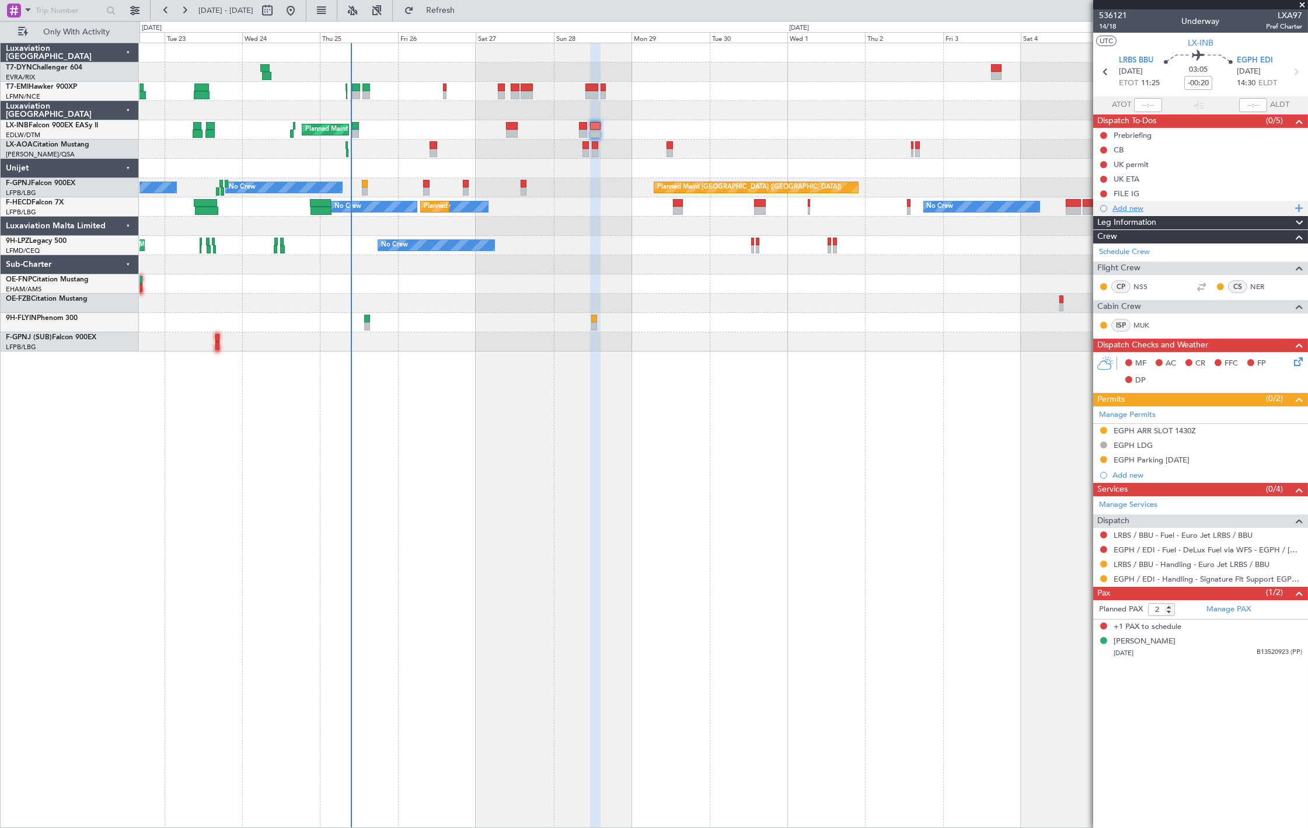
click at [1159, 204] on div "Add new" at bounding box center [1201, 208] width 179 height 10
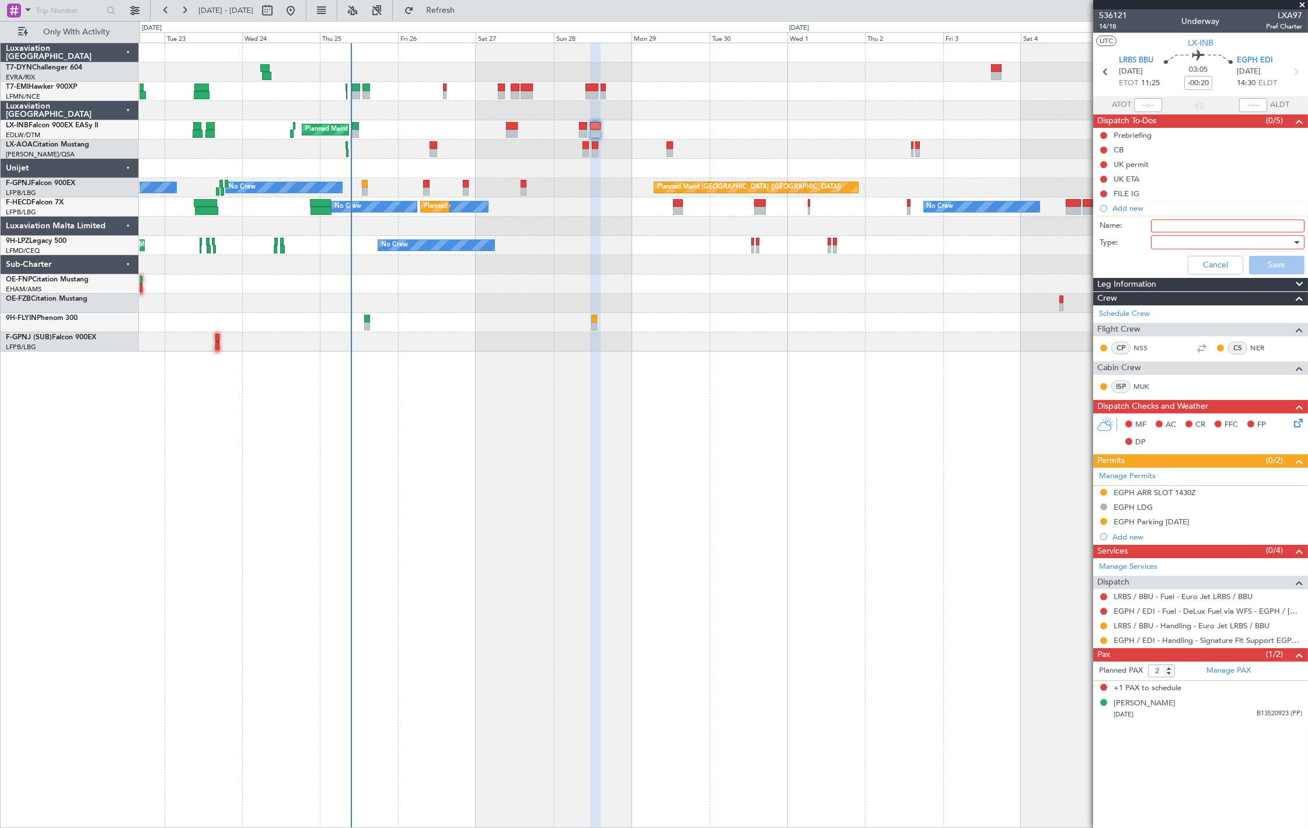
click at [1165, 219] on input "Name:" at bounding box center [1227, 225] width 153 height 13
type input "GAR UK"
click at [1192, 242] on div at bounding box center [1224, 242] width 136 height 18
click at [1189, 267] on span "Generic" at bounding box center [1221, 266] width 143 height 18
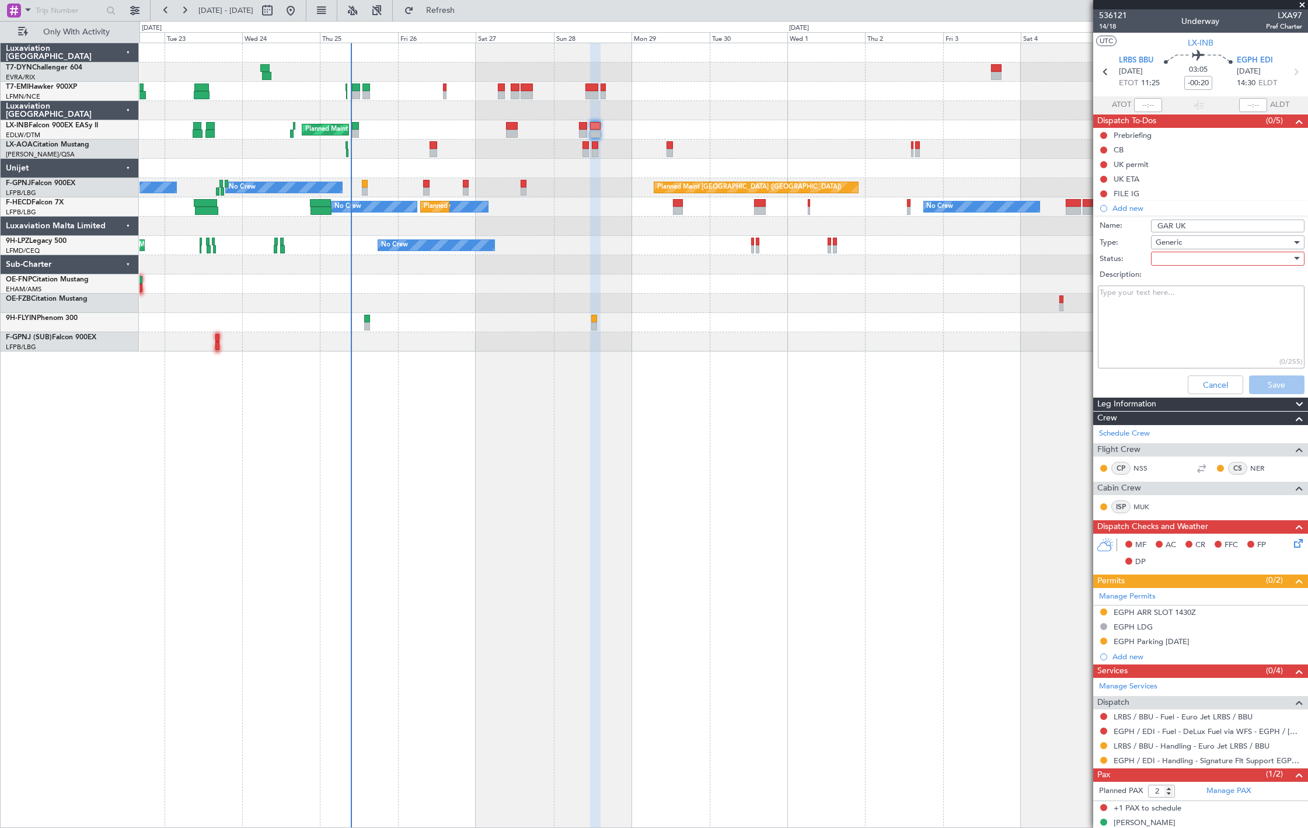
click at [1189, 263] on div at bounding box center [1224, 259] width 136 height 18
click at [1194, 280] on span "Not Started" at bounding box center [1222, 282] width 136 height 18
click at [1258, 383] on button "Save" at bounding box center [1276, 384] width 55 height 19
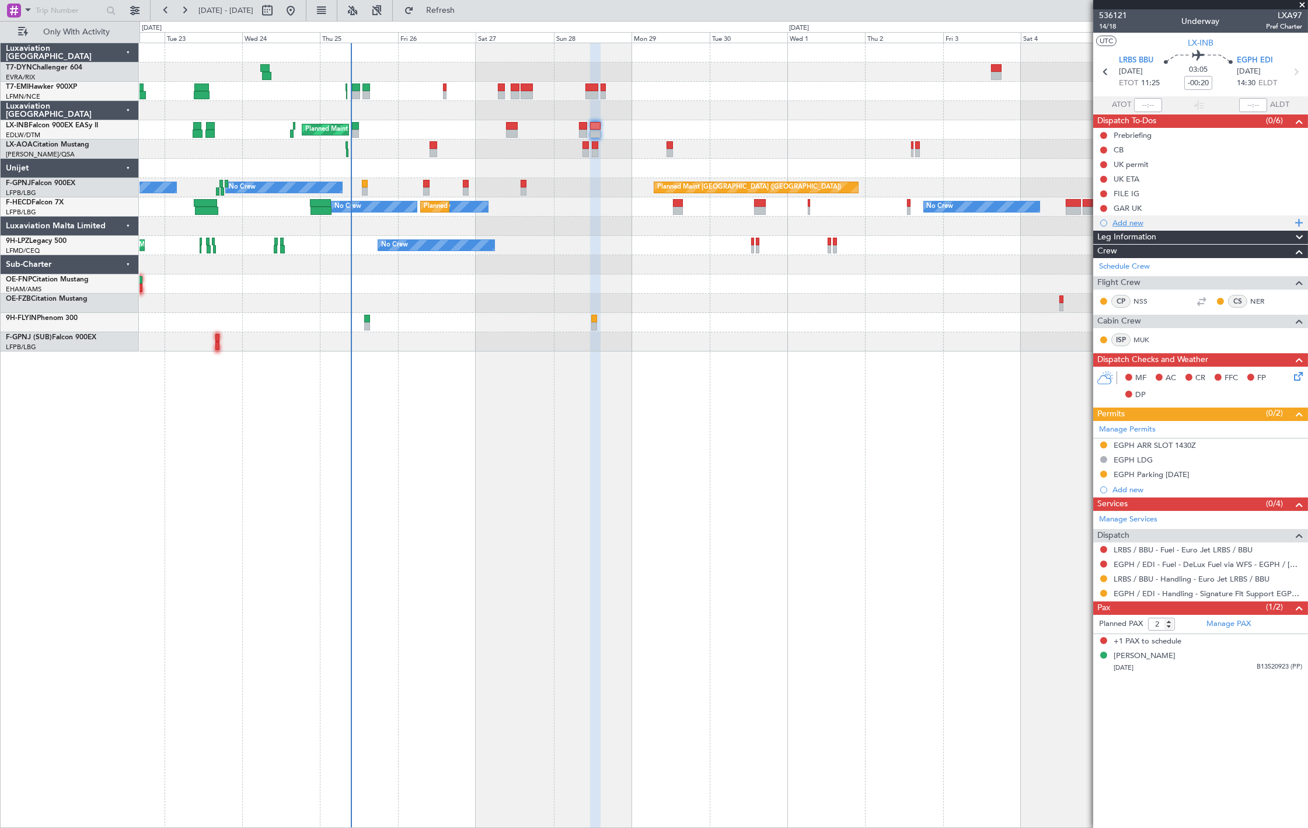
click at [1147, 218] on div "Add new" at bounding box center [1201, 223] width 179 height 10
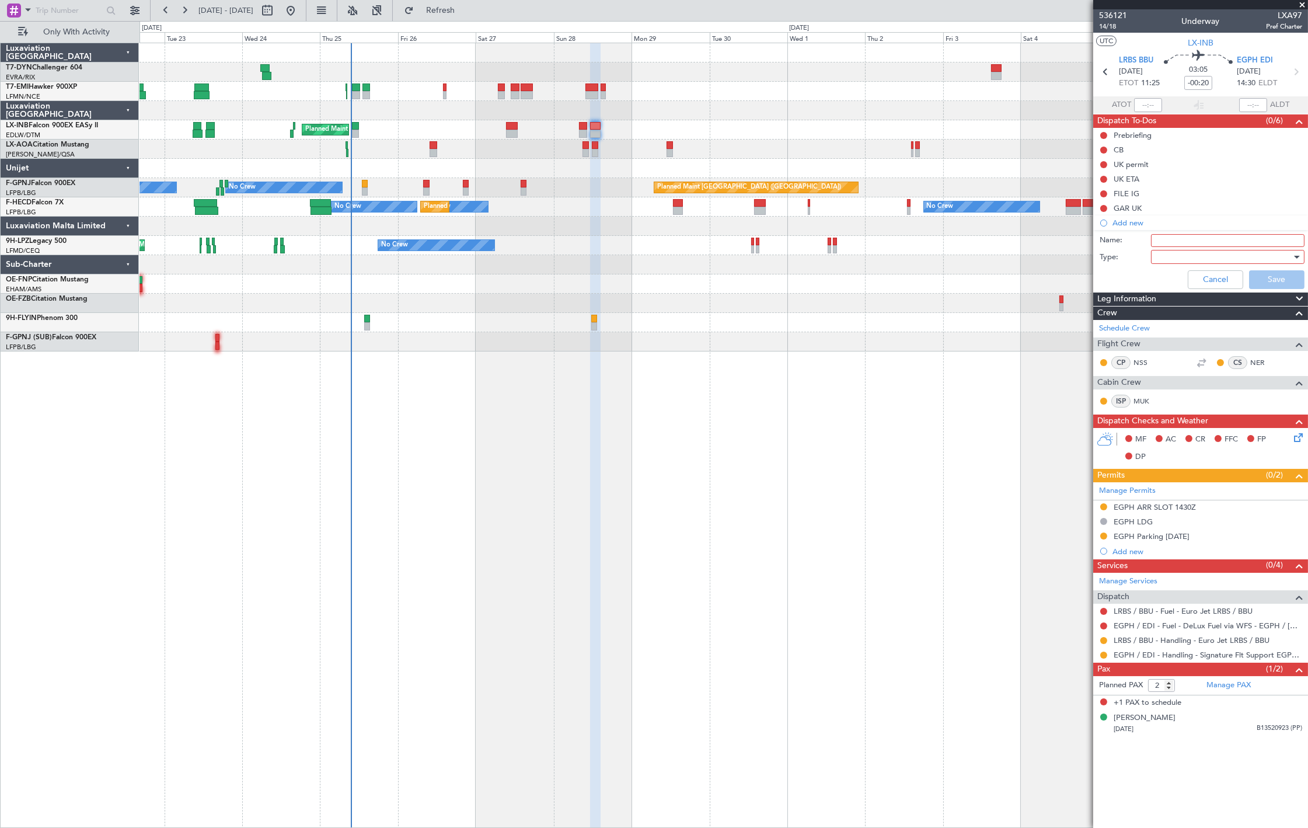
click at [1163, 232] on div "Name:" at bounding box center [1200, 241] width 226 height 18
click at [1165, 237] on input "Name:" at bounding box center [1227, 240] width 153 height 13
type input "DfT Approval EGLF"
click at [1182, 255] on div at bounding box center [1224, 257] width 136 height 18
click at [1181, 280] on span "Generic" at bounding box center [1221, 281] width 143 height 18
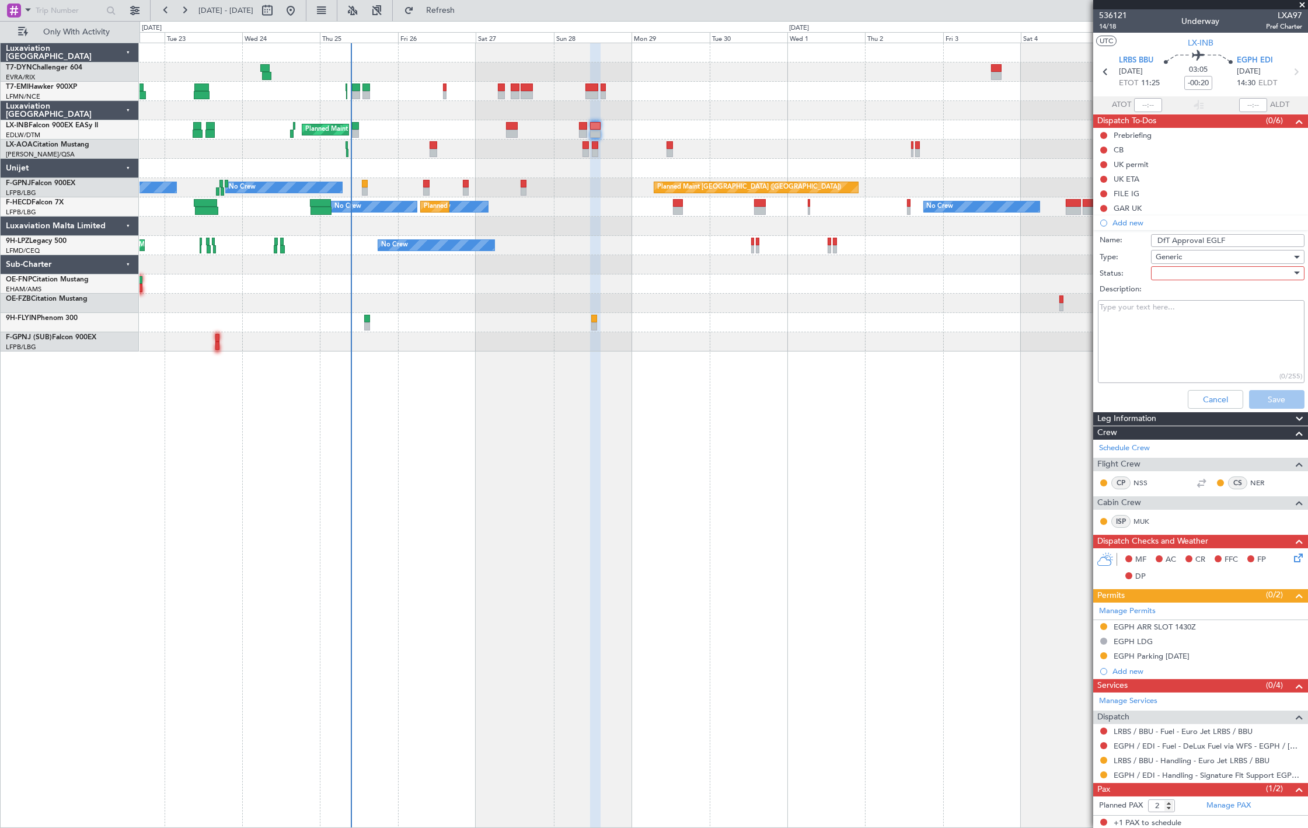
drag, startPoint x: 1181, startPoint y: 280, endPoint x: 1188, endPoint y: 274, distance: 8.7
click at [1188, 273] on div at bounding box center [1224, 273] width 136 height 18
click at [1189, 285] on div at bounding box center [654, 414] width 1308 height 828
drag, startPoint x: 1191, startPoint y: 293, endPoint x: 1228, endPoint y: 333, distance: 54.1
click at [1192, 294] on label "Description:" at bounding box center [1207, 290] width 214 height 12
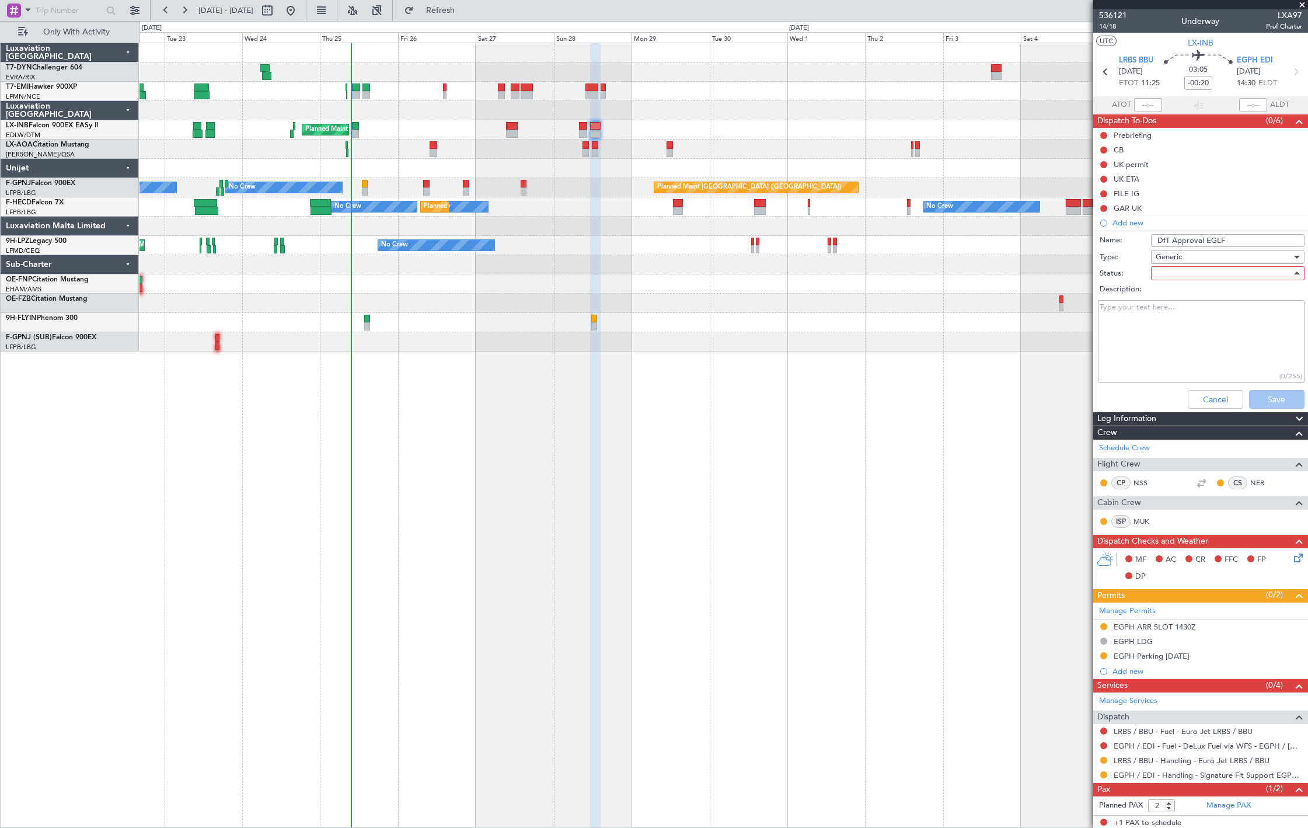
click at [1192, 300] on textarea "Description:" at bounding box center [1201, 341] width 207 height 83
click at [1195, 281] on div "Description:" at bounding box center [1200, 289] width 226 height 16
click at [1192, 275] on div at bounding box center [1224, 273] width 136 height 18
click at [1193, 302] on span "Not Started" at bounding box center [1222, 297] width 136 height 18
click at [1261, 393] on button "Save" at bounding box center [1276, 399] width 55 height 19
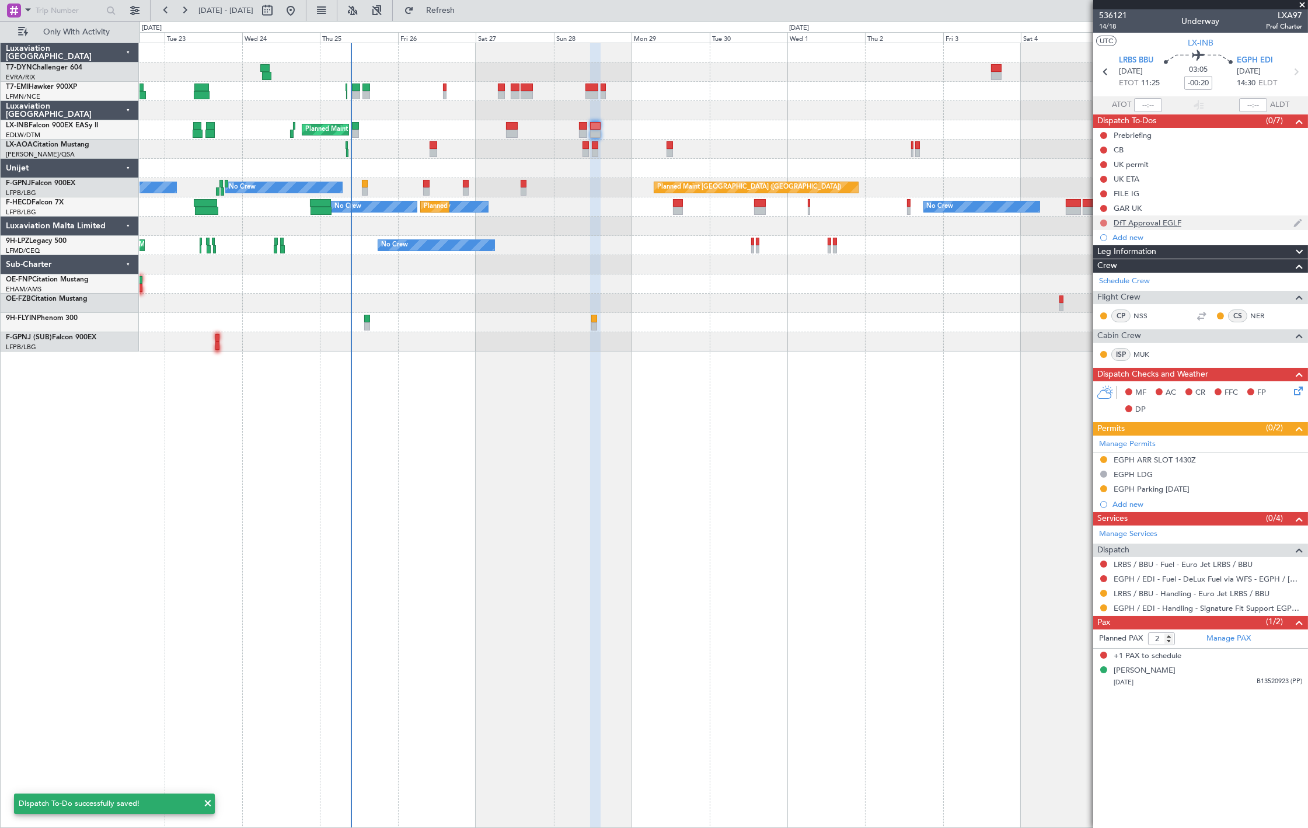
click at [1105, 222] on button at bounding box center [1103, 222] width 7 height 7
click at [1104, 257] on span "In Progress" at bounding box center [1110, 257] width 40 height 12
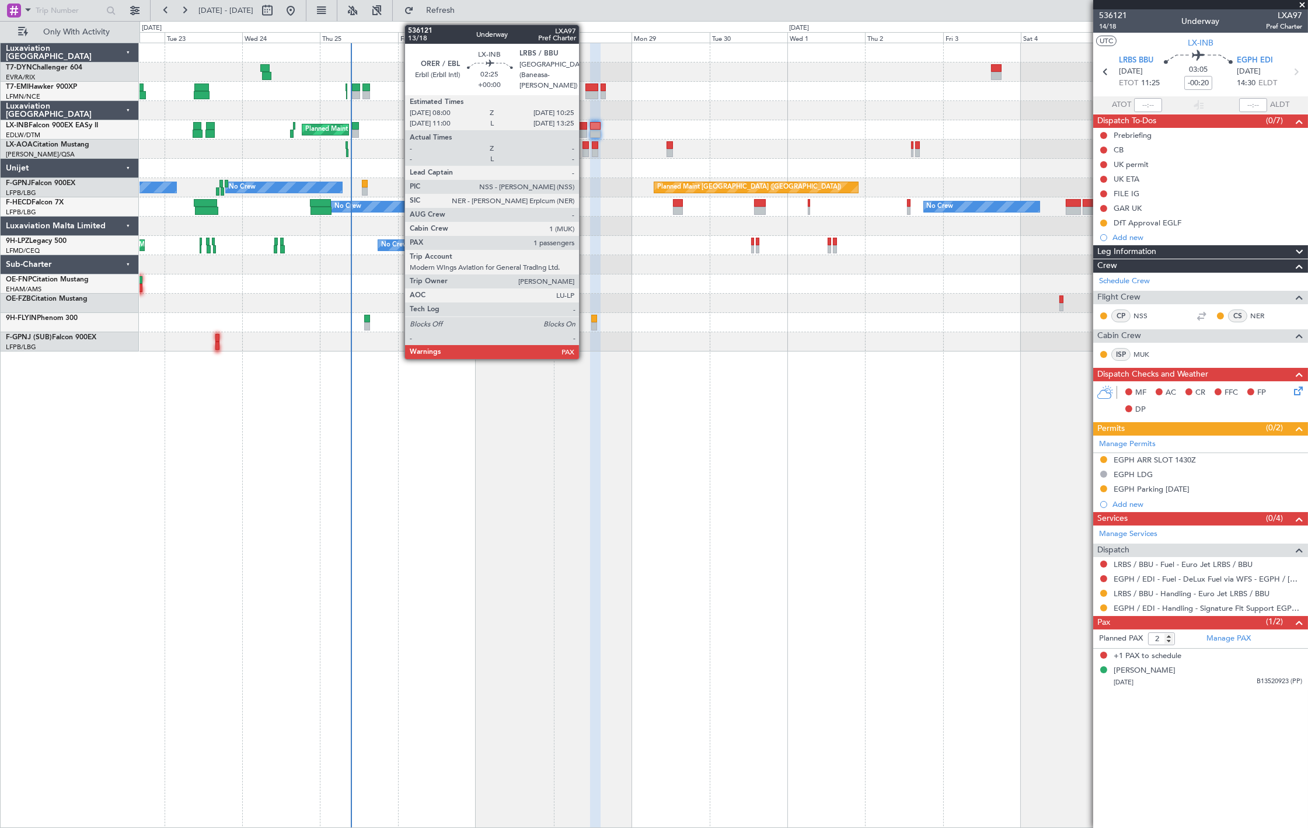
click at [585, 131] on div at bounding box center [583, 134] width 8 height 8
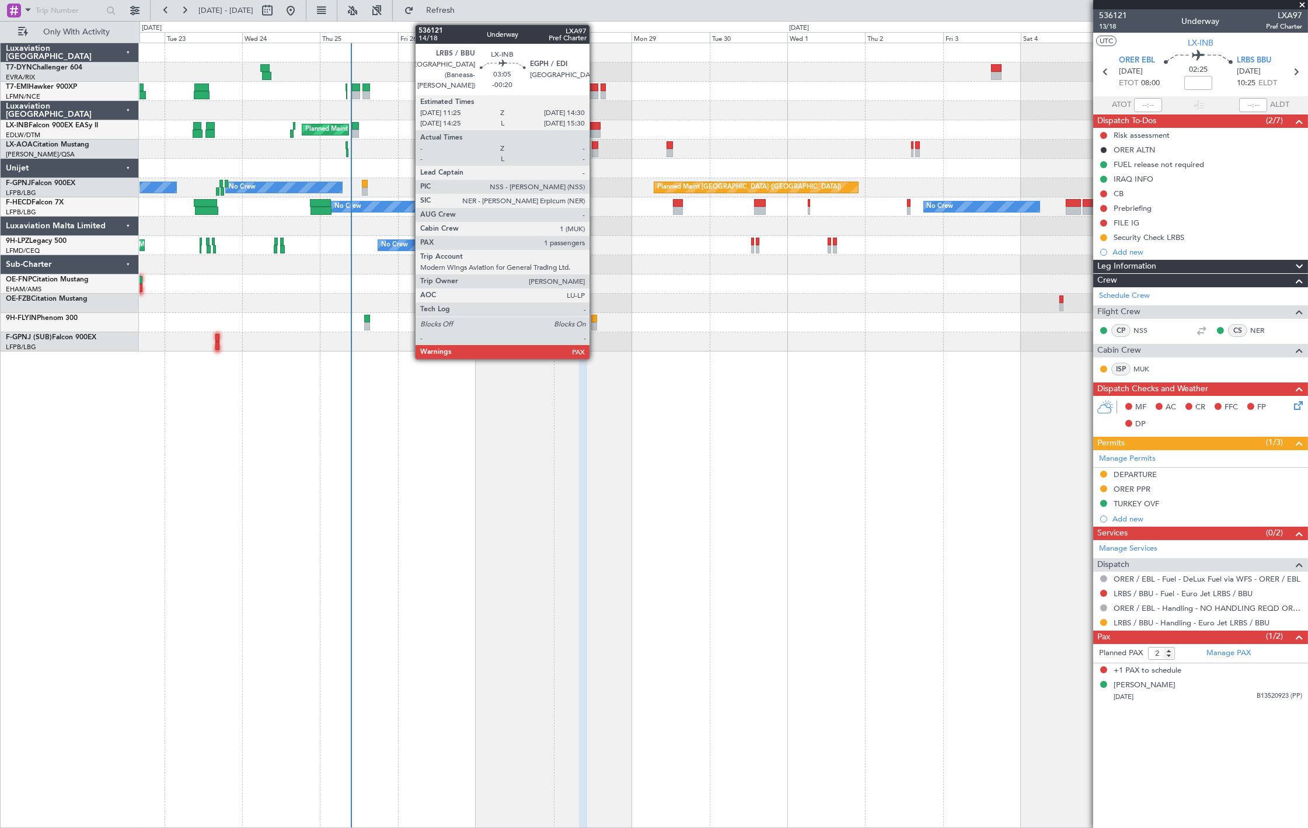
click at [595, 133] on div at bounding box center [595, 134] width 11 height 8
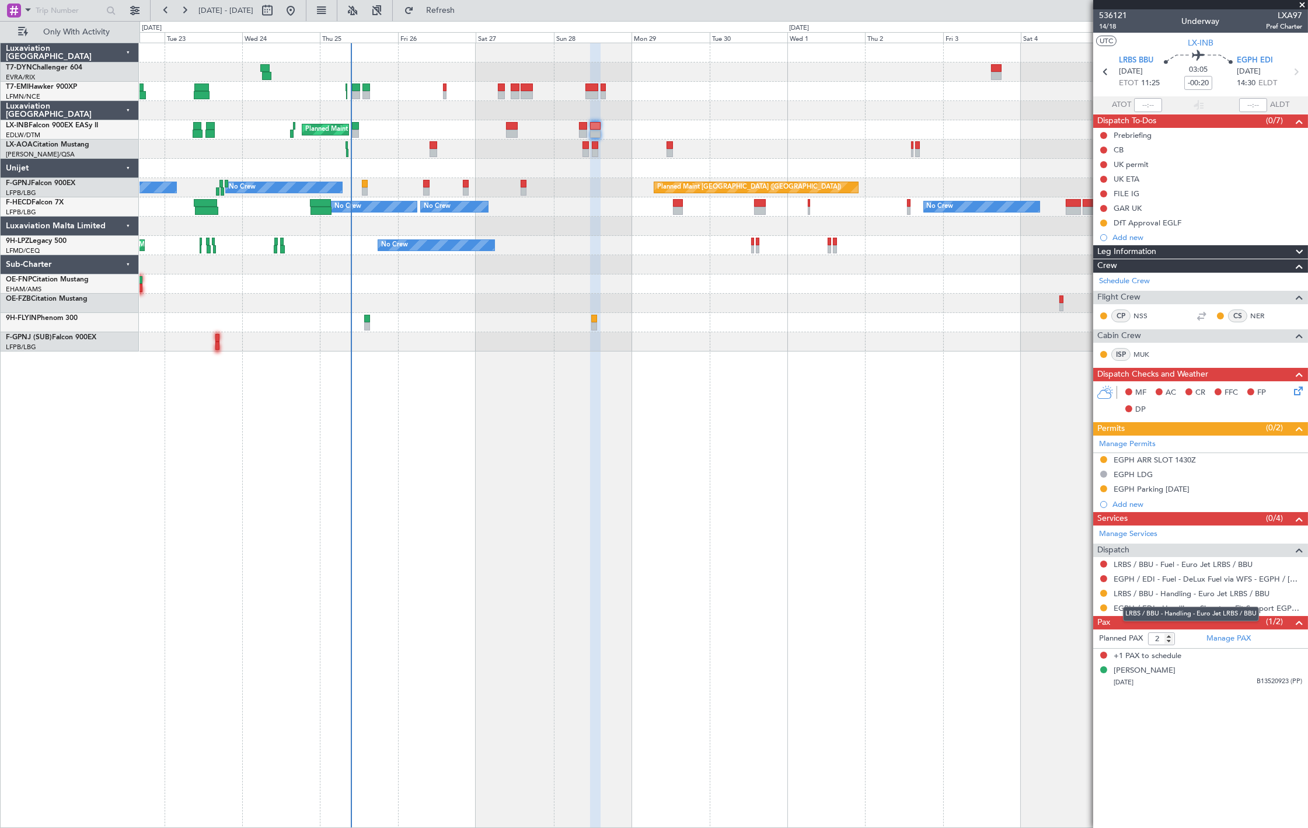
click at [1206, 612] on div "LRBS / BBU - Handling - Euro Jet LRBS / BBU" at bounding box center [1191, 613] width 136 height 15
click at [1163, 609] on link "EGPH / EDI - Handling - Signature Flt Support EGPH / EDI" at bounding box center [1208, 608] width 189 height 10
drag, startPoint x: 473, startPoint y: 13, endPoint x: 479, endPoint y: 19, distance: 8.7
click at [465, 13] on span "Refresh" at bounding box center [440, 10] width 49 height 8
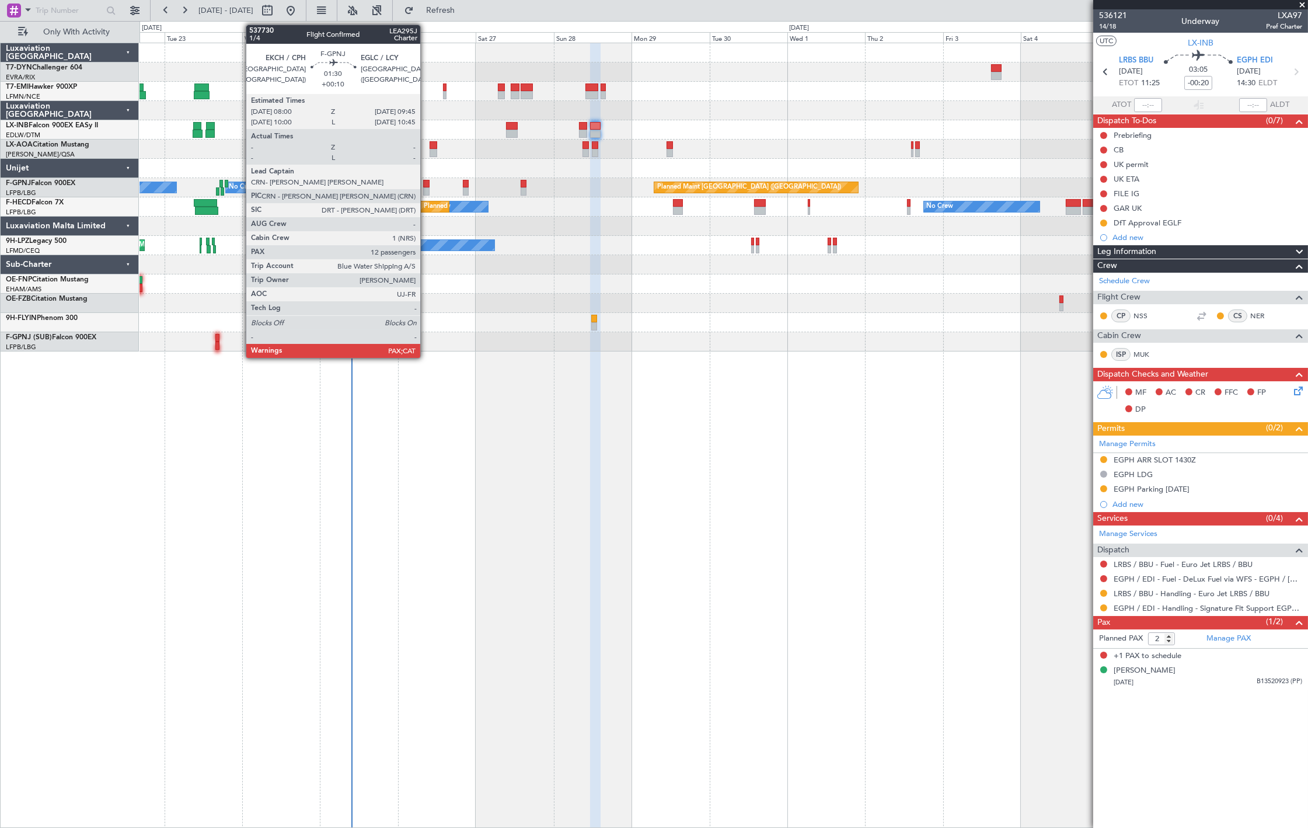
click at [425, 187] on div at bounding box center [426, 191] width 6 height 8
type input "+00:10"
type input "12"
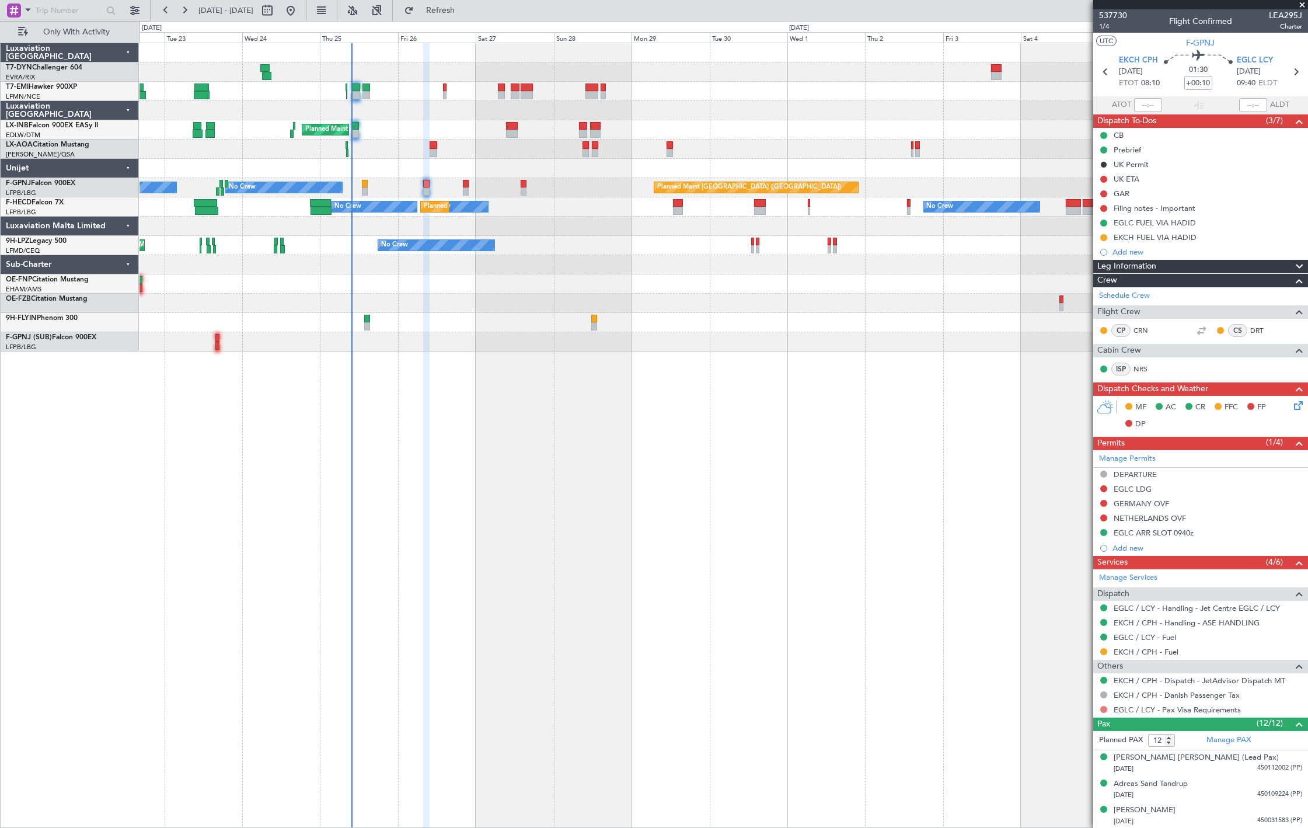
click at [1104, 709] on button at bounding box center [1103, 709] width 7 height 7
click at [1081, 619] on span "Requested" at bounding box center [1071, 623] width 37 height 12
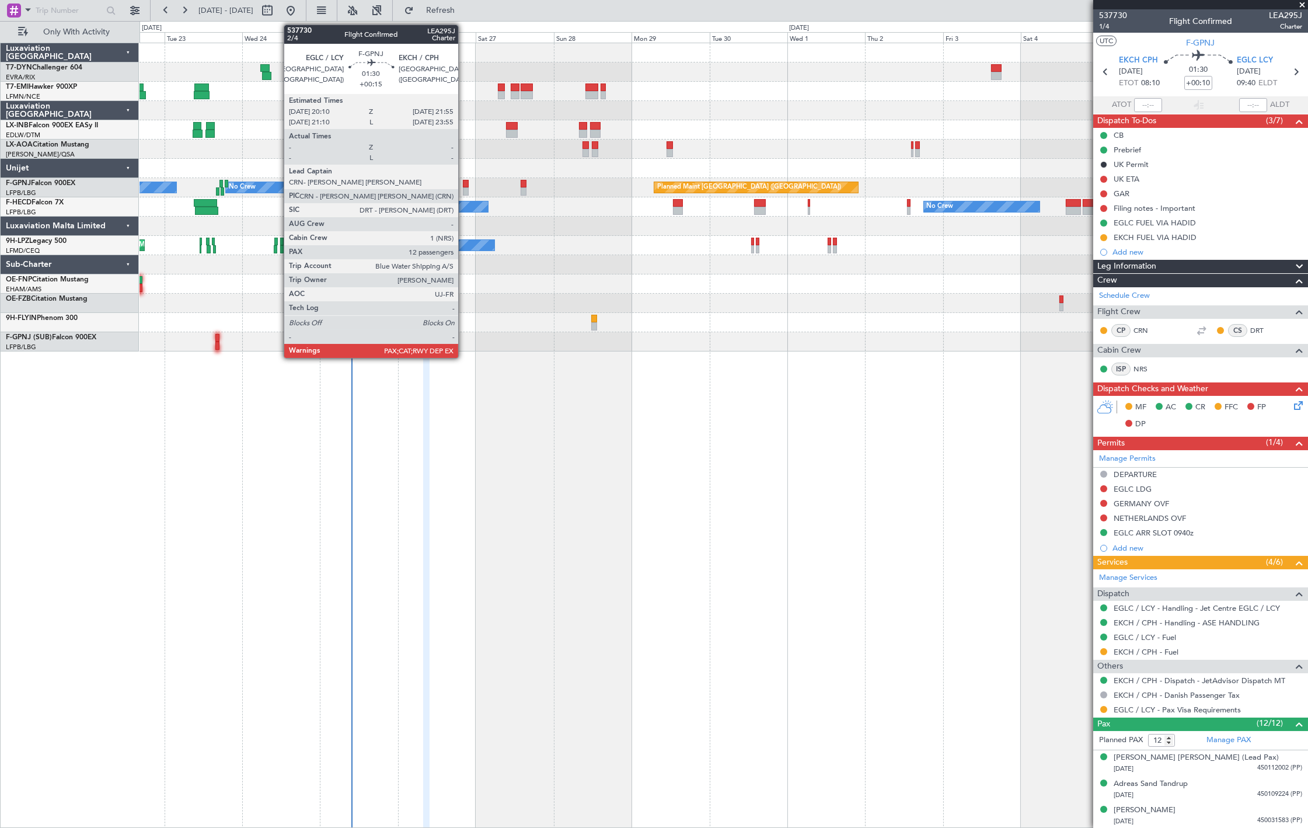
click at [464, 187] on div at bounding box center [466, 191] width 6 height 8
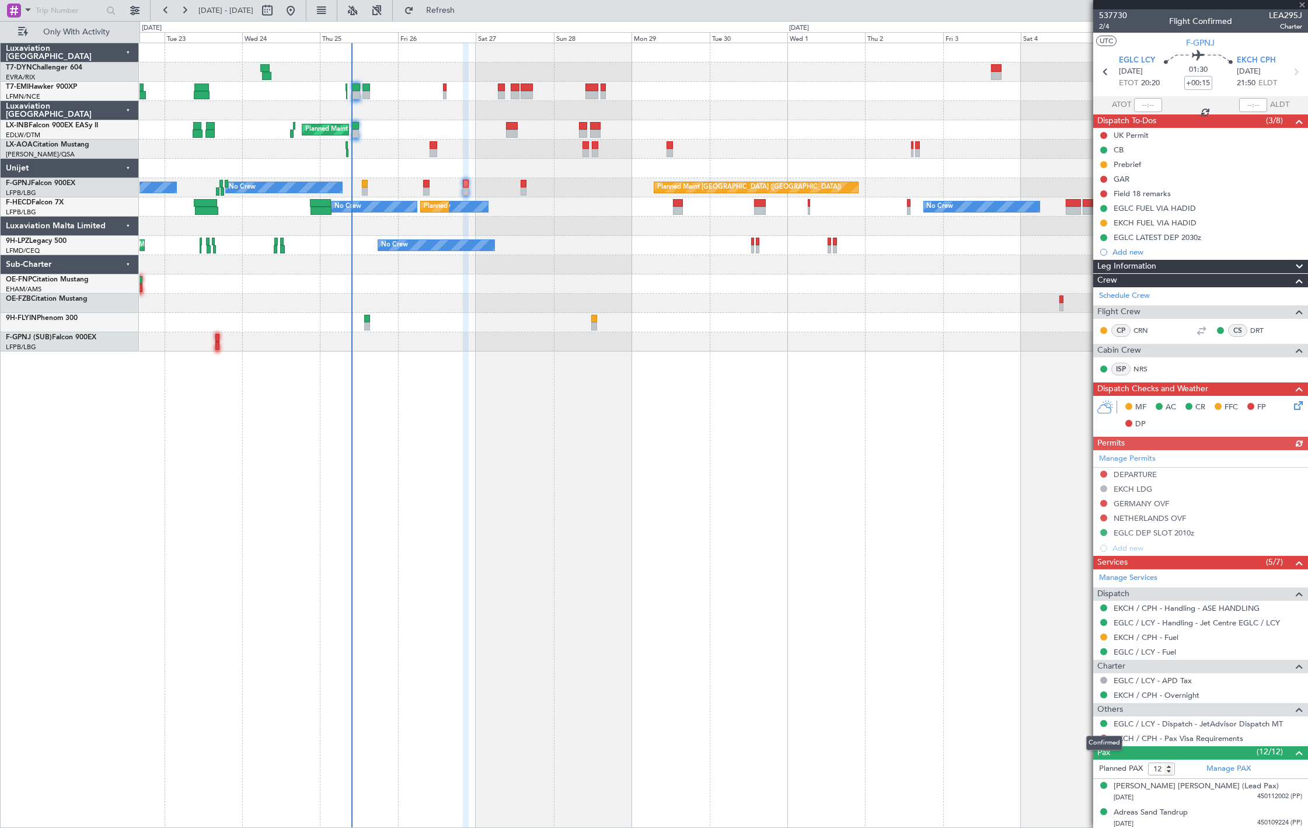
click at [1101, 739] on div "Confirmed" at bounding box center [1104, 742] width 36 height 15
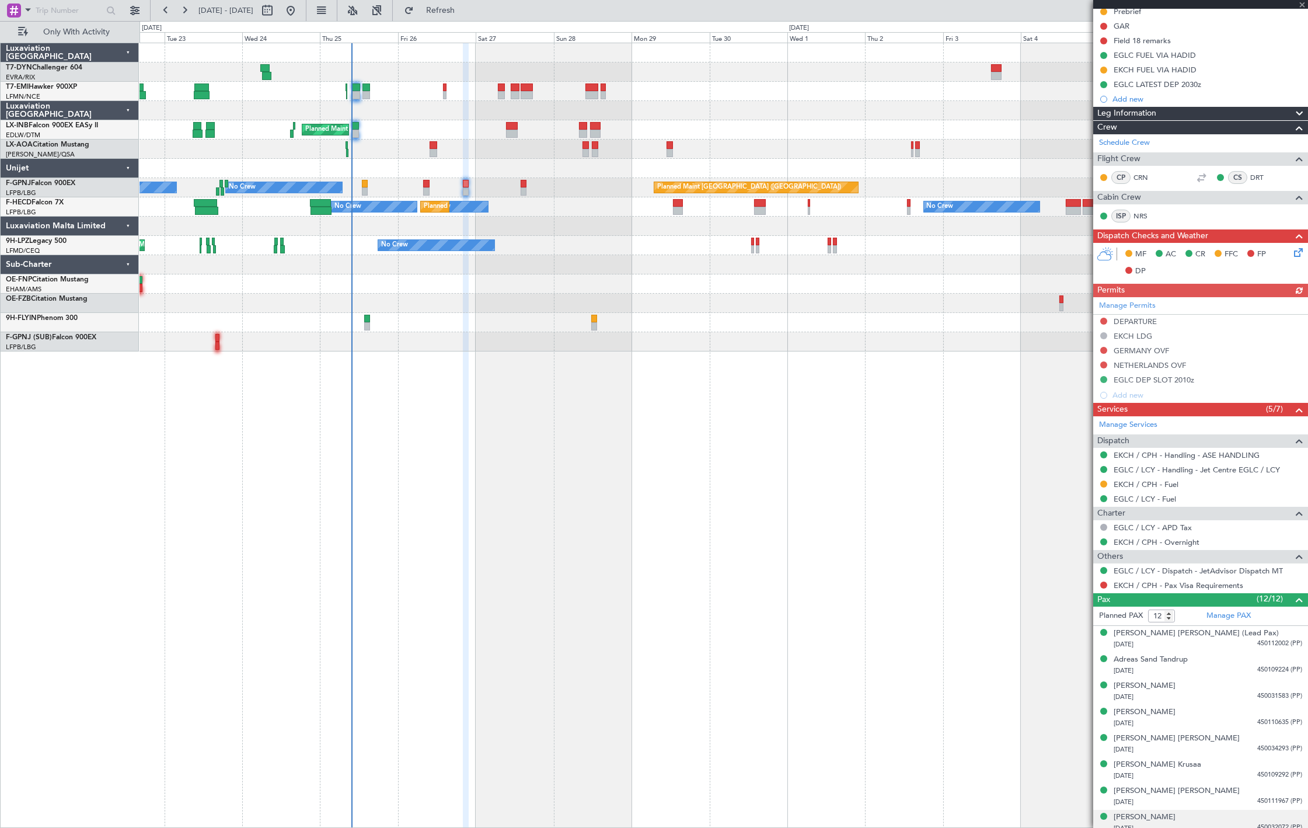
scroll to position [265, 0]
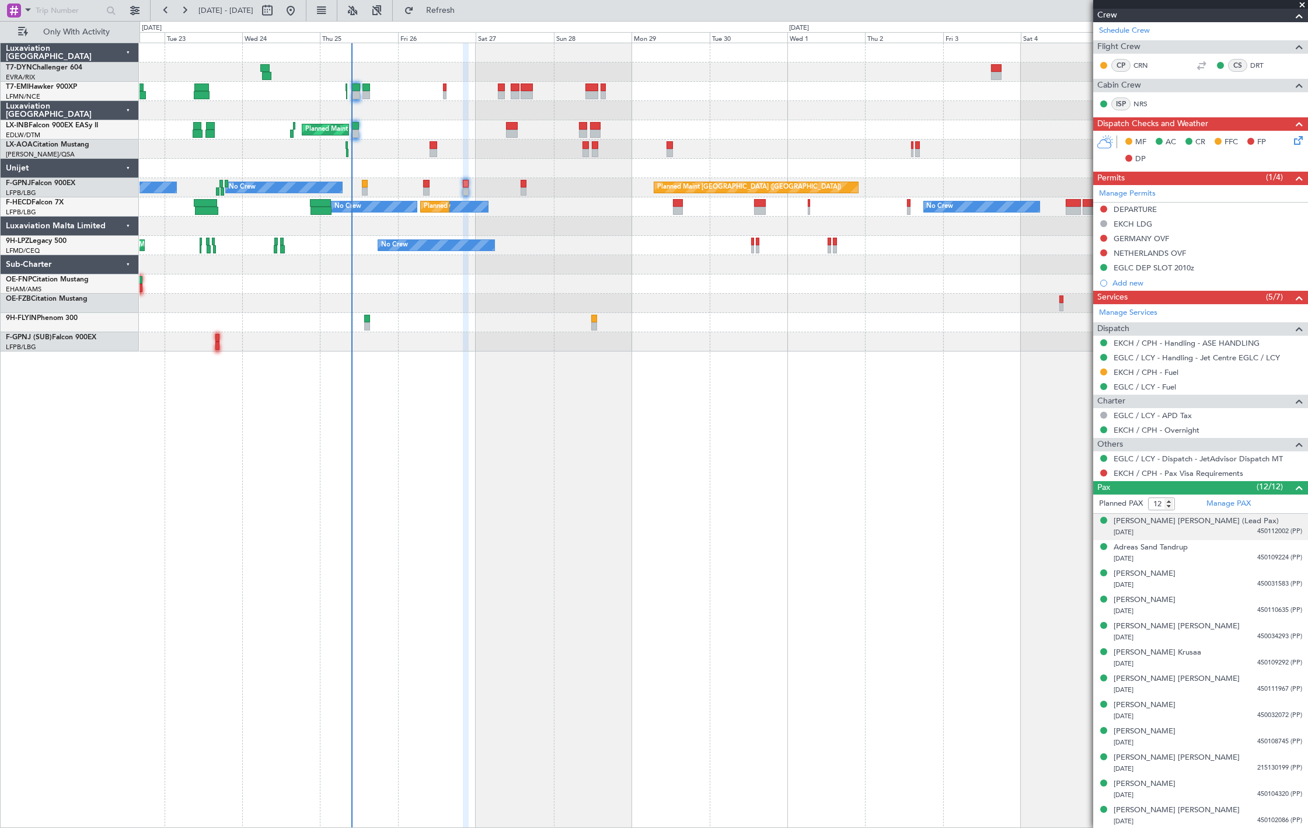
drag, startPoint x: 1262, startPoint y: 530, endPoint x: 1262, endPoint y: 537, distance: 7.0
click at [1262, 531] on span "450112002 (PP)" at bounding box center [1279, 531] width 45 height 10
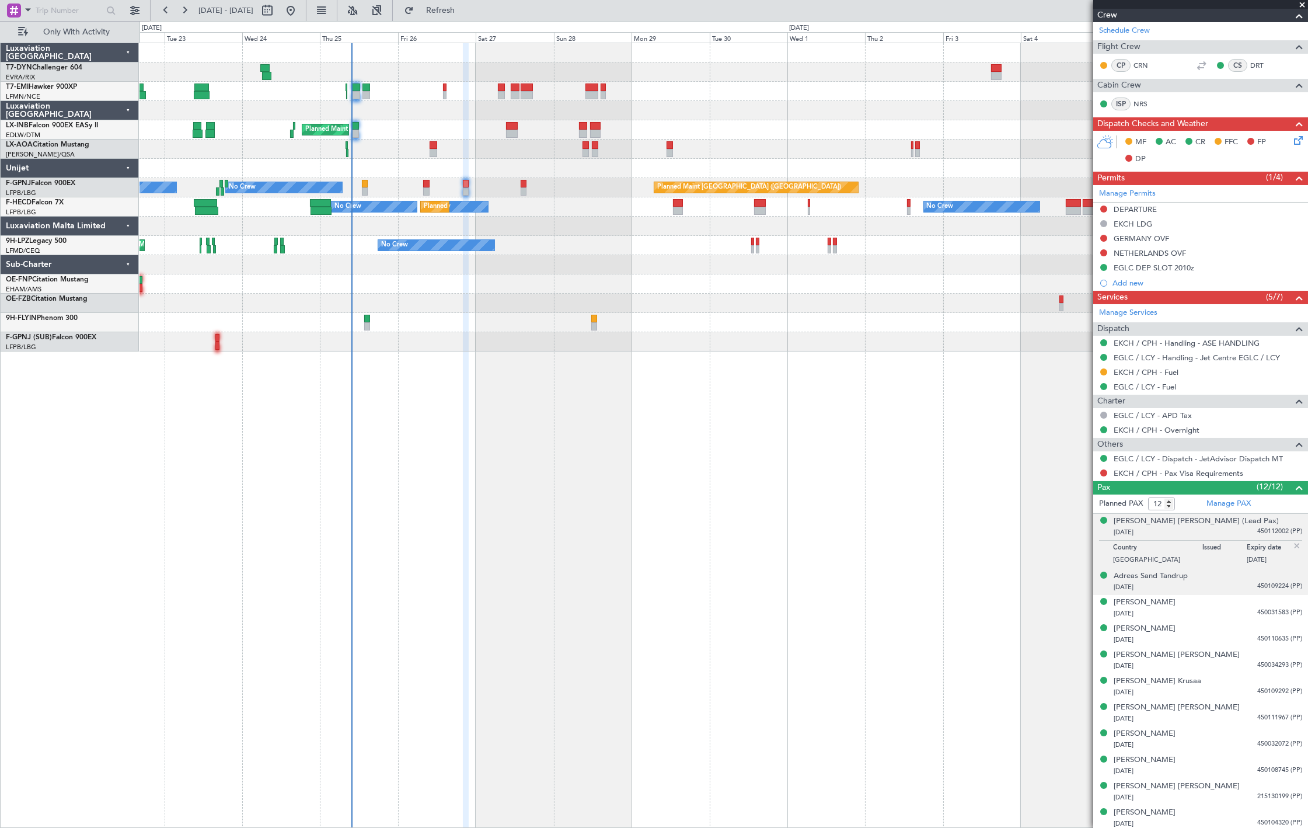
click at [1256, 578] on div "Adreas Sand Tandrup 25/08/1985 450109224 (PP)" at bounding box center [1208, 581] width 189 height 23
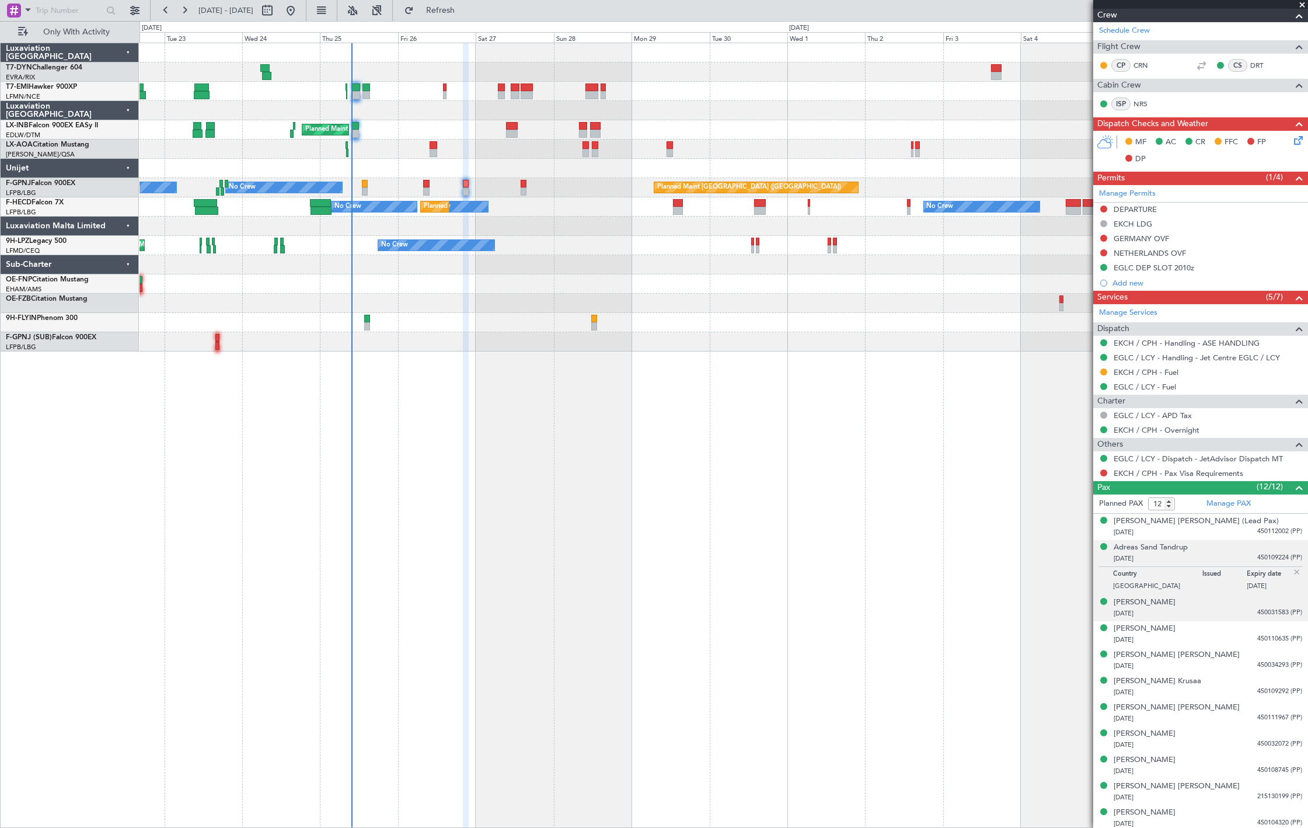
click at [1259, 613] on span "450031583 (PP)" at bounding box center [1279, 613] width 45 height 10
click at [1262, 634] on span "450110635 (PP)" at bounding box center [1279, 639] width 45 height 10
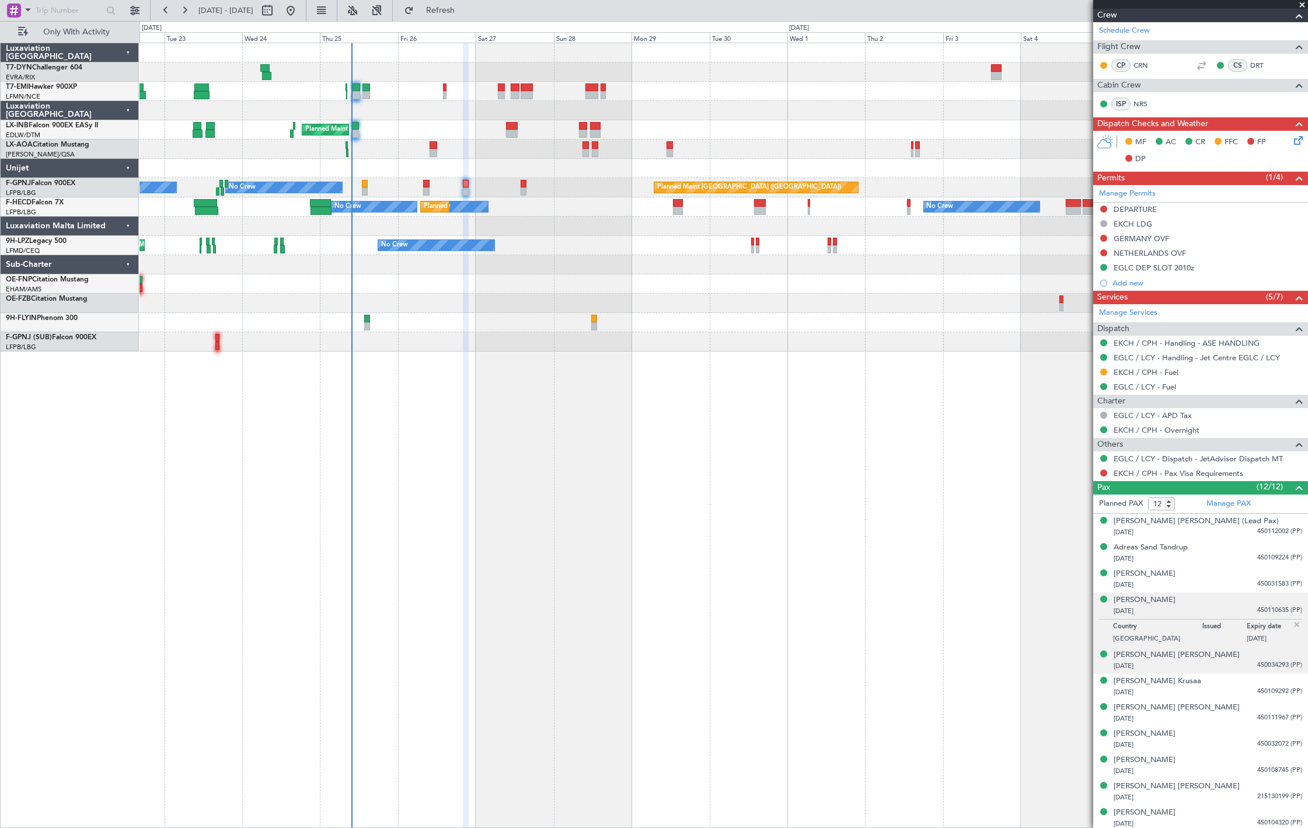
click at [1257, 664] on span "450034293 (PP)" at bounding box center [1279, 665] width 45 height 10
click at [1245, 689] on div "20/02/1992 450109292 (PP)" at bounding box center [1208, 692] width 189 height 12
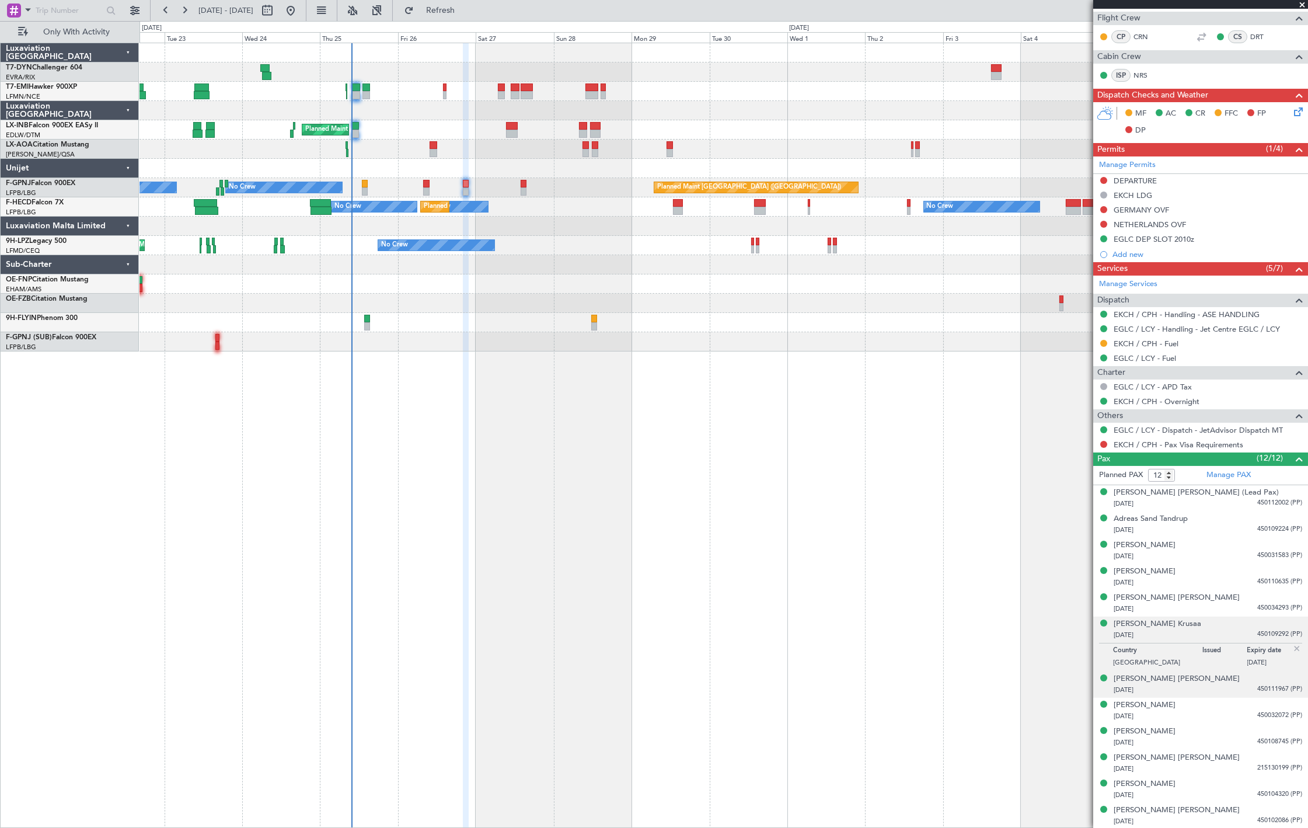
click at [1244, 683] on div "Jesper Lund Larsen 30/05/1990 450111967 (PP)" at bounding box center [1208, 684] width 189 height 23
click at [1254, 707] on div "Marie Brink Norager 30/07/1988 450032072 (PP)" at bounding box center [1208, 710] width 189 height 23
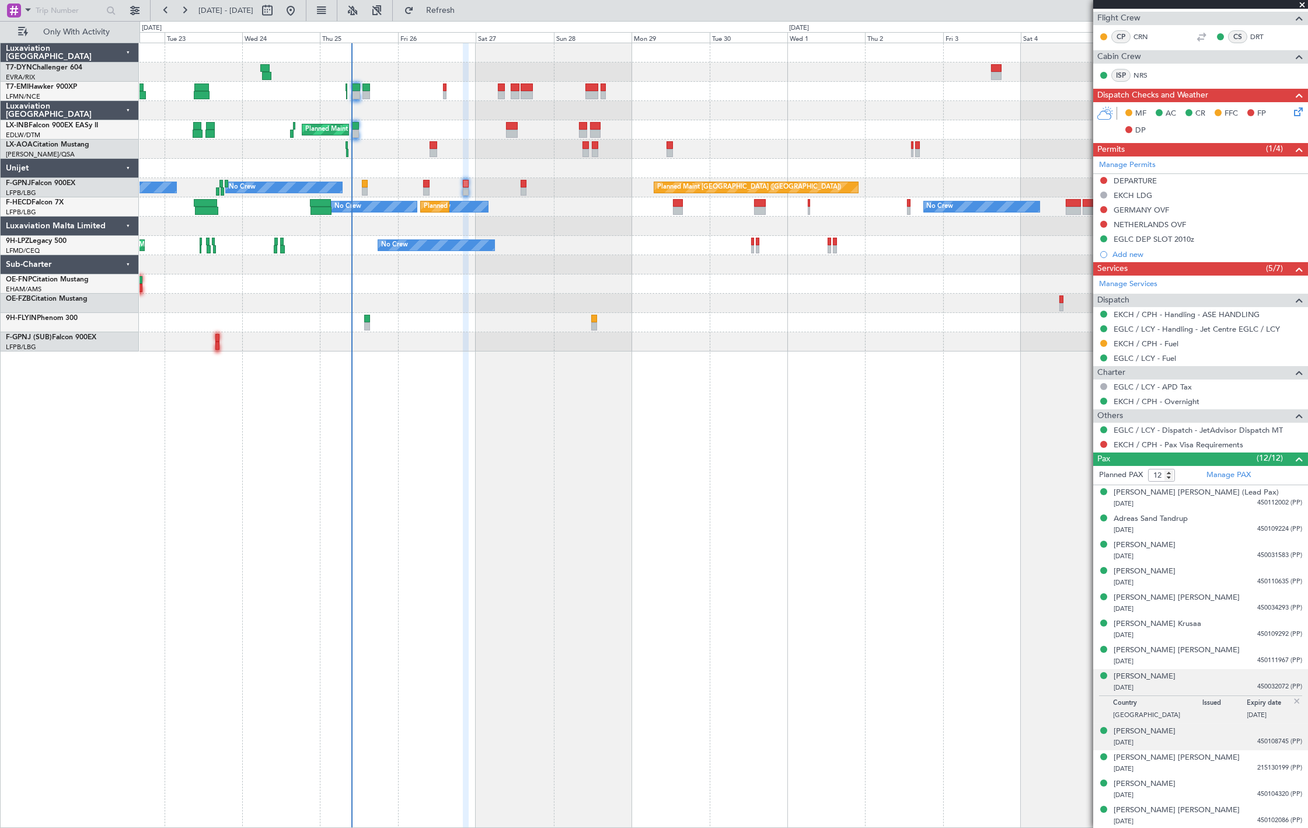
click at [1257, 744] on span "450108745 (PP)" at bounding box center [1279, 742] width 45 height 10
click at [1257, 766] on span "215130199 (PP)" at bounding box center [1279, 768] width 45 height 10
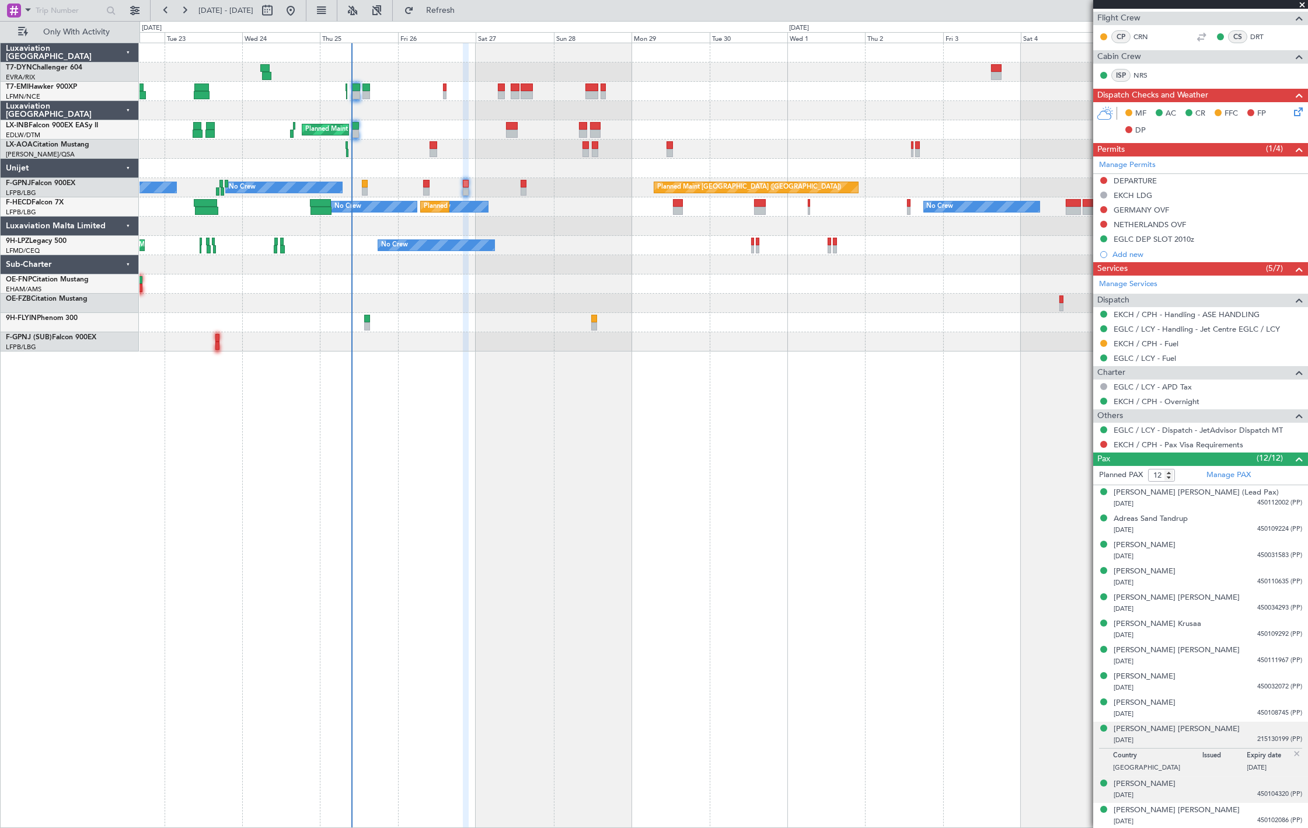
click at [1258, 788] on div "Peter Hummelgaard Thomsen 17/01/1983 450104320 (PP)" at bounding box center [1208, 789] width 189 height 23
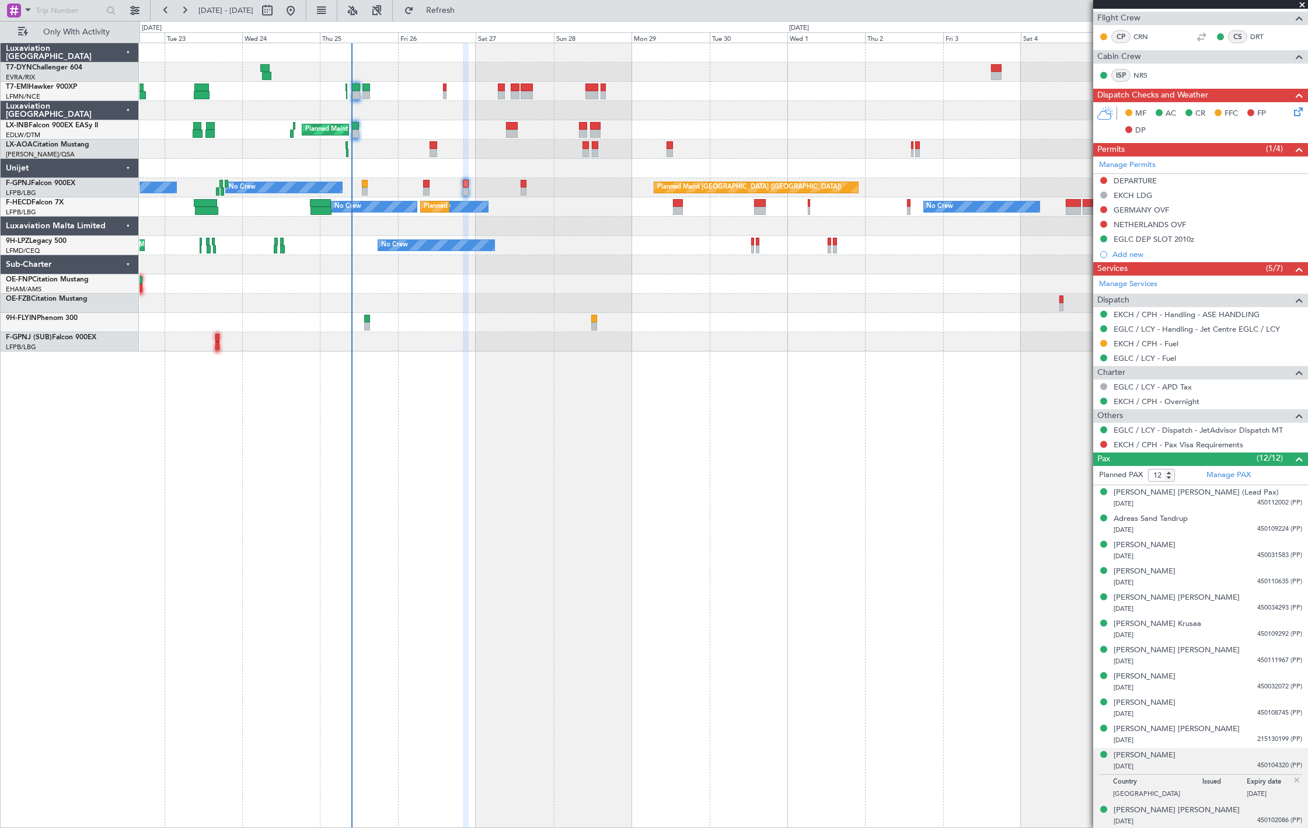
click at [1257, 811] on div "Peter Strauss Halsboe Jorgensen 10/05/1982 450102086 (PP)" at bounding box center [1208, 815] width 189 height 23
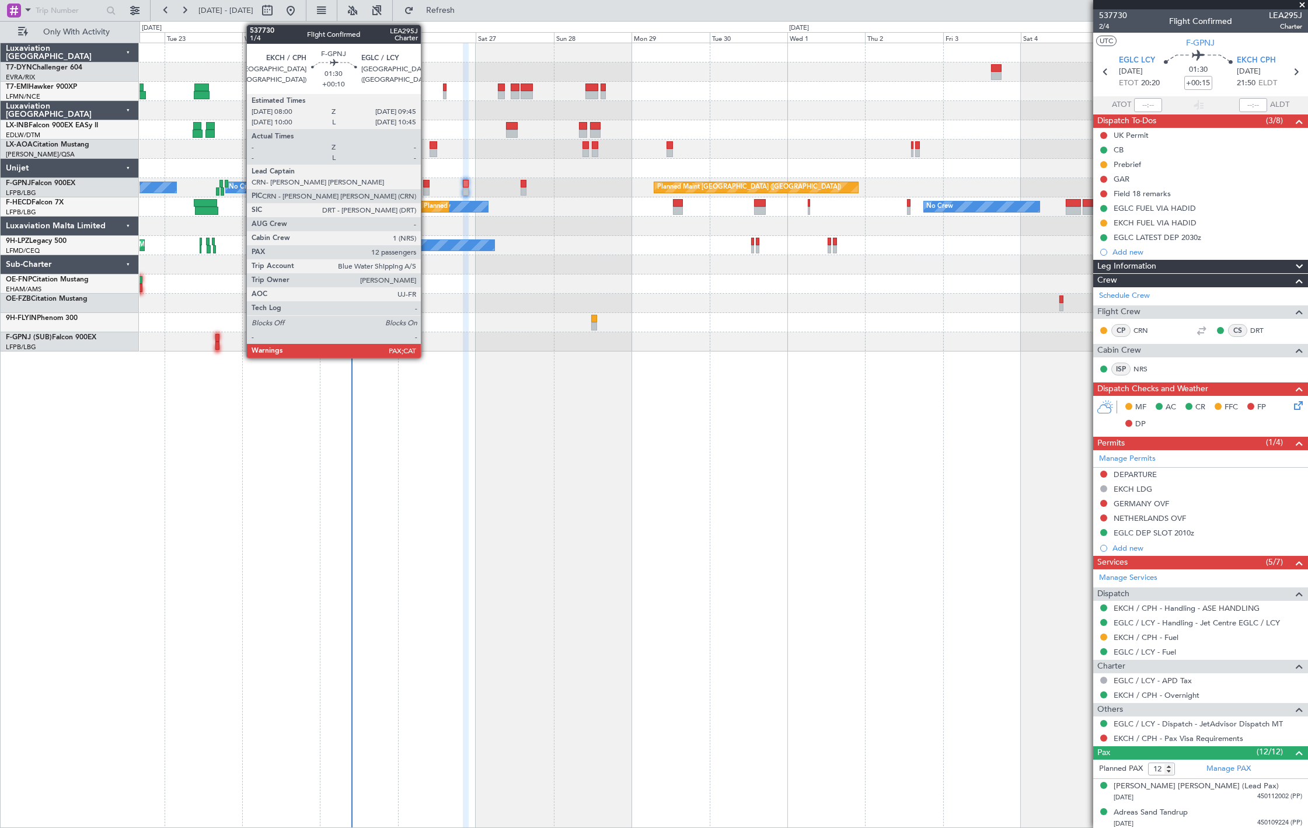
click at [427, 189] on div at bounding box center [426, 191] width 6 height 8
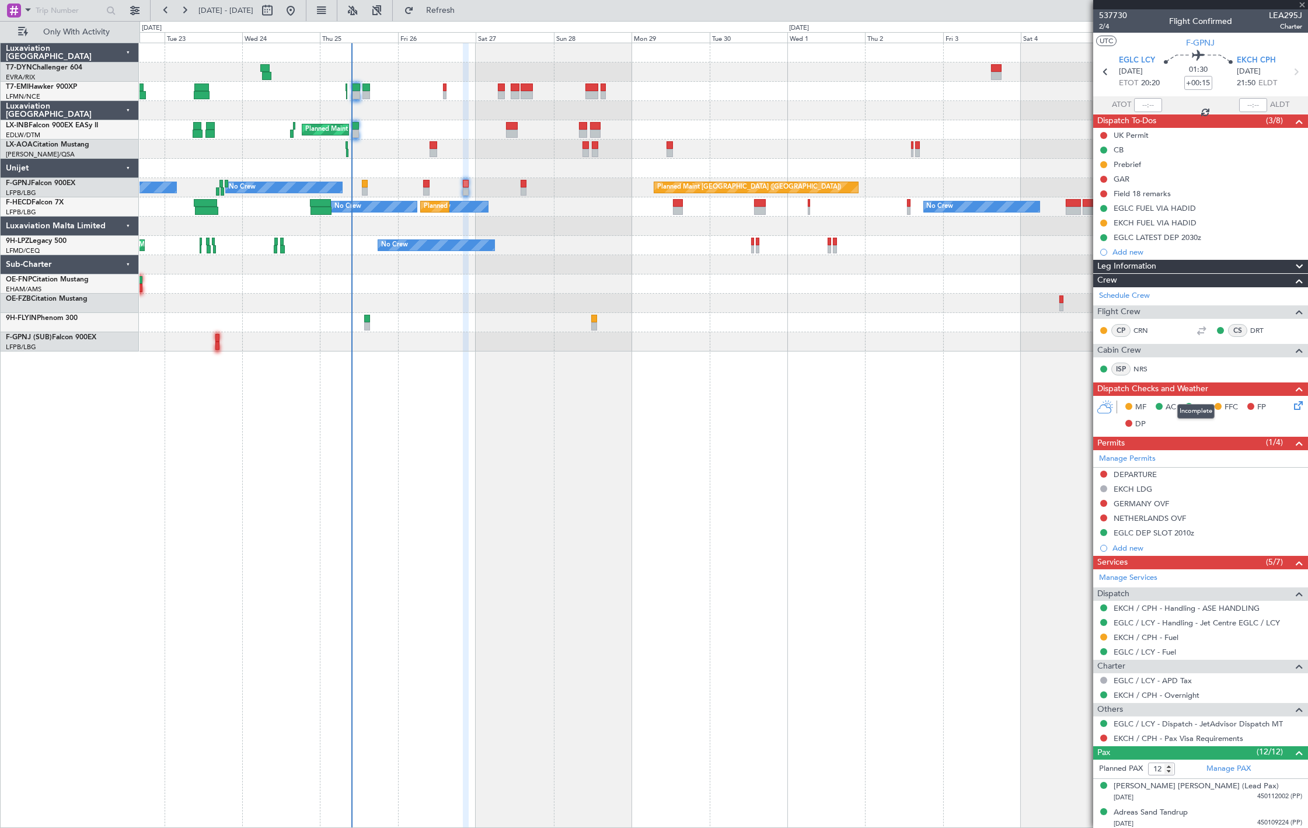
type input "+00:10"
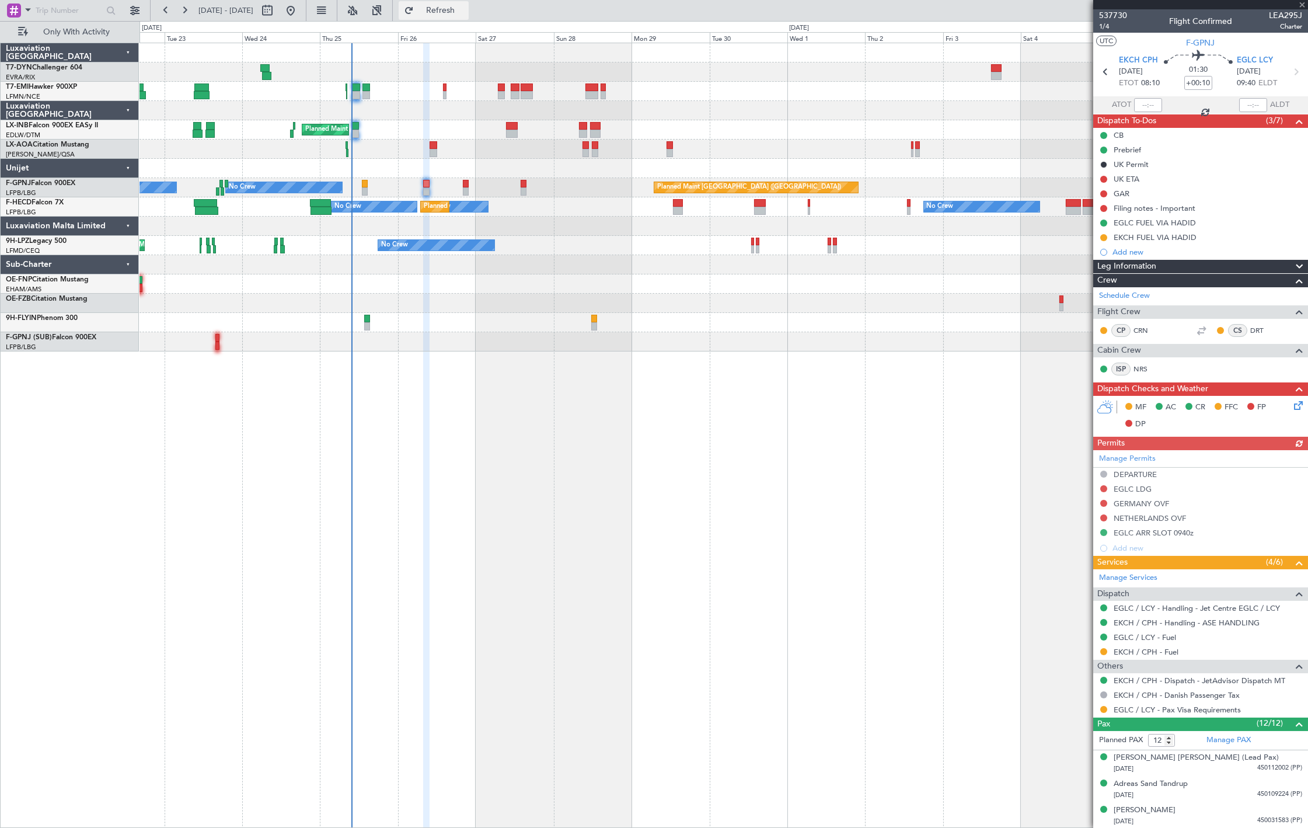
click at [465, 13] on span "Refresh" at bounding box center [440, 10] width 49 height 8
click at [592, 224] on div at bounding box center [723, 226] width 1168 height 19
click at [1139, 371] on link "NRS" at bounding box center [1146, 369] width 26 height 11
click at [465, 12] on span "Refresh" at bounding box center [440, 10] width 49 height 8
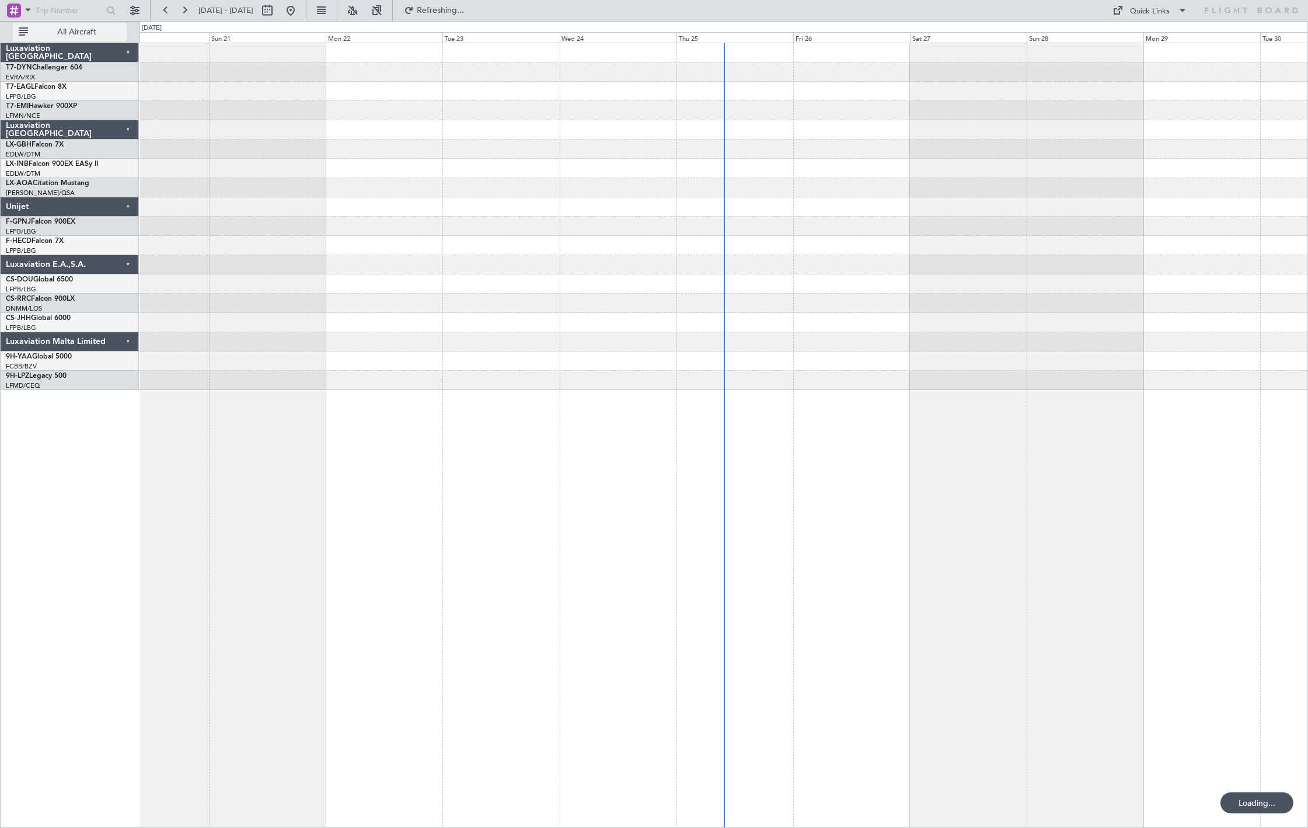
click at [82, 40] on button "All Aircraft" at bounding box center [70, 32] width 114 height 19
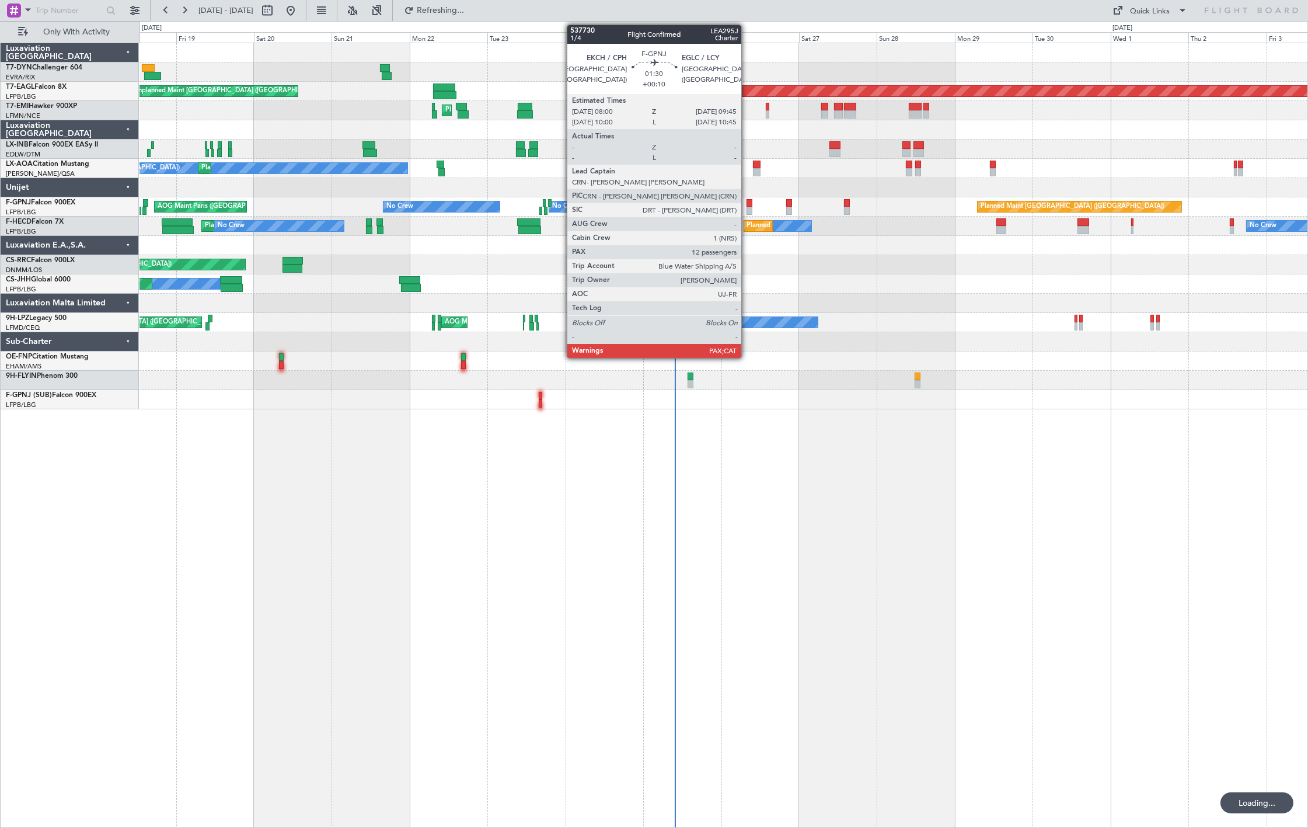
click at [747, 207] on div at bounding box center [749, 211] width 6 height 8
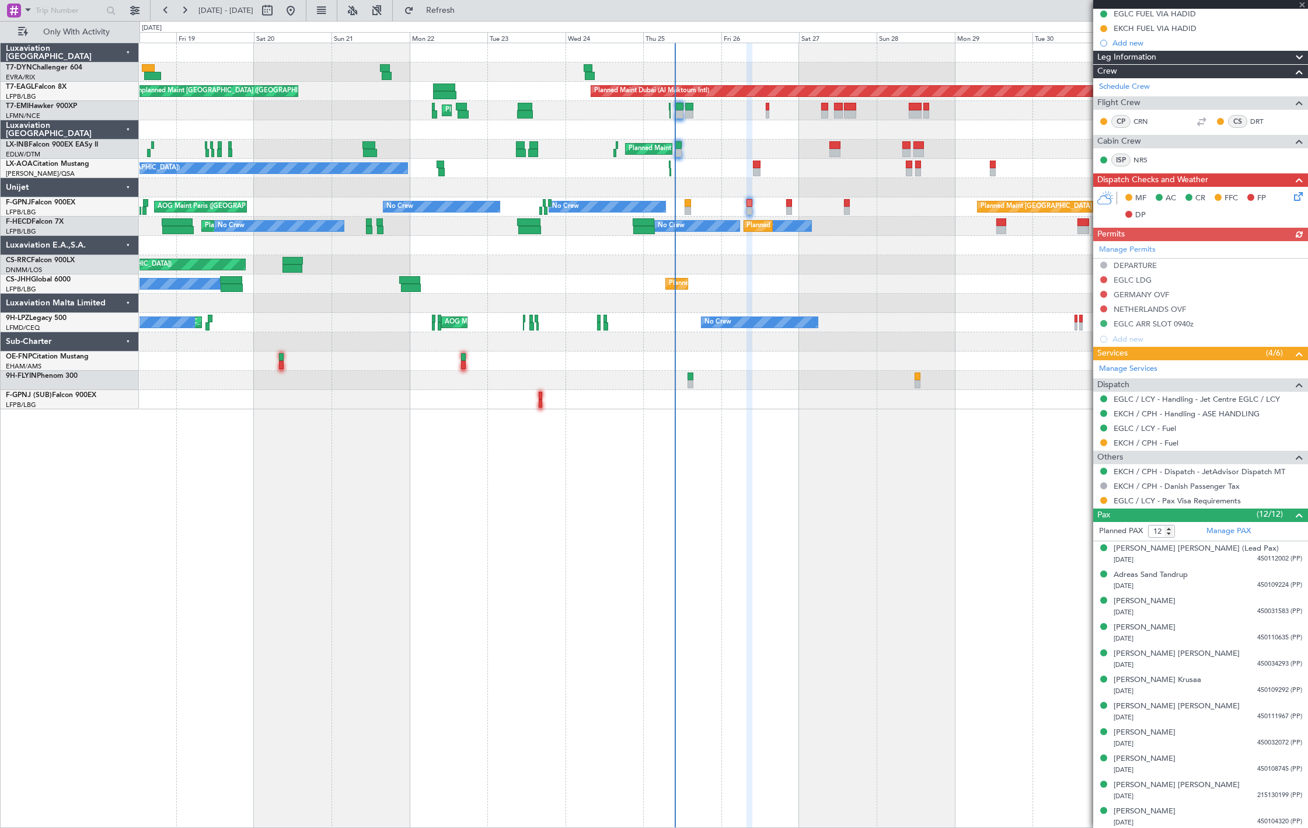
scroll to position [236, 0]
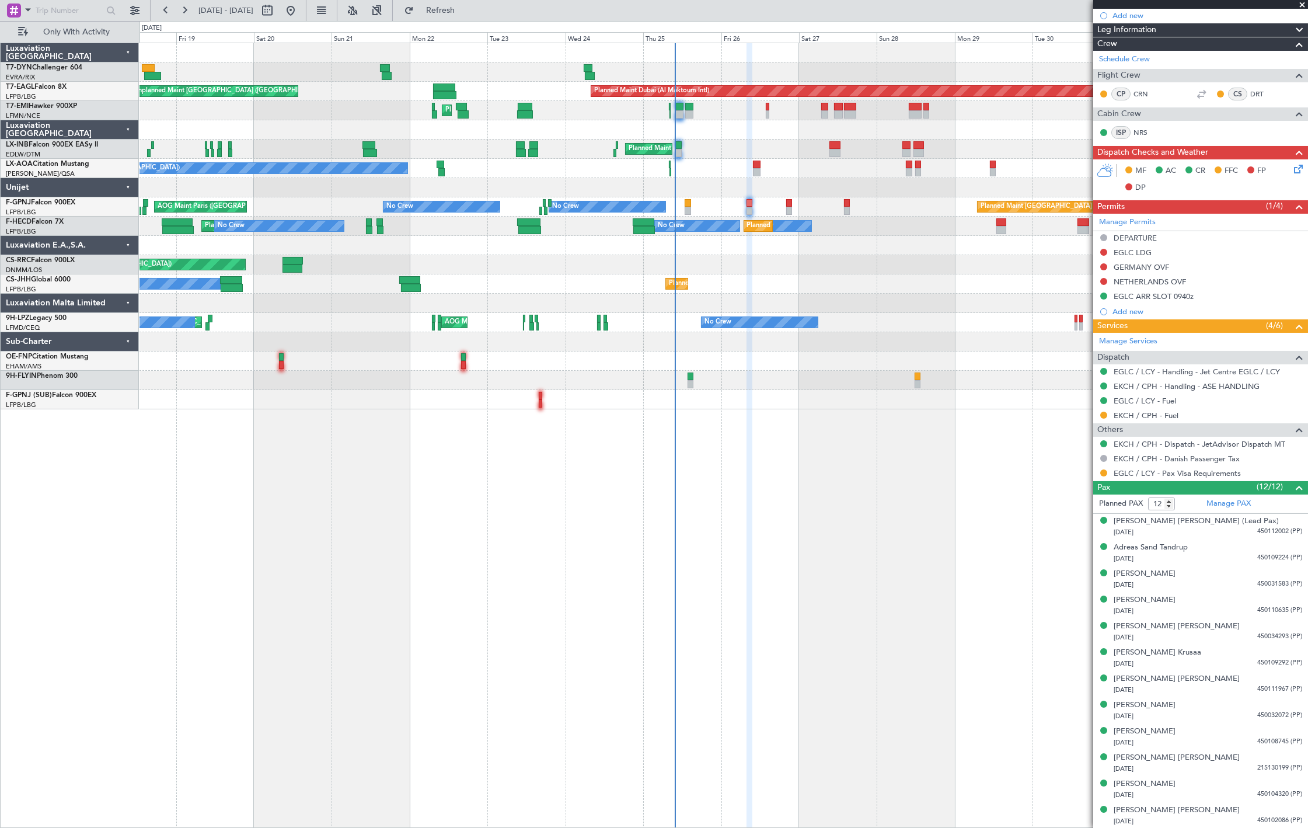
drag, startPoint x: 495, startPoint y: 16, endPoint x: 504, endPoint y: 25, distance: 13.2
click at [469, 15] on button "Refresh" at bounding box center [434, 10] width 70 height 19
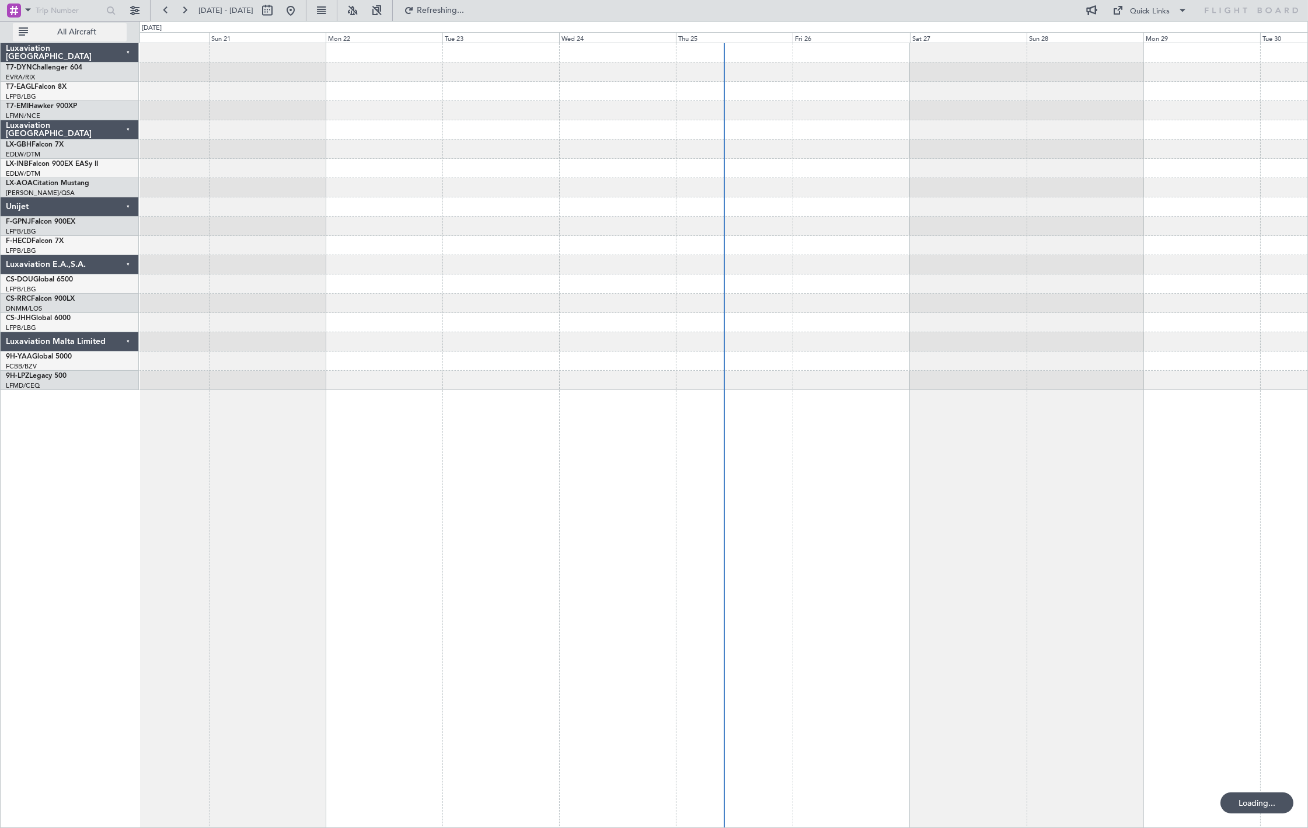
click at [72, 32] on span "All Aircraft" at bounding box center [76, 32] width 93 height 8
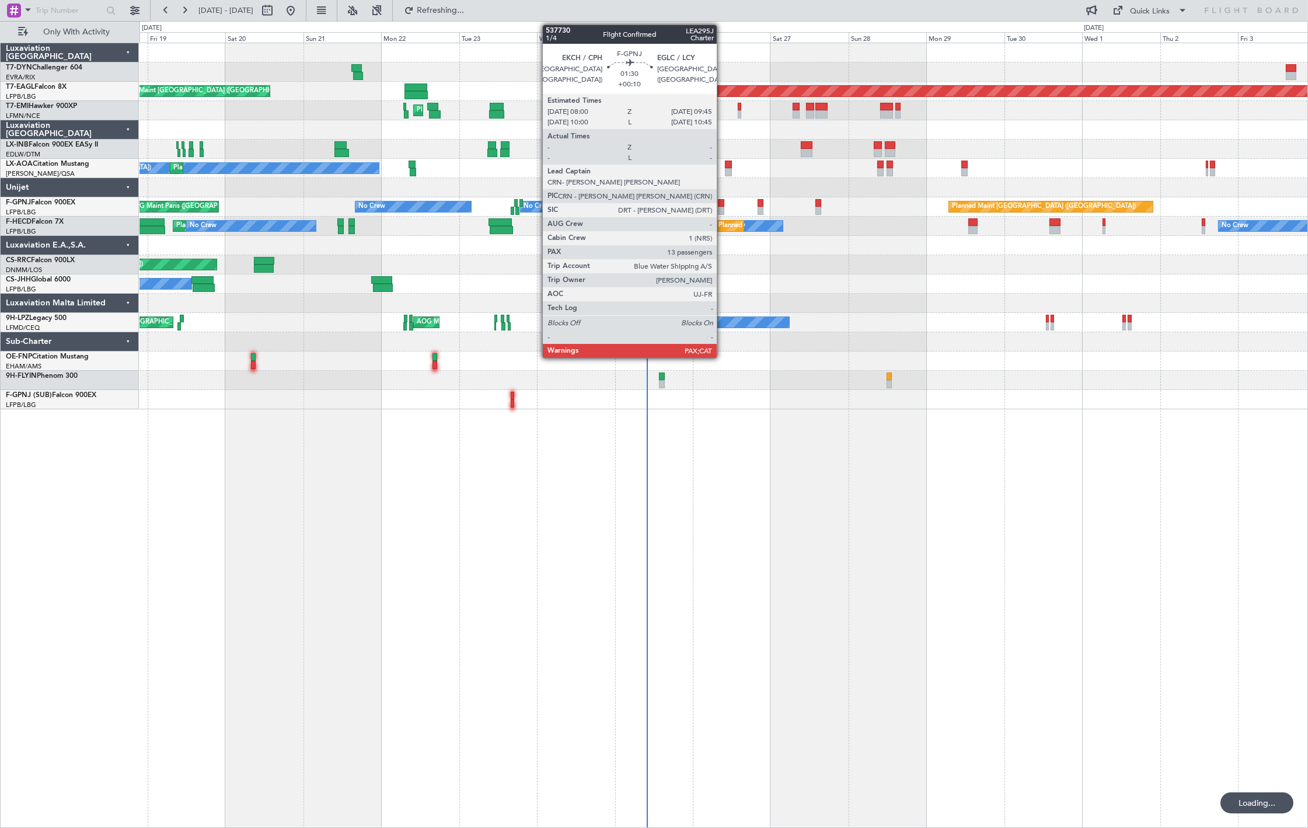
click at [724, 203] on div at bounding box center [721, 203] width 6 height 8
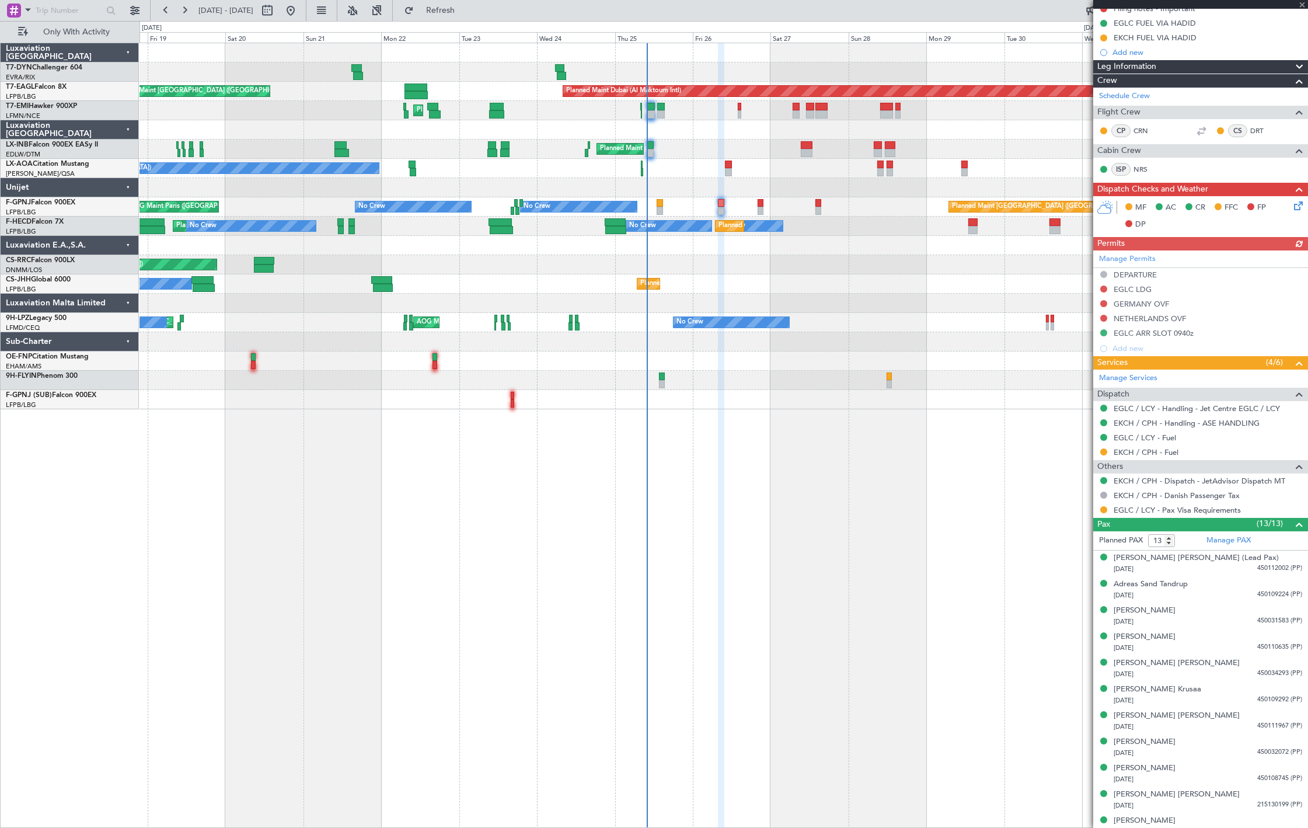
scroll to position [263, 0]
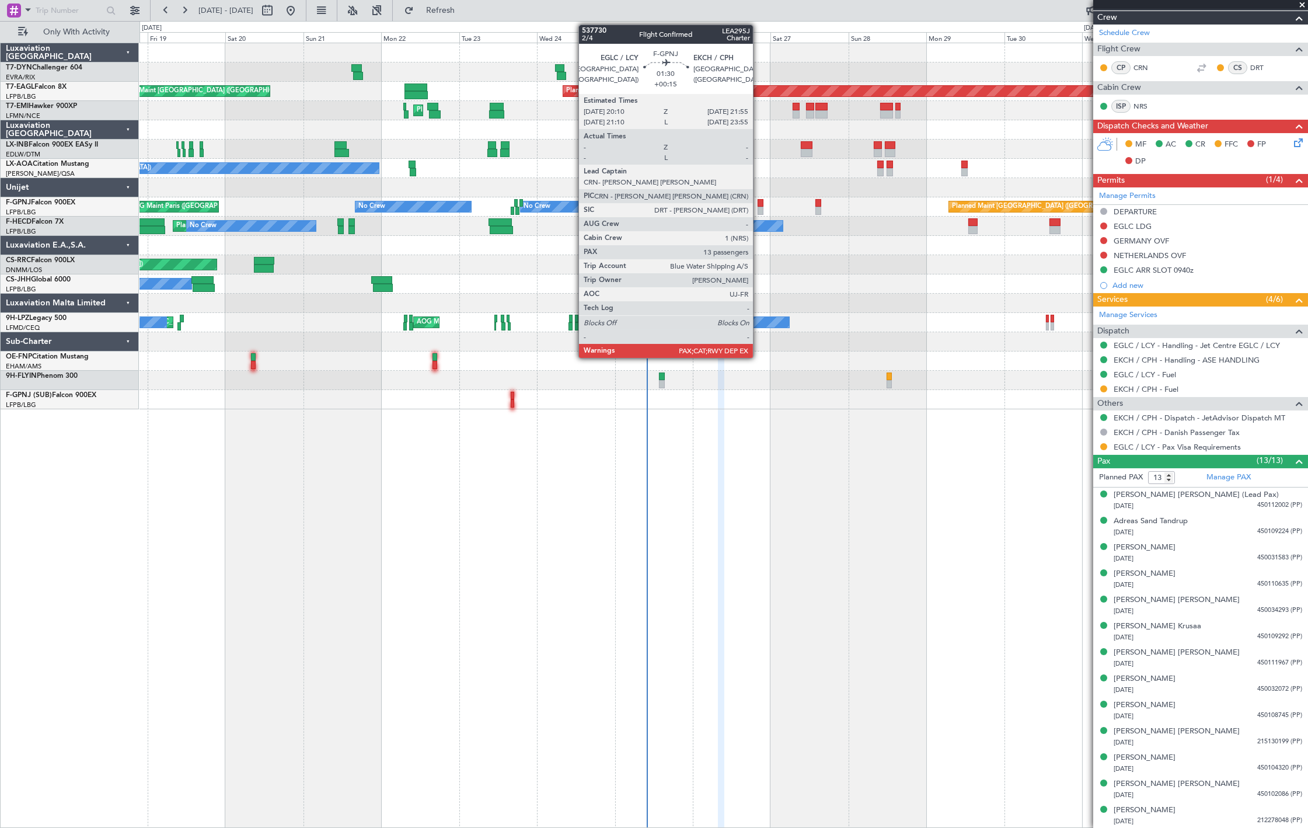
click at [759, 209] on div at bounding box center [761, 211] width 6 height 8
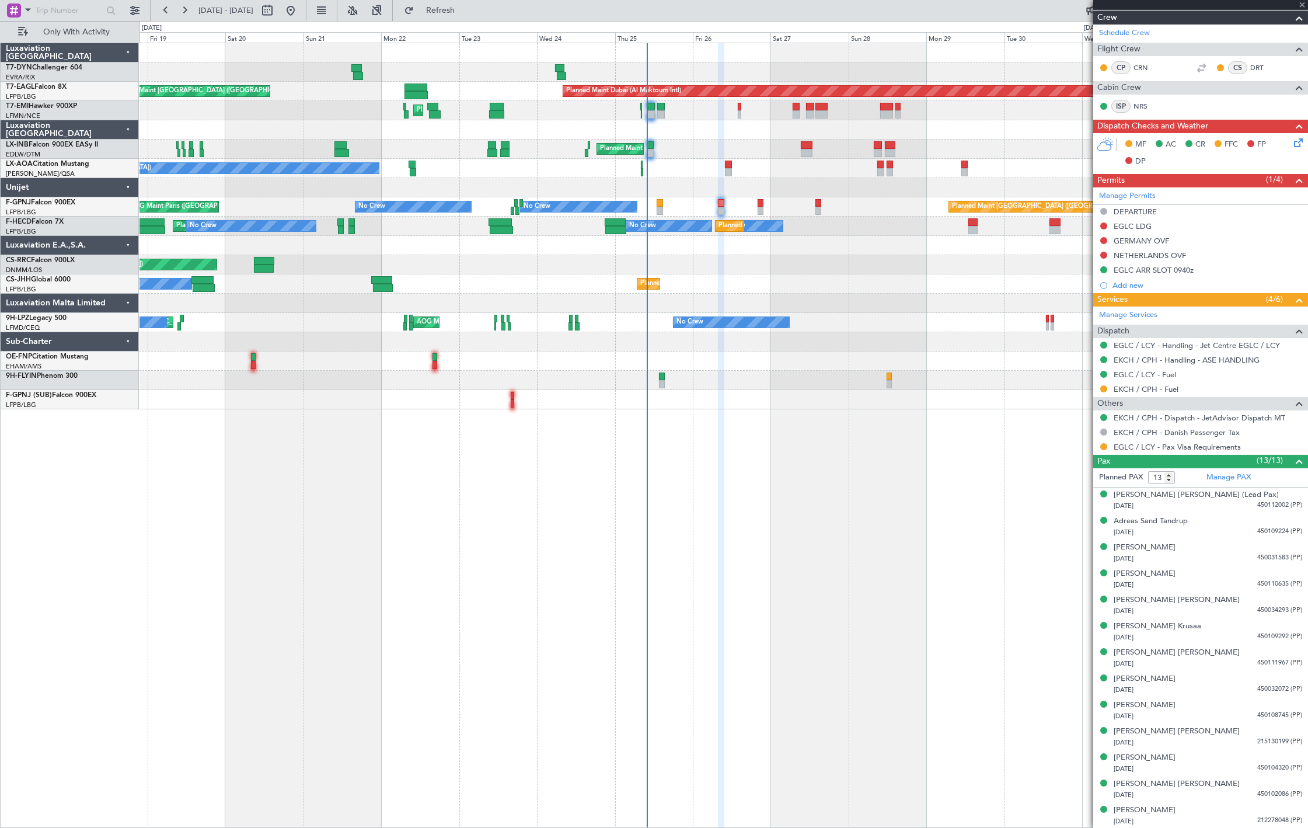
scroll to position [0, 0]
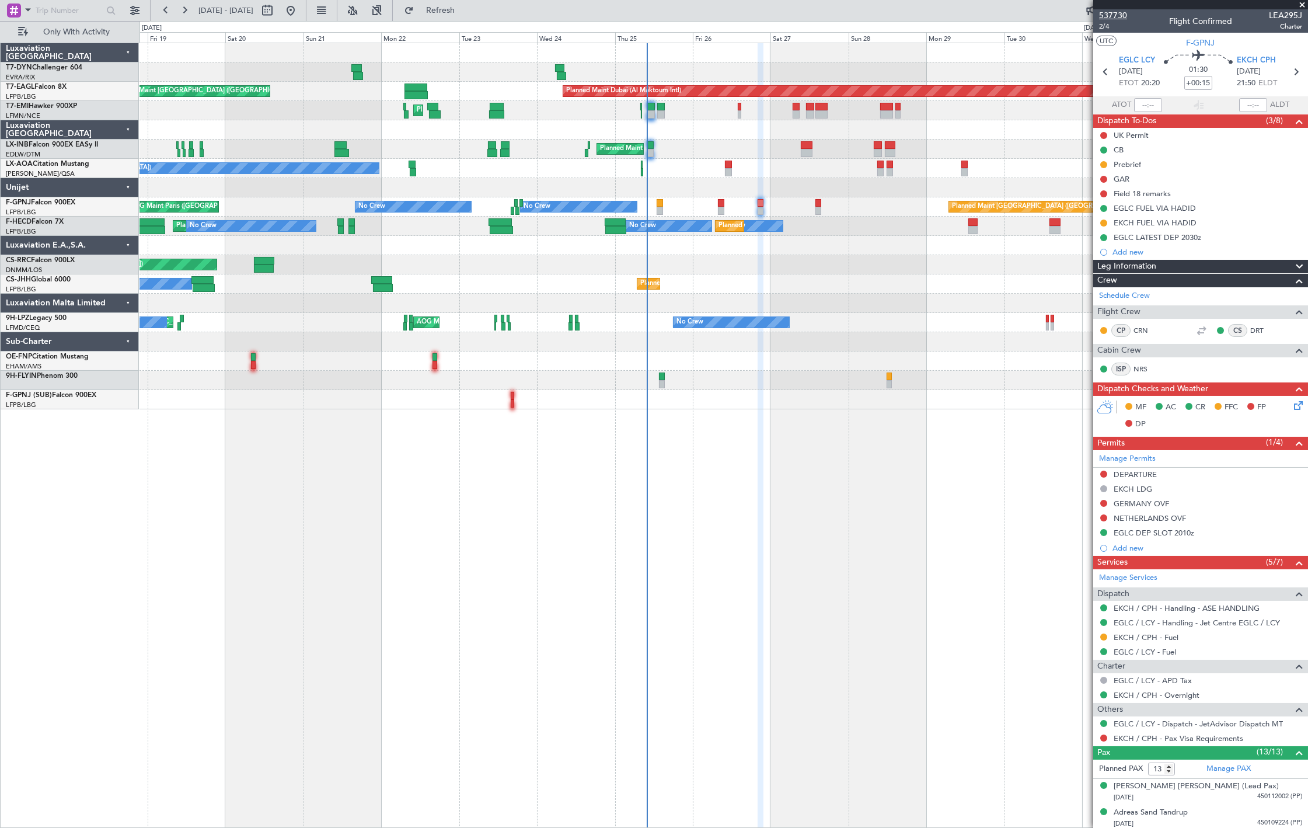
click at [1118, 13] on span "537730" at bounding box center [1113, 15] width 28 height 12
click at [603, 226] on div "No Crew No Crew Planned Maint [GEOGRAPHIC_DATA] ([GEOGRAPHIC_DATA]) No Crew Pla…" at bounding box center [723, 226] width 1168 height 19
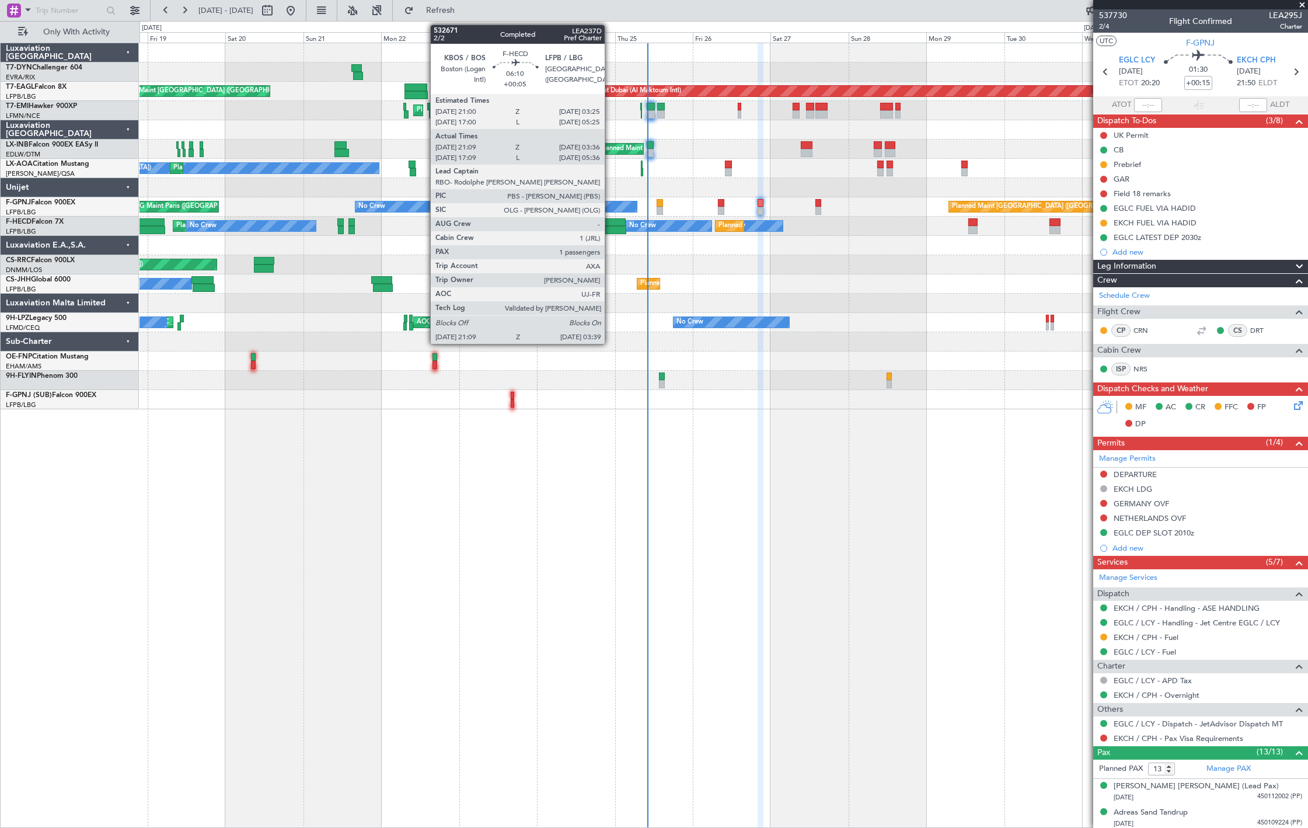
click at [610, 226] on div at bounding box center [616, 230] width 22 height 8
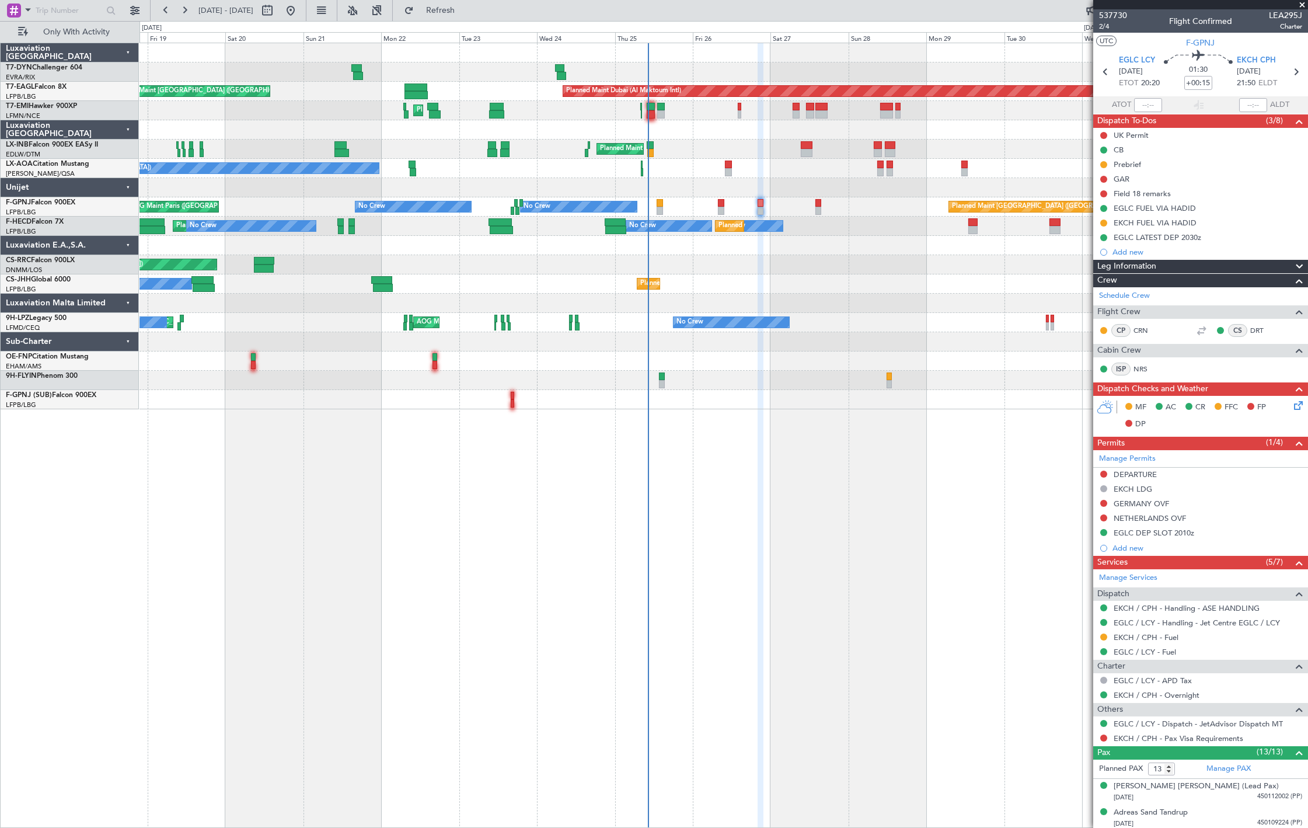
click at [658, 207] on div at bounding box center [660, 211] width 6 height 8
type input "+00:05"
type input "0"
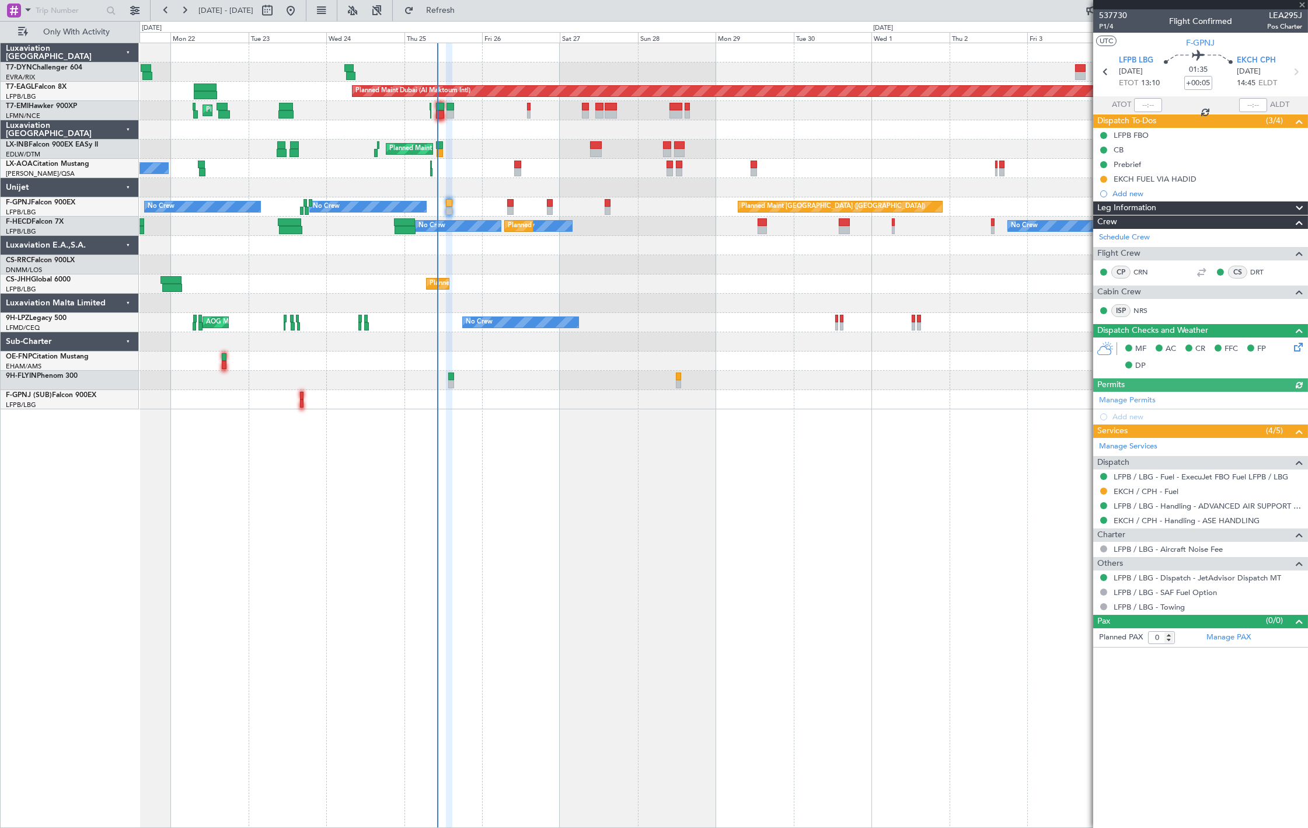
click at [469, 242] on div "Planned Maint Dubai (Al Maktoum Intl) Unplanned Maint [GEOGRAPHIC_DATA] ([GEOGR…" at bounding box center [723, 226] width 1168 height 366
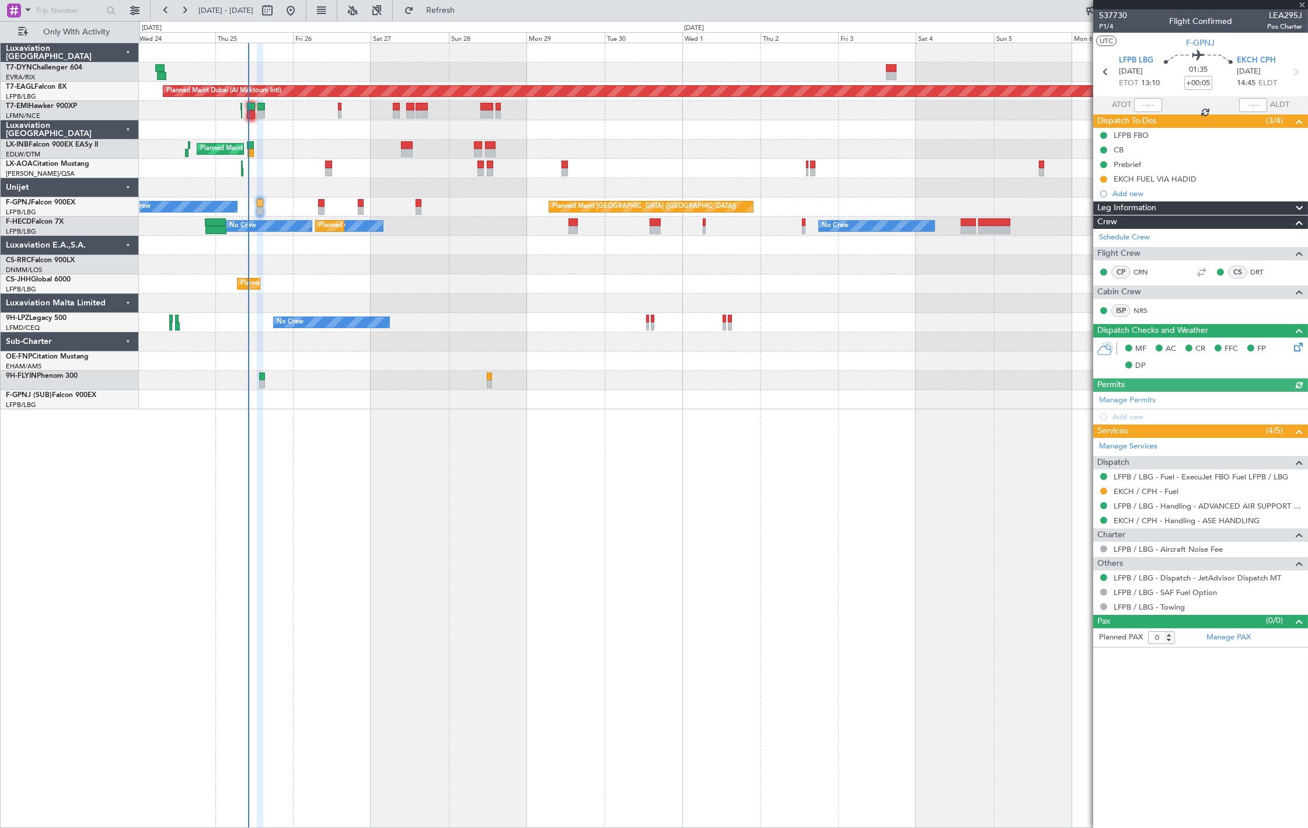
click at [282, 298] on div "Planned Maint Dubai (Al Maktoum Intl) Unplanned Maint [GEOGRAPHIC_DATA] ([GEOGR…" at bounding box center [723, 226] width 1168 height 366
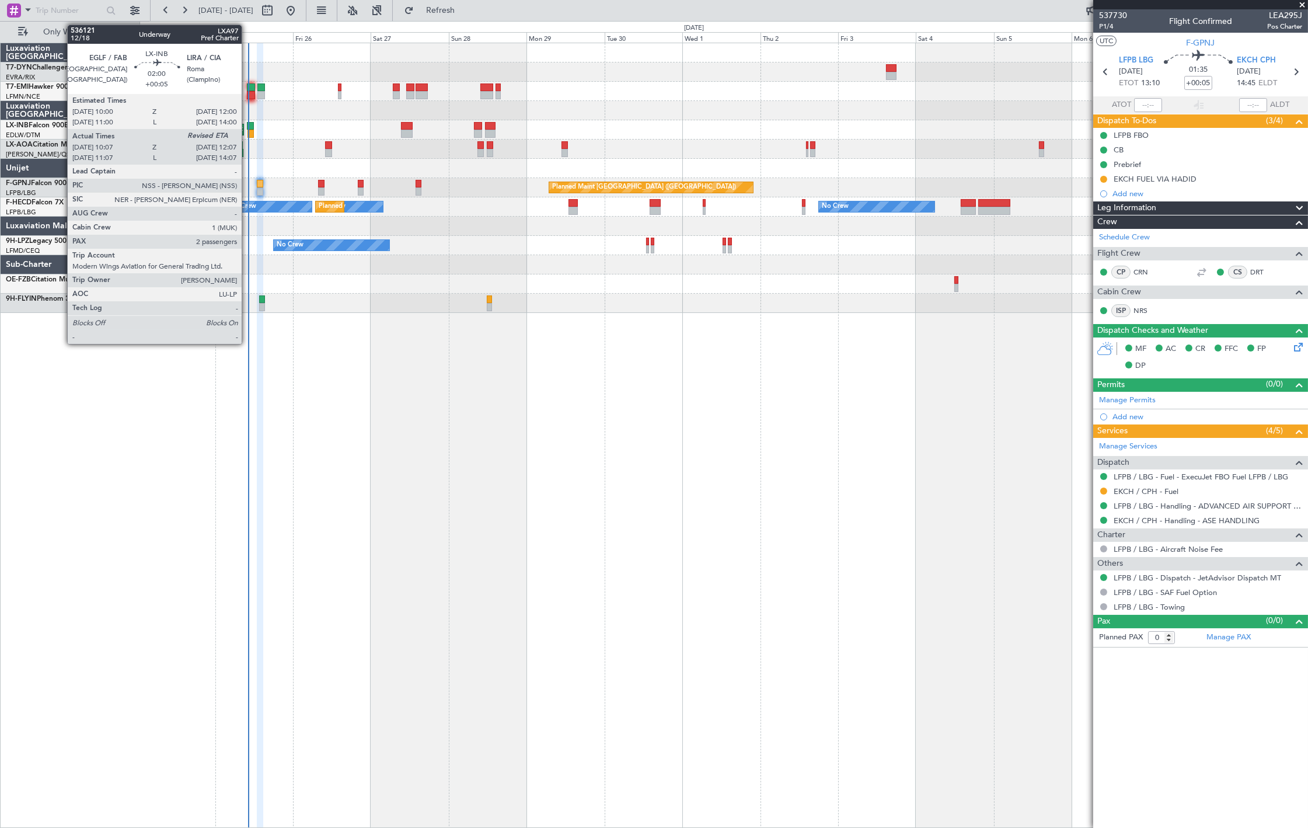
click at [247, 127] on div at bounding box center [250, 126] width 7 height 8
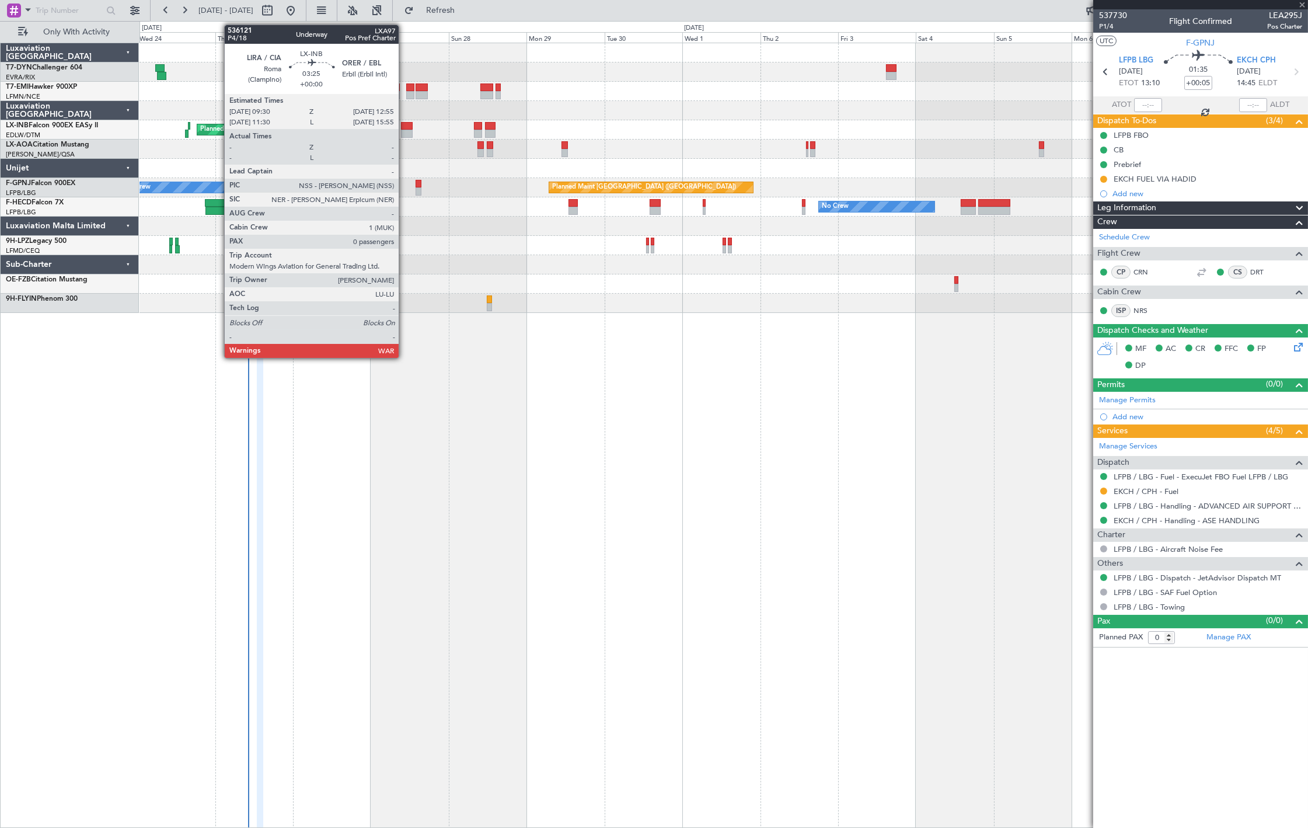
type input "10:07"
type input "2"
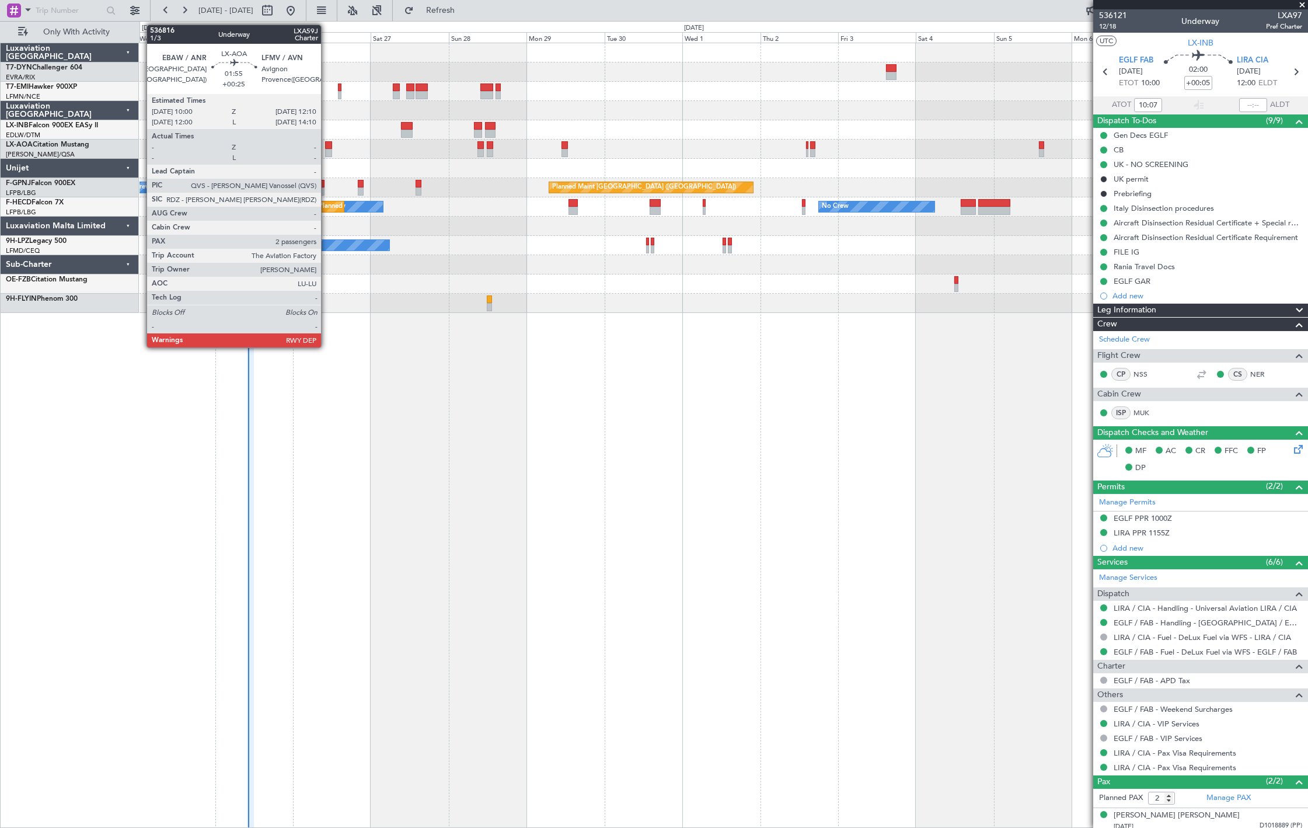
click at [329, 147] on div at bounding box center [329, 145] width 8 height 8
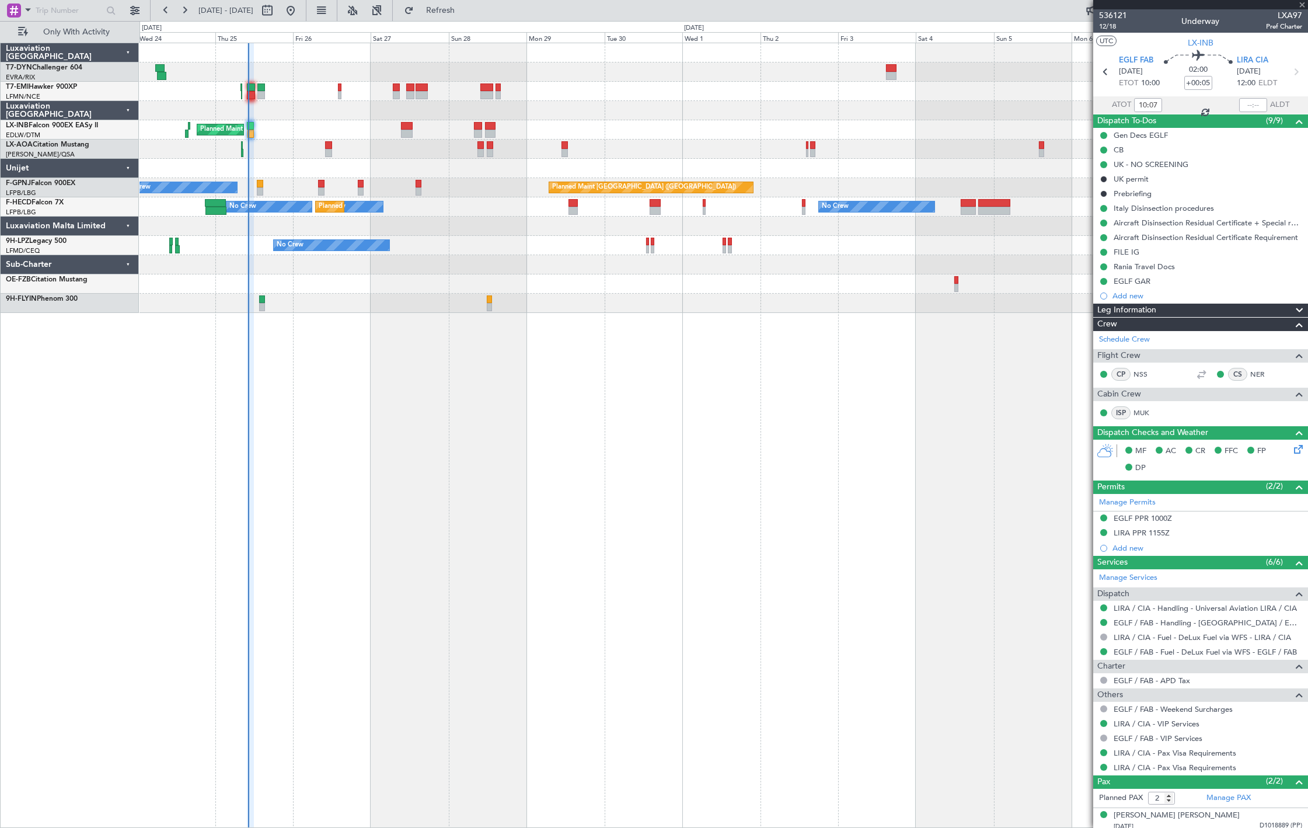
type input "+00:25"
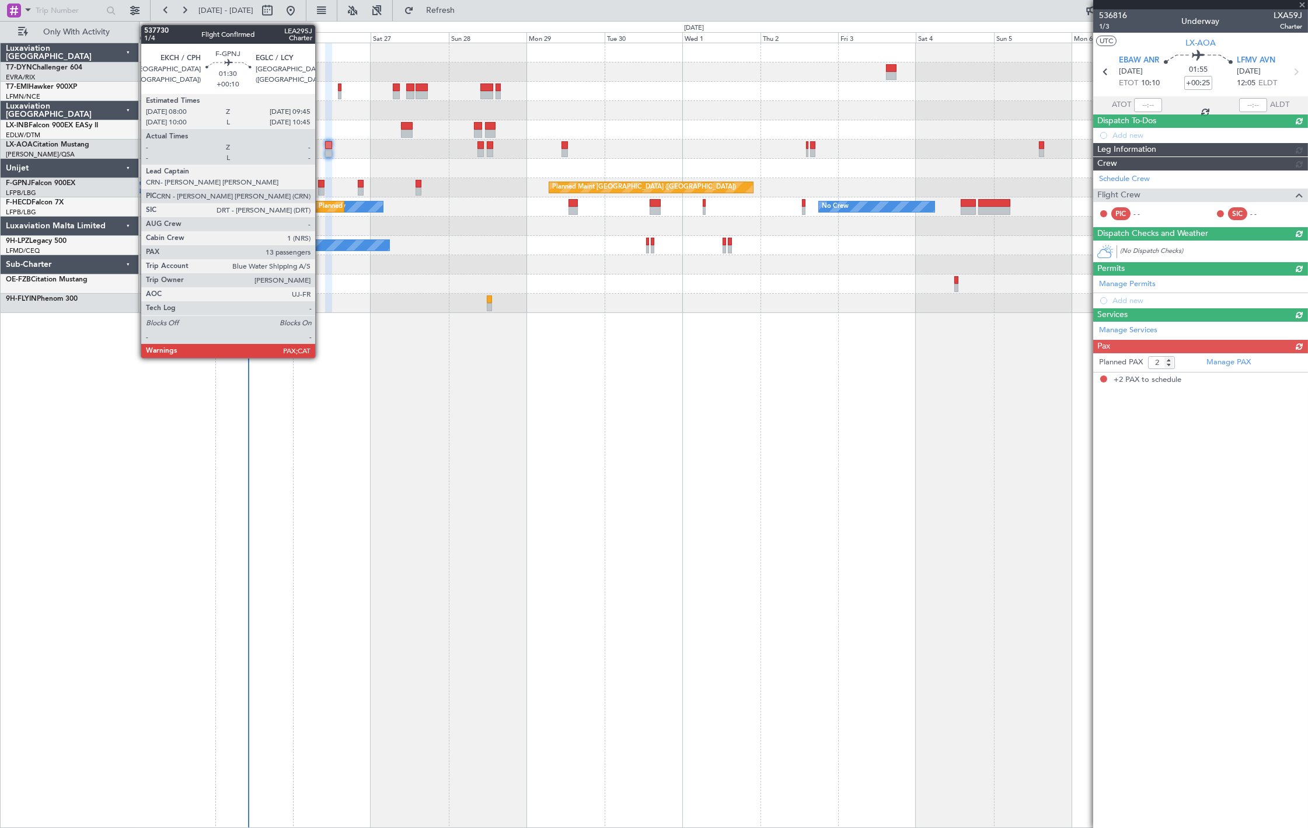
click at [321, 187] on div at bounding box center [321, 191] width 6 height 8
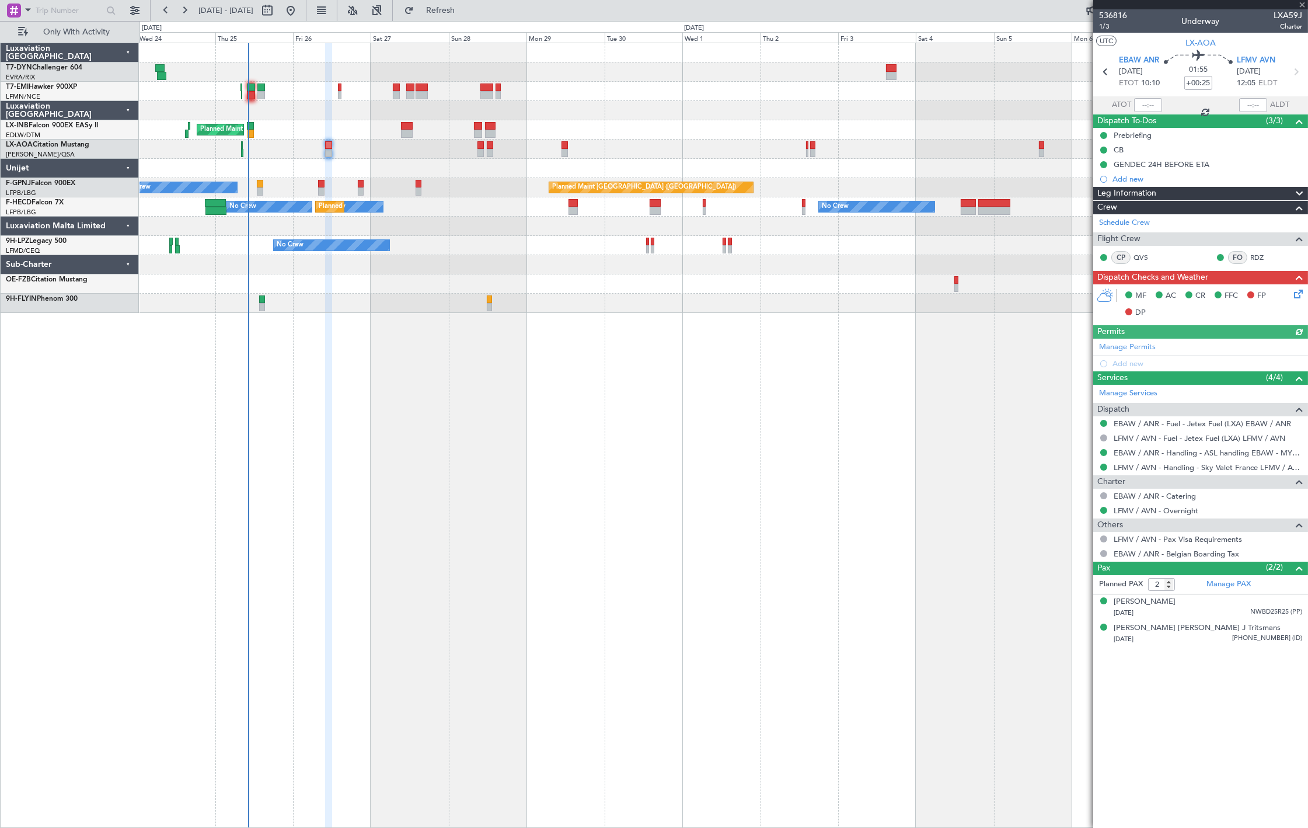
type input "+00:10"
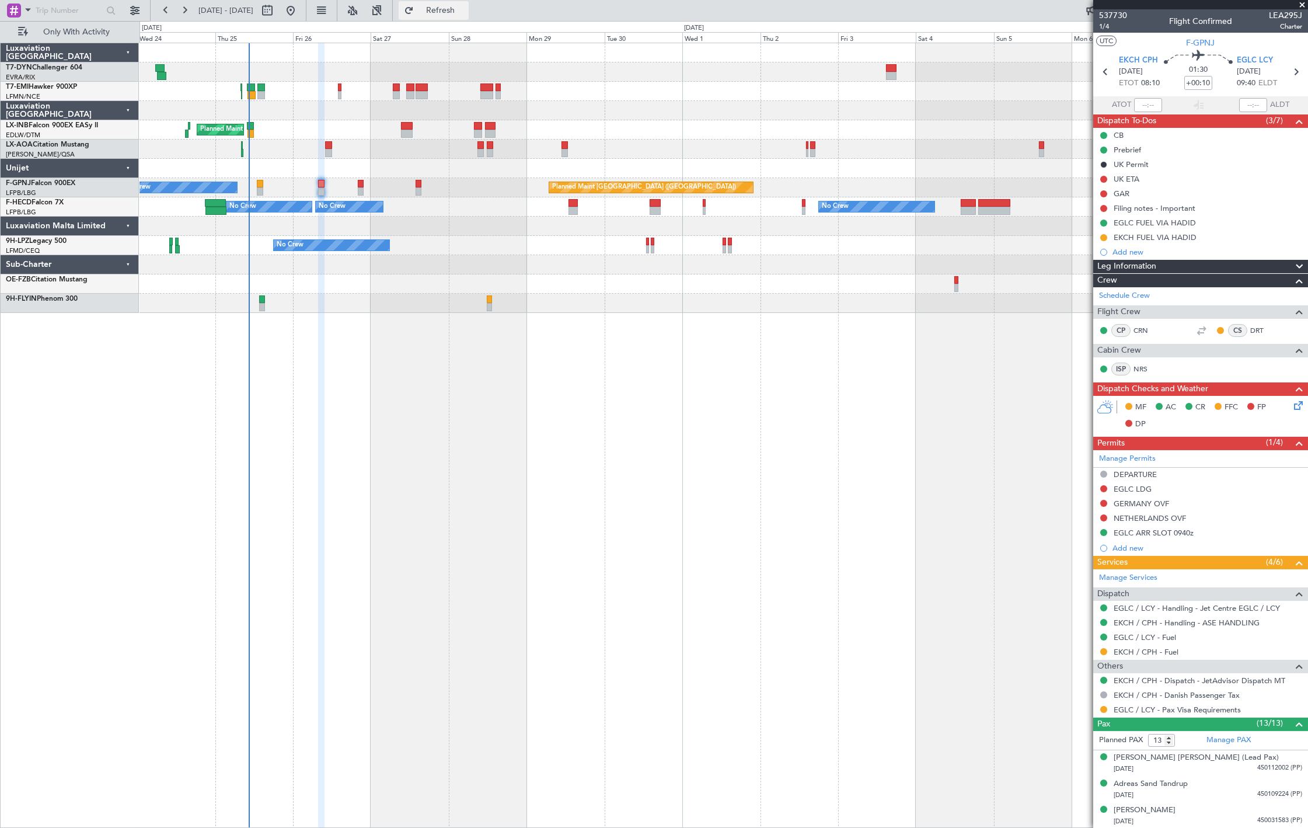
click at [465, 12] on span "Refresh" at bounding box center [440, 10] width 49 height 8
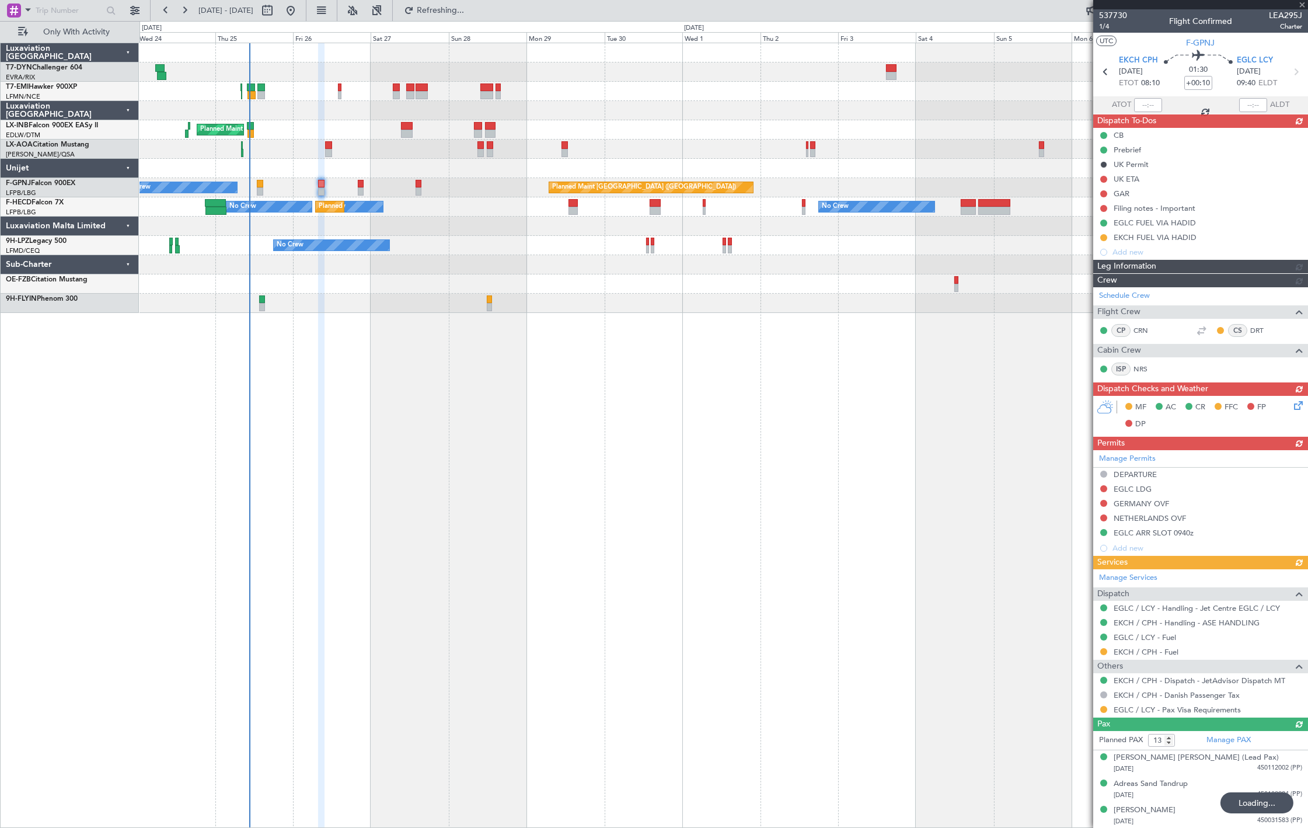
type input "11"
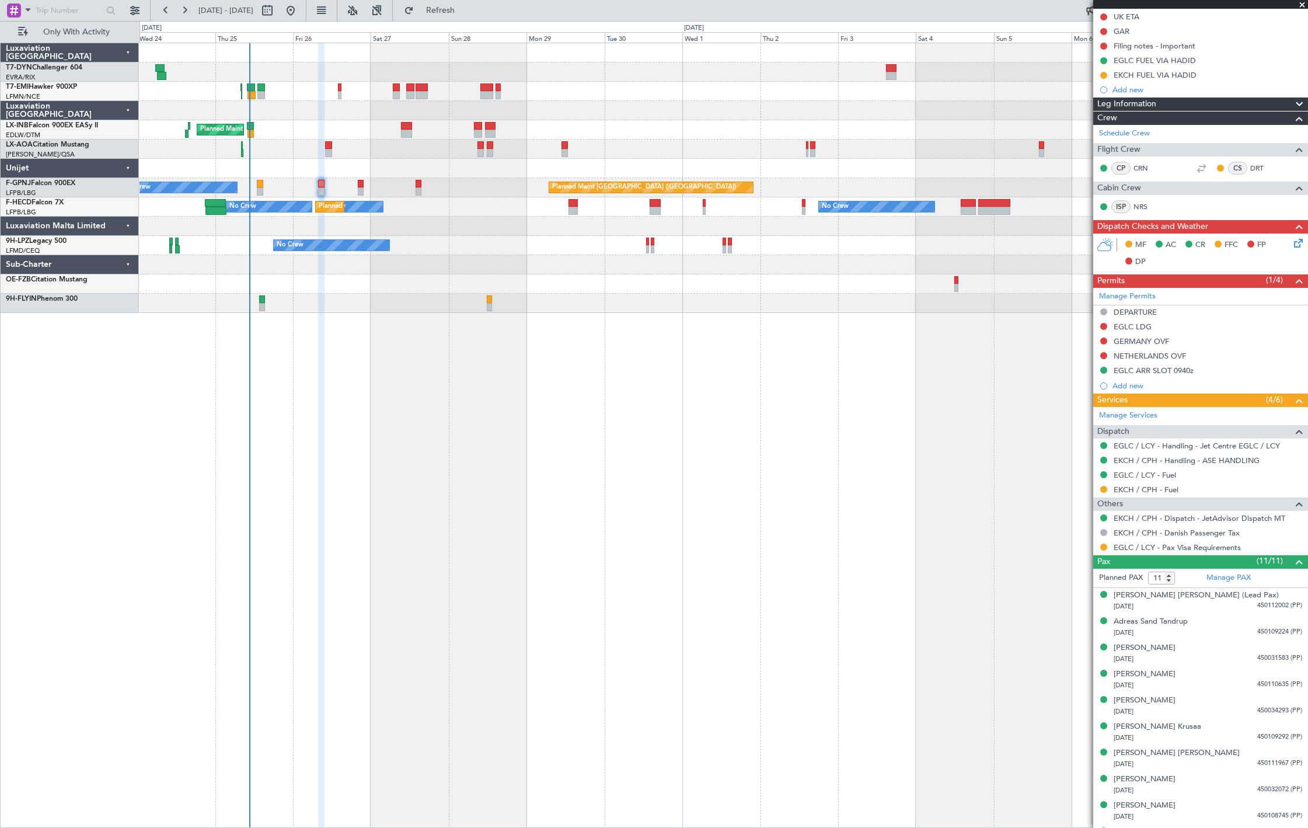
scroll to position [211, 0]
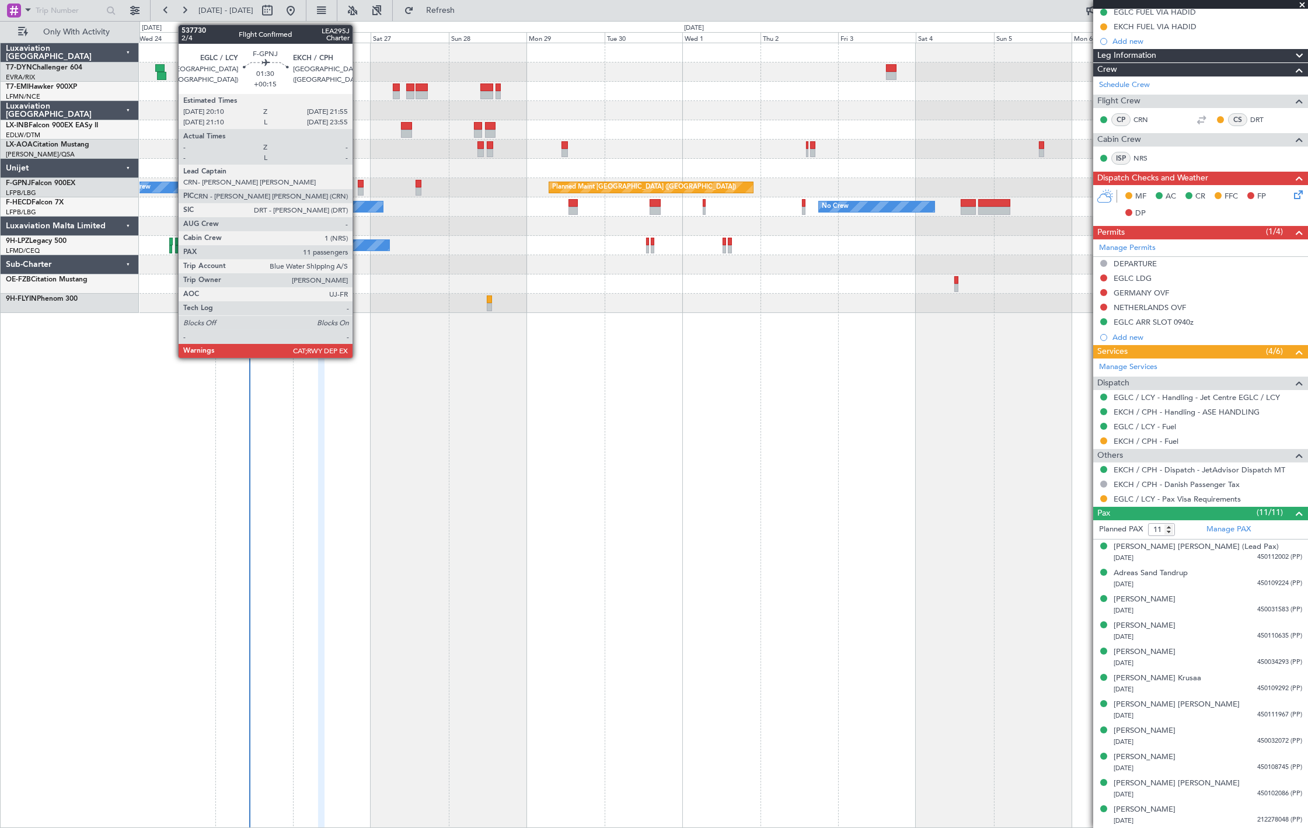
click at [359, 183] on div at bounding box center [361, 184] width 6 height 8
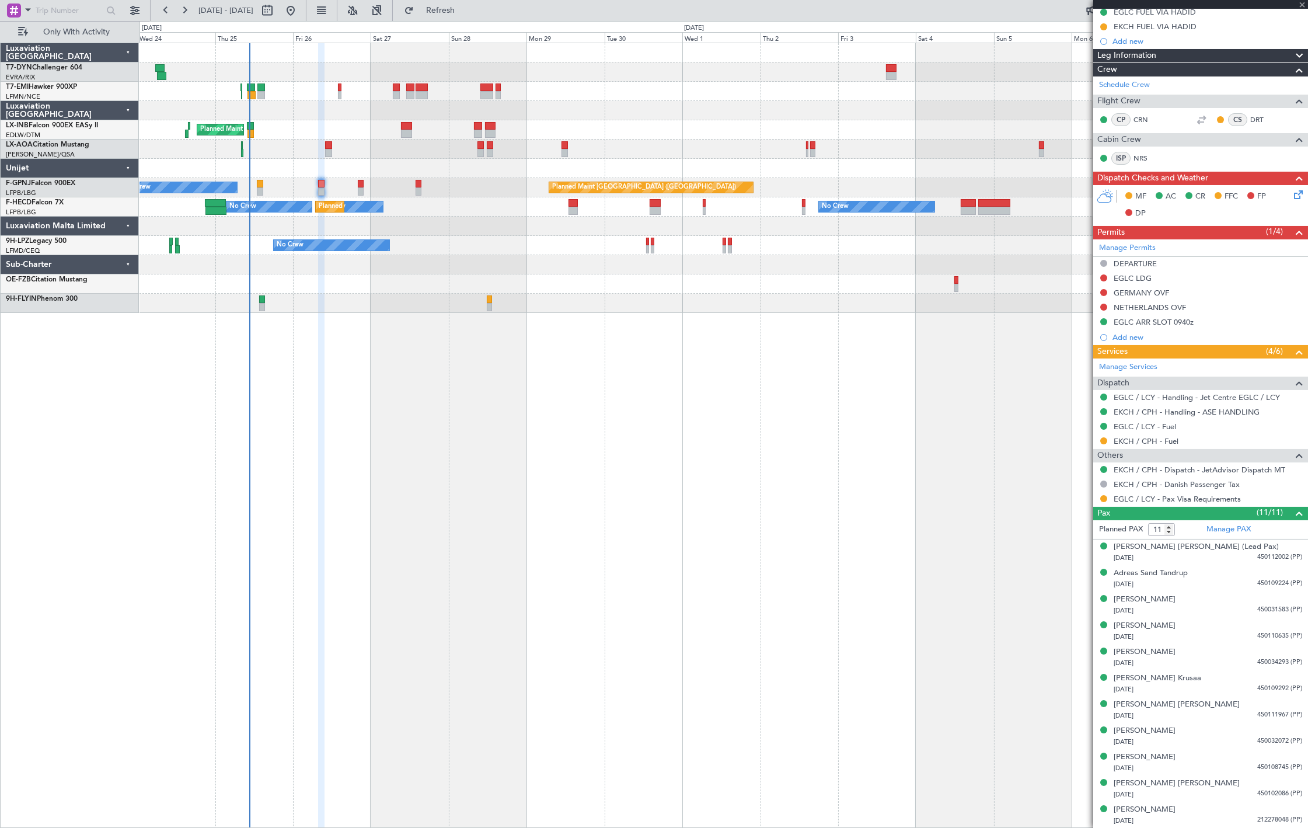
type input "+00:15"
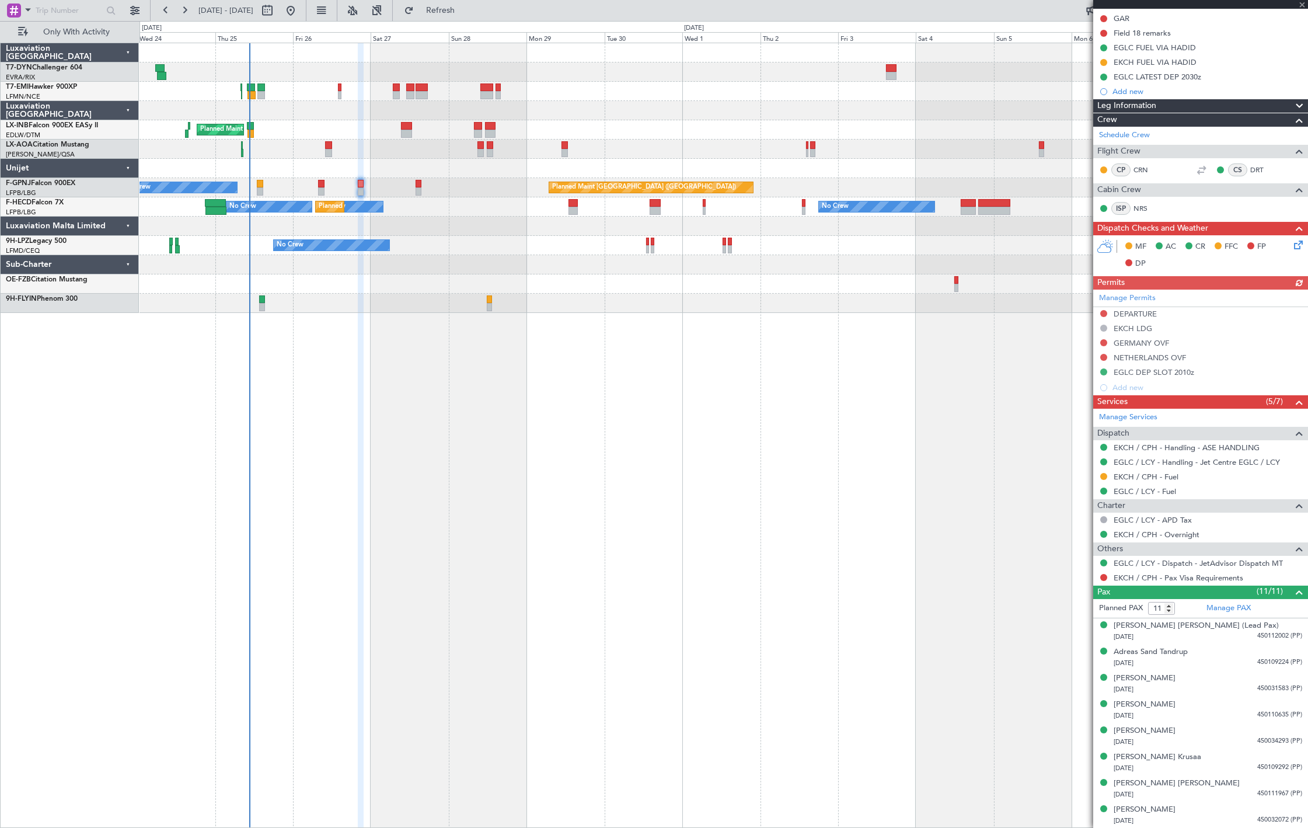
scroll to position [239, 0]
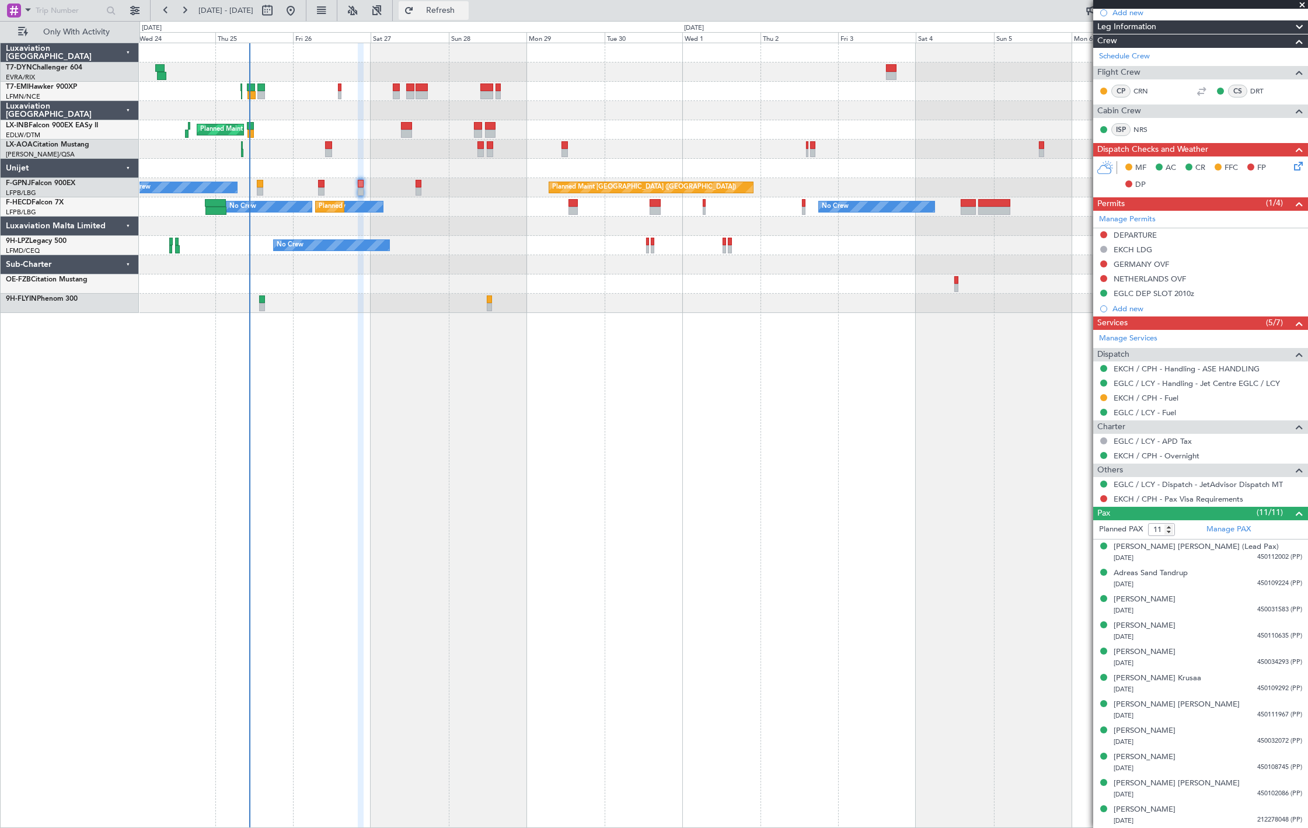
drag, startPoint x: 491, startPoint y: 11, endPoint x: 491, endPoint y: 19, distance: 8.8
click at [465, 11] on span "Refresh" at bounding box center [440, 10] width 49 height 8
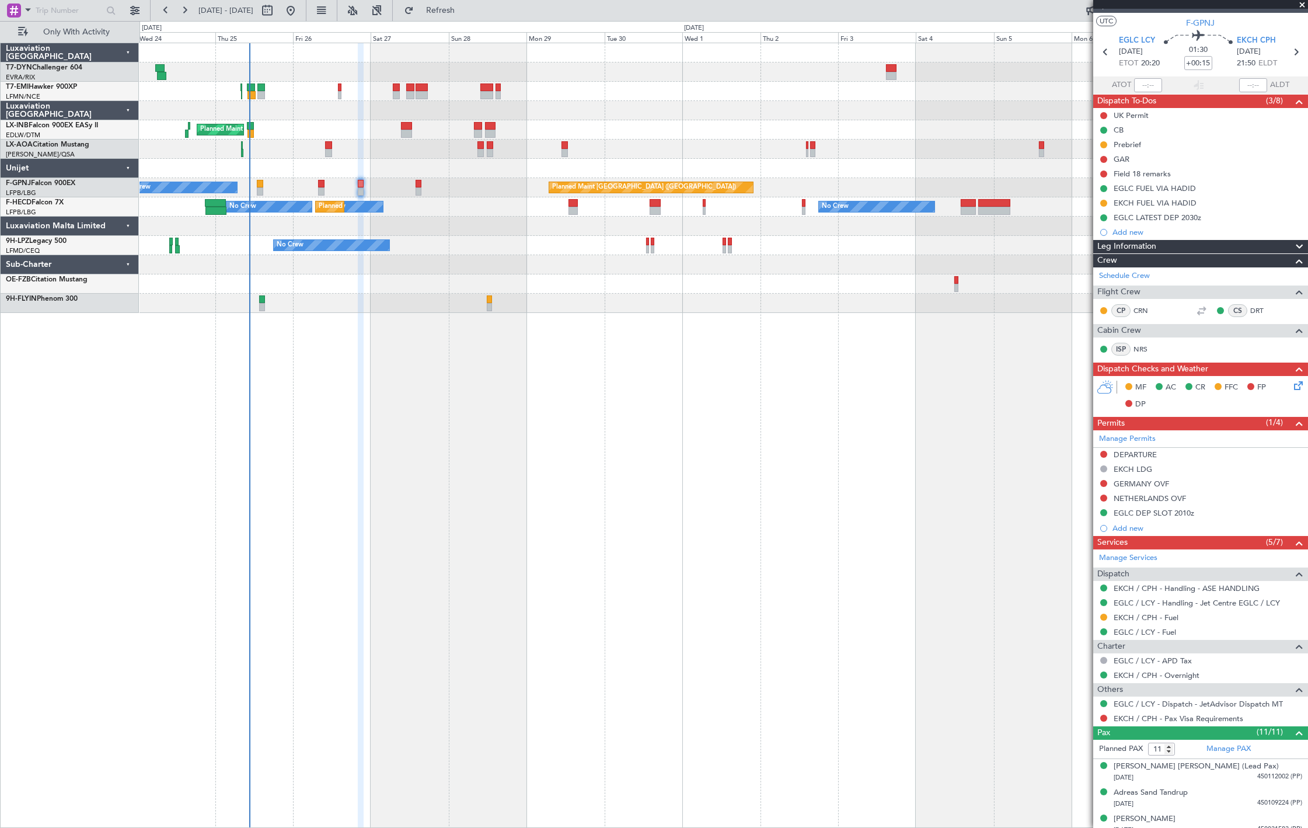
scroll to position [0, 0]
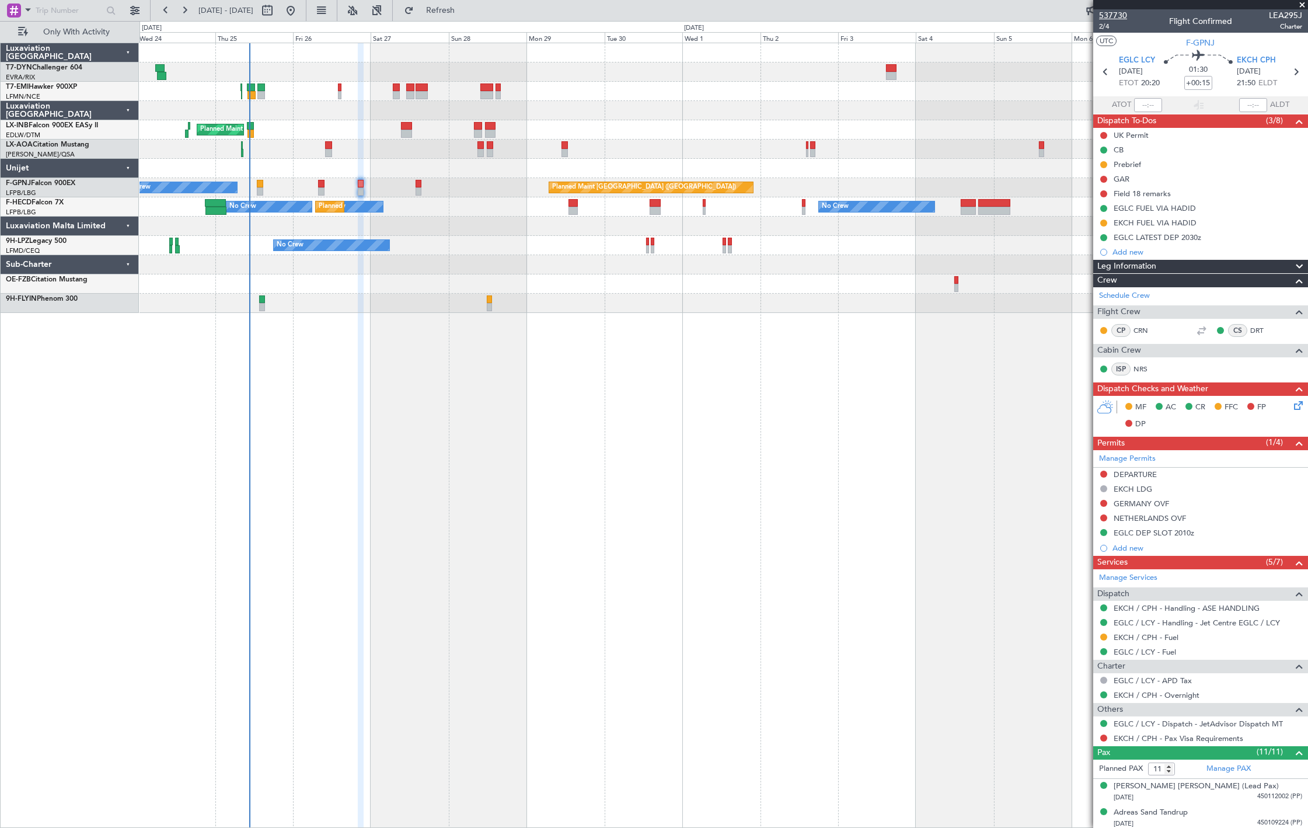
click at [1111, 15] on span "537730" at bounding box center [1113, 15] width 28 height 12
type input "12"
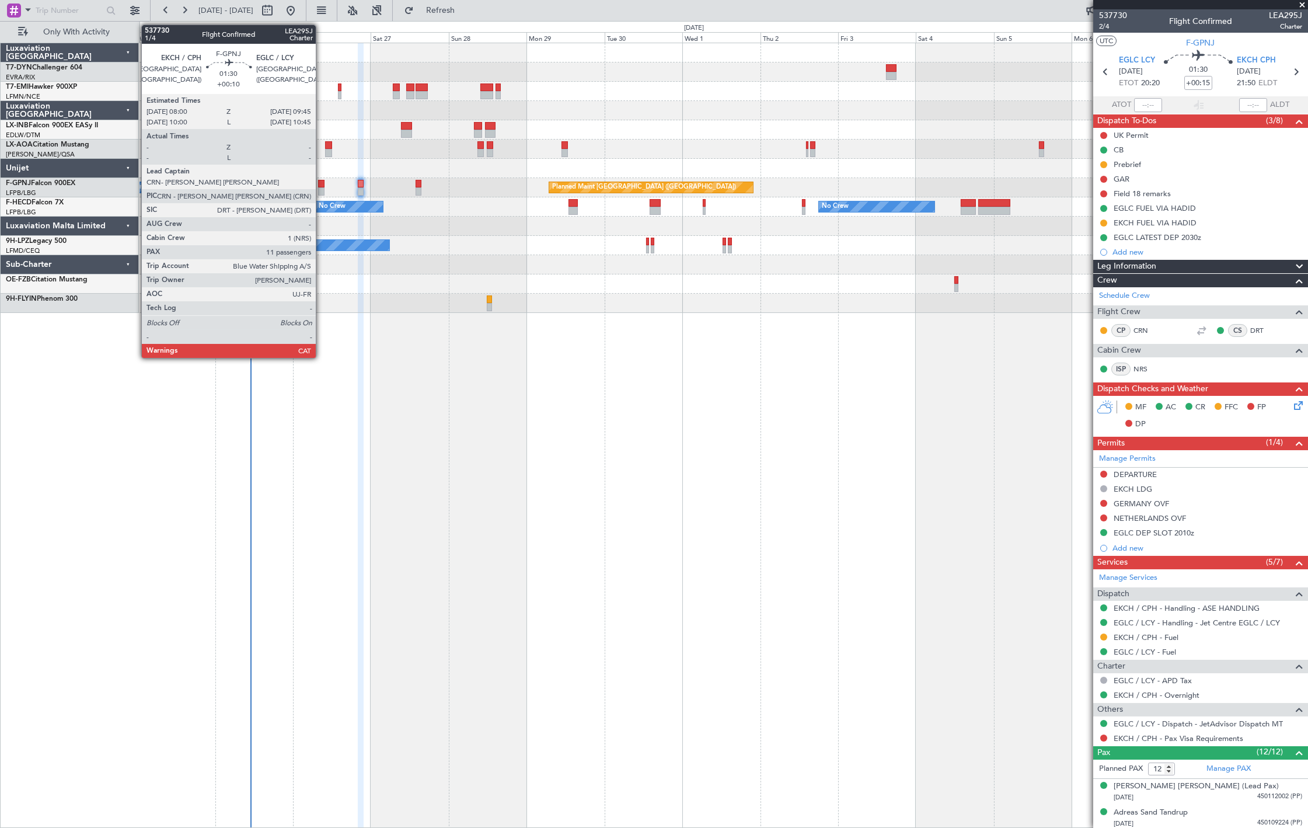
click at [322, 188] on div at bounding box center [321, 191] width 6 height 8
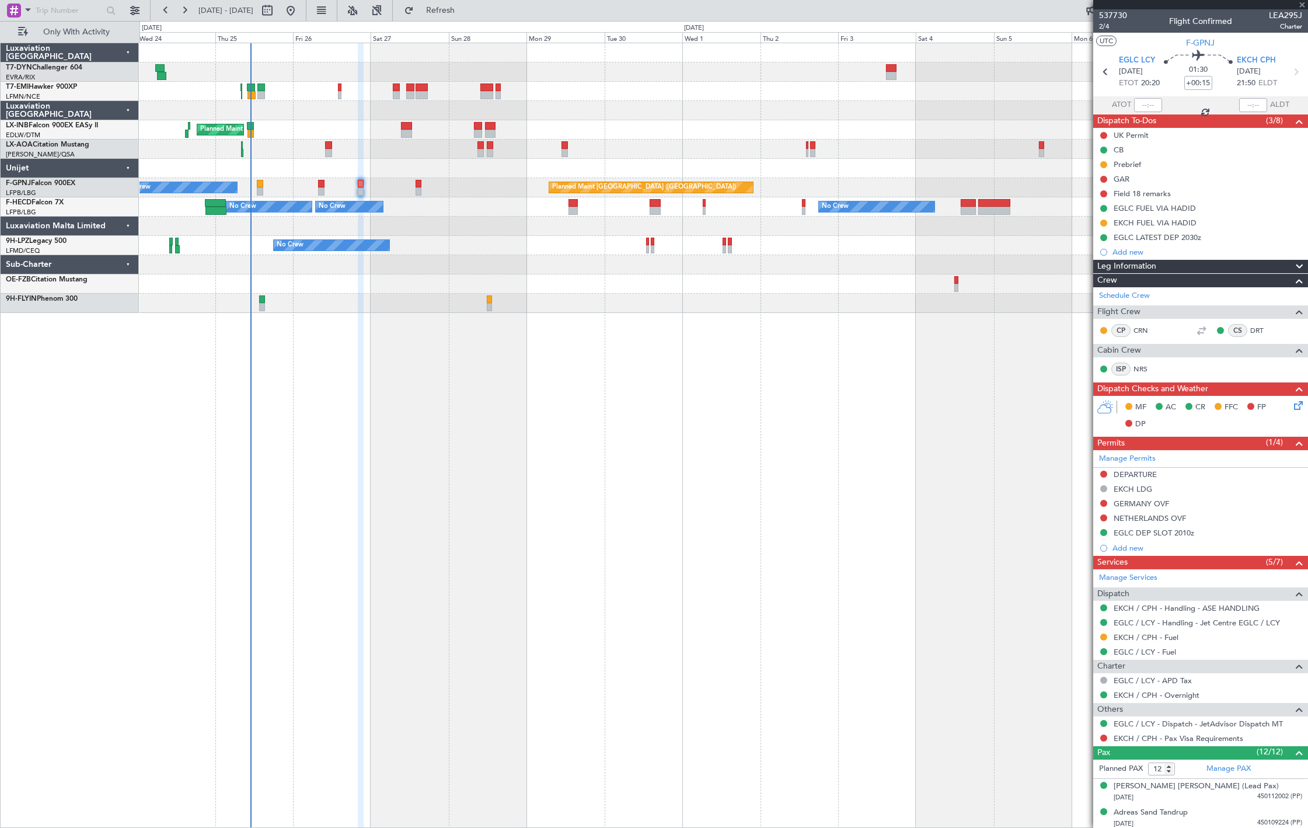
type input "+00:10"
type input "11"
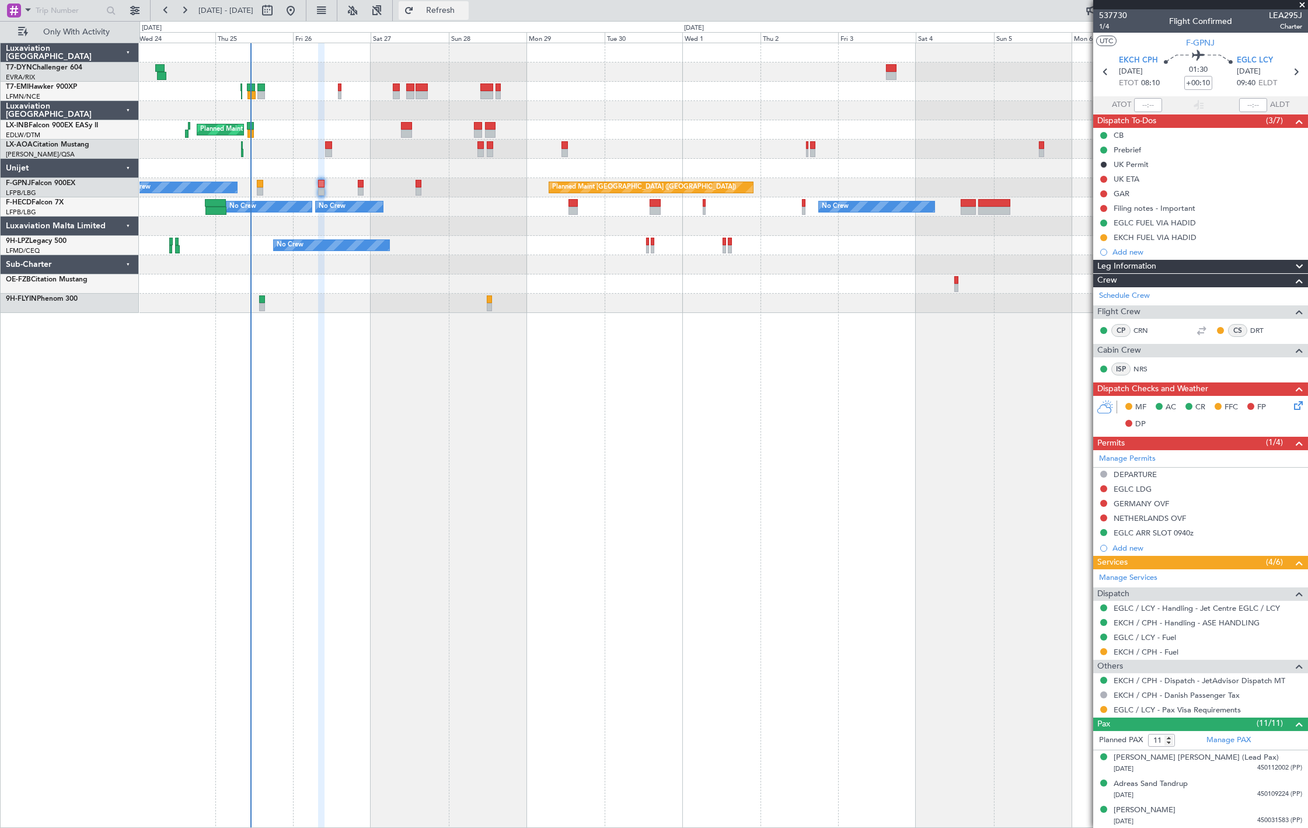
click at [465, 15] on span "Refresh" at bounding box center [440, 10] width 49 height 8
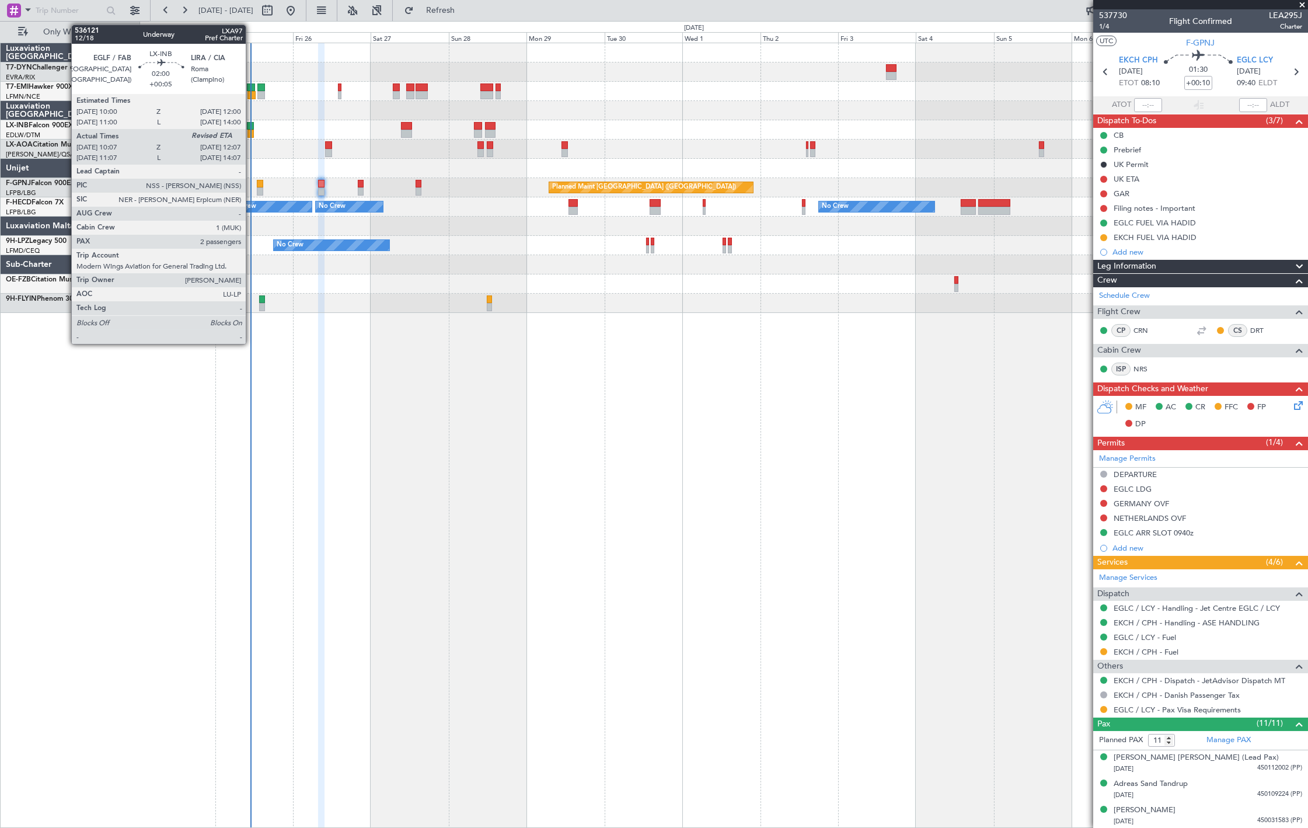
click at [252, 130] on div at bounding box center [250, 134] width 7 height 8
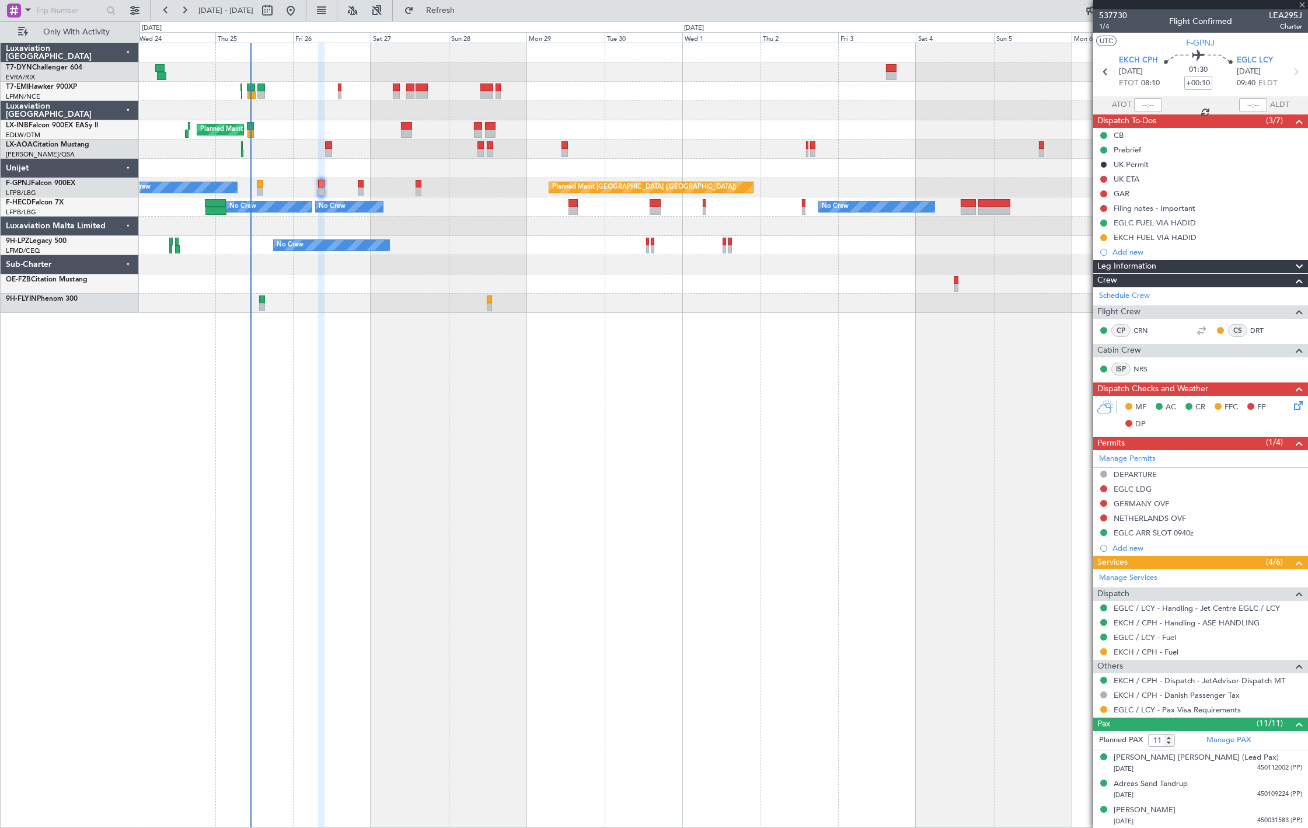
type input "+00:05"
type input "10:07"
type input "2"
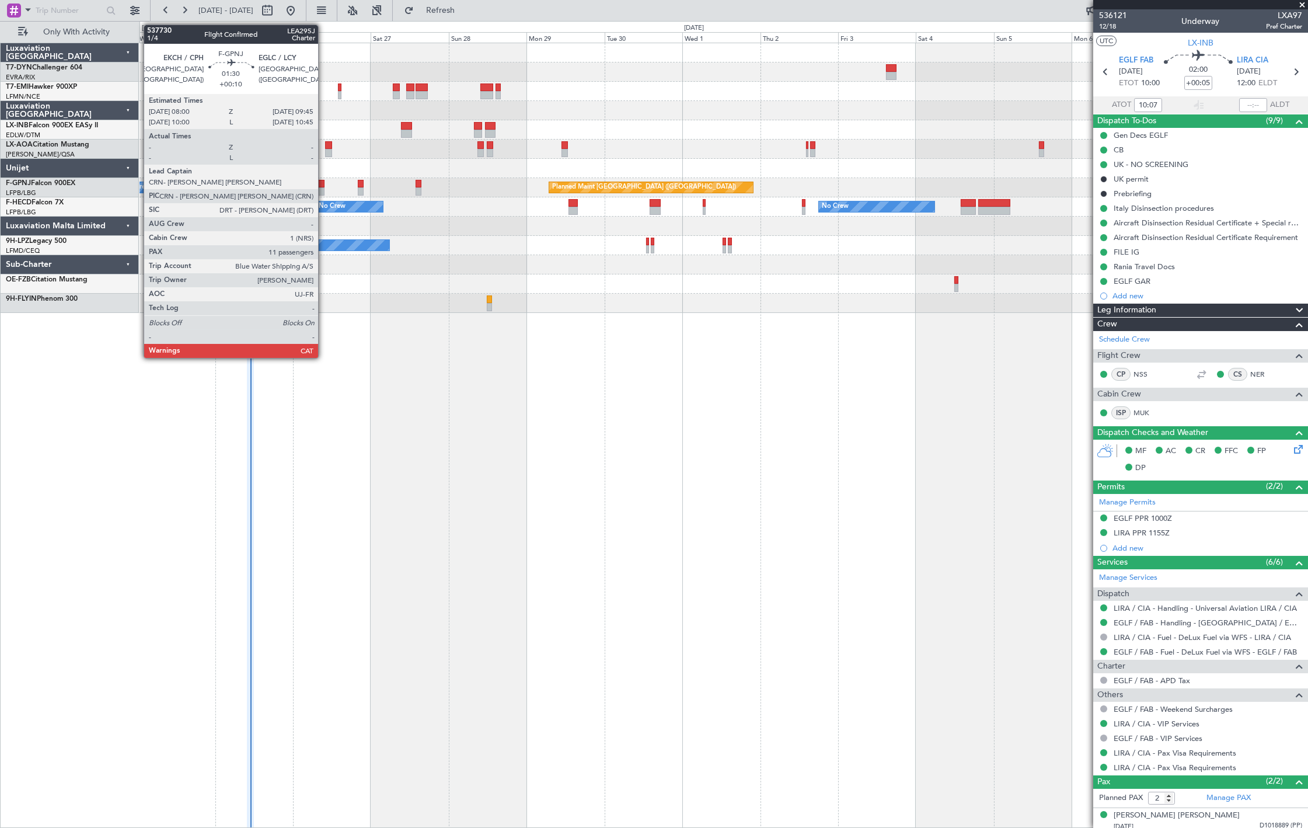
click at [324, 187] on div at bounding box center [321, 191] width 6 height 8
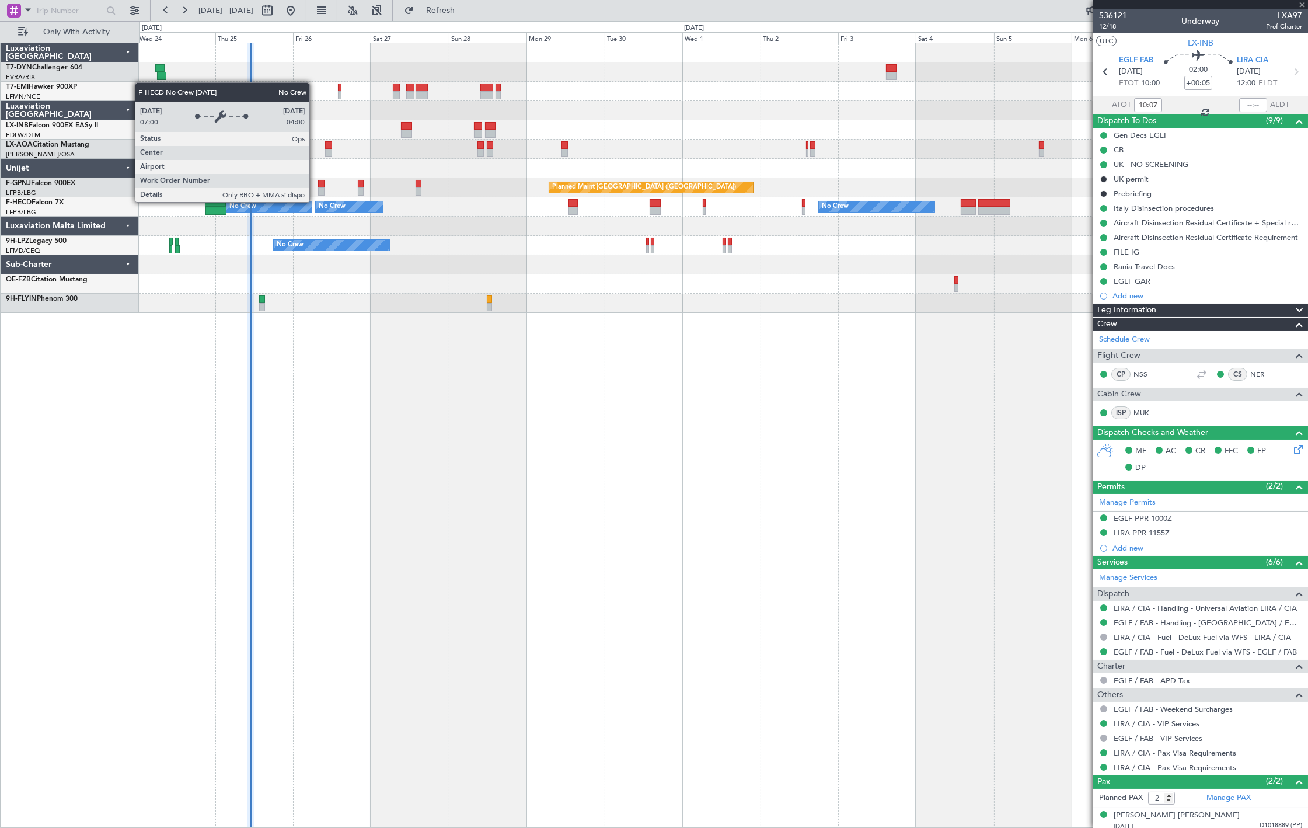
type input "+00:10"
type input "11"
